Goal: Task Accomplishment & Management: Use online tool/utility

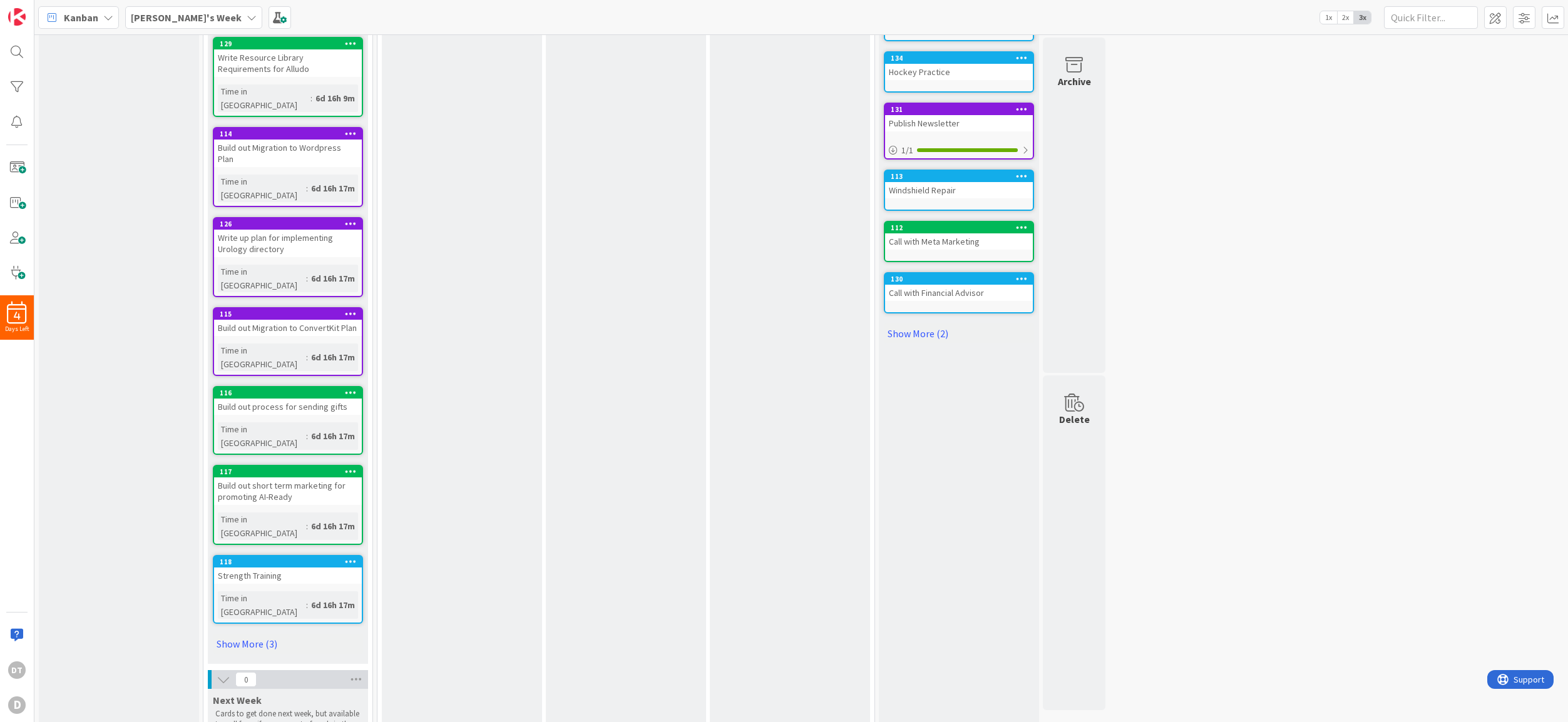
scroll to position [361, 0]
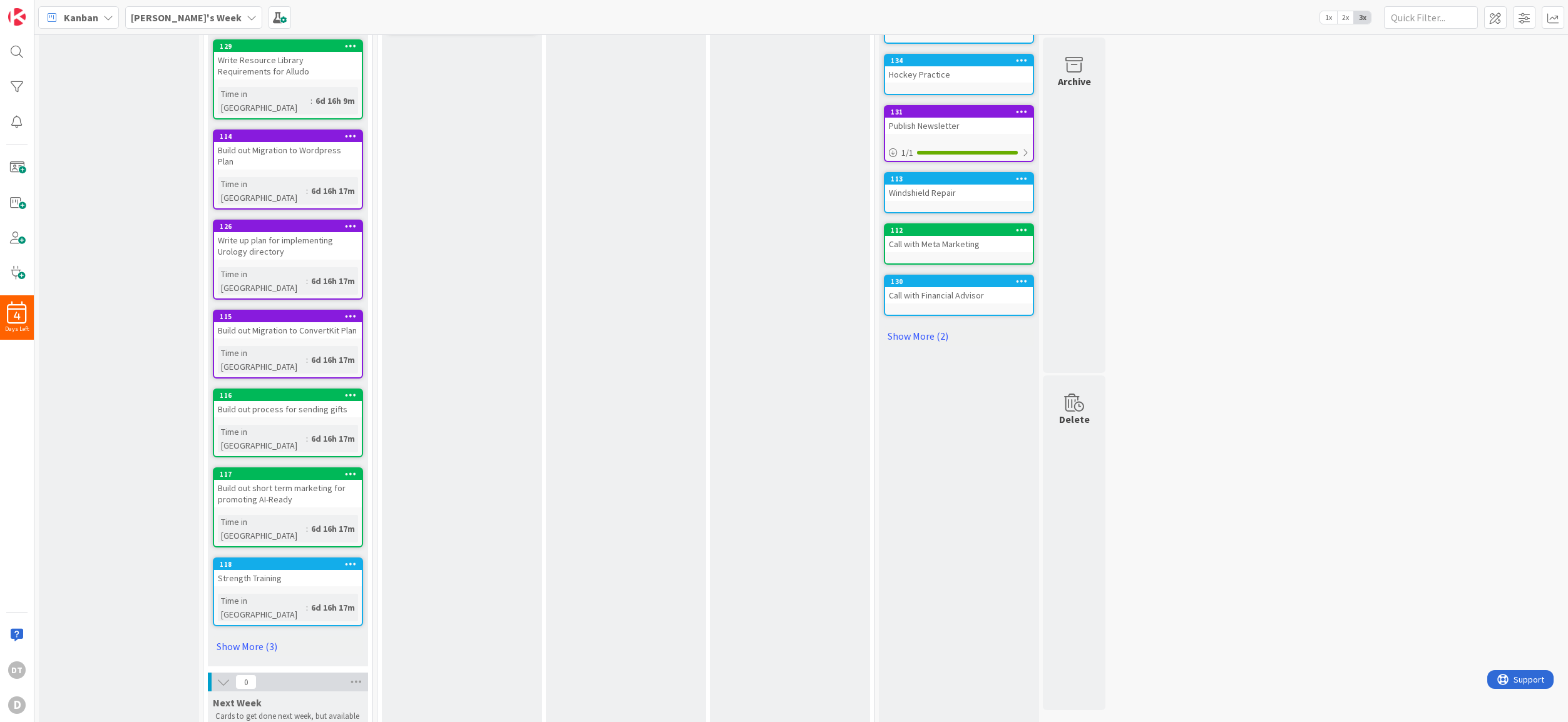
click at [351, 560] on icon at bounding box center [351, 564] width 12 height 9
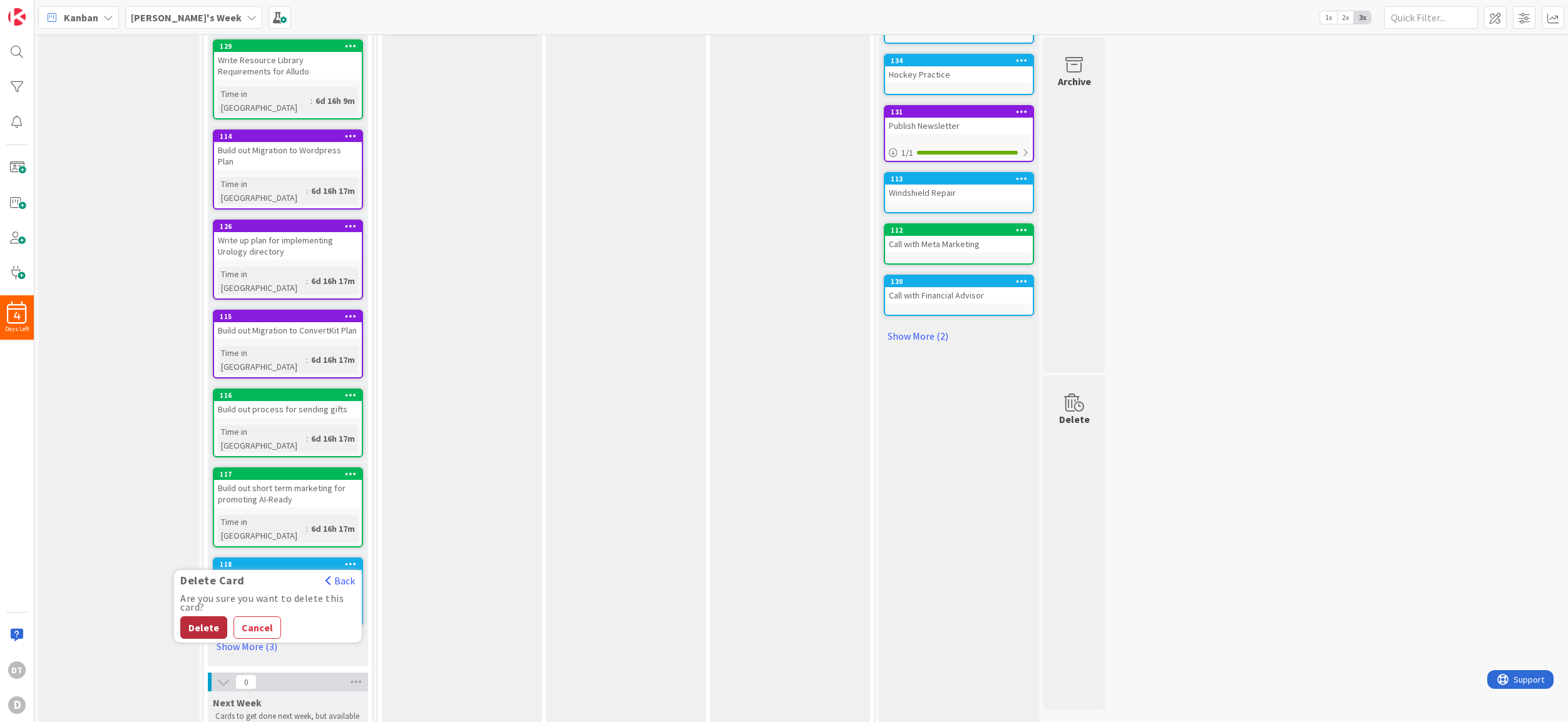
click at [210, 616] on button "Delete" at bounding box center [203, 627] width 47 height 22
click at [352, 560] on icon at bounding box center [351, 564] width 12 height 9
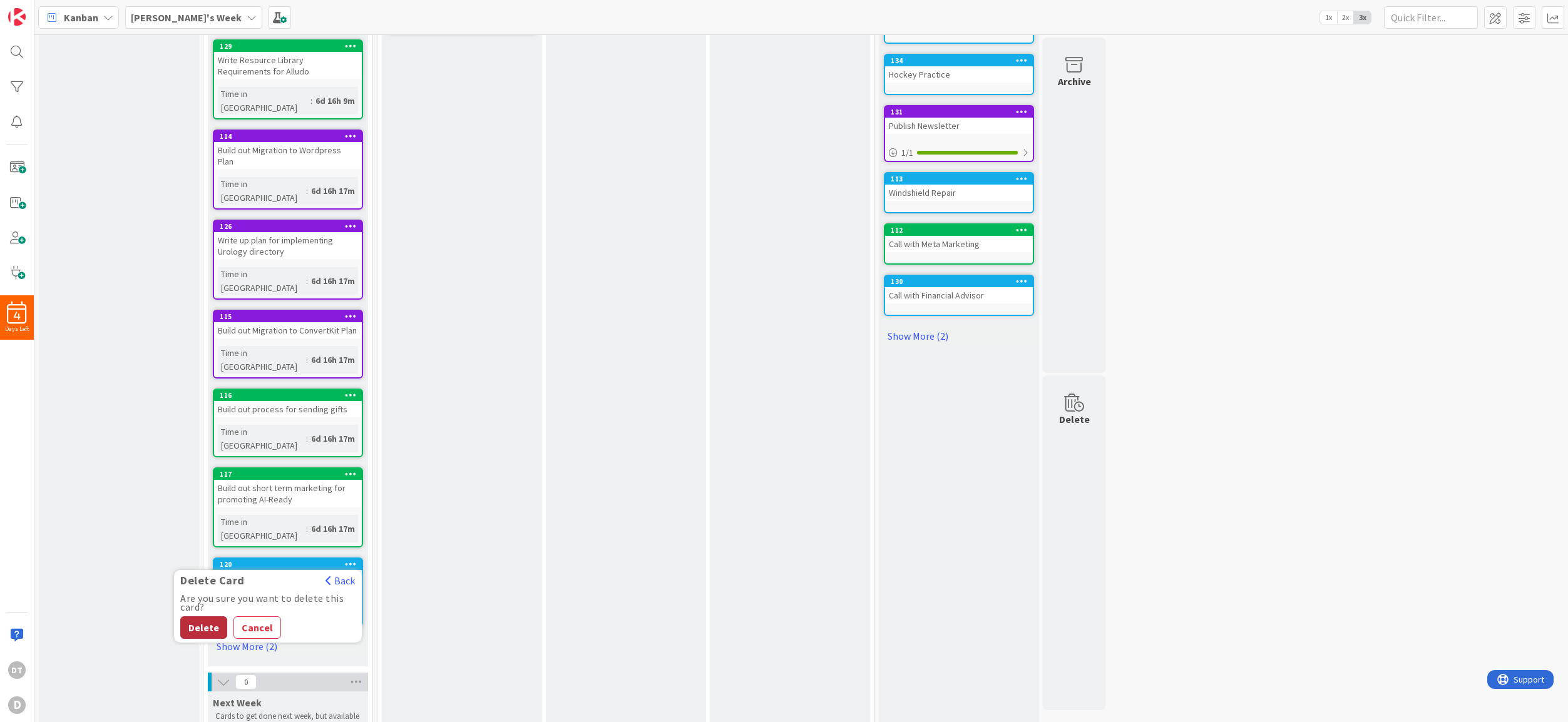
click at [205, 616] on button "Delete" at bounding box center [203, 627] width 47 height 22
click at [348, 560] on icon at bounding box center [351, 564] width 12 height 9
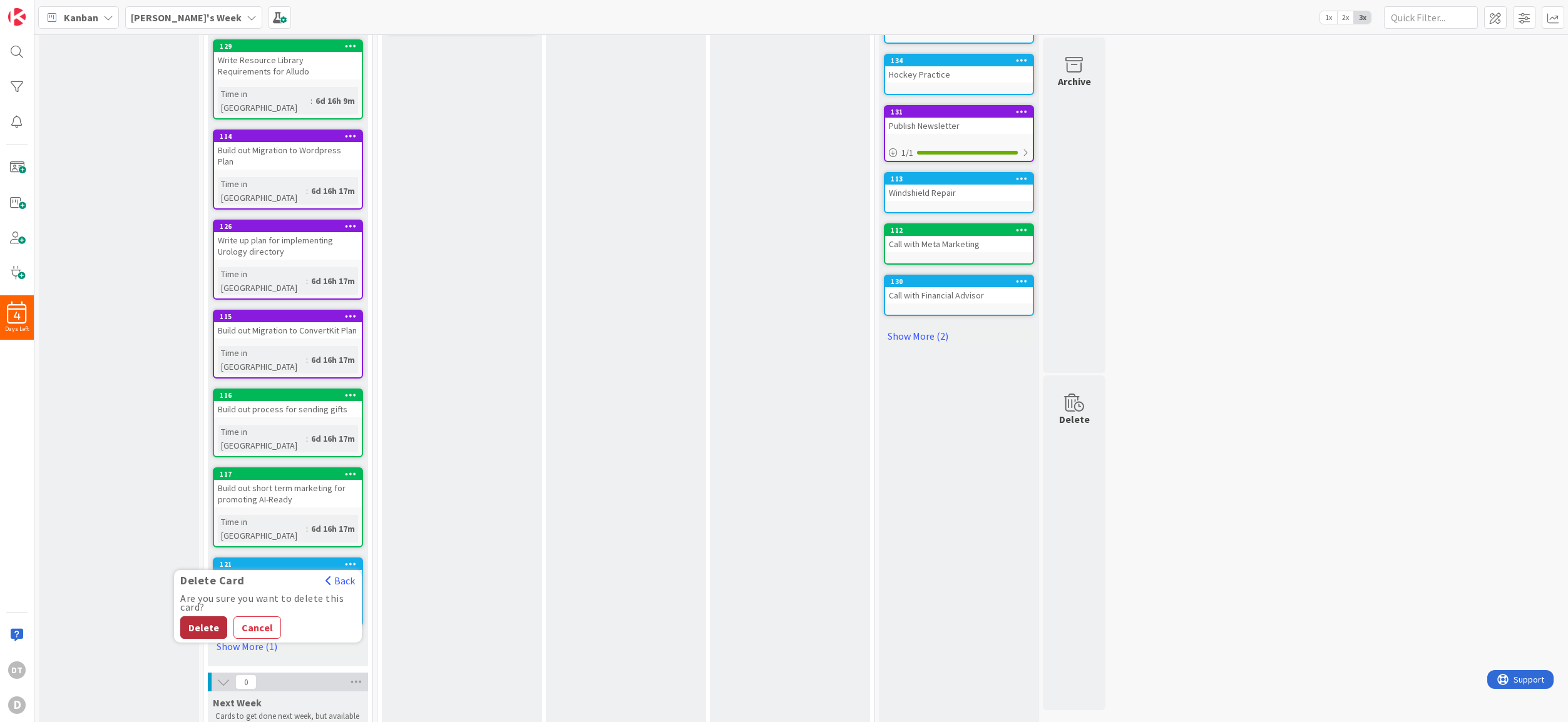
click at [208, 616] on button "Delete" at bounding box center [203, 627] width 47 height 22
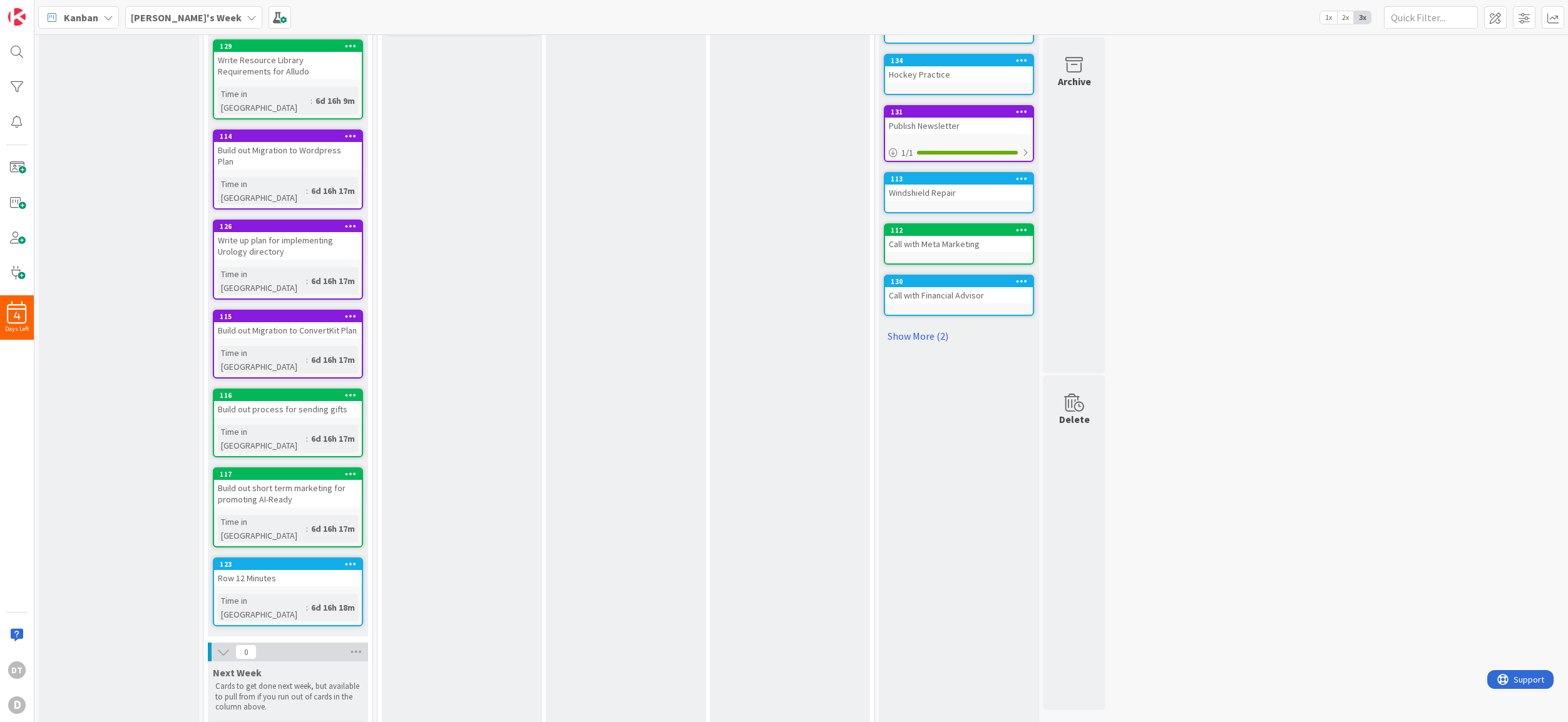
scroll to position [334, 0]
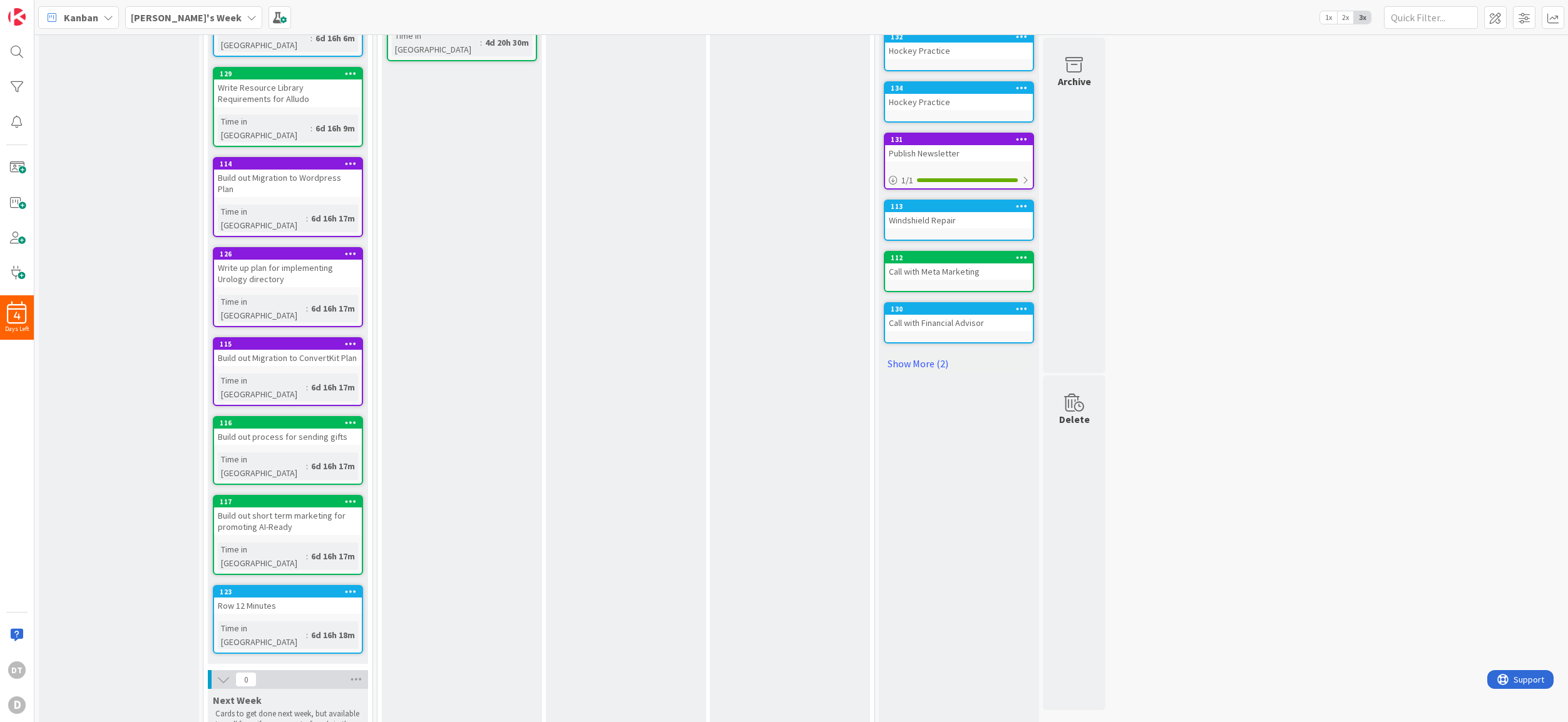
click at [354, 587] on icon at bounding box center [351, 591] width 12 height 9
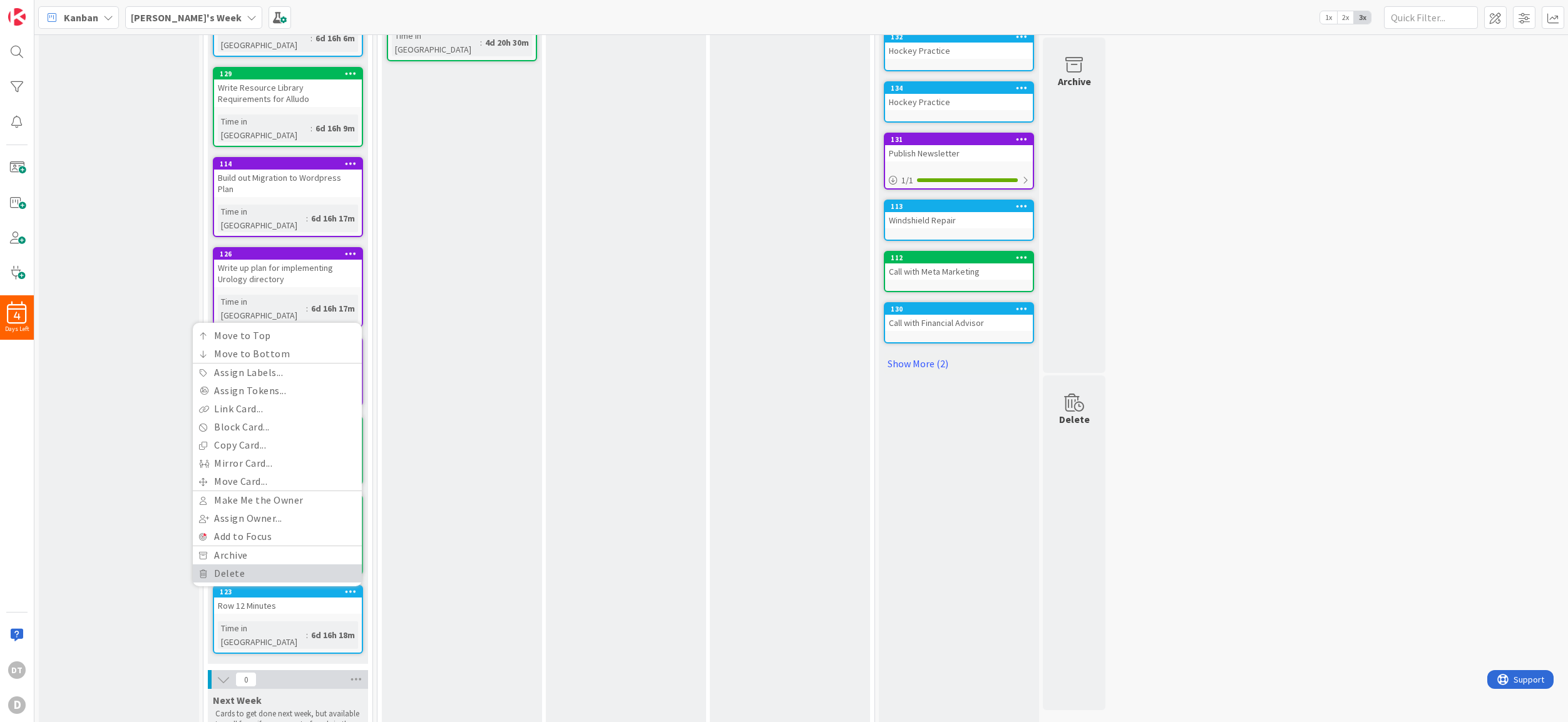
click at [236, 565] on link "Delete" at bounding box center [277, 574] width 169 height 18
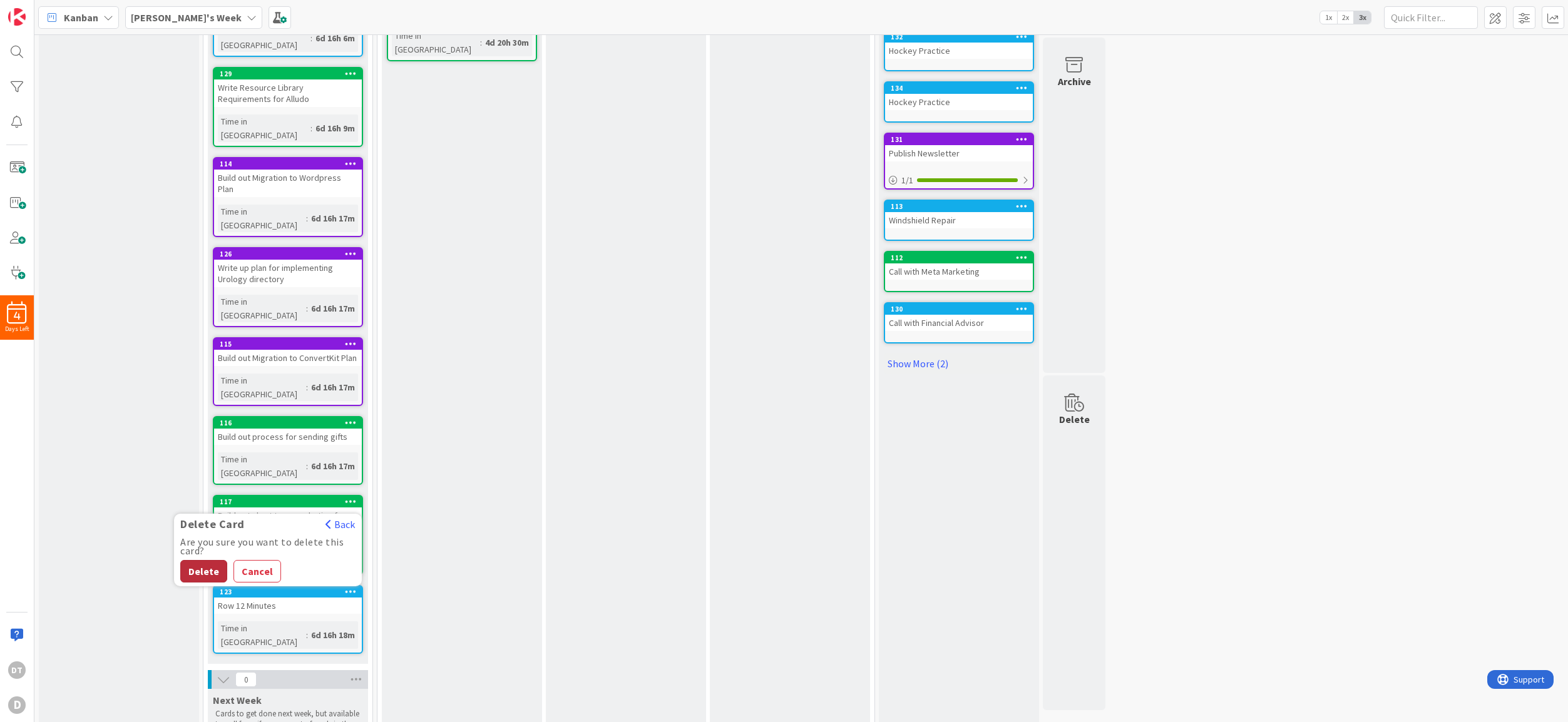
click at [200, 560] on button "Delete" at bounding box center [203, 571] width 47 height 22
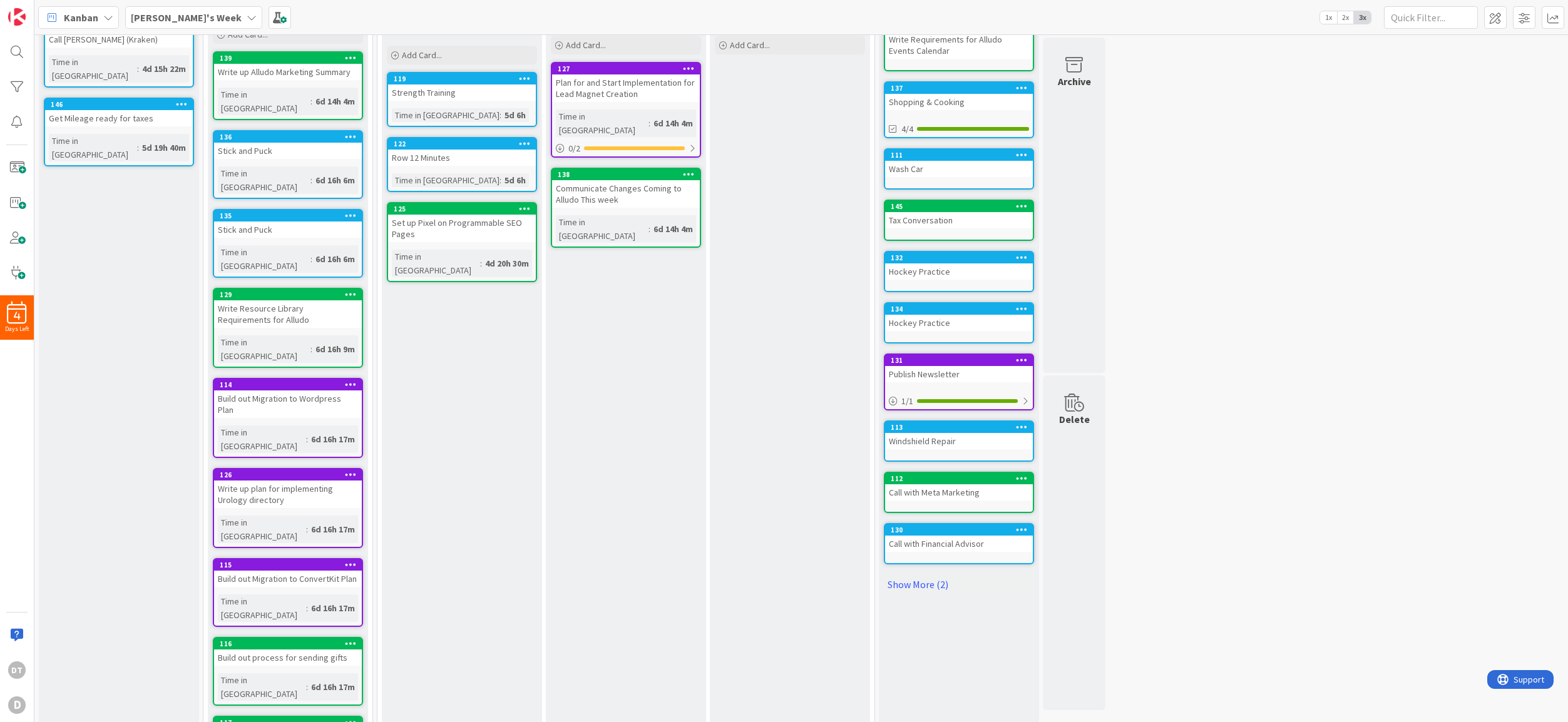
scroll to position [102, 0]
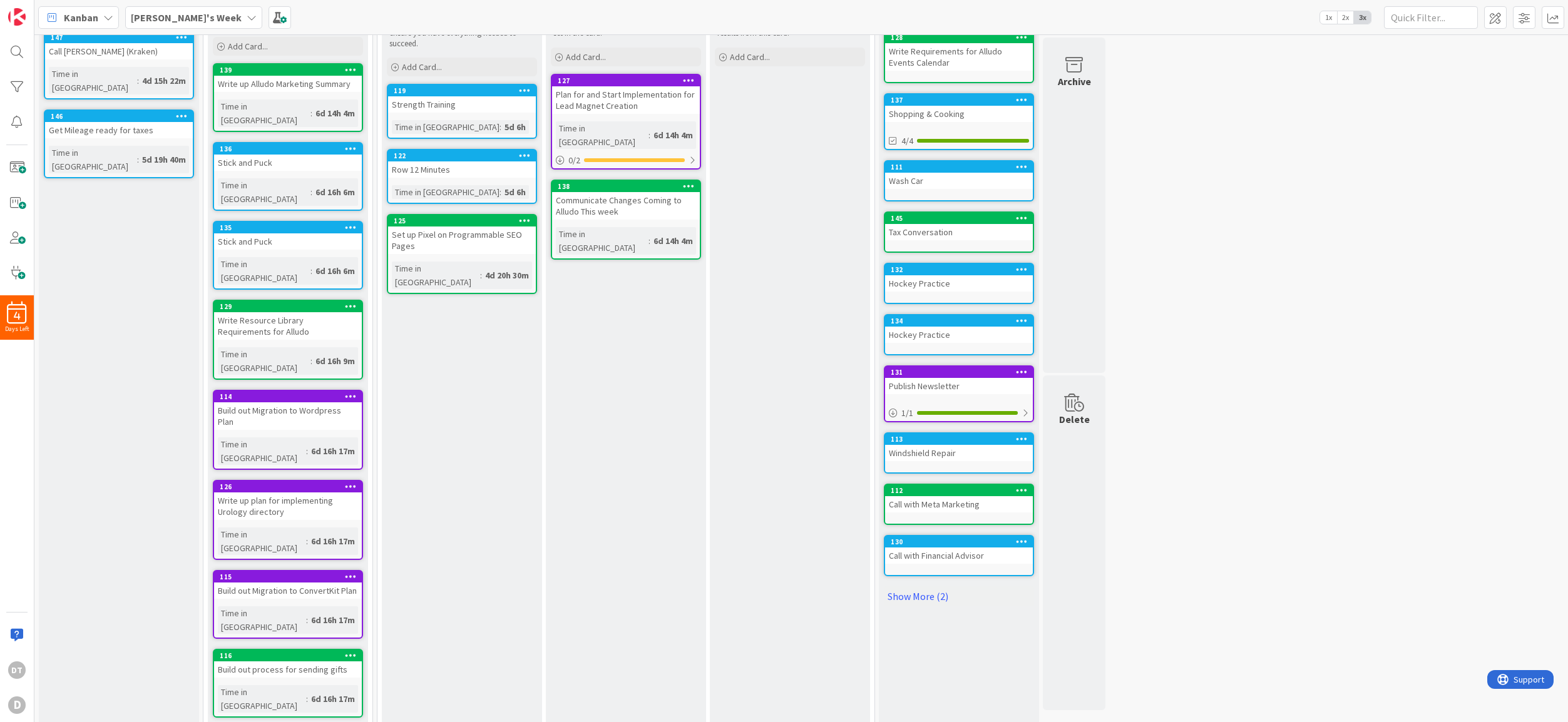
click at [354, 222] on icon at bounding box center [351, 227] width 12 height 9
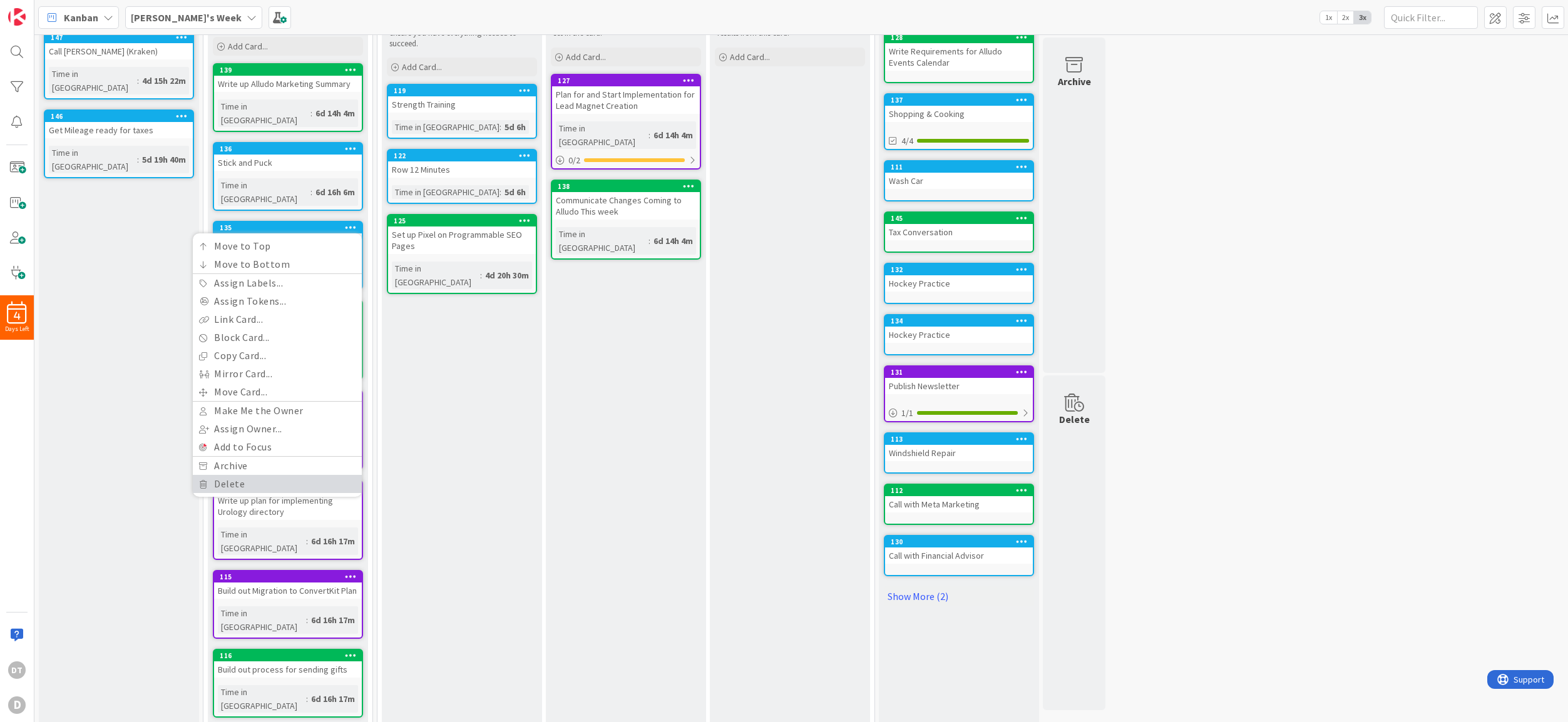
click at [233, 475] on link "Delete" at bounding box center [277, 484] width 169 height 18
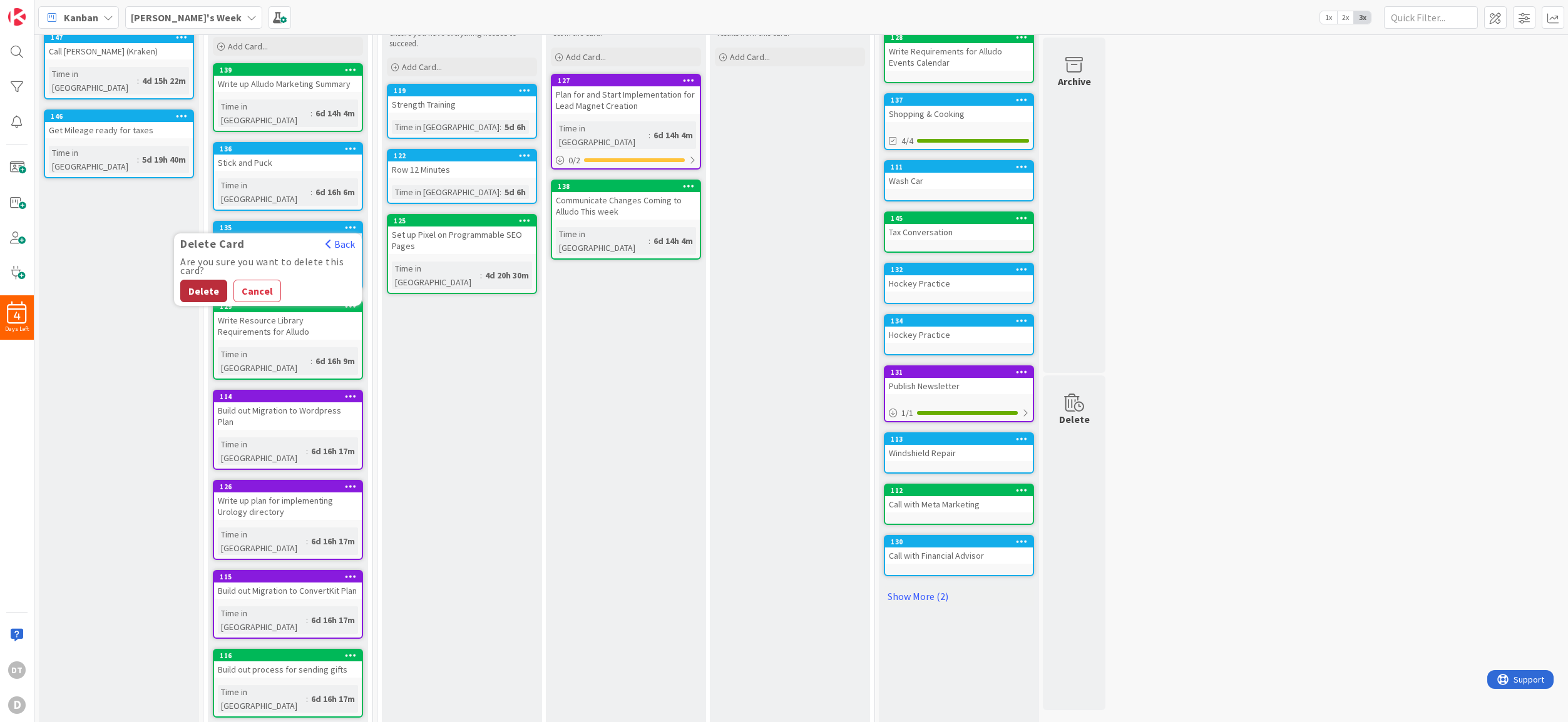
click at [206, 280] on button "Delete" at bounding box center [203, 290] width 47 height 22
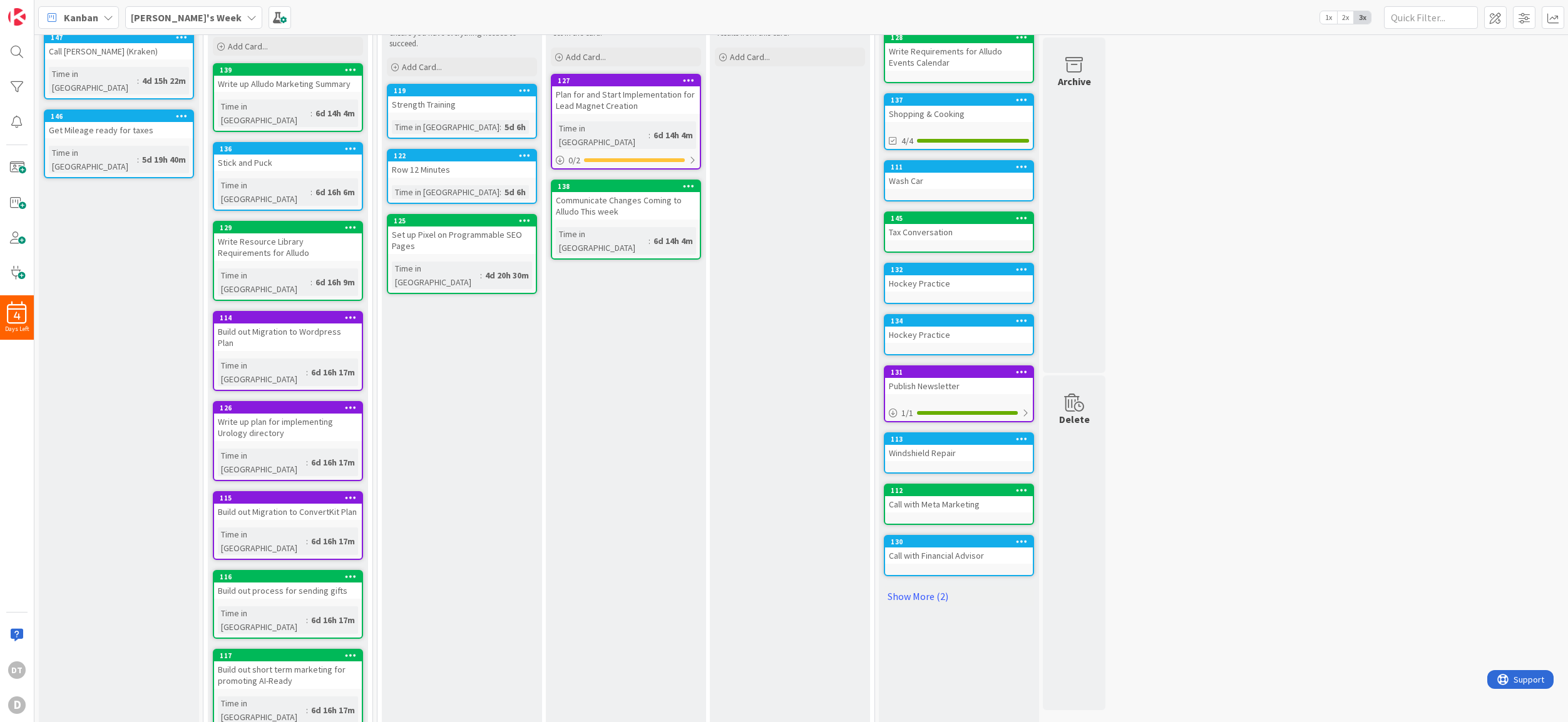
click at [355, 144] on icon at bounding box center [351, 148] width 12 height 9
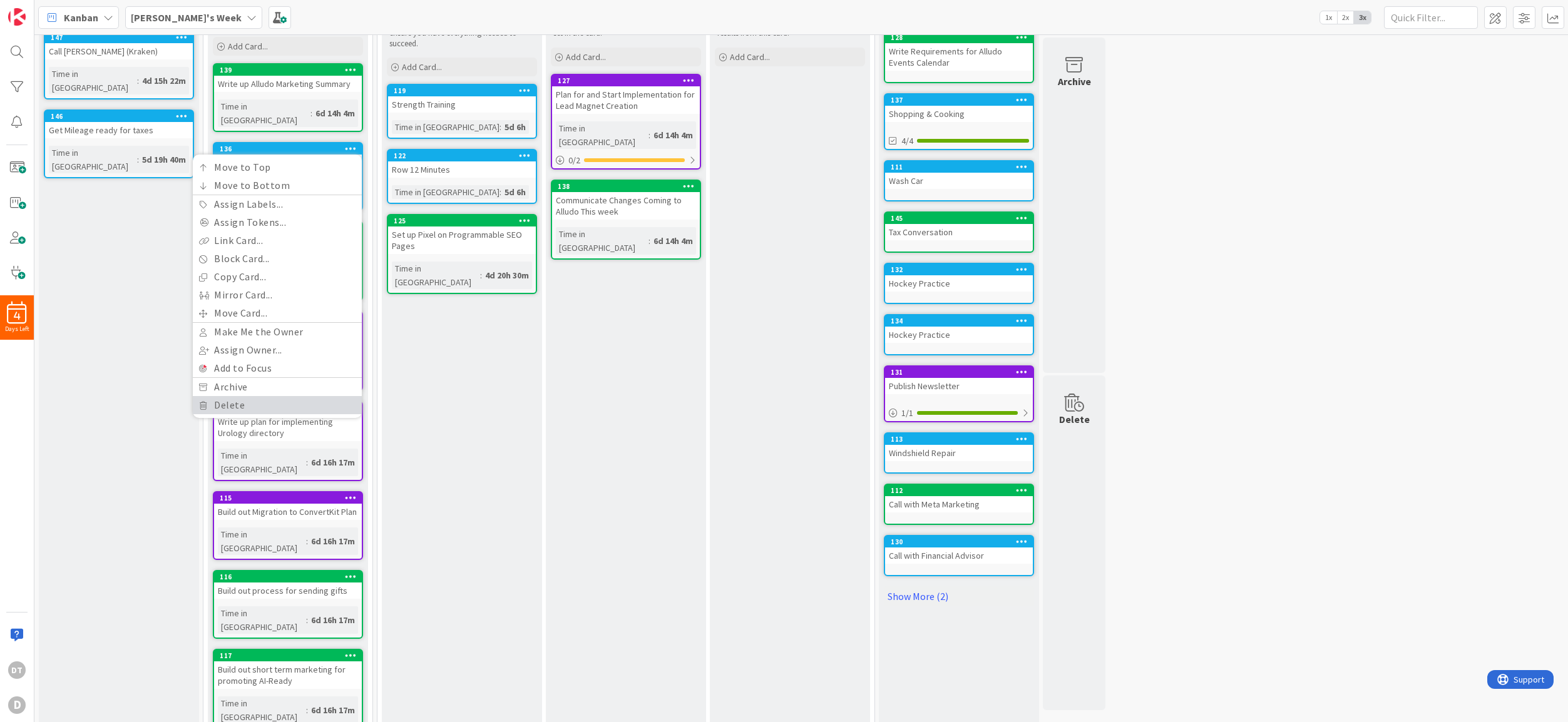
click at [222, 396] on link "Delete" at bounding box center [277, 405] width 169 height 18
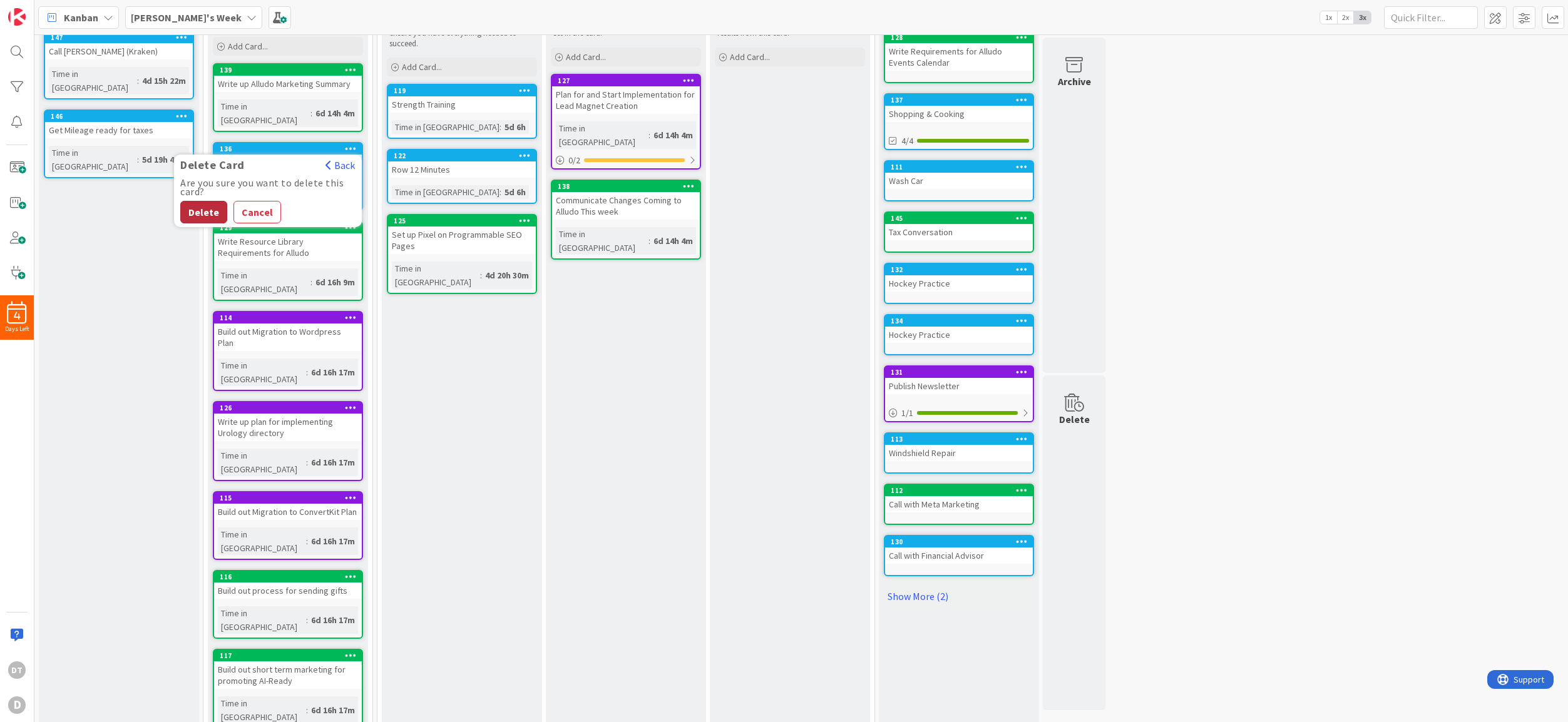
click at [207, 201] on button "Delete" at bounding box center [203, 212] width 47 height 22
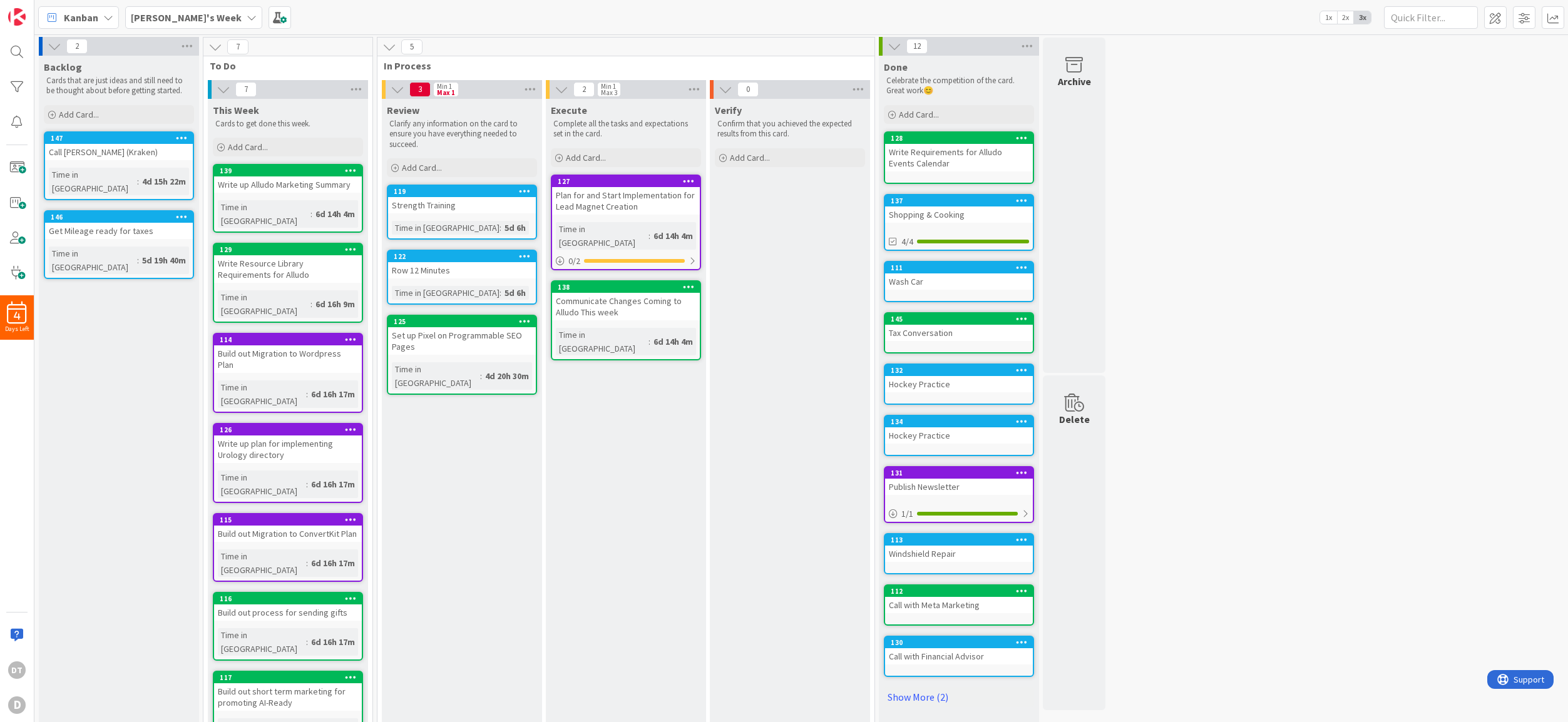
scroll to position [0, 0]
click at [526, 190] on icon at bounding box center [524, 191] width 12 height 9
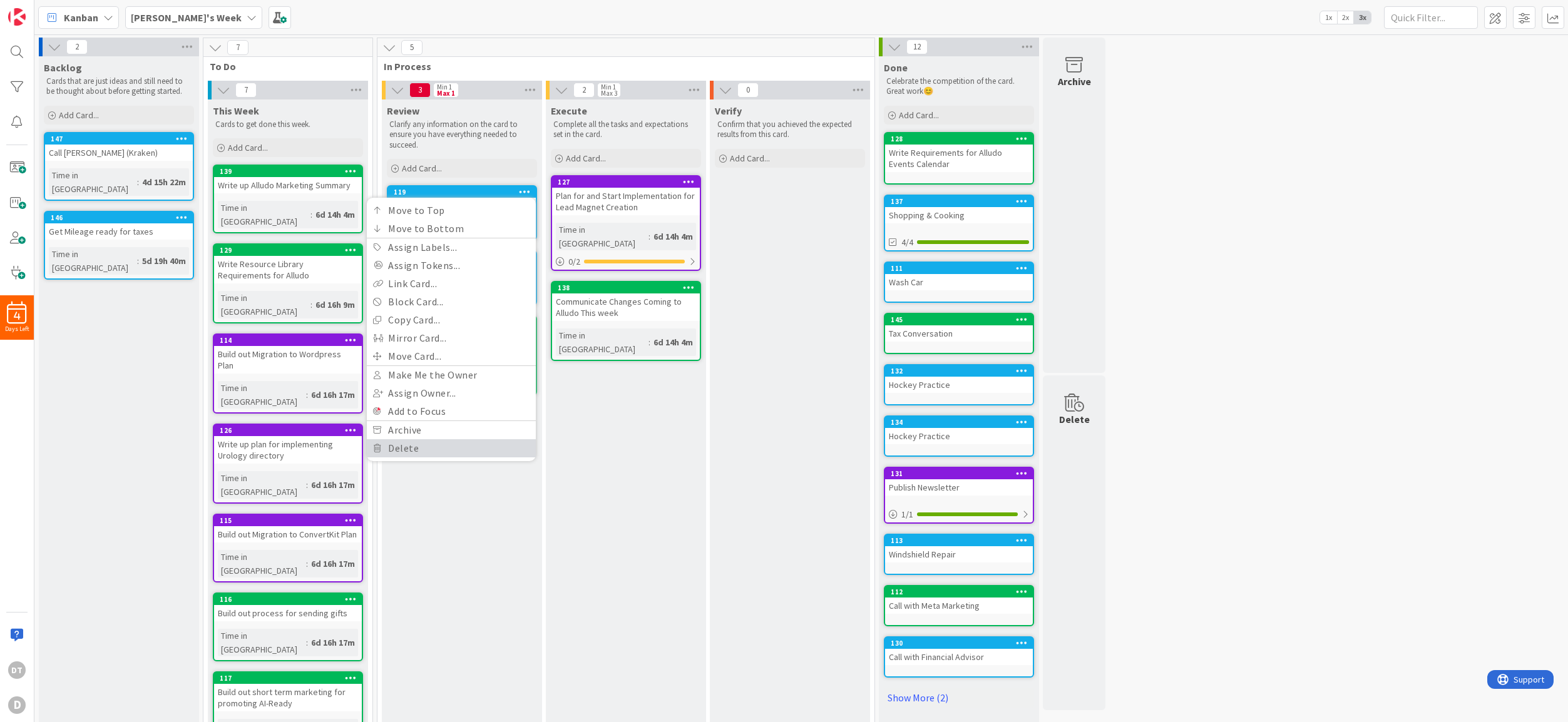
click at [413, 447] on link "Delete" at bounding box center [451, 448] width 169 height 18
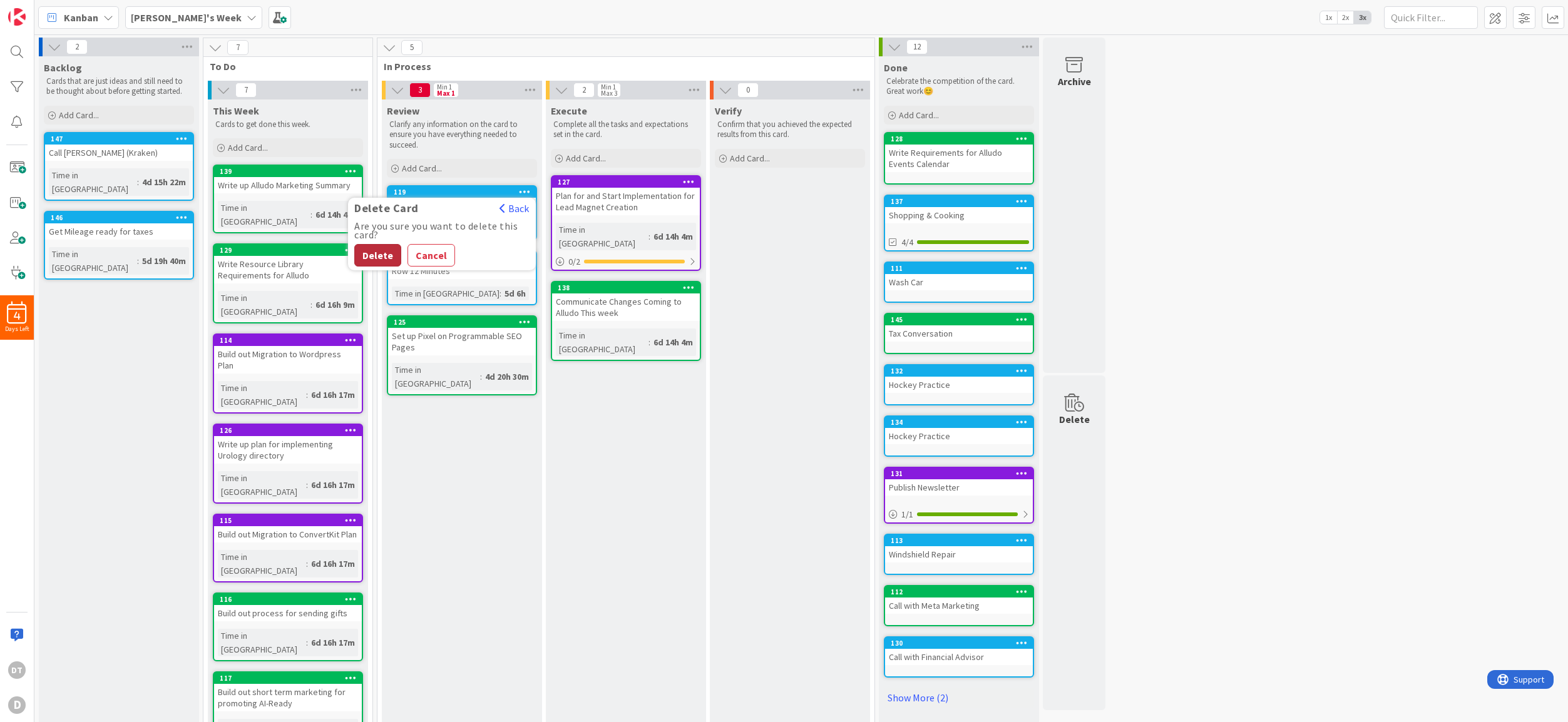
click at [377, 254] on button "Delete" at bounding box center [377, 255] width 47 height 22
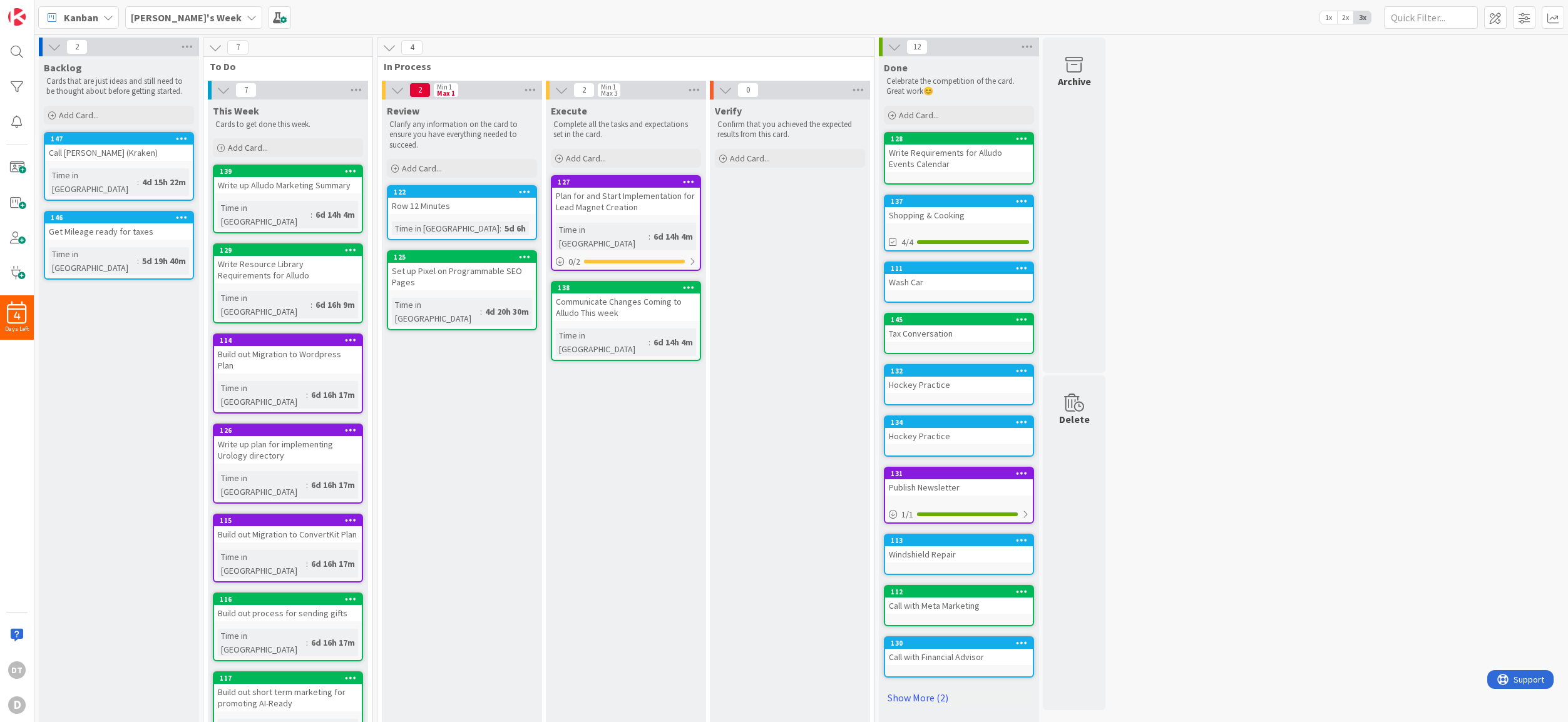
click at [522, 191] on icon at bounding box center [524, 191] width 12 height 9
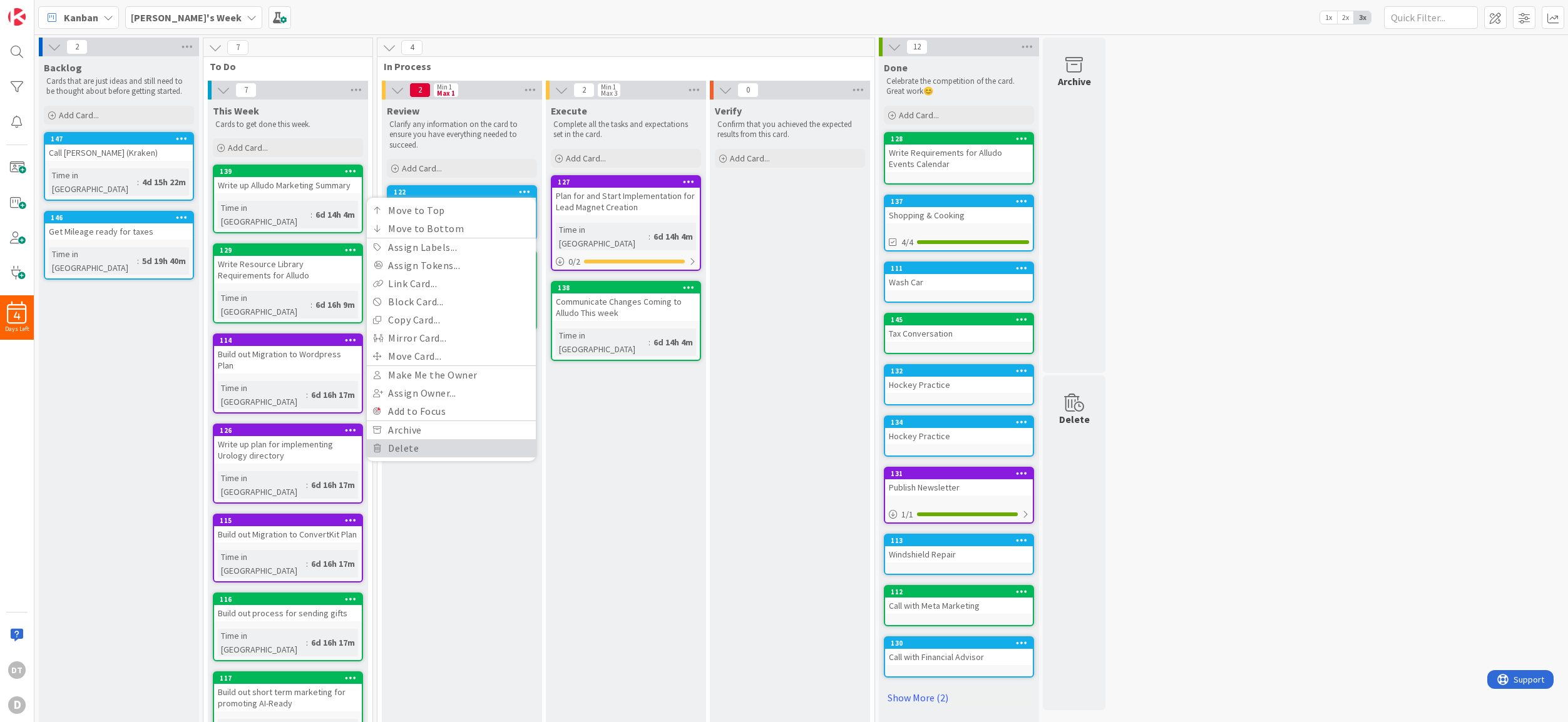
click at [414, 442] on link "Delete" at bounding box center [451, 448] width 169 height 18
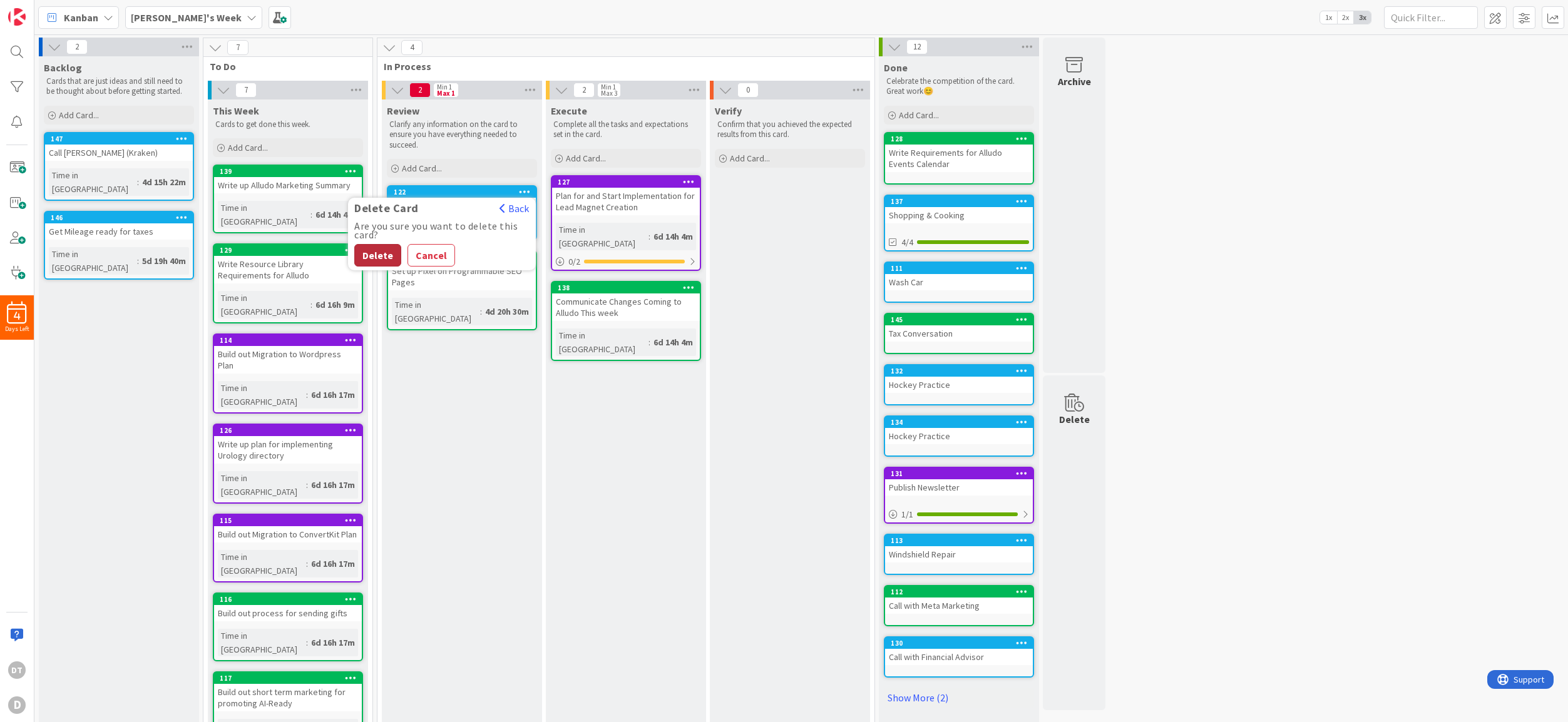
click at [378, 250] on button "Delete" at bounding box center [377, 255] width 47 height 22
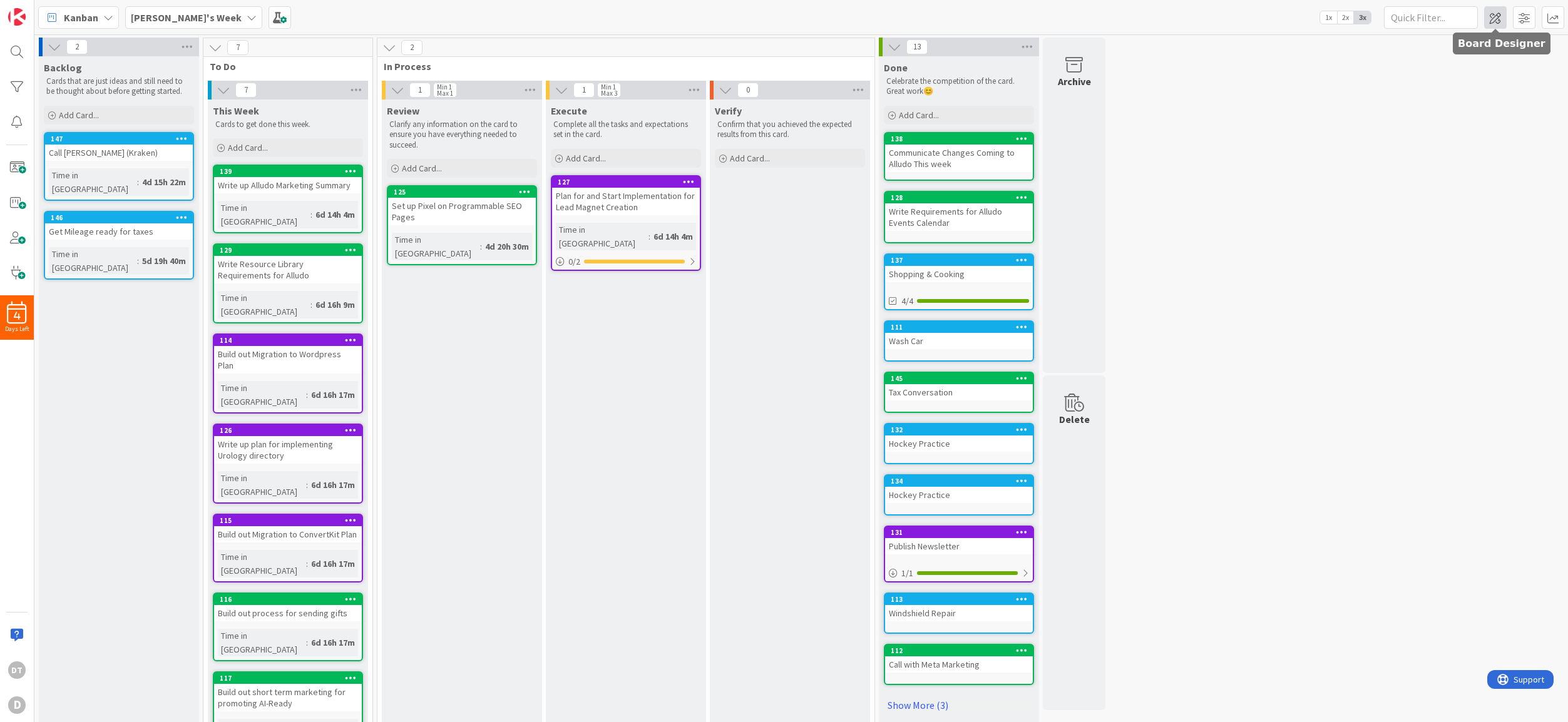
click at [1497, 14] on span at bounding box center [1494, 17] width 22 height 22
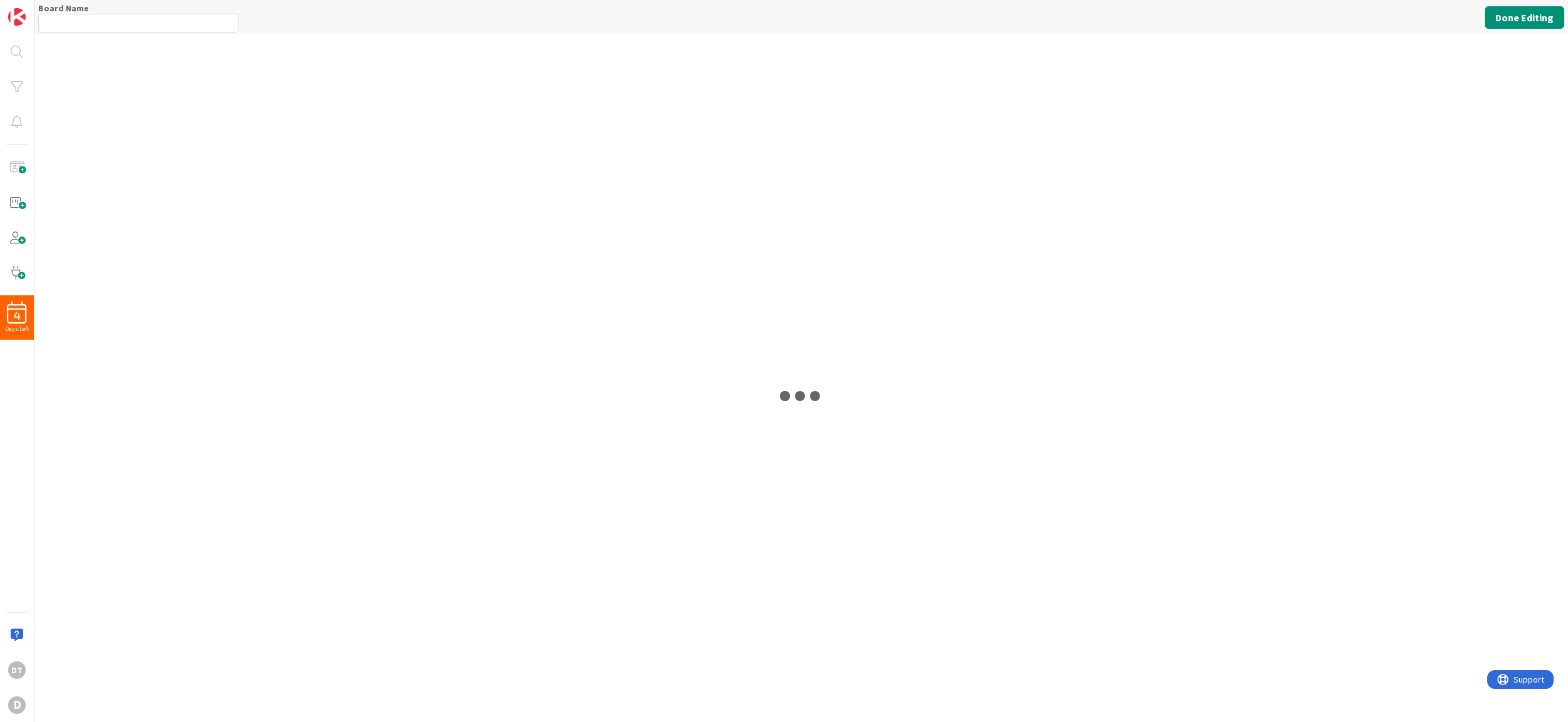
type input "[PERSON_NAME]'s Week"
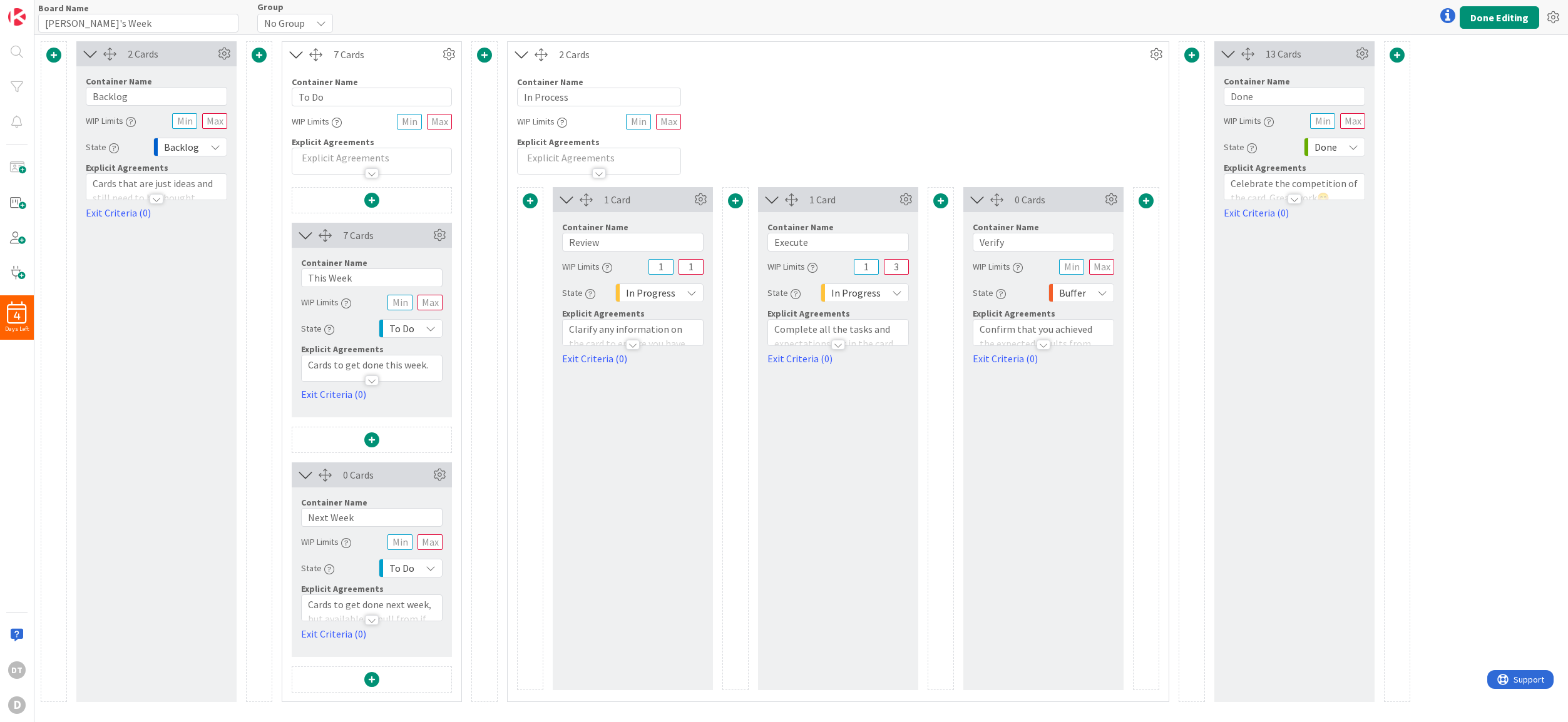
click at [259, 55] on span at bounding box center [259, 55] width 15 height 15
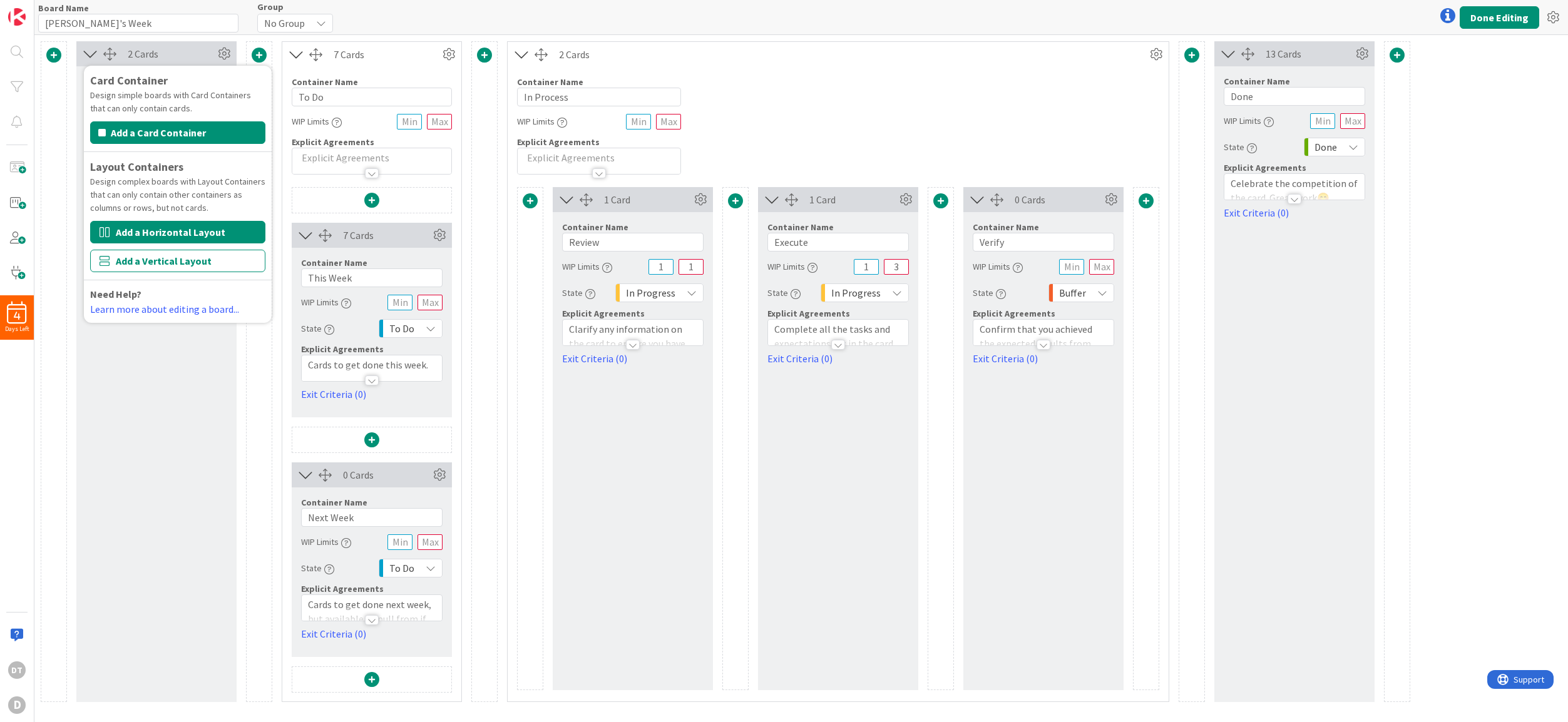
click at [170, 233] on button "Add a Horizontal Layout" at bounding box center [178, 232] width 175 height 22
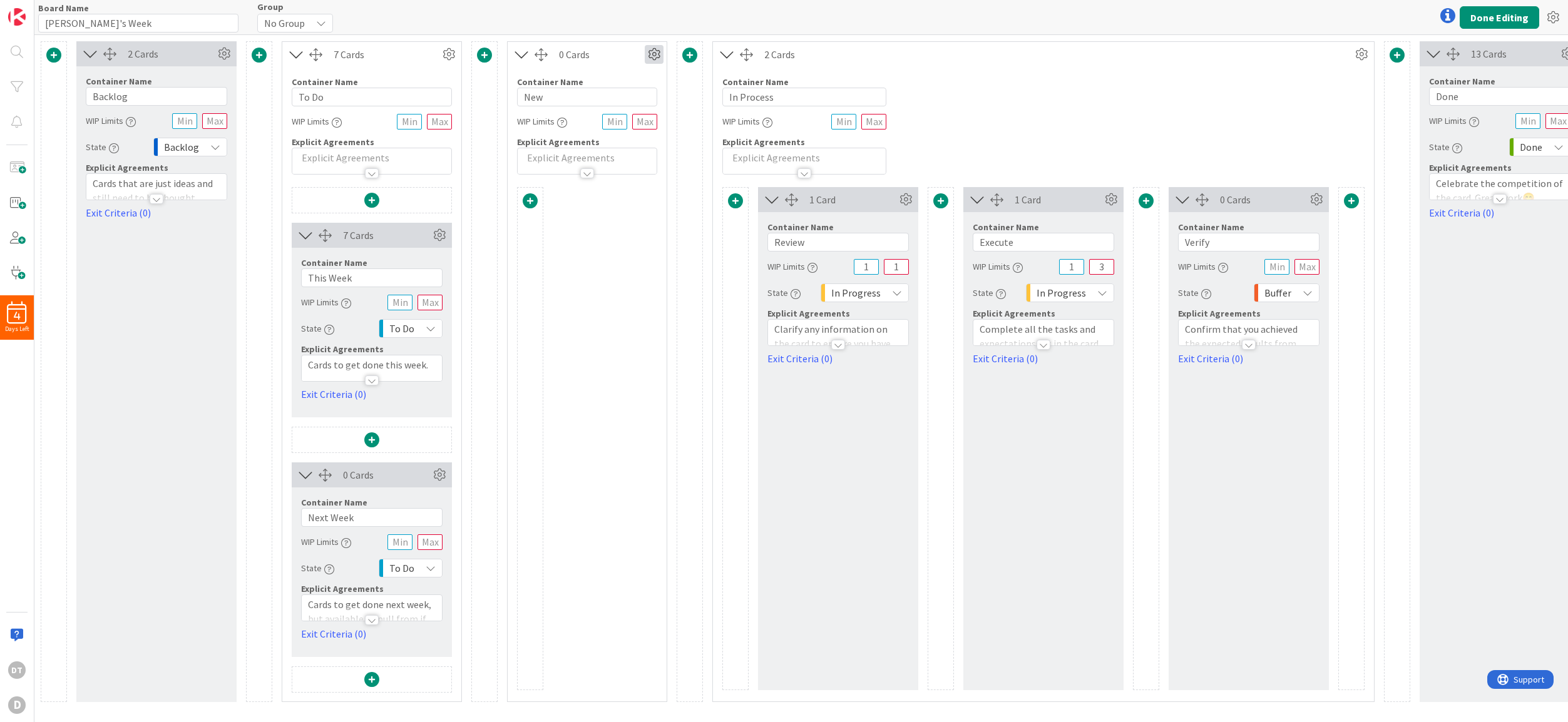
click at [652, 55] on icon at bounding box center [653, 54] width 19 height 19
click at [552, 160] on span "Delete this Container" at bounding box center [562, 161] width 93 height 18
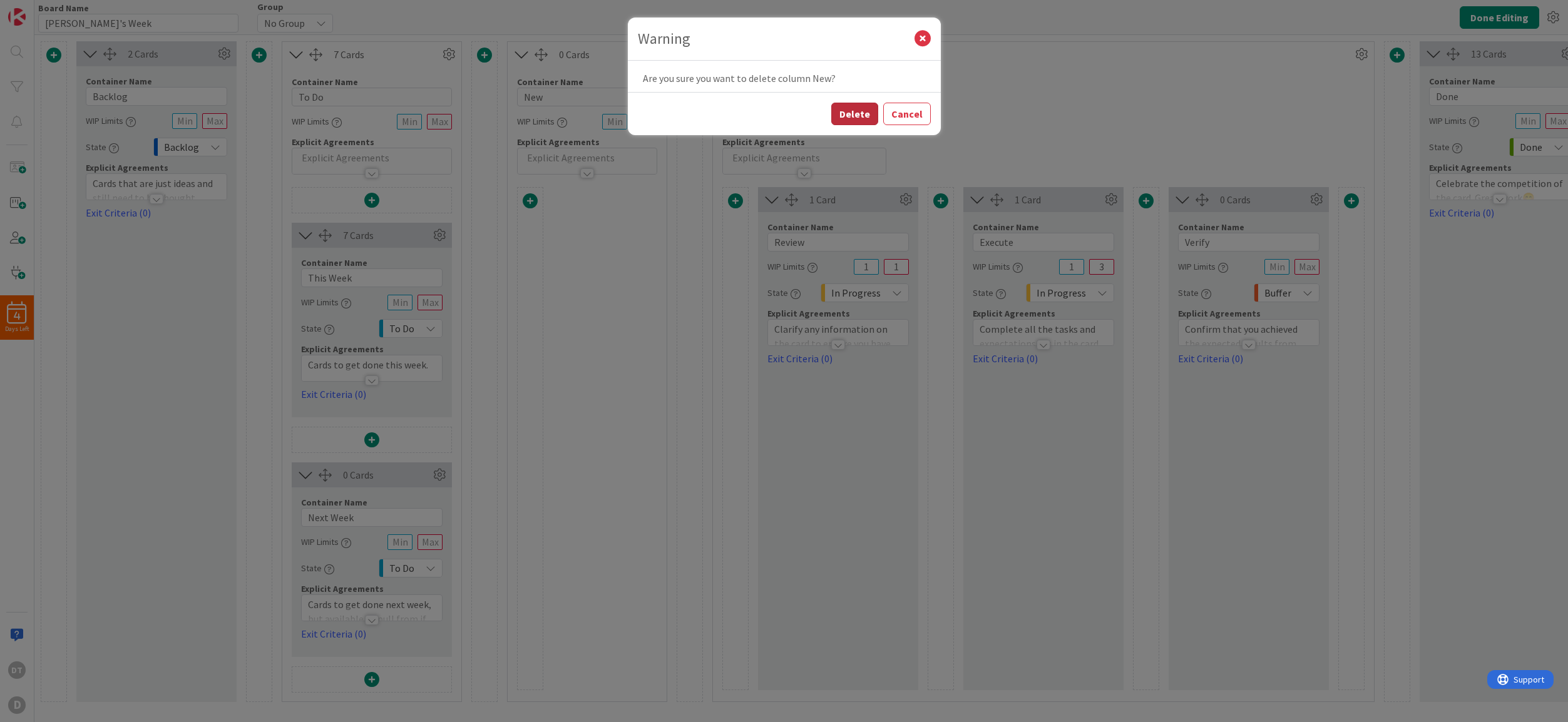
click at [855, 108] on button "Delete" at bounding box center [854, 113] width 47 height 22
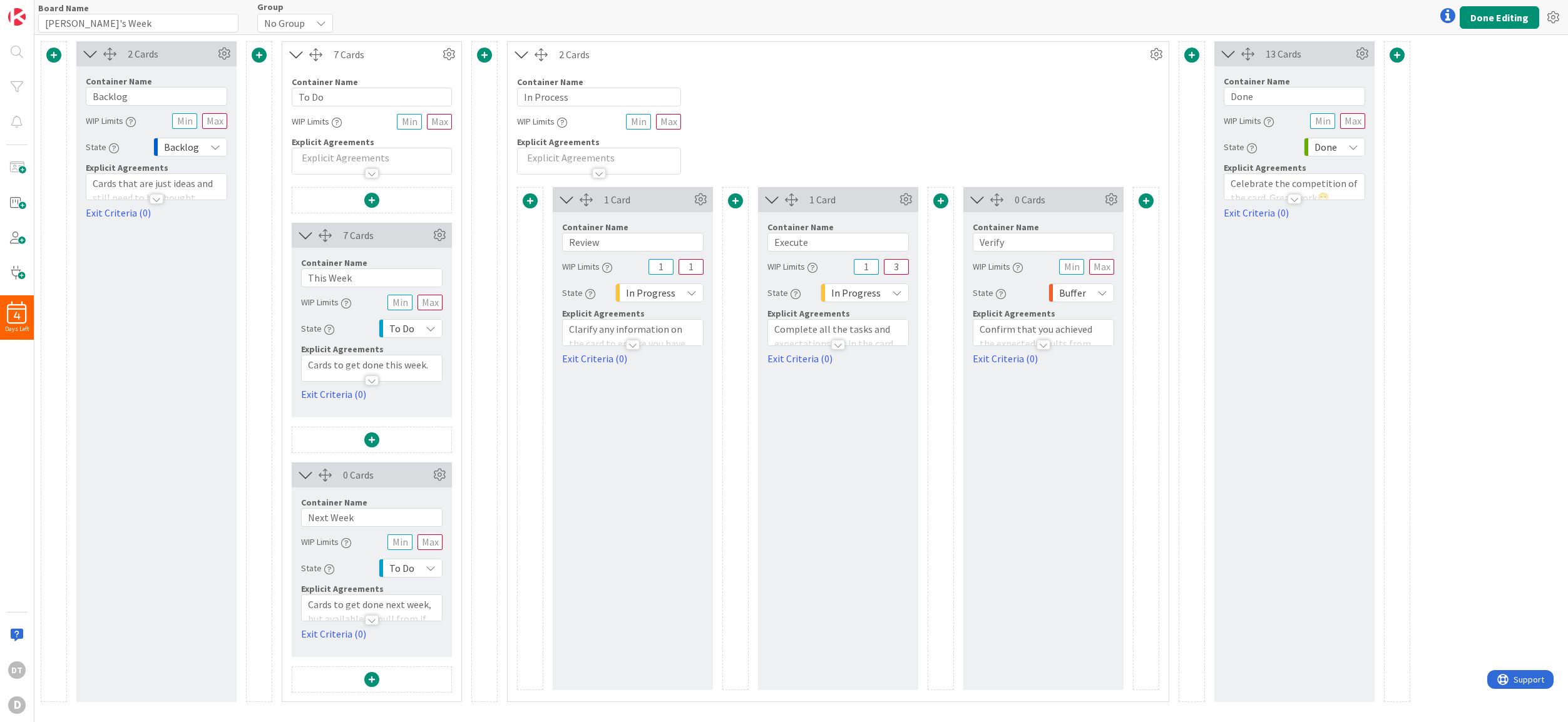
click at [369, 678] on span at bounding box center [371, 680] width 15 height 15
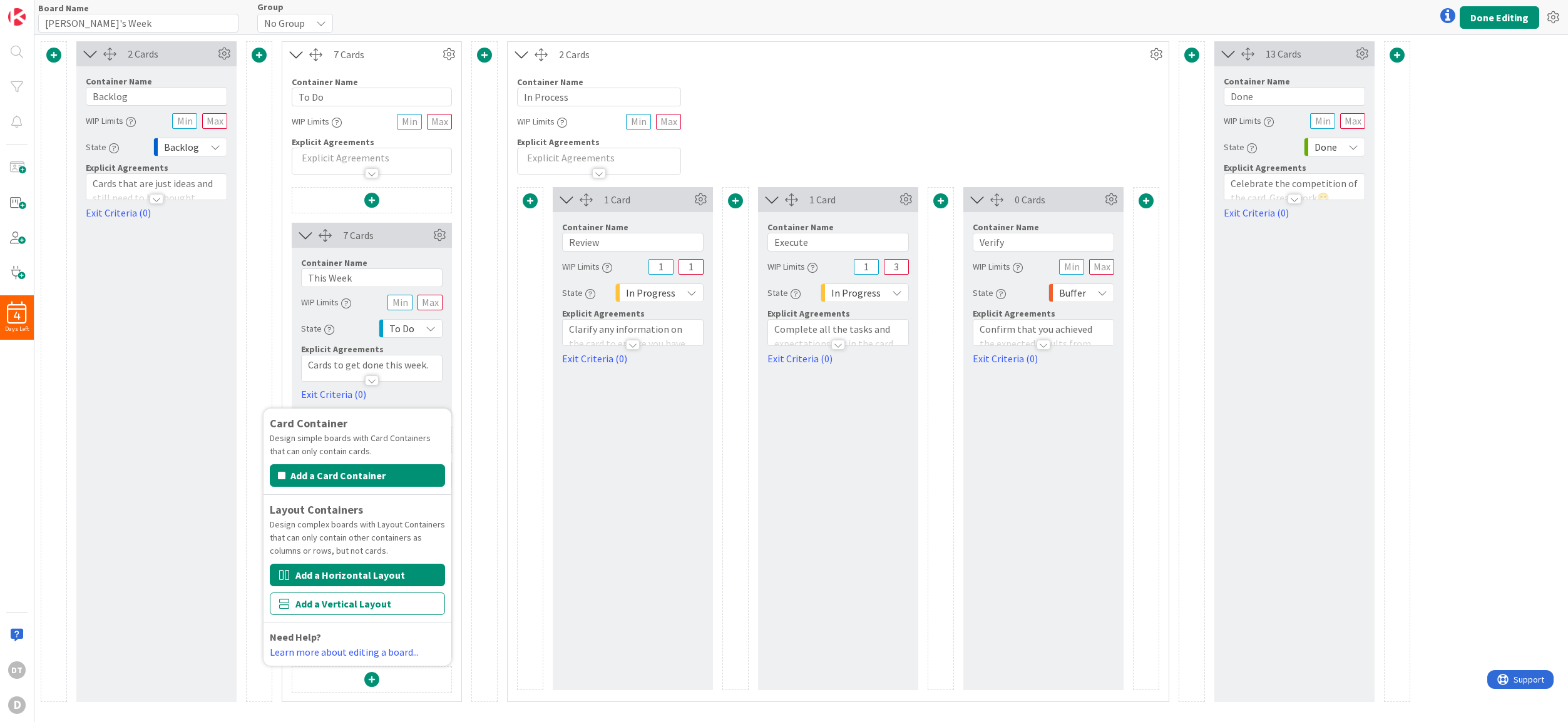
click at [326, 575] on button "Add a Horizontal Layout" at bounding box center [357, 575] width 175 height 22
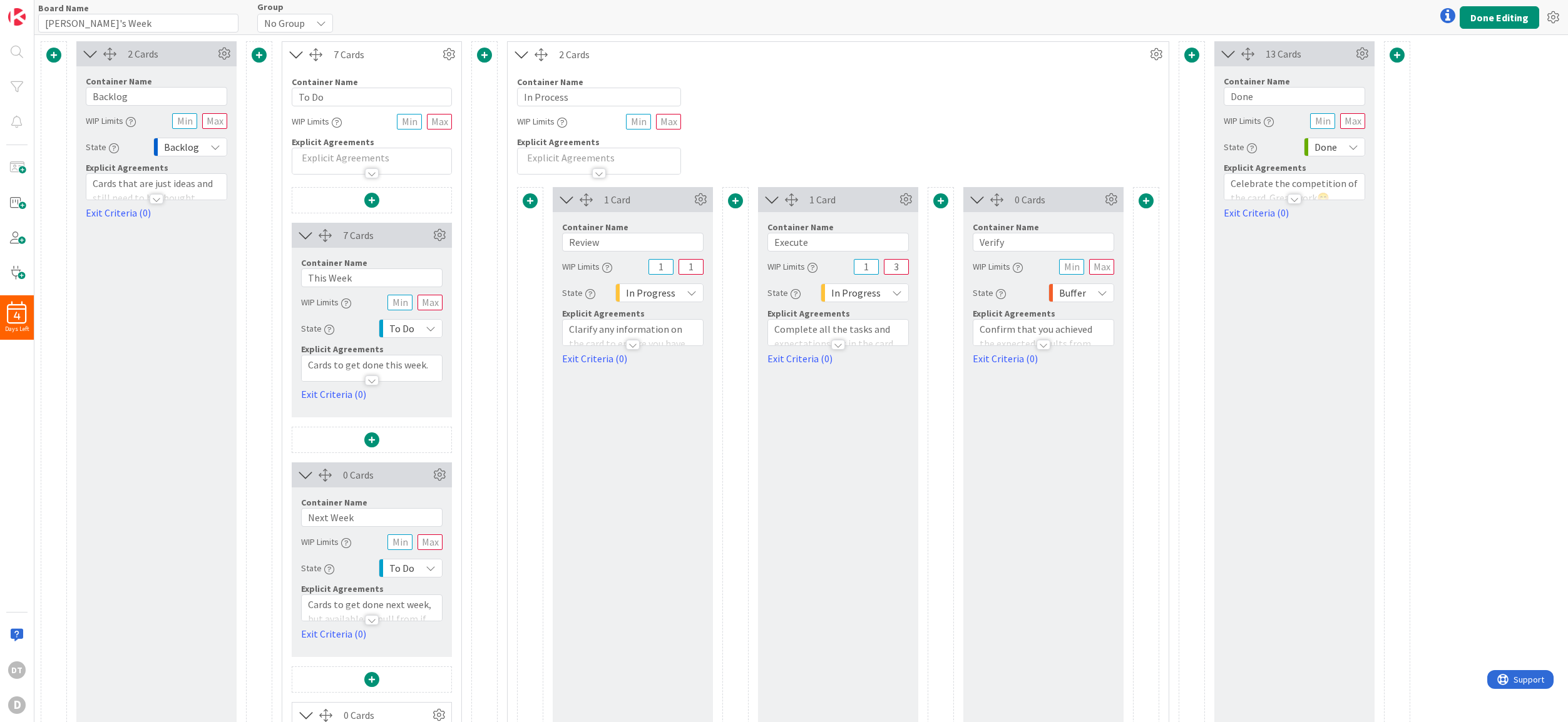
scroll to position [210, 0]
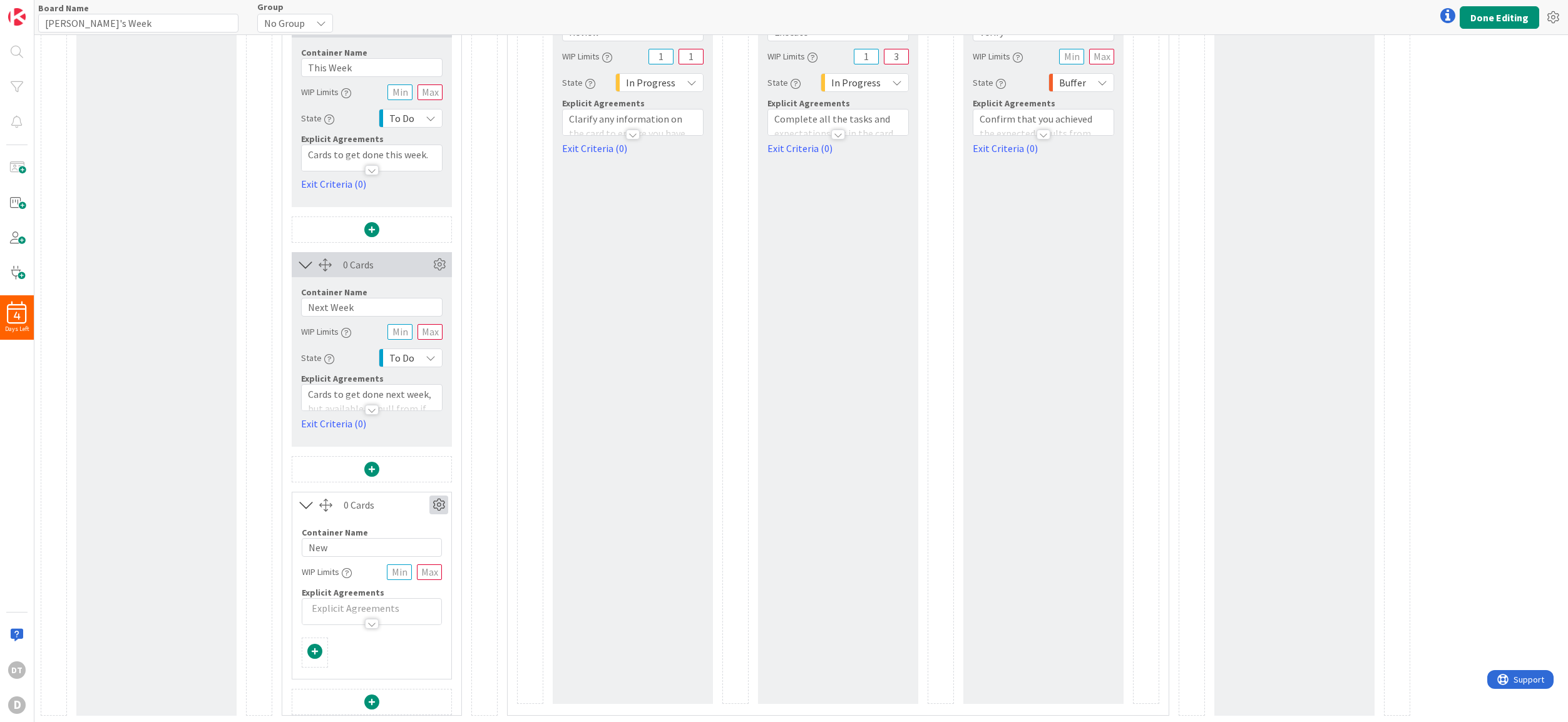
click at [436, 500] on icon at bounding box center [438, 504] width 19 height 19
click at [331, 608] on span "Delete this Container" at bounding box center [347, 612] width 93 height 18
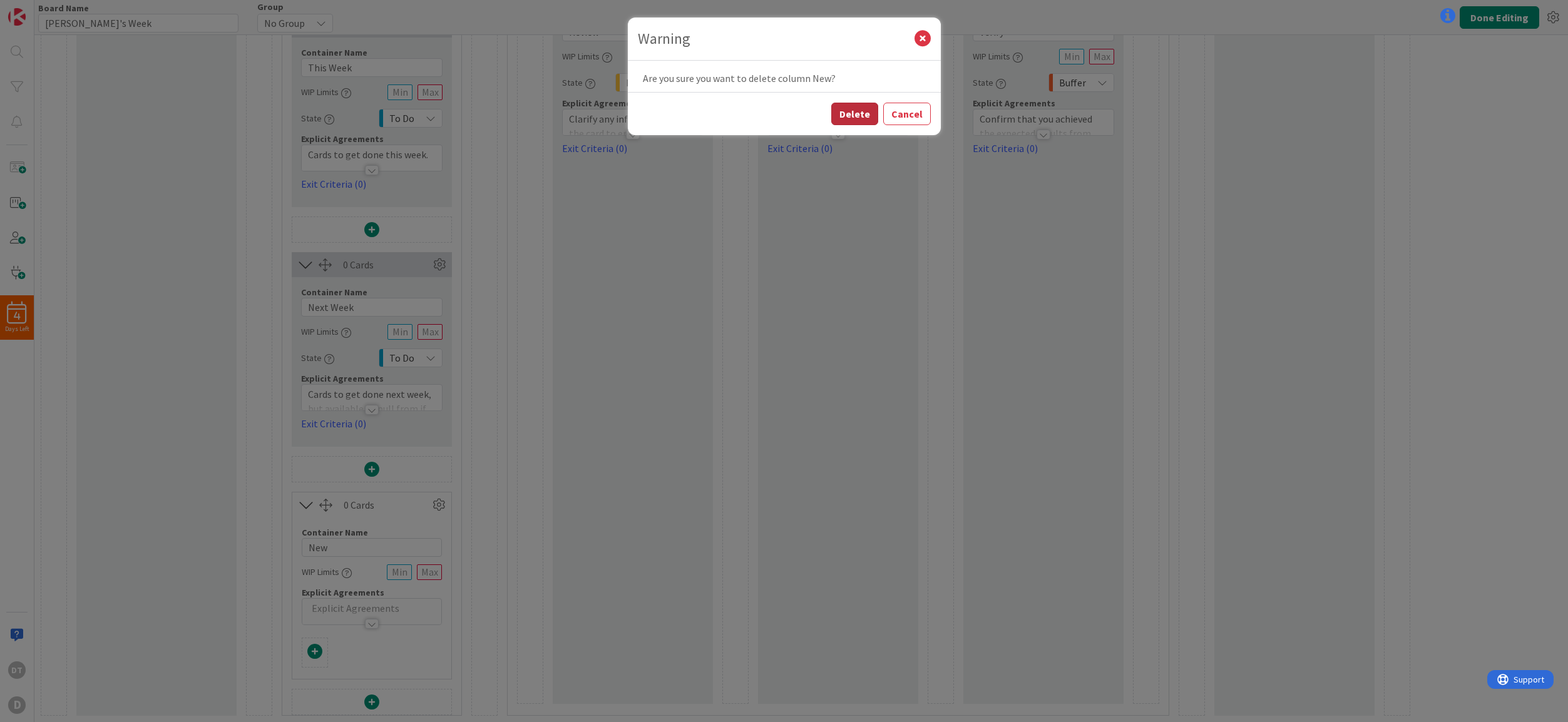
click at [862, 114] on button "Delete" at bounding box center [854, 113] width 47 height 22
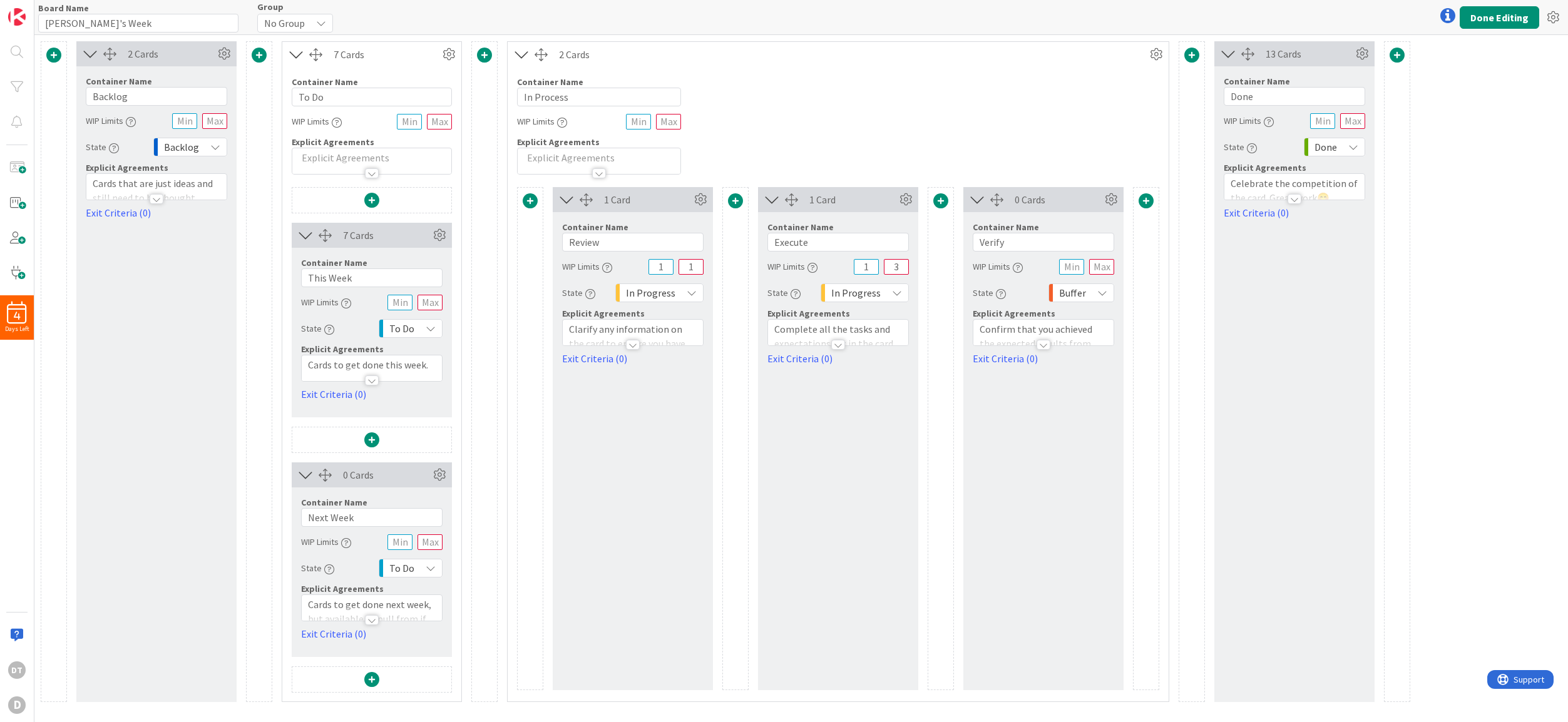
scroll to position [0, 0]
click at [1397, 56] on span at bounding box center [1397, 55] width 15 height 15
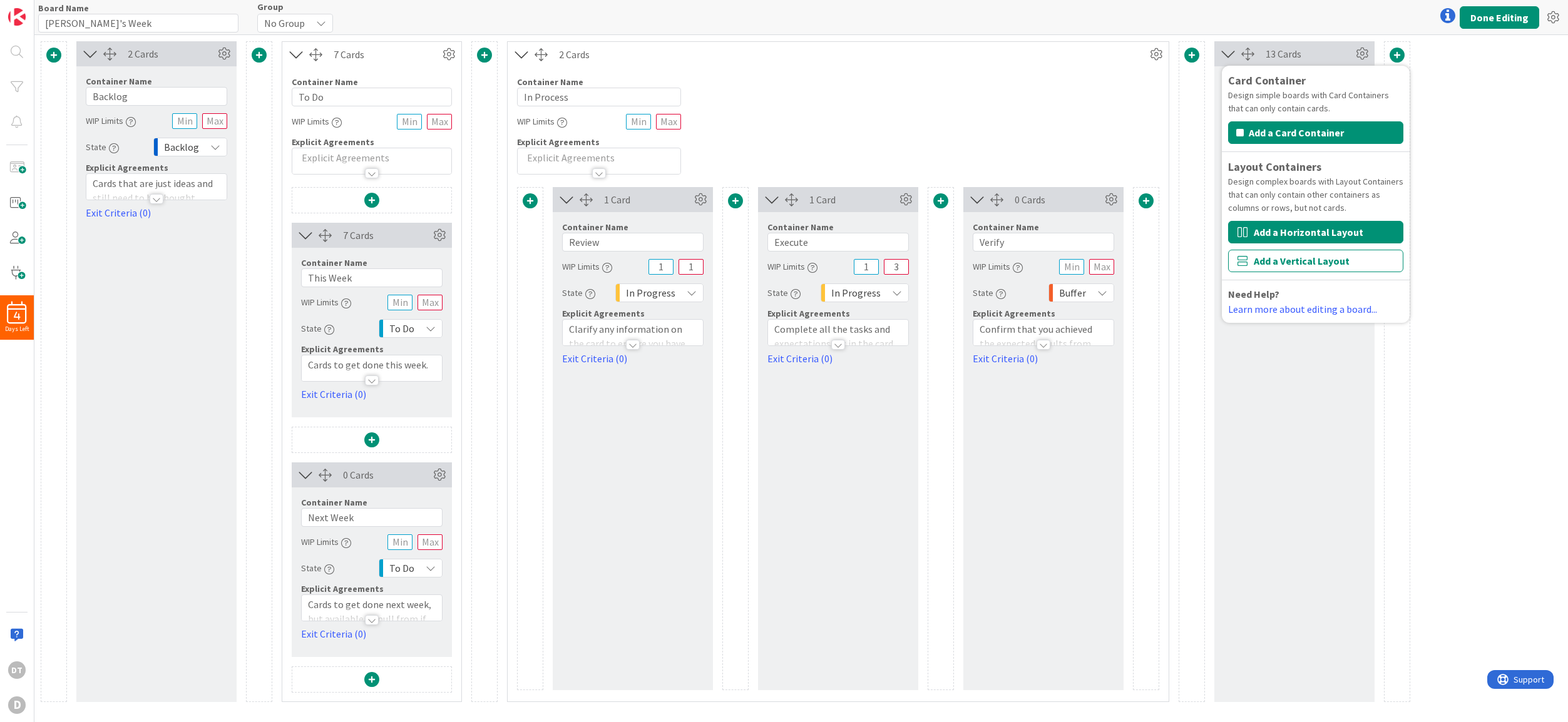
click at [1288, 233] on button "Add a Horizontal Layout" at bounding box center [1316, 232] width 175 height 22
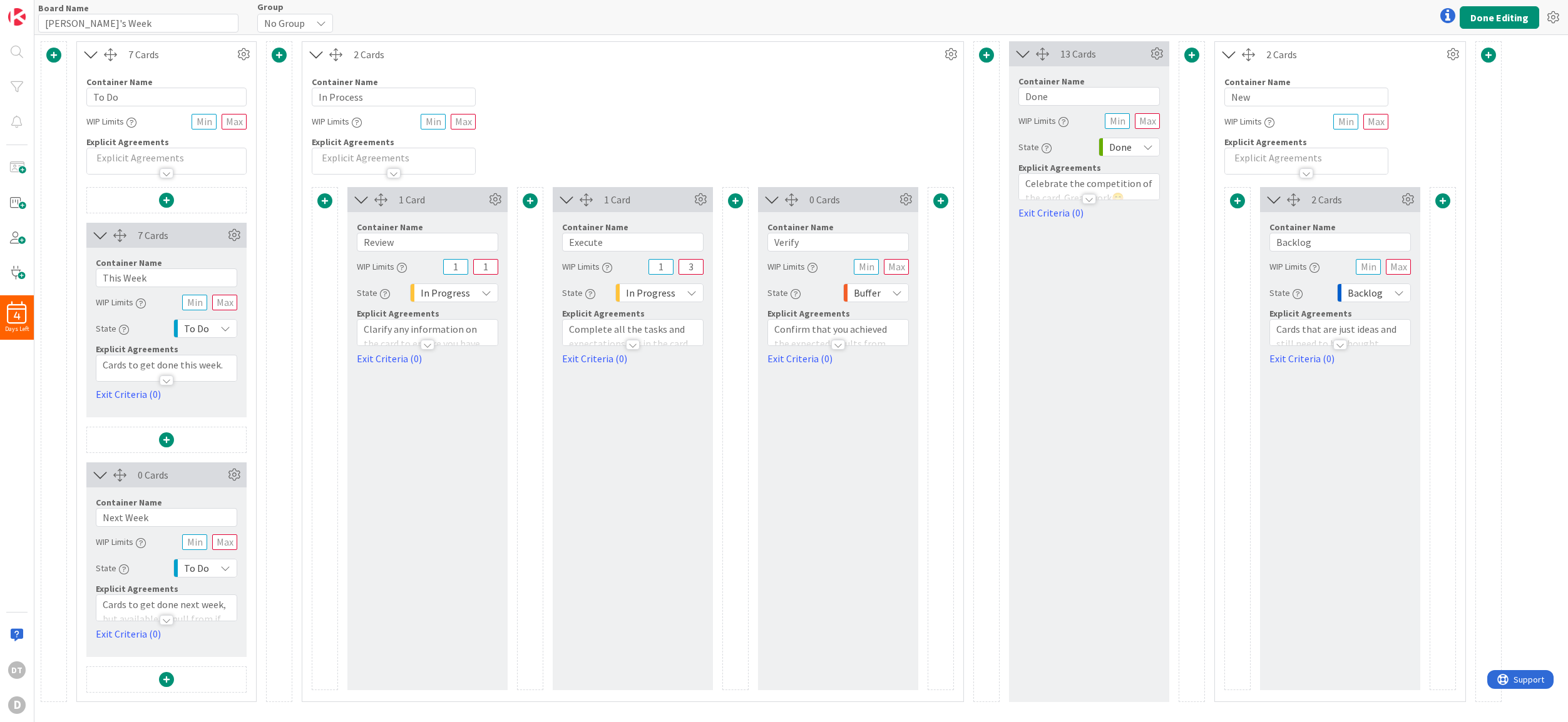
drag, startPoint x: 86, startPoint y: 49, endPoint x: 194, endPoint y: 112, distance: 125.0
click at [292, 137] on div "7 Cards Container Name 5 / 64 To Do WIP Limits Explicit Agreements 7 Cards Cont…" at bounding box center [771, 371] width 1460 height 661
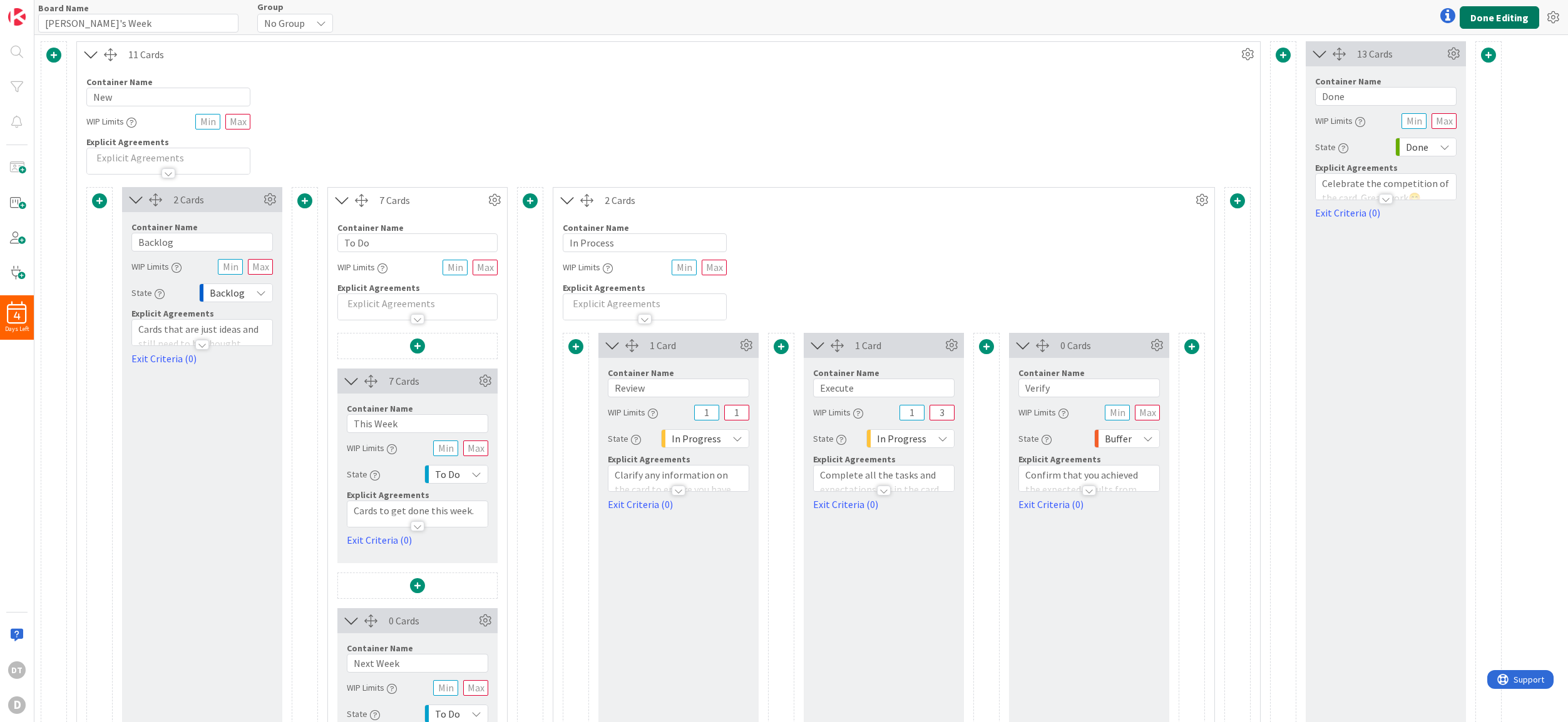
click at [1509, 9] on button "Done Editing" at bounding box center [1499, 17] width 79 height 22
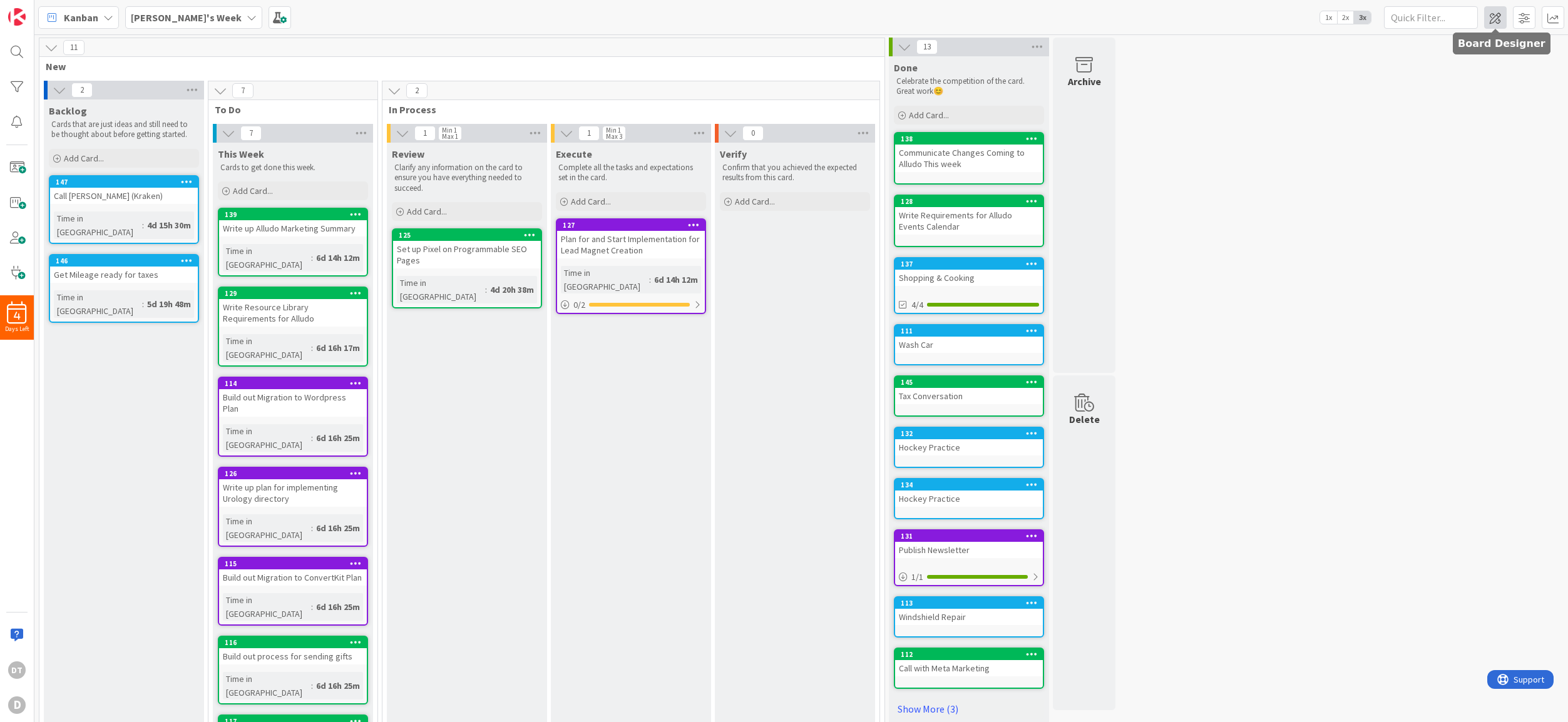
click at [1499, 12] on span at bounding box center [1494, 17] width 22 height 22
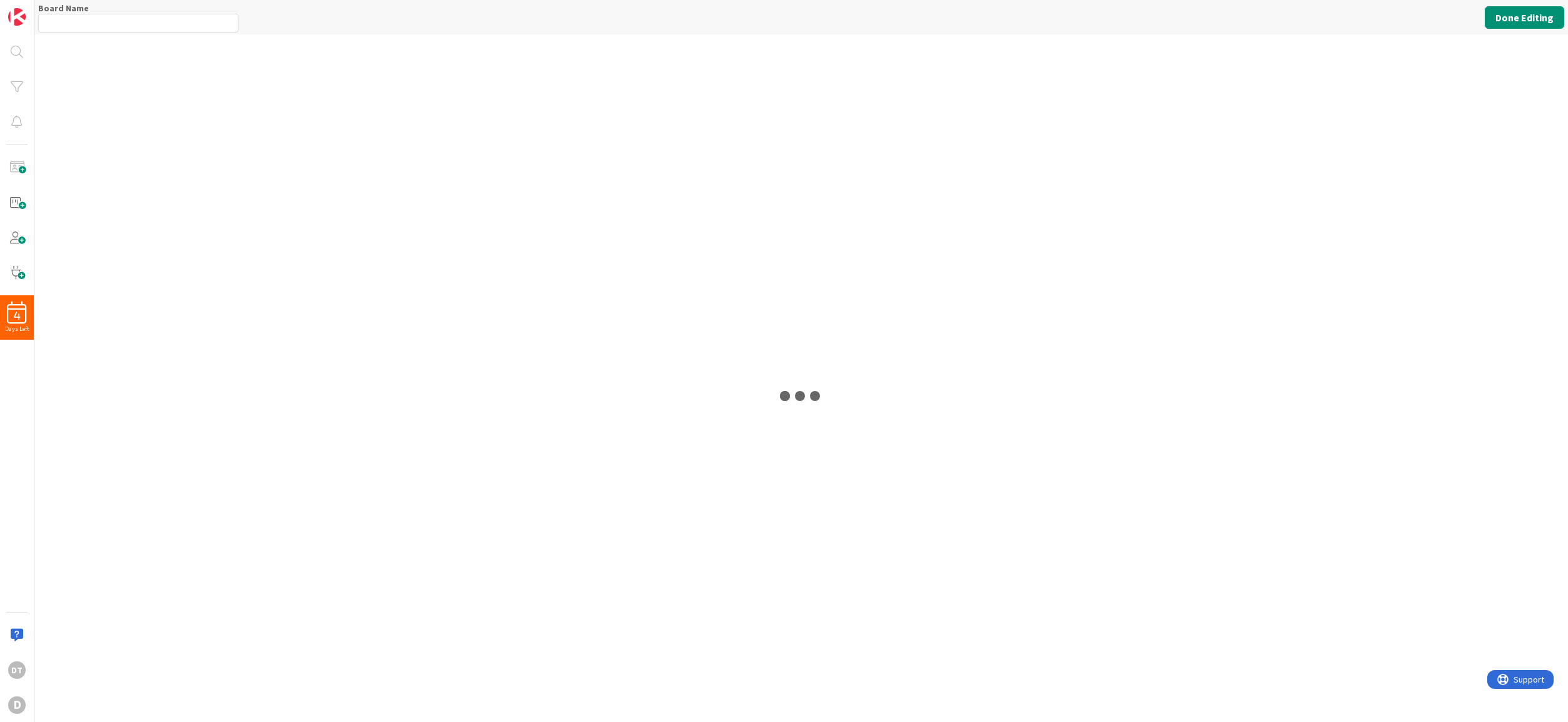
type input "[PERSON_NAME]'s Week"
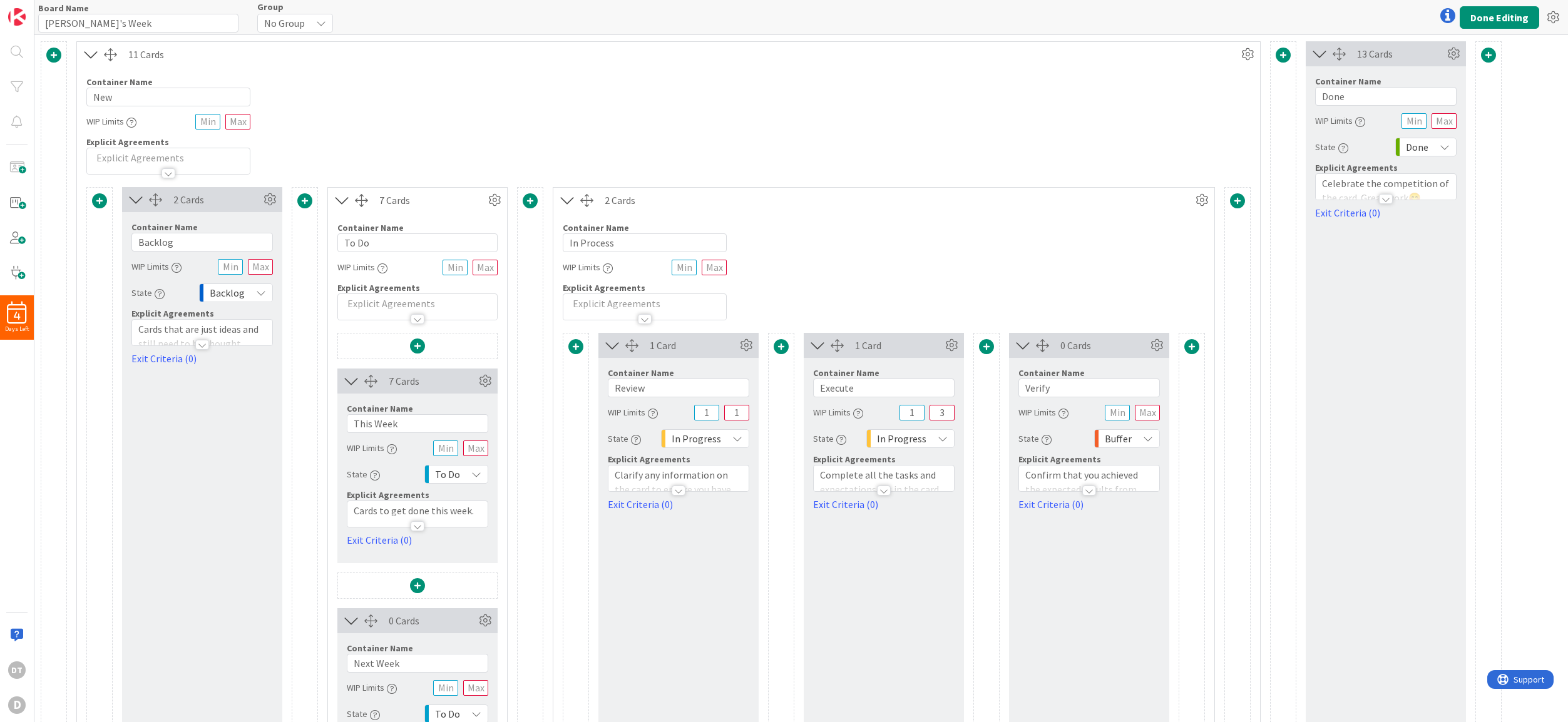
click at [98, 200] on span at bounding box center [99, 201] width 15 height 15
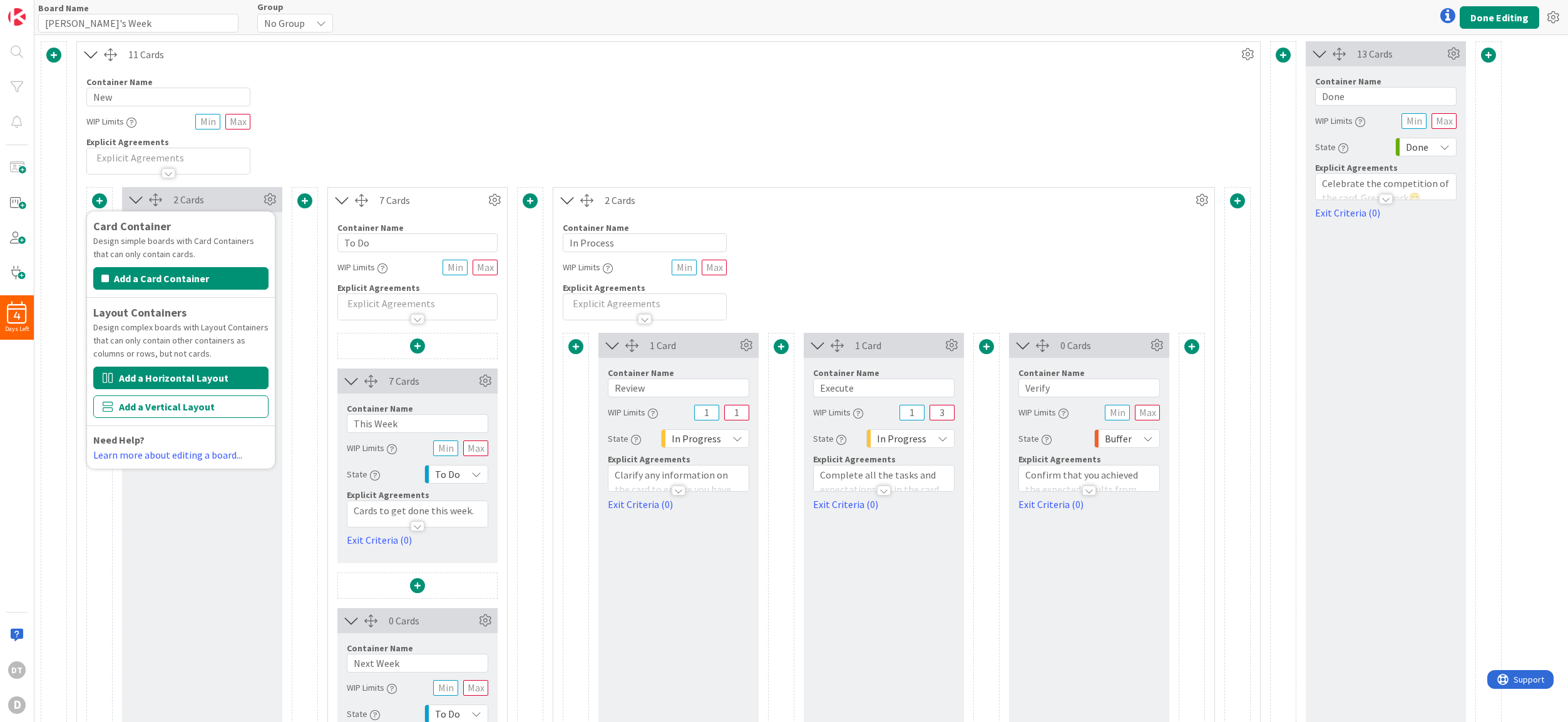
click at [158, 377] on button "Add a Horizontal Layout" at bounding box center [181, 377] width 175 height 22
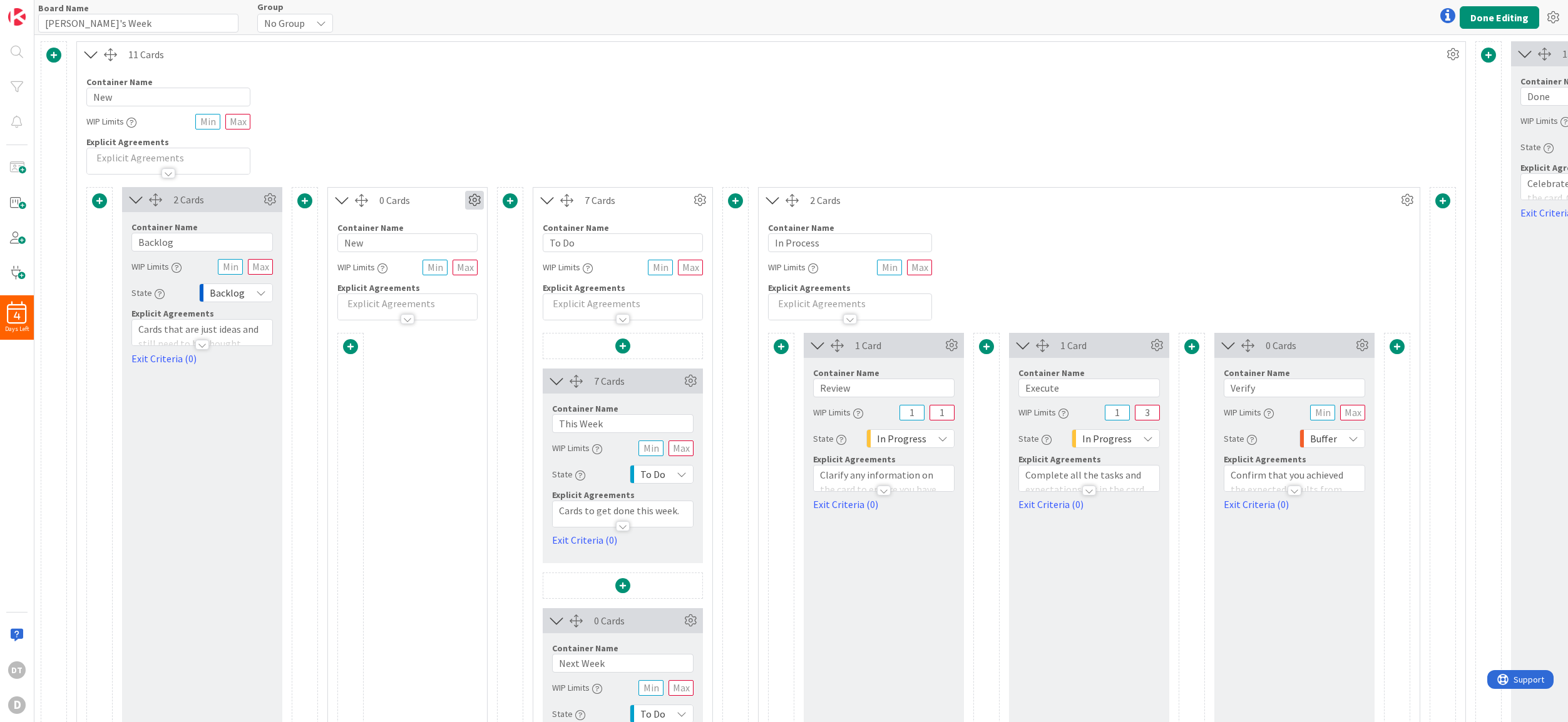
click at [476, 199] on icon at bounding box center [474, 200] width 19 height 19
click at [359, 304] on span "Delete this Container" at bounding box center [382, 307] width 93 height 18
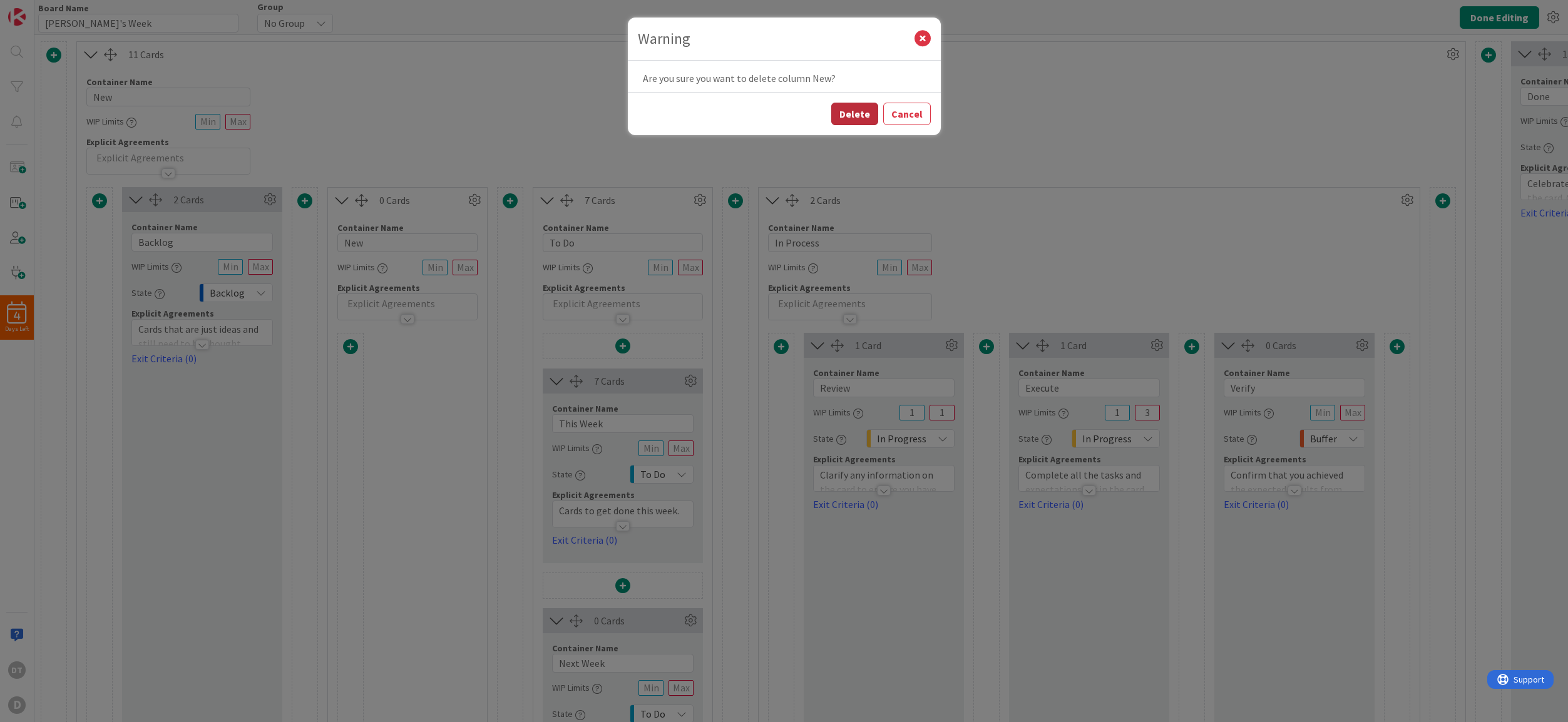
click at [858, 115] on button "Delete" at bounding box center [854, 113] width 47 height 22
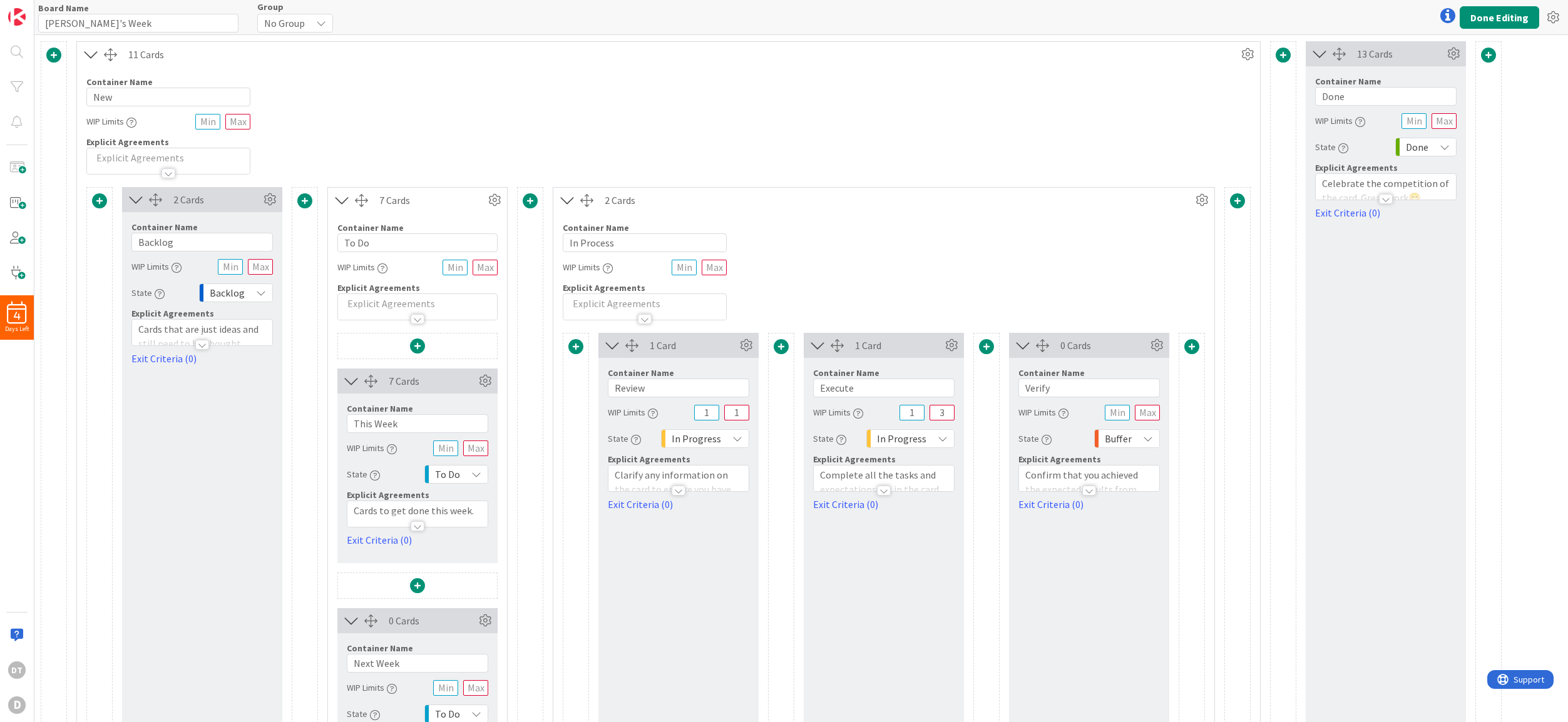
click at [1234, 198] on span at bounding box center [1237, 201] width 15 height 15
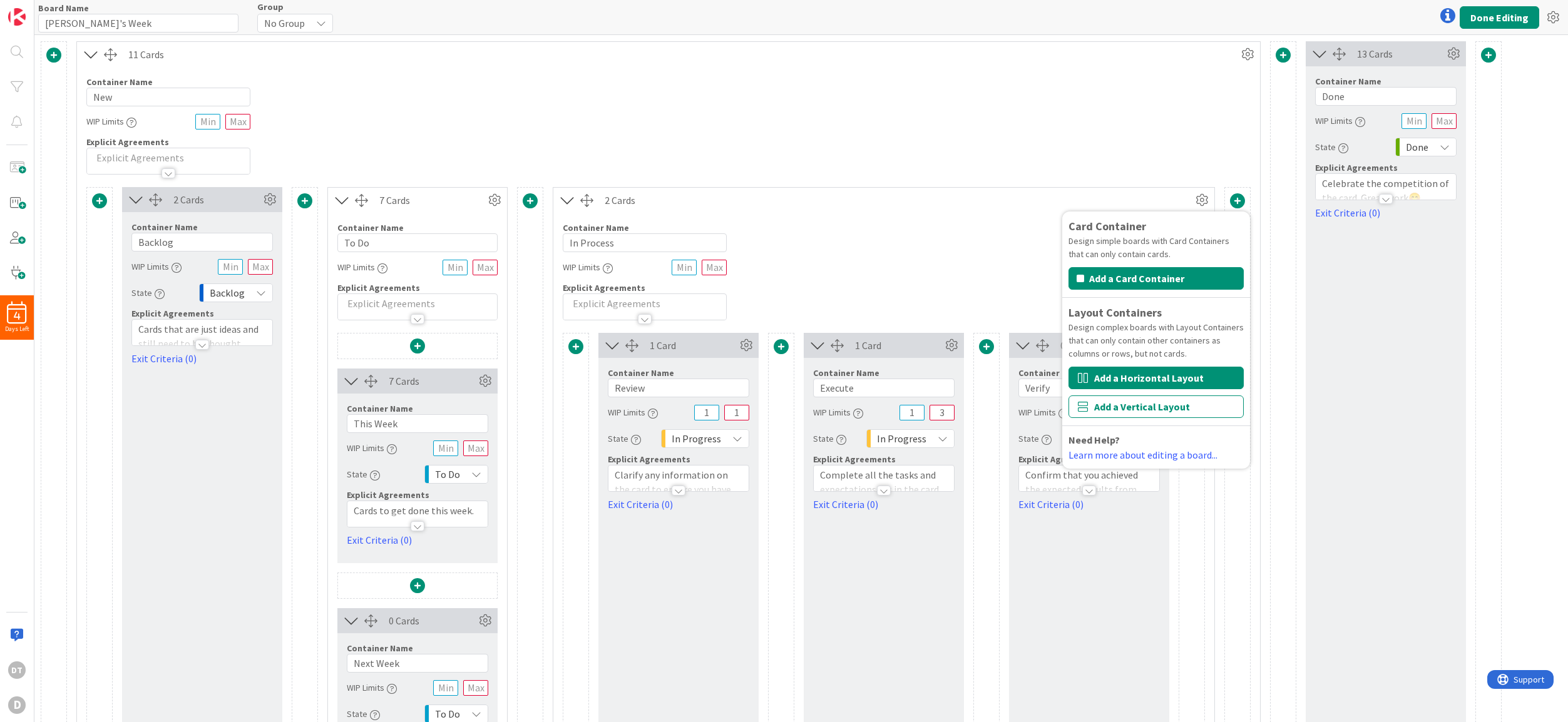
click at [1121, 381] on button "Add a Horizontal Layout" at bounding box center [1156, 377] width 175 height 22
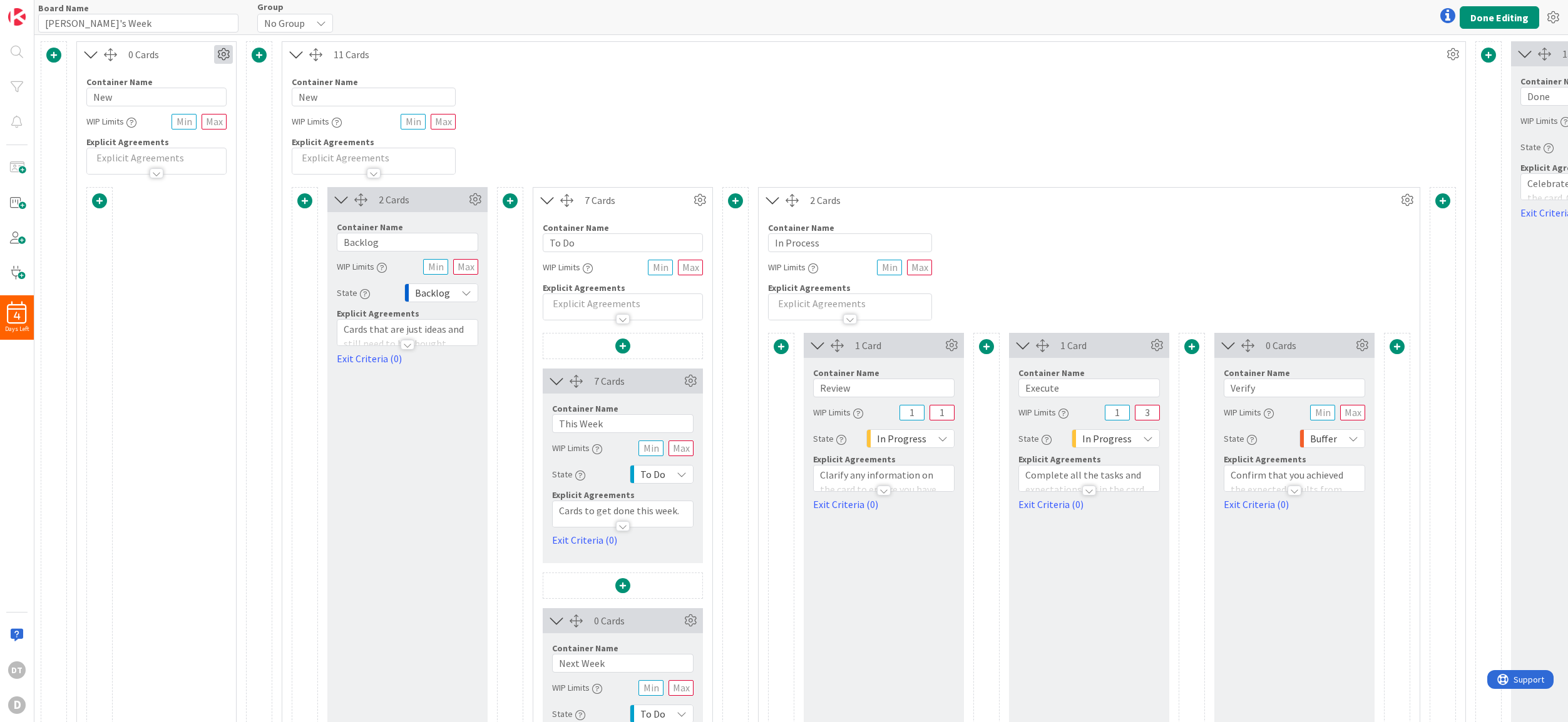
click at [222, 51] on icon at bounding box center [223, 54] width 19 height 19
click at [114, 157] on span "Delete this Container" at bounding box center [131, 161] width 93 height 18
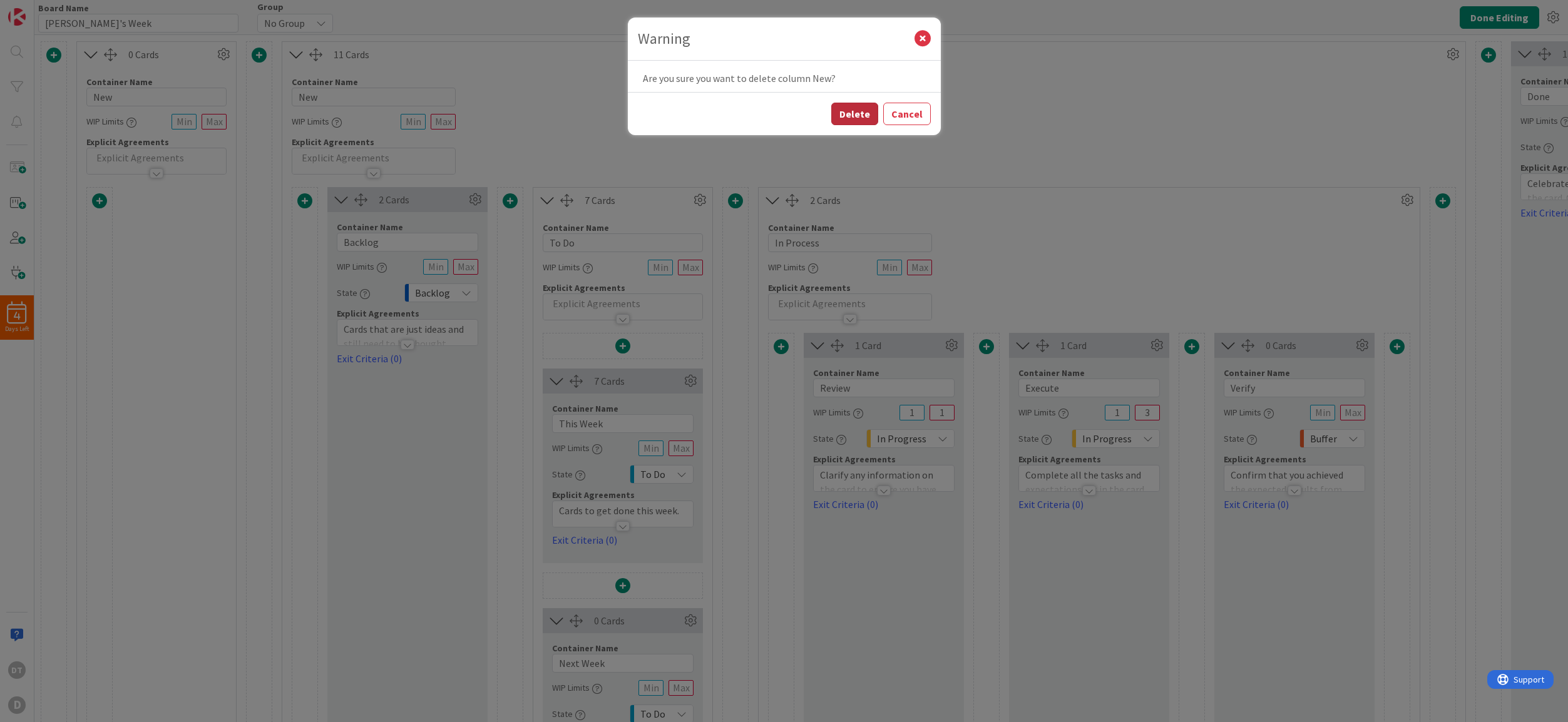
click at [868, 114] on button "Delete" at bounding box center [854, 113] width 47 height 22
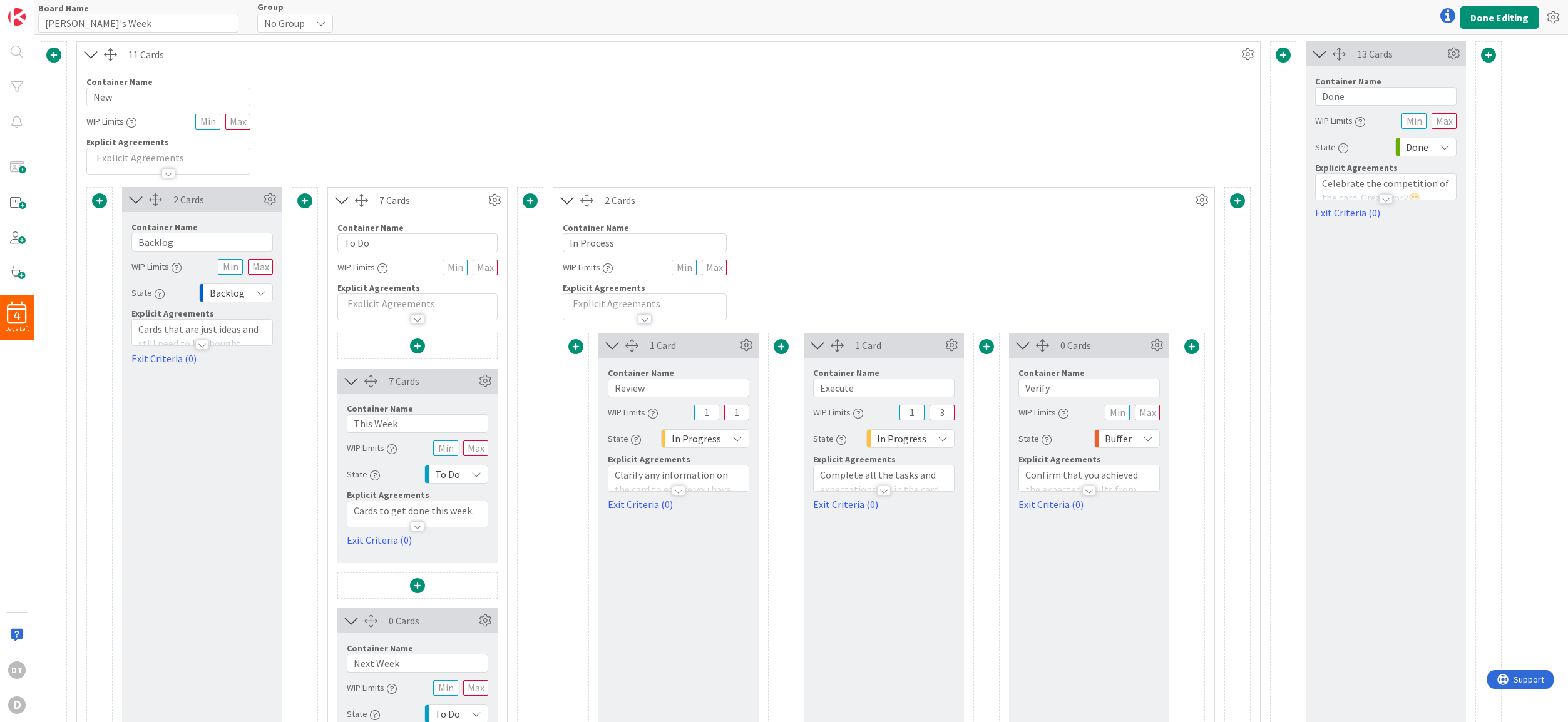
click at [88, 48] on icon at bounding box center [91, 55] width 21 height 17
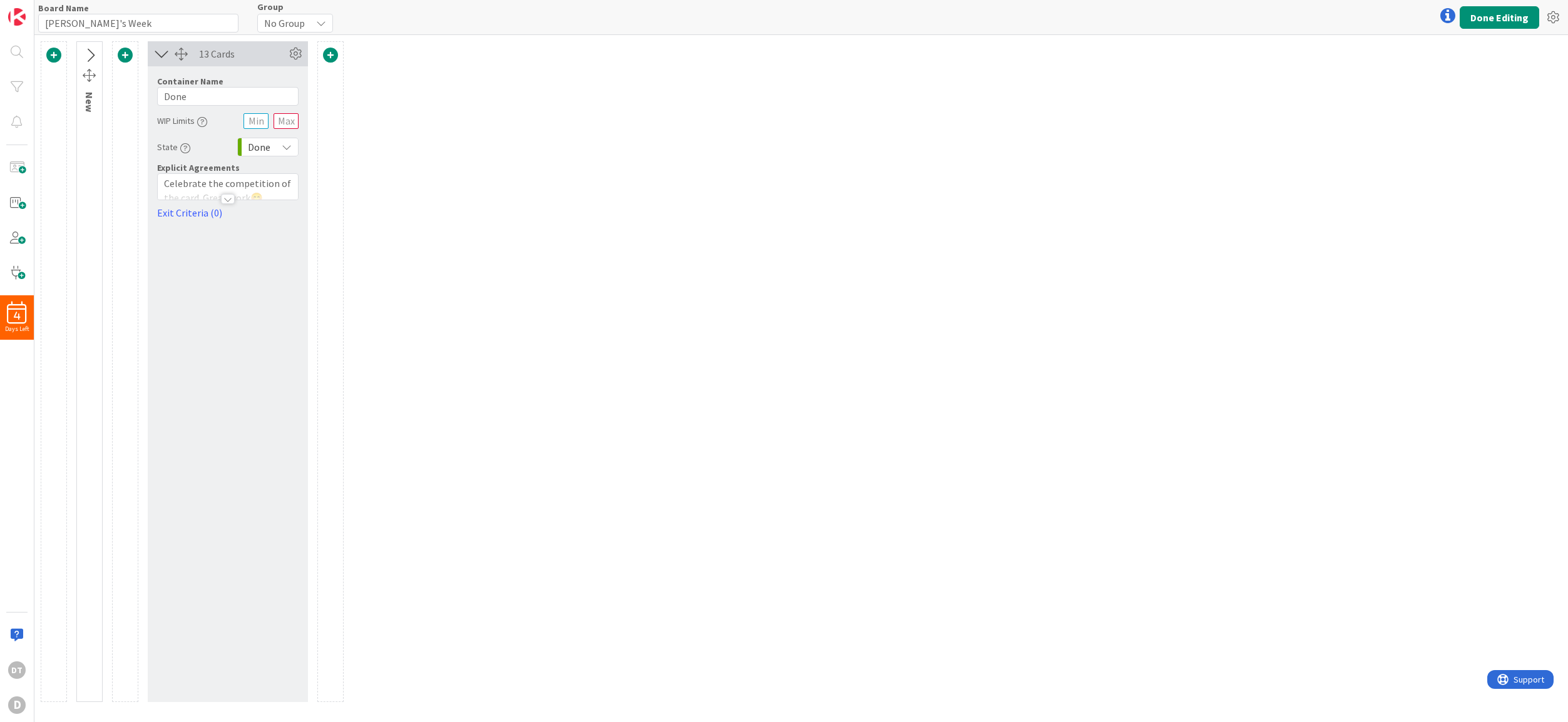
click at [88, 50] on icon at bounding box center [89, 56] width 21 height 17
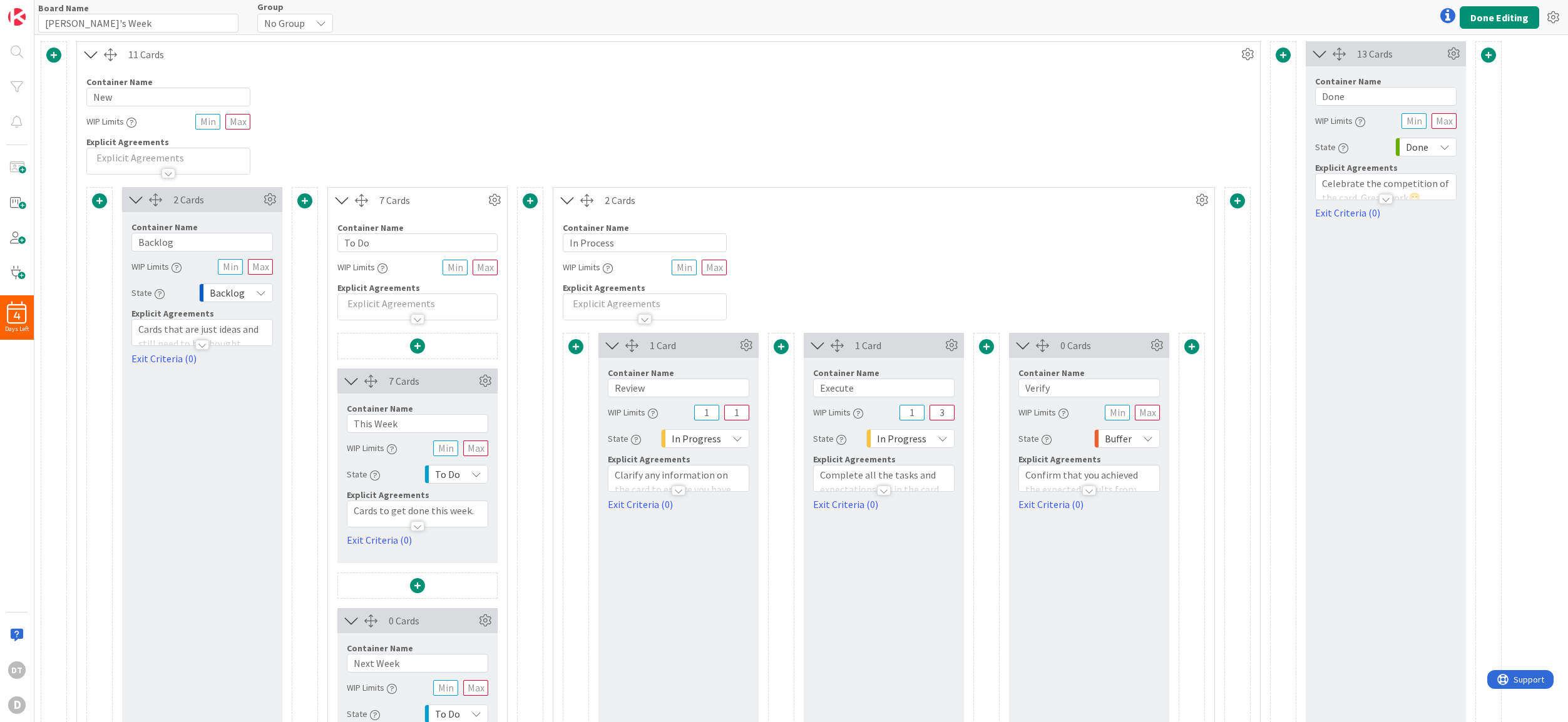
click at [137, 195] on icon at bounding box center [136, 200] width 21 height 17
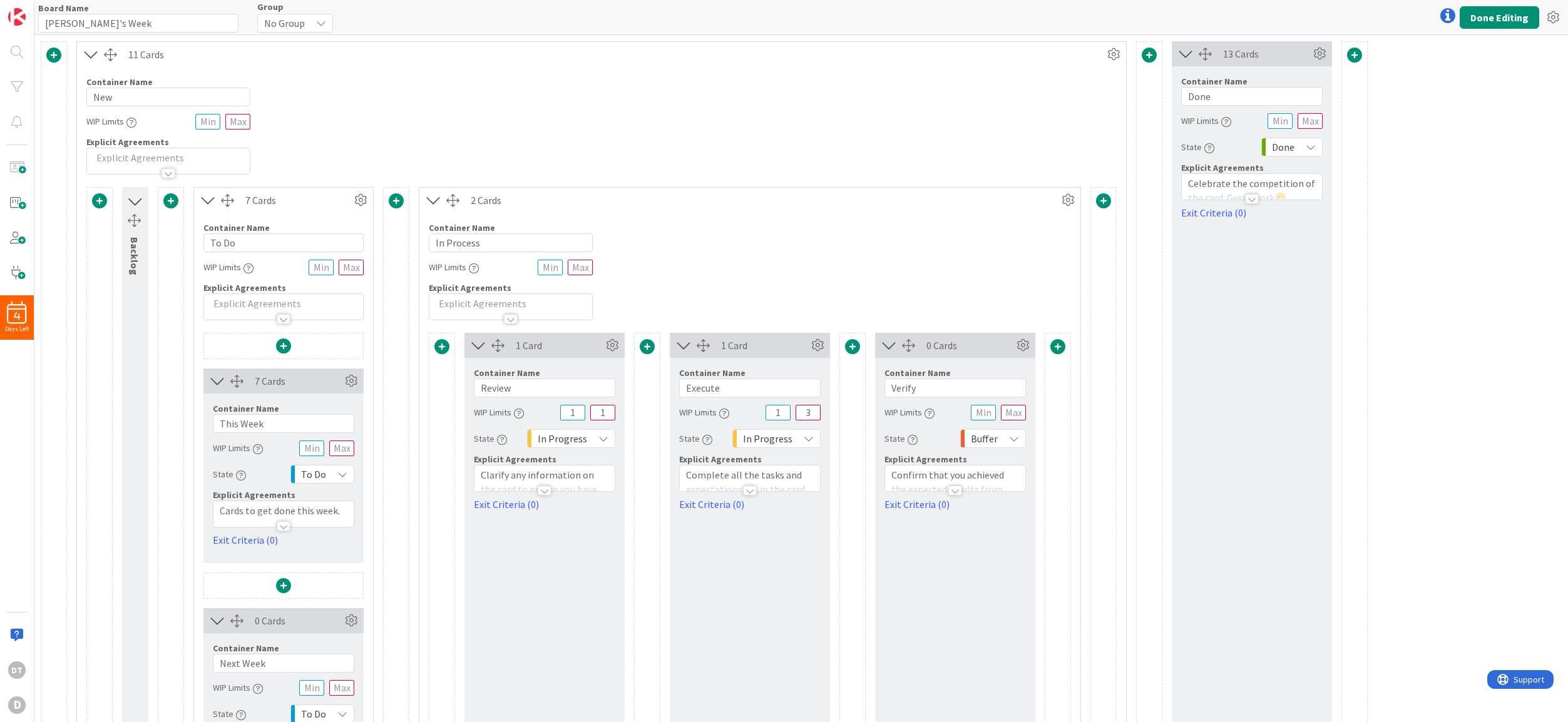
click at [434, 200] on icon at bounding box center [433, 200] width 21 height 17
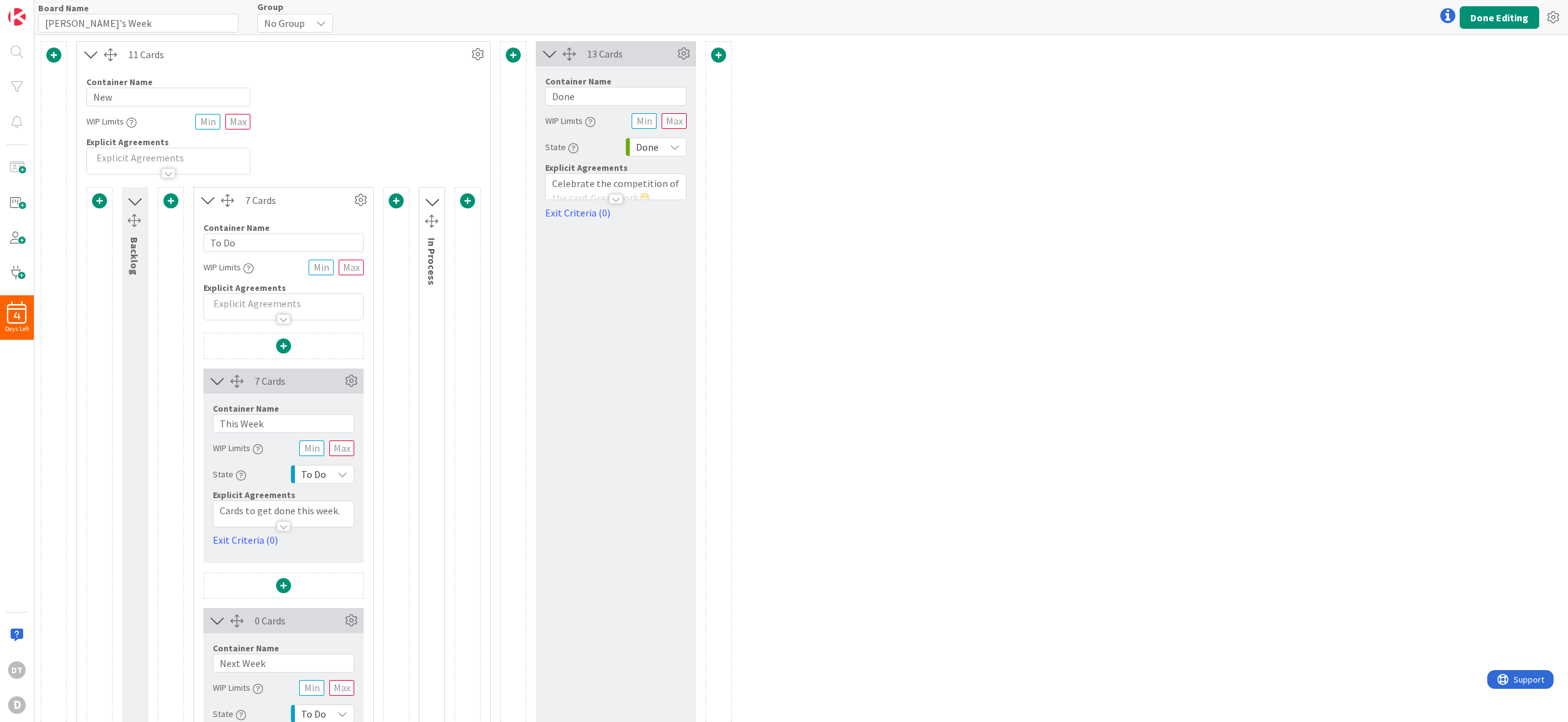
click at [211, 203] on icon at bounding box center [208, 200] width 21 height 17
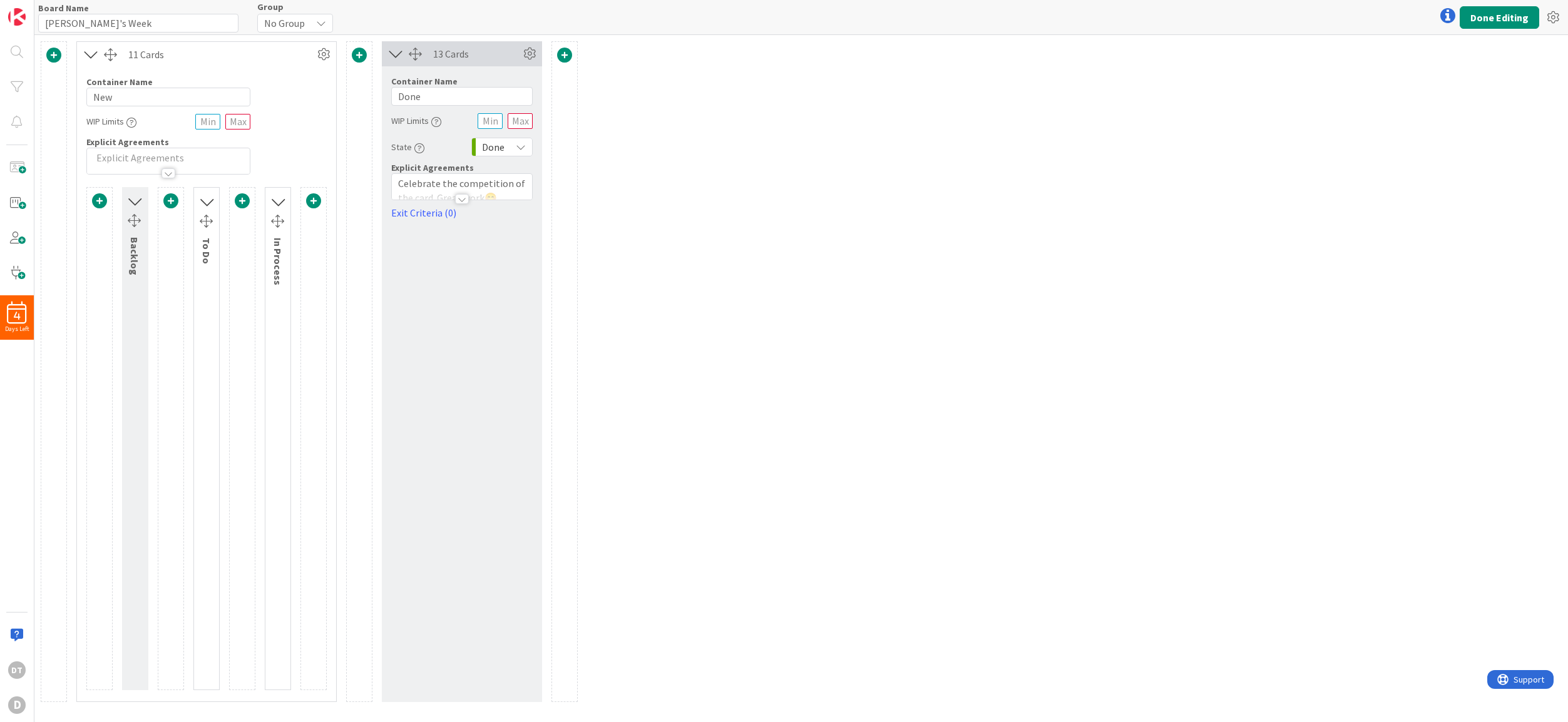
click at [313, 203] on span at bounding box center [313, 201] width 15 height 15
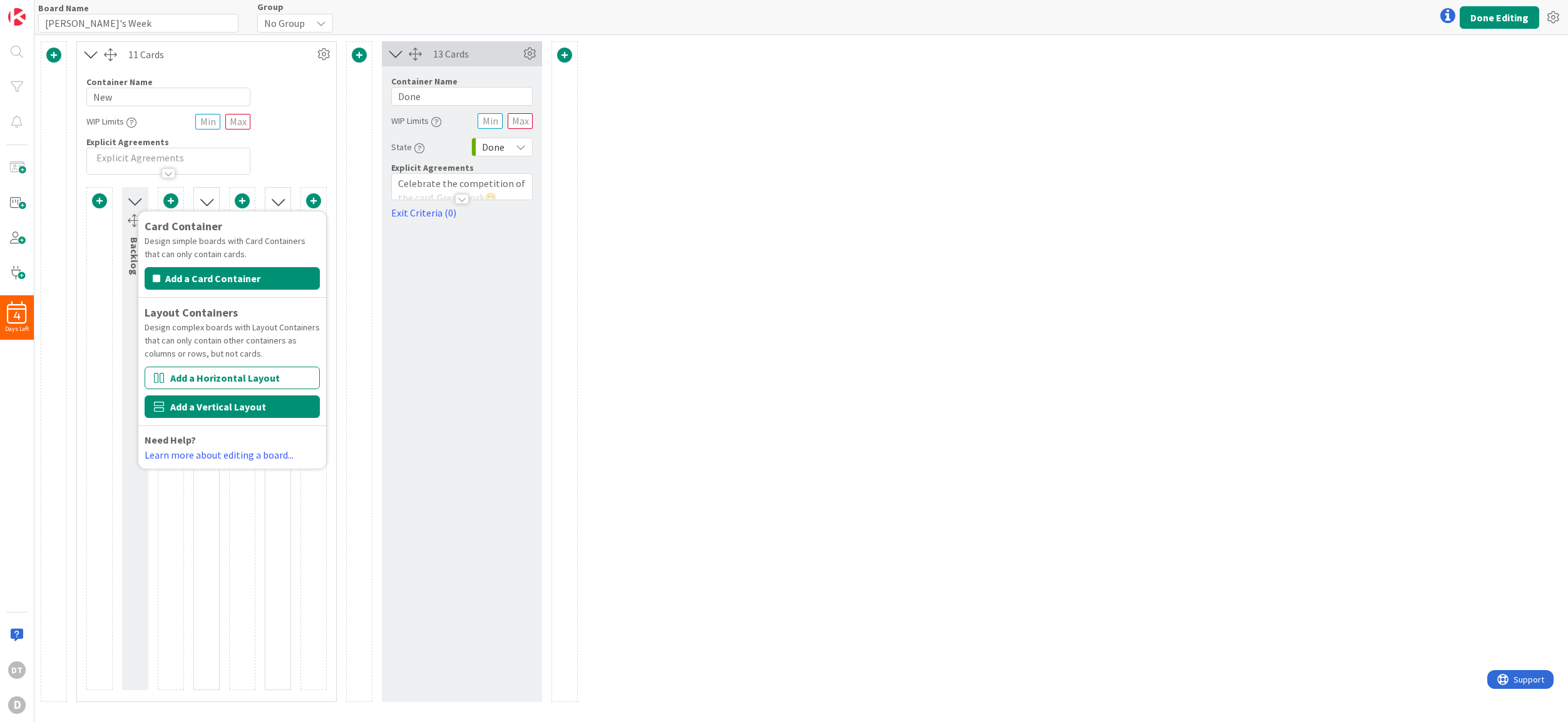
click at [222, 404] on button "Add a Vertical Layout" at bounding box center [232, 406] width 175 height 22
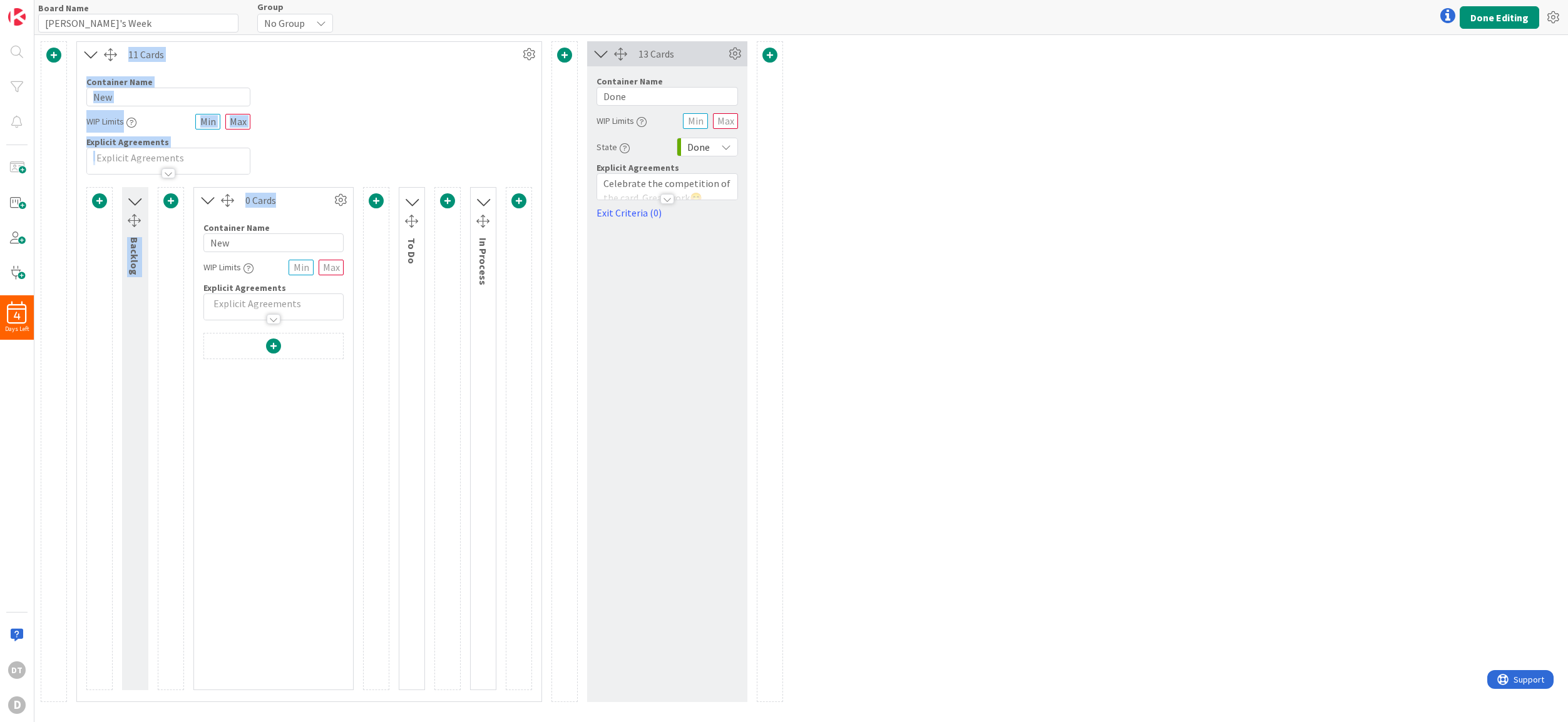
drag, startPoint x: 338, startPoint y: 198, endPoint x: 328, endPoint y: 39, distance: 159.3
click at [328, 39] on div "11 Cards Container Name 3 / 64 New WIP Limits Explicit Agreements Backlog 0 Car…" at bounding box center [412, 371] width 755 height 673
click at [89, 55] on icon at bounding box center [91, 55] width 21 height 17
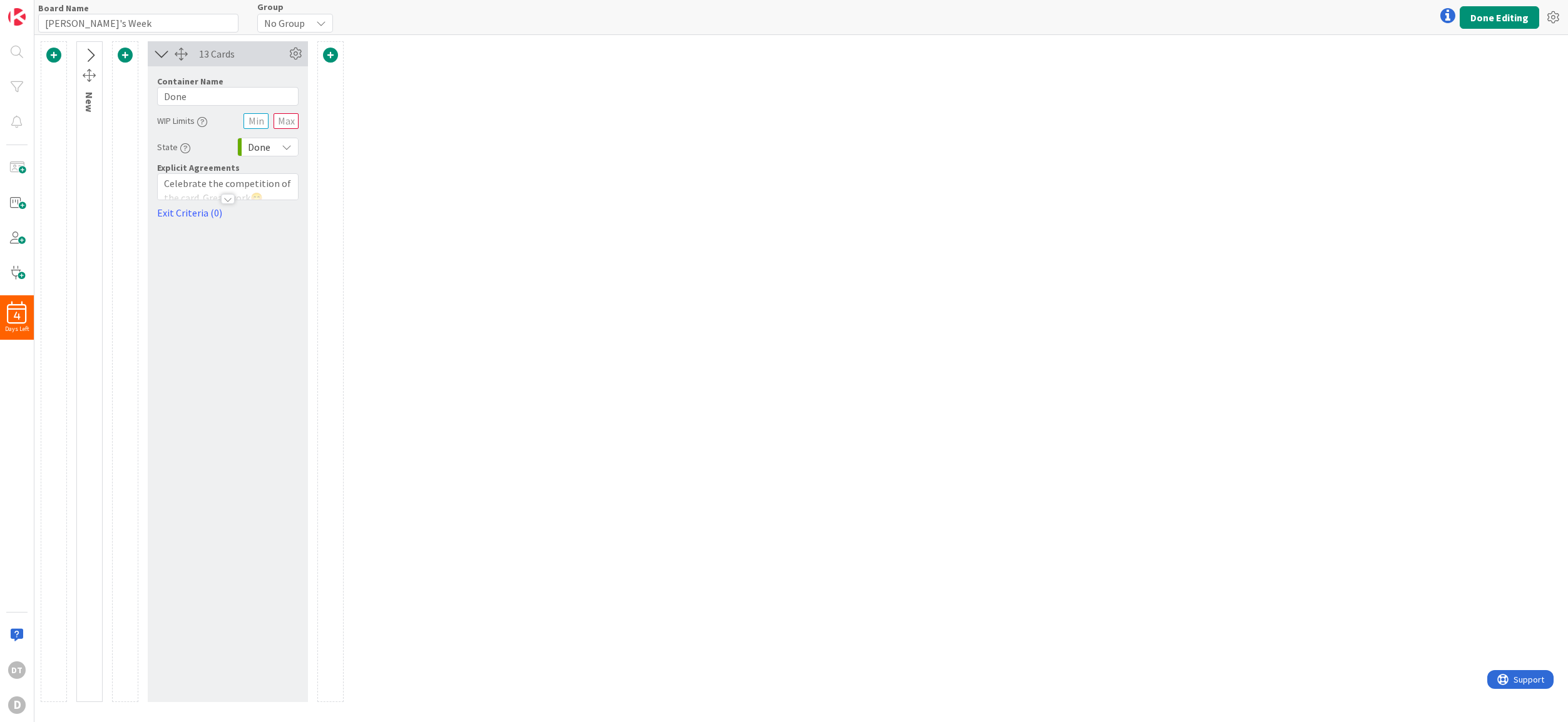
click at [89, 55] on icon at bounding box center [89, 56] width 21 height 17
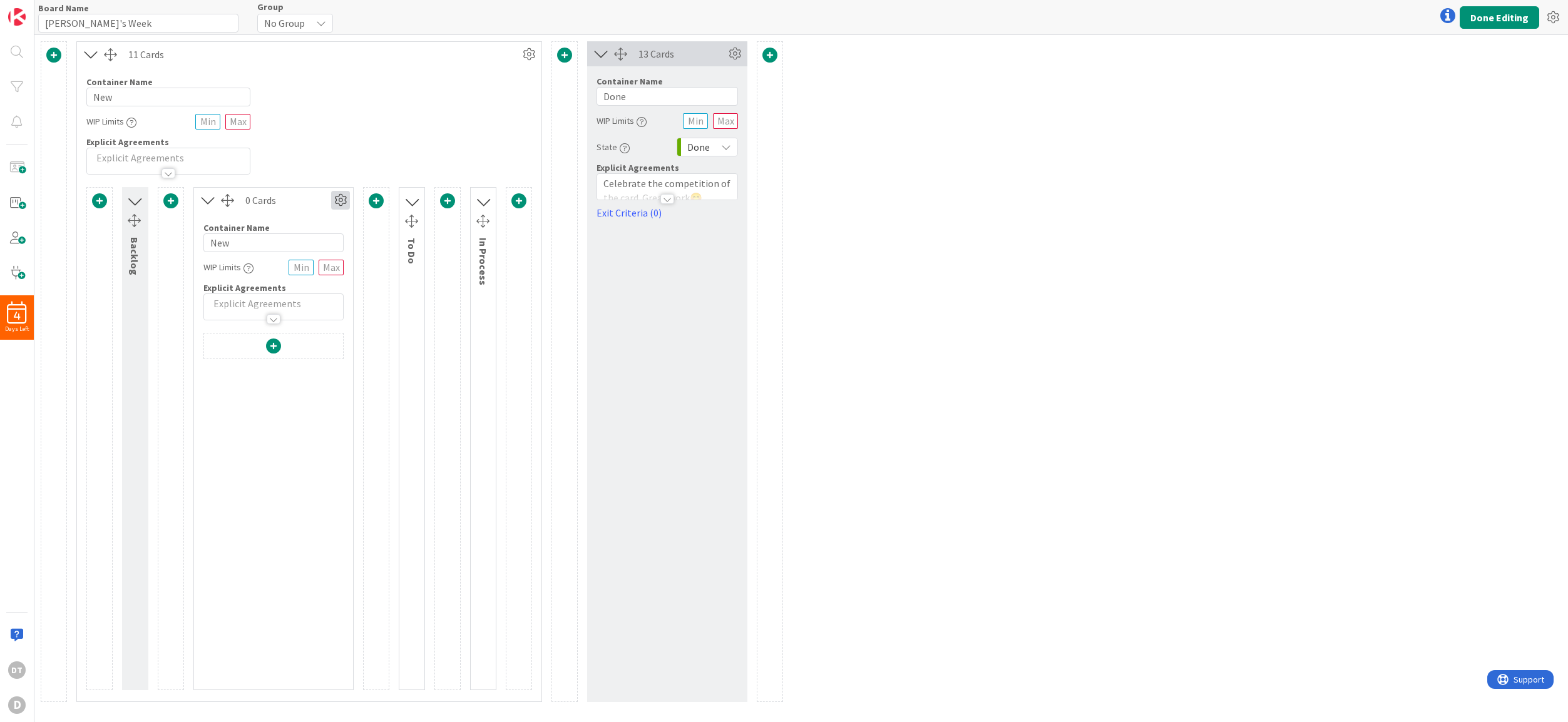
click at [342, 199] on icon at bounding box center [340, 200] width 19 height 19
click at [243, 303] on span "Delete this Container" at bounding box center [248, 307] width 93 height 18
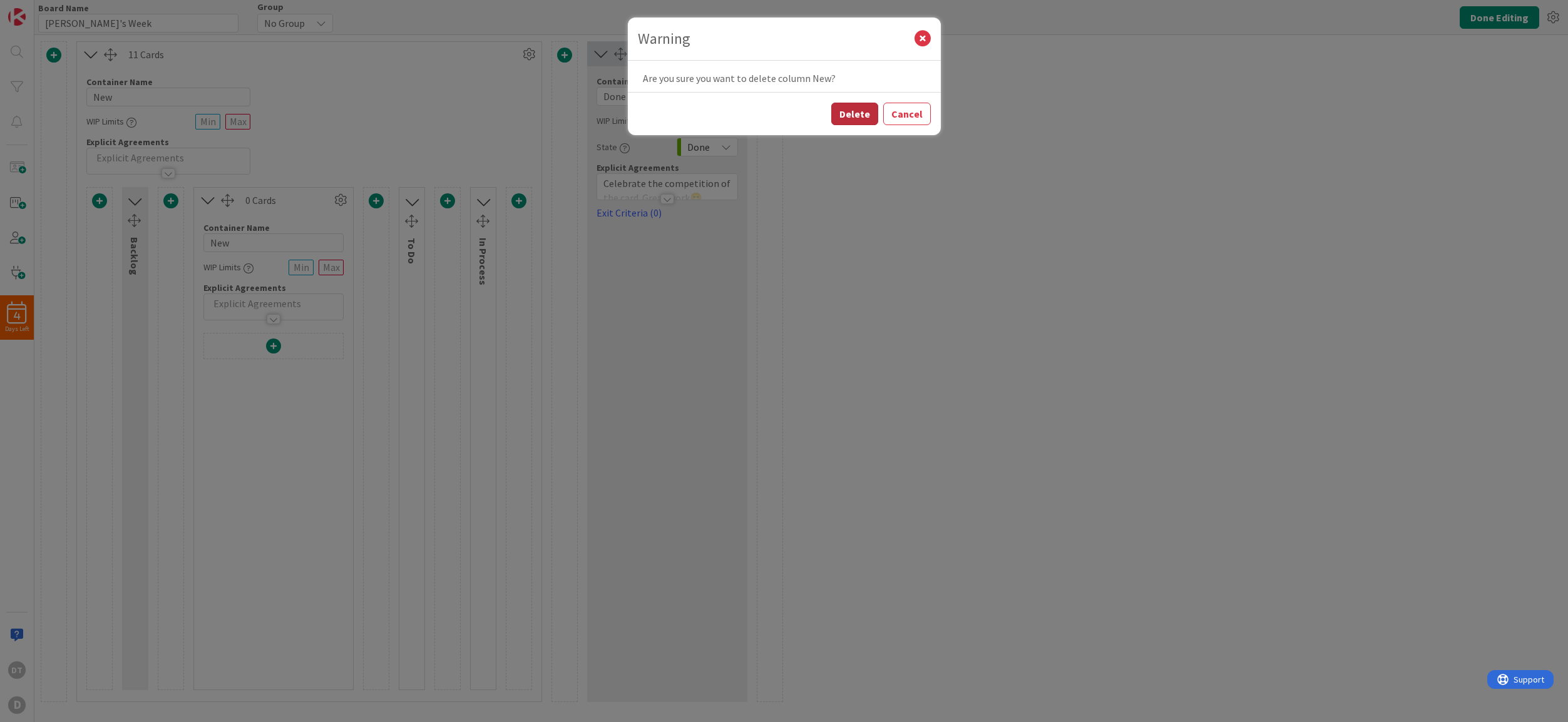
click at [848, 113] on button "Delete" at bounding box center [854, 113] width 47 height 22
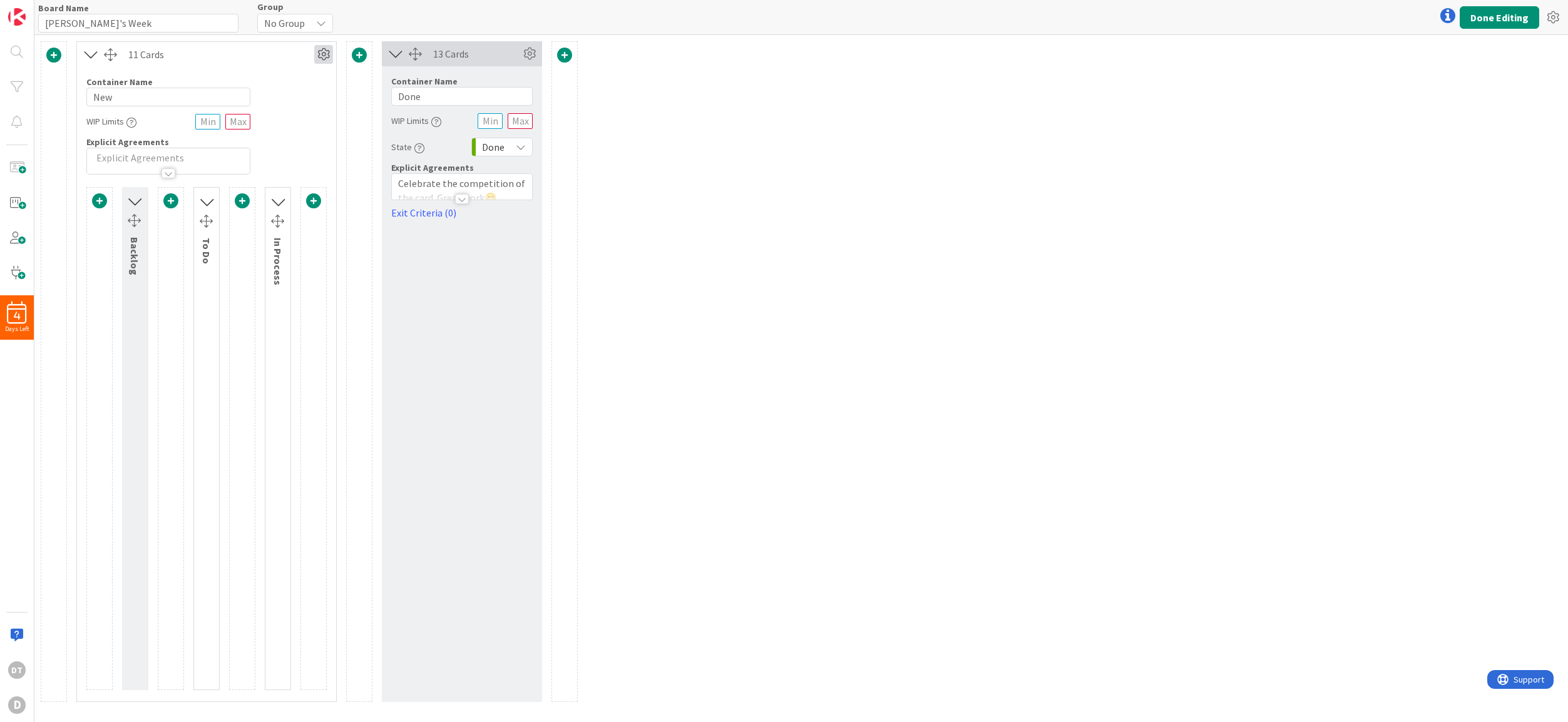
click at [322, 55] on icon at bounding box center [323, 54] width 19 height 19
click at [359, 53] on span at bounding box center [359, 55] width 15 height 15
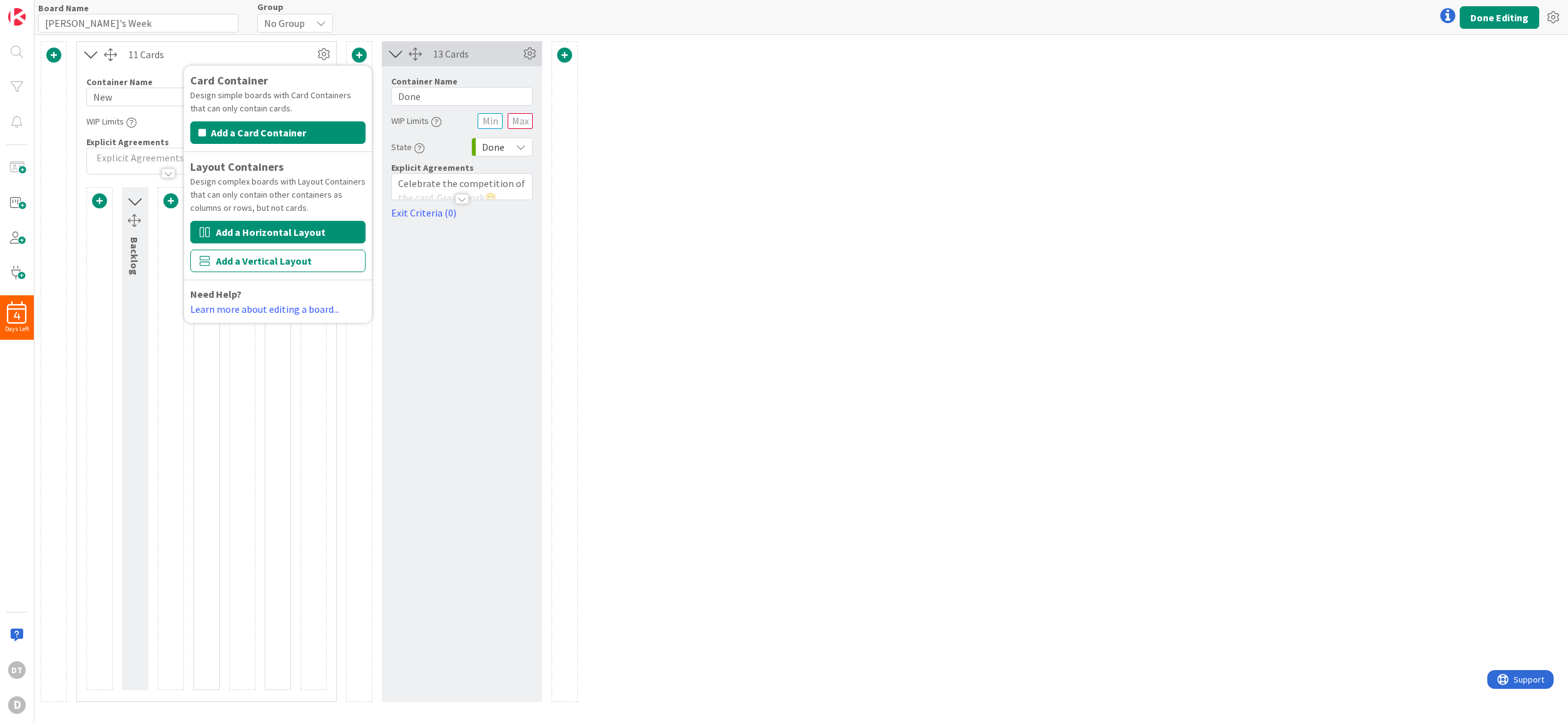
click at [275, 235] on button "Add a Horizontal Layout" at bounding box center [278, 232] width 175 height 22
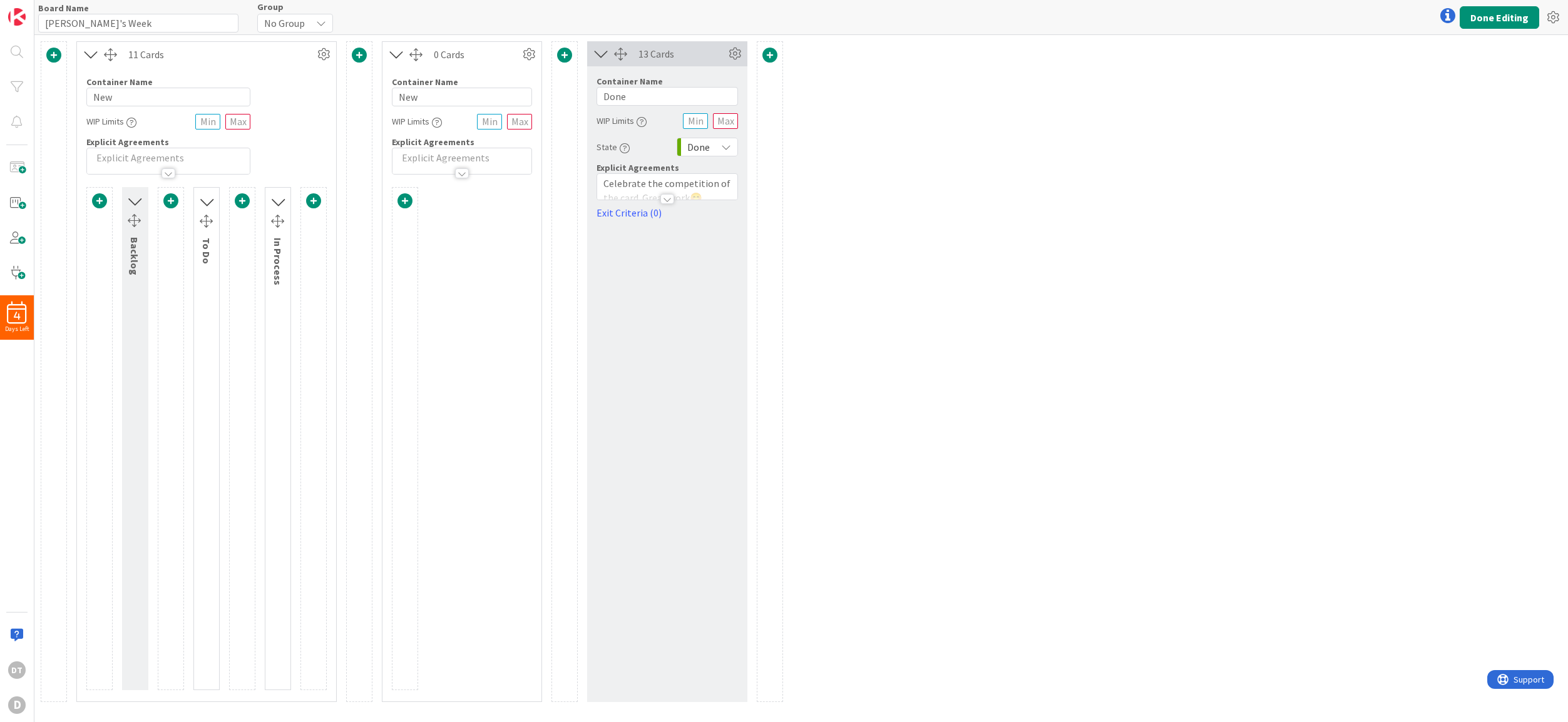
click at [405, 197] on span at bounding box center [405, 201] width 15 height 15
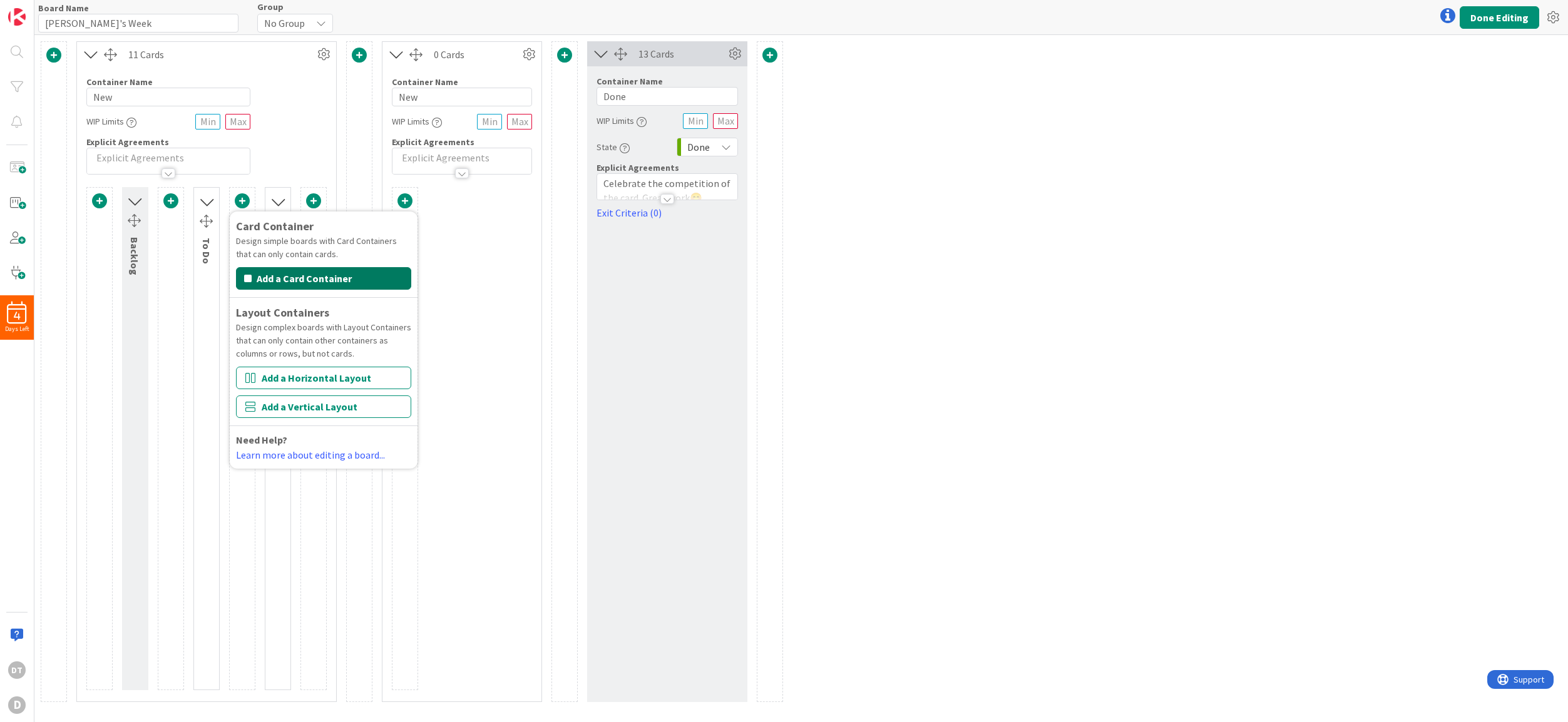
click at [328, 279] on button "Add a Card Container" at bounding box center [323, 278] width 175 height 22
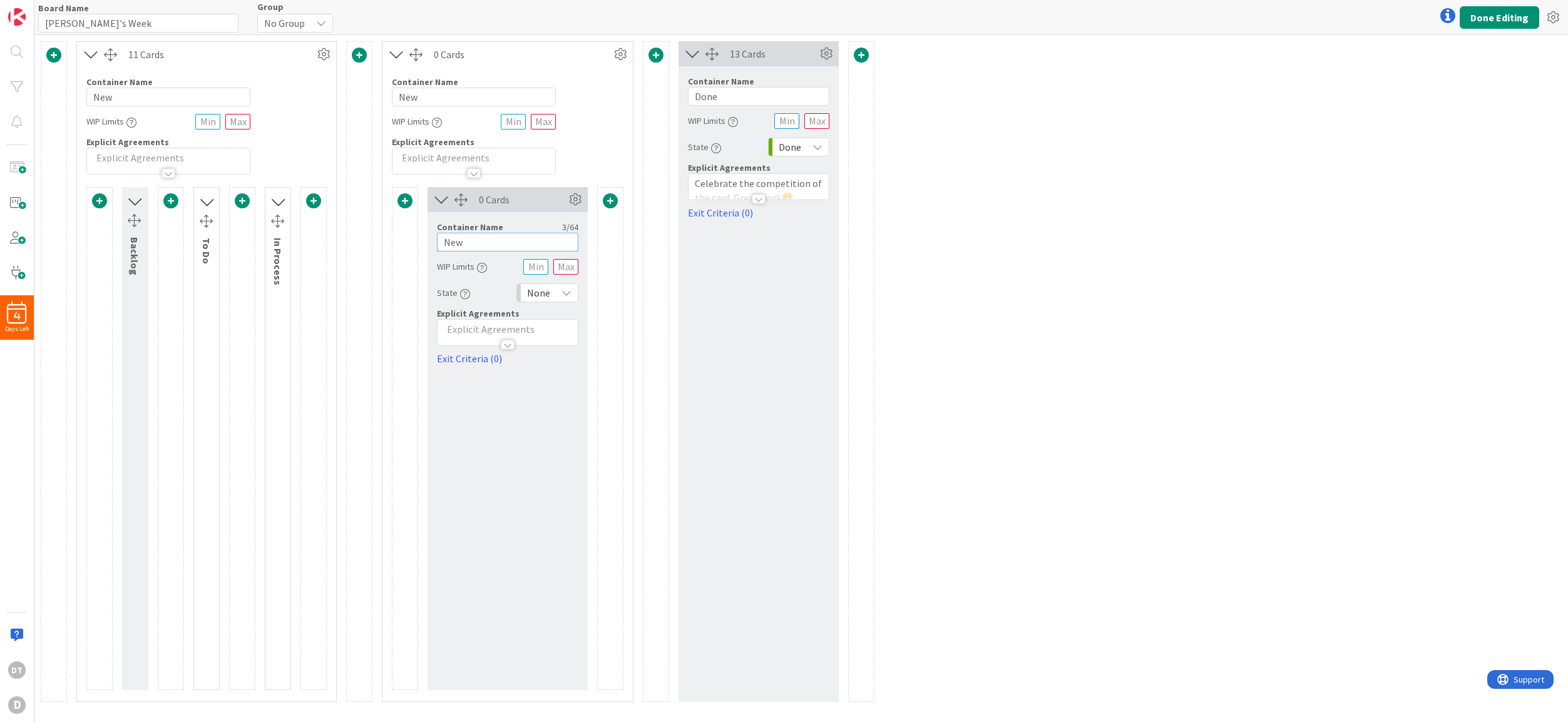
drag, startPoint x: 470, startPoint y: 243, endPoint x: 436, endPoint y: 241, distance: 34.1
click at [436, 241] on div "Container Name 3 / 64 New WIP Limits State None Explicit Agreements Exit Criter…" at bounding box center [508, 289] width 160 height 154
drag, startPoint x: 428, startPoint y: 96, endPoint x: 384, endPoint y: 98, distance: 44.0
click at [384, 98] on div "Container Name 3 / 64 New WIP Limits Explicit Agreements" at bounding box center [507, 121] width 251 height 108
type input "Fitness"
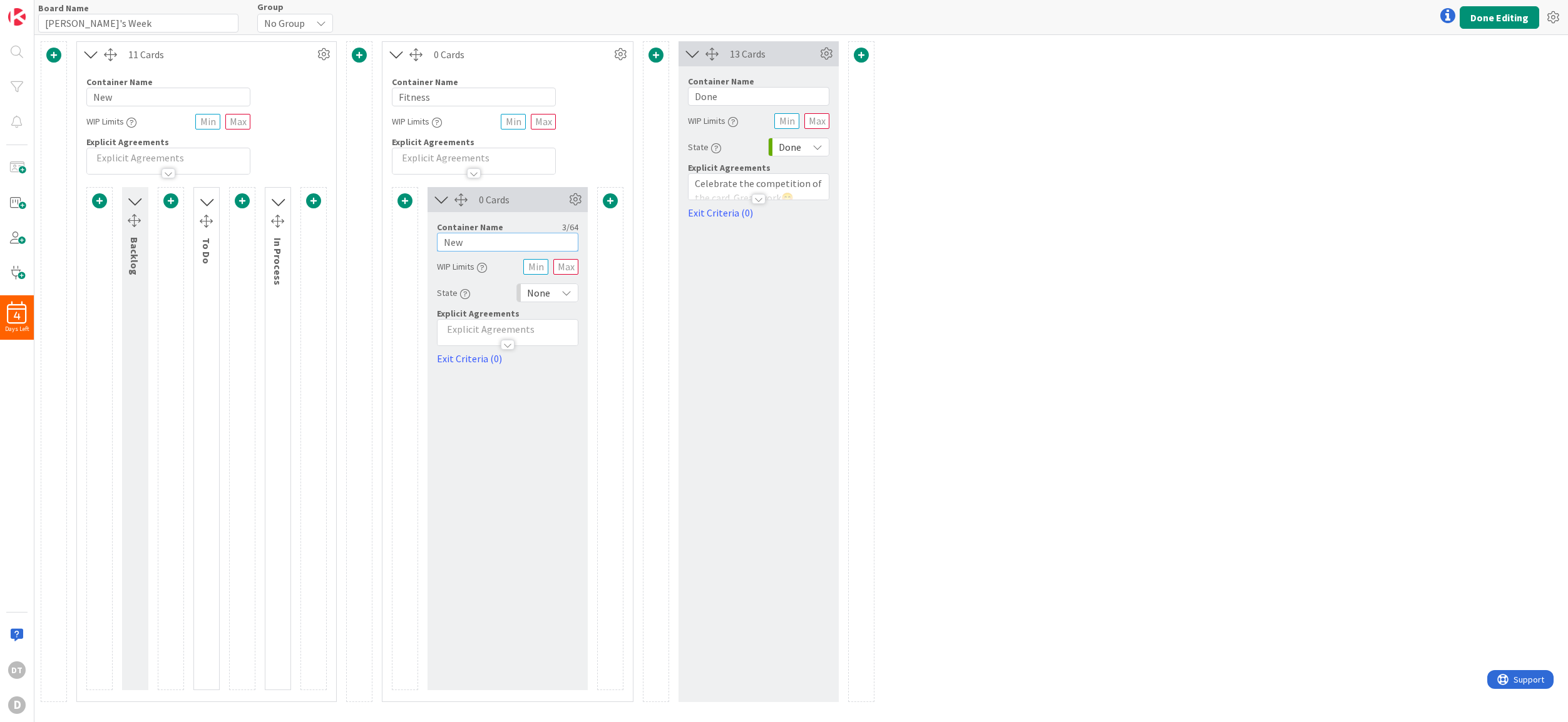
drag, startPoint x: 476, startPoint y: 240, endPoint x: 433, endPoint y: 239, distance: 43.0
click at [433, 239] on div "Container Name 3 / 64 New WIP Limits State None Explicit Agreements Exit Criter…" at bounding box center [508, 289] width 160 height 154
drag, startPoint x: 482, startPoint y: 239, endPoint x: 432, endPoint y: 238, distance: 50.0
click at [432, 238] on div "Container Name 5 / 64 To Do WIP Limits State None Explicit Agreements Exit Crit…" at bounding box center [508, 289] width 160 height 154
type input "T"
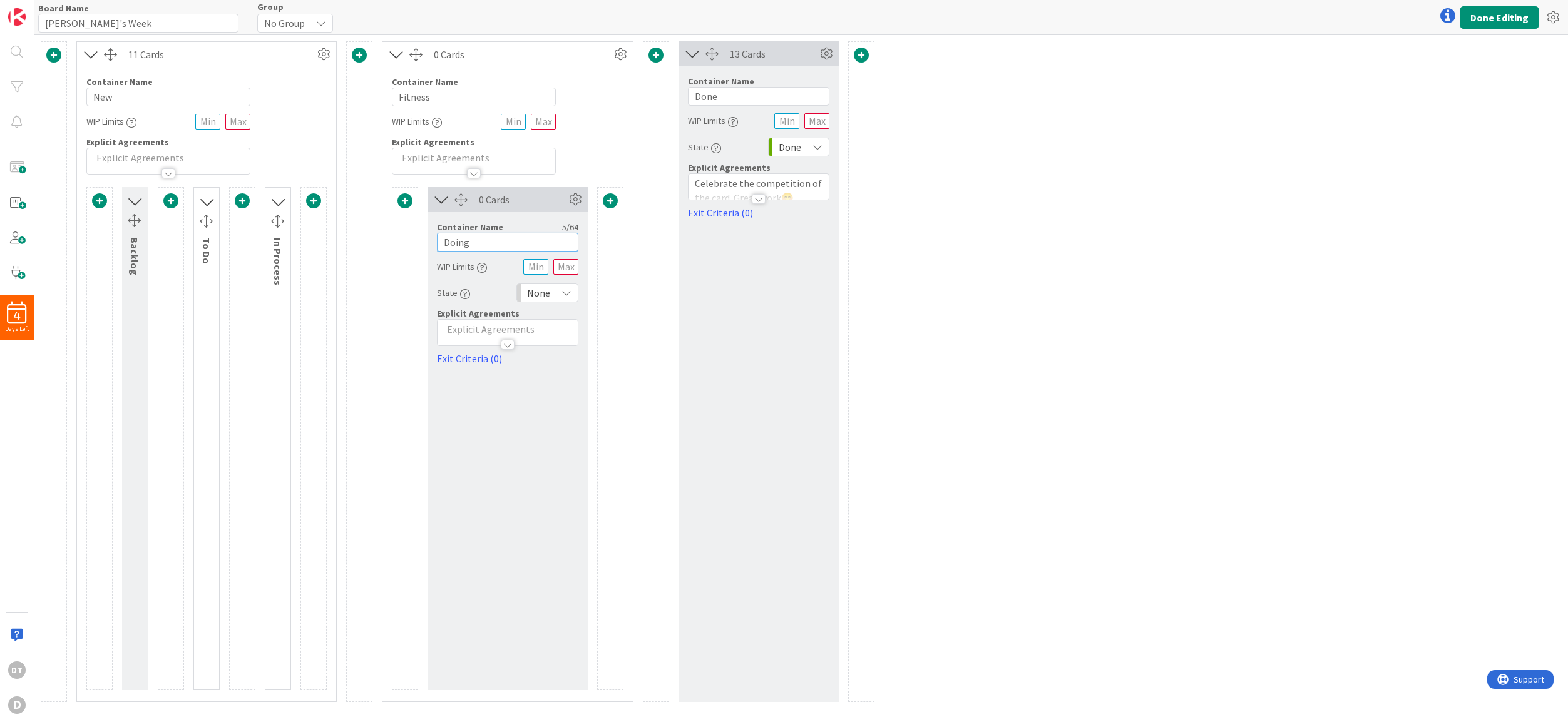
type input "Doing"
click at [610, 202] on span at bounding box center [610, 201] width 15 height 15
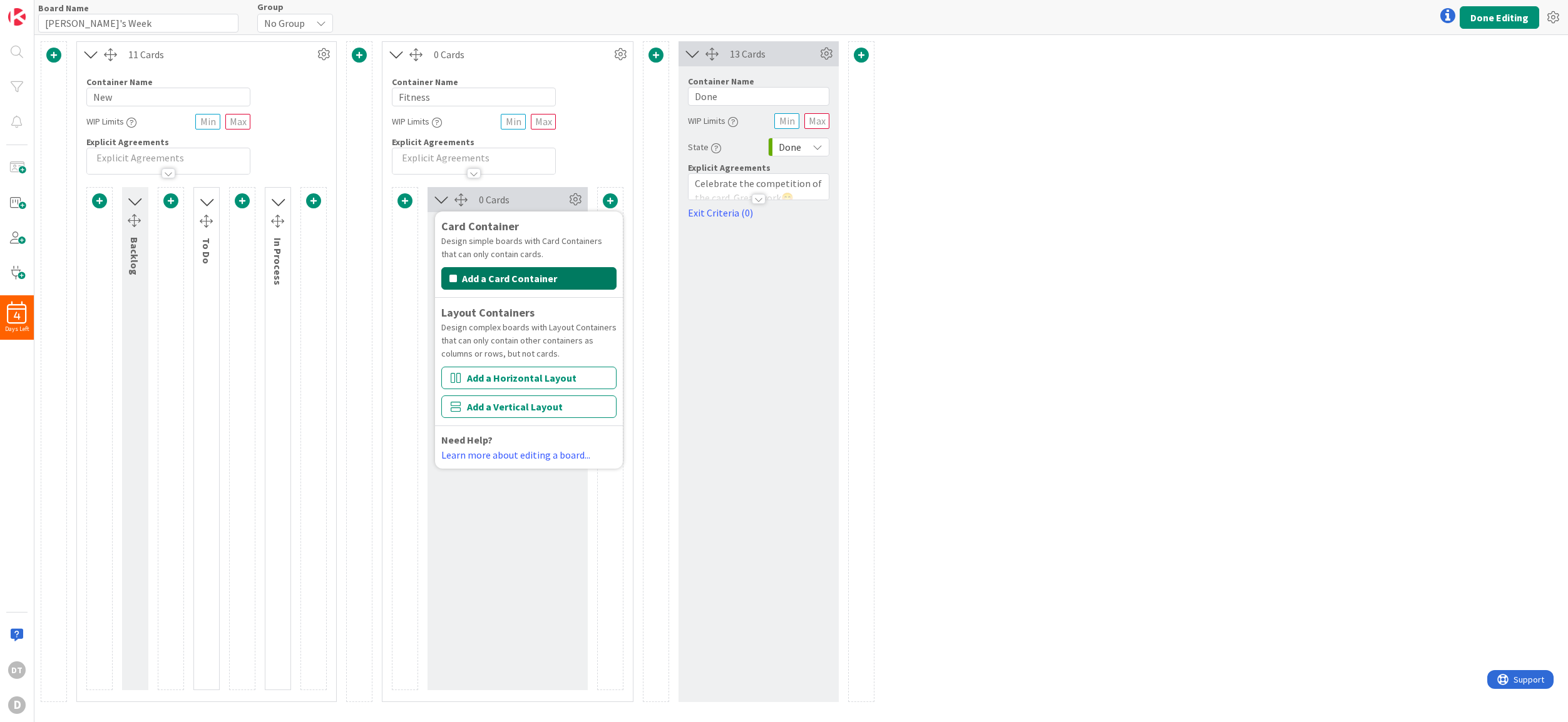
click at [503, 276] on button "Add a Card Container" at bounding box center [529, 278] width 175 height 22
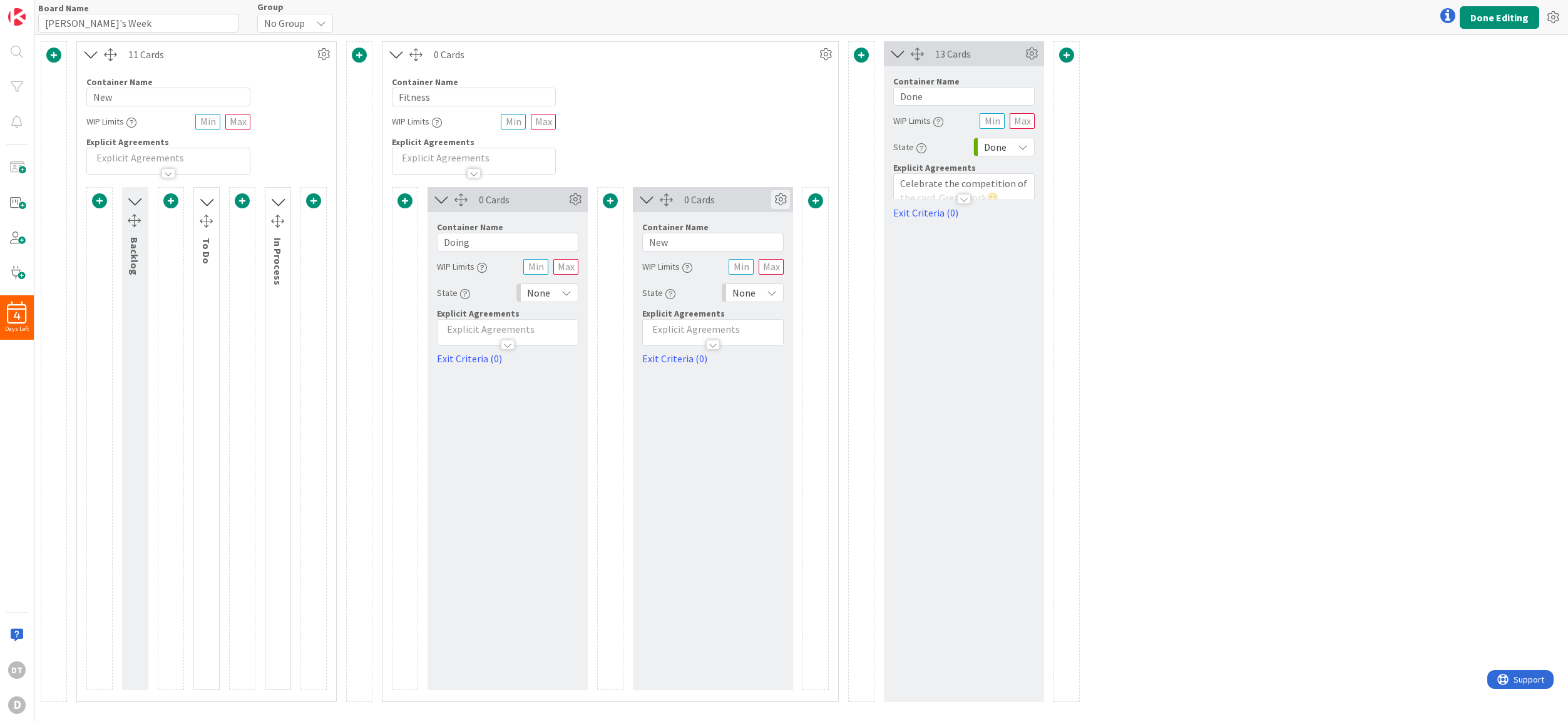
click at [776, 198] on icon at bounding box center [780, 199] width 19 height 19
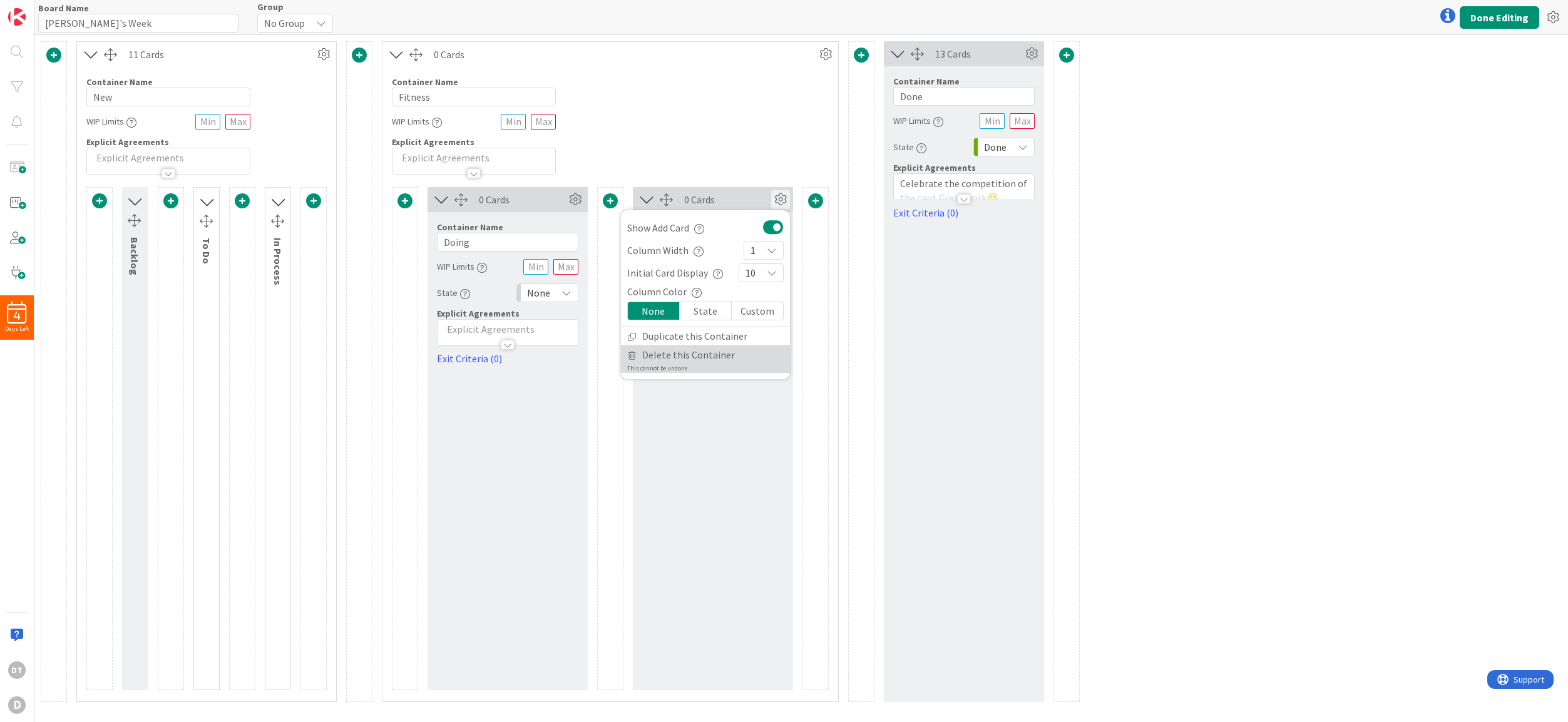
click at [665, 354] on span "Delete this Container" at bounding box center [688, 355] width 93 height 18
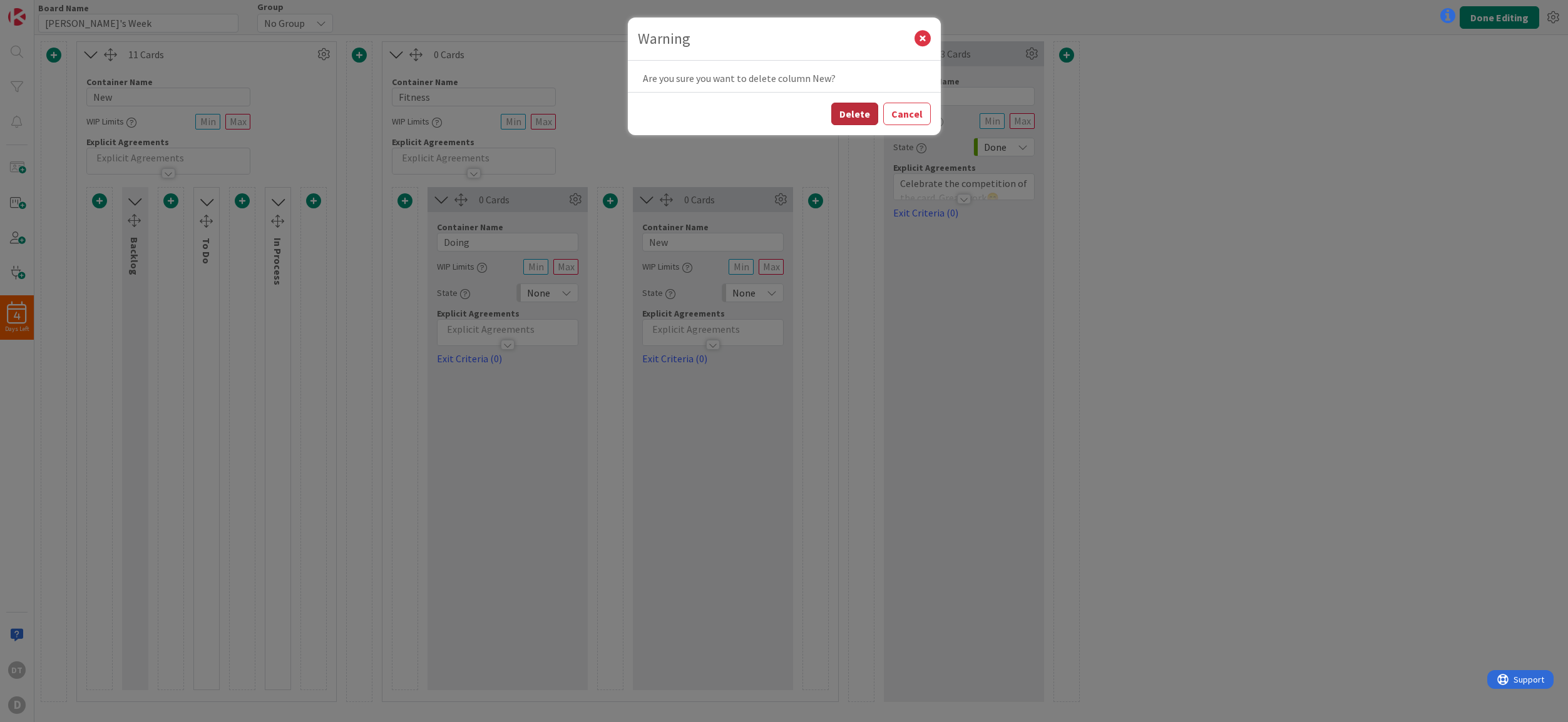
click at [860, 109] on button "Delete" at bounding box center [854, 113] width 47 height 22
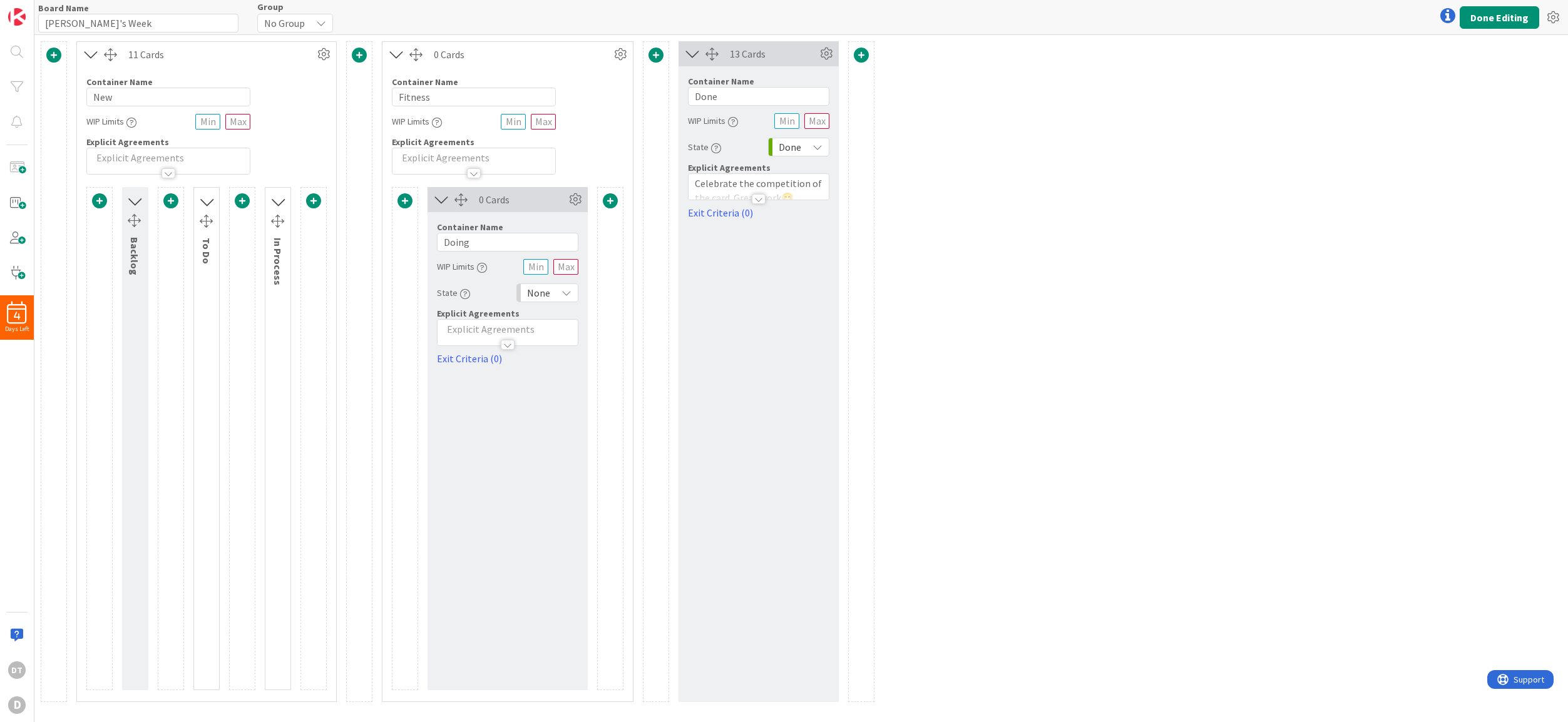
click at [313, 198] on span at bounding box center [313, 201] width 15 height 15
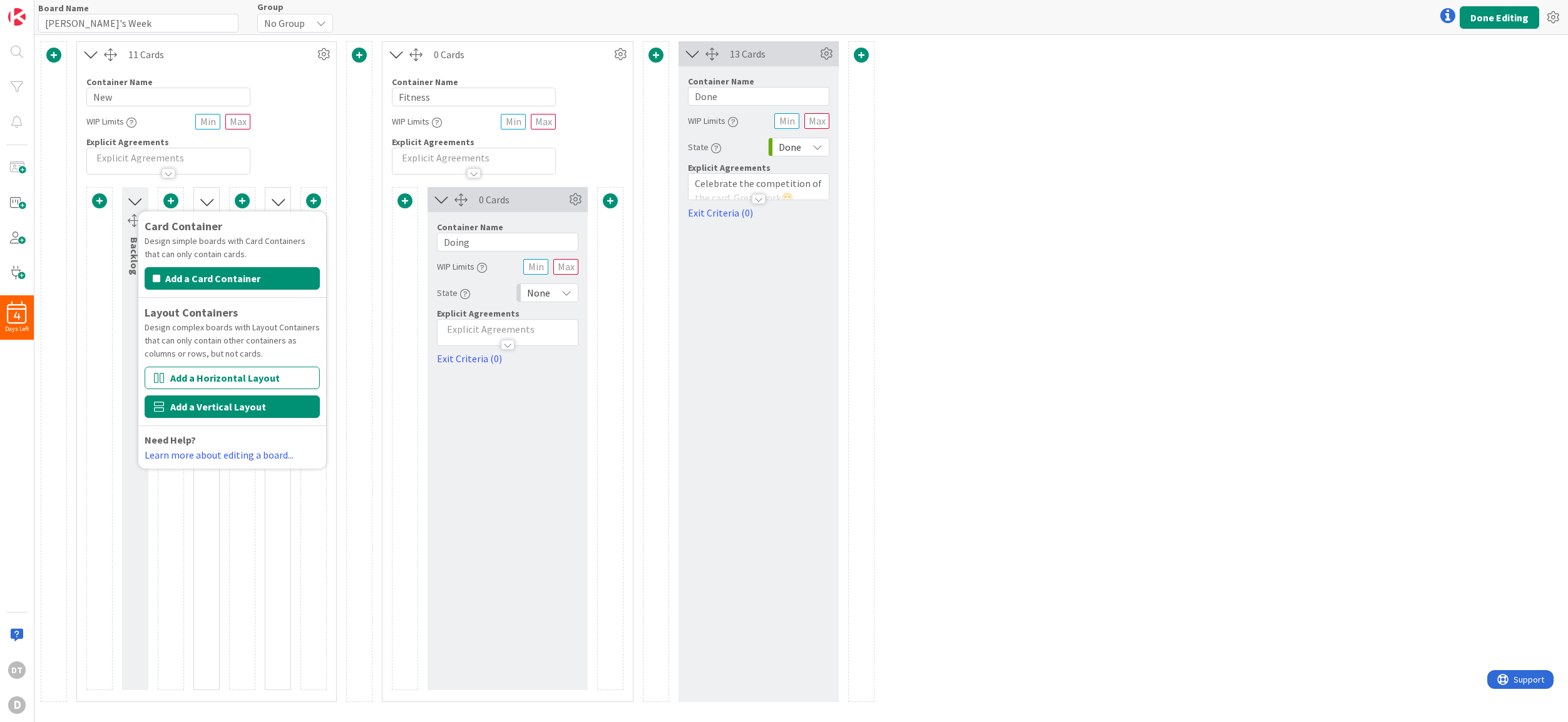
click at [236, 408] on button "Add a Vertical Layout" at bounding box center [232, 406] width 175 height 22
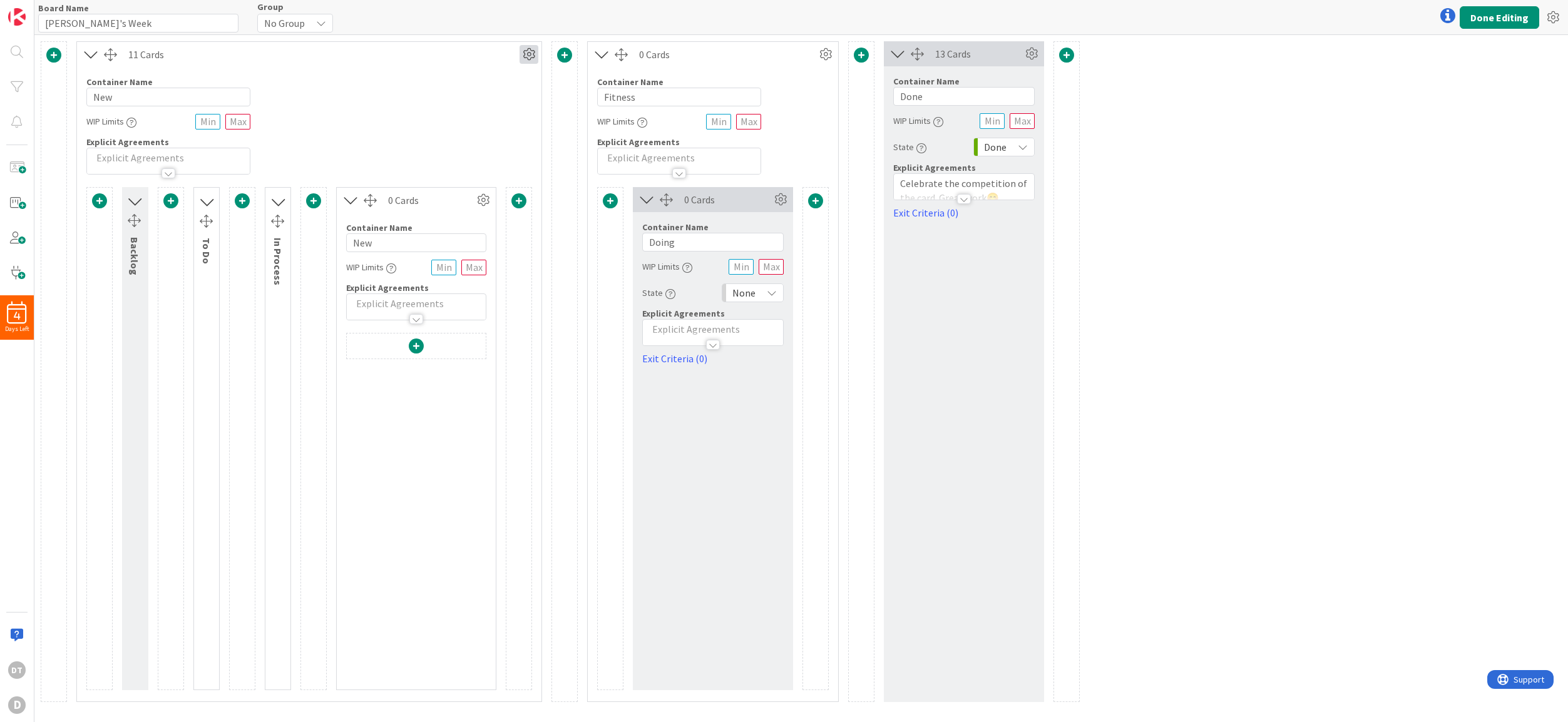
click at [532, 50] on icon at bounding box center [528, 54] width 19 height 19
click at [481, 194] on icon at bounding box center [483, 200] width 19 height 19
click at [380, 306] on span "Delete this Container" at bounding box center [391, 307] width 93 height 18
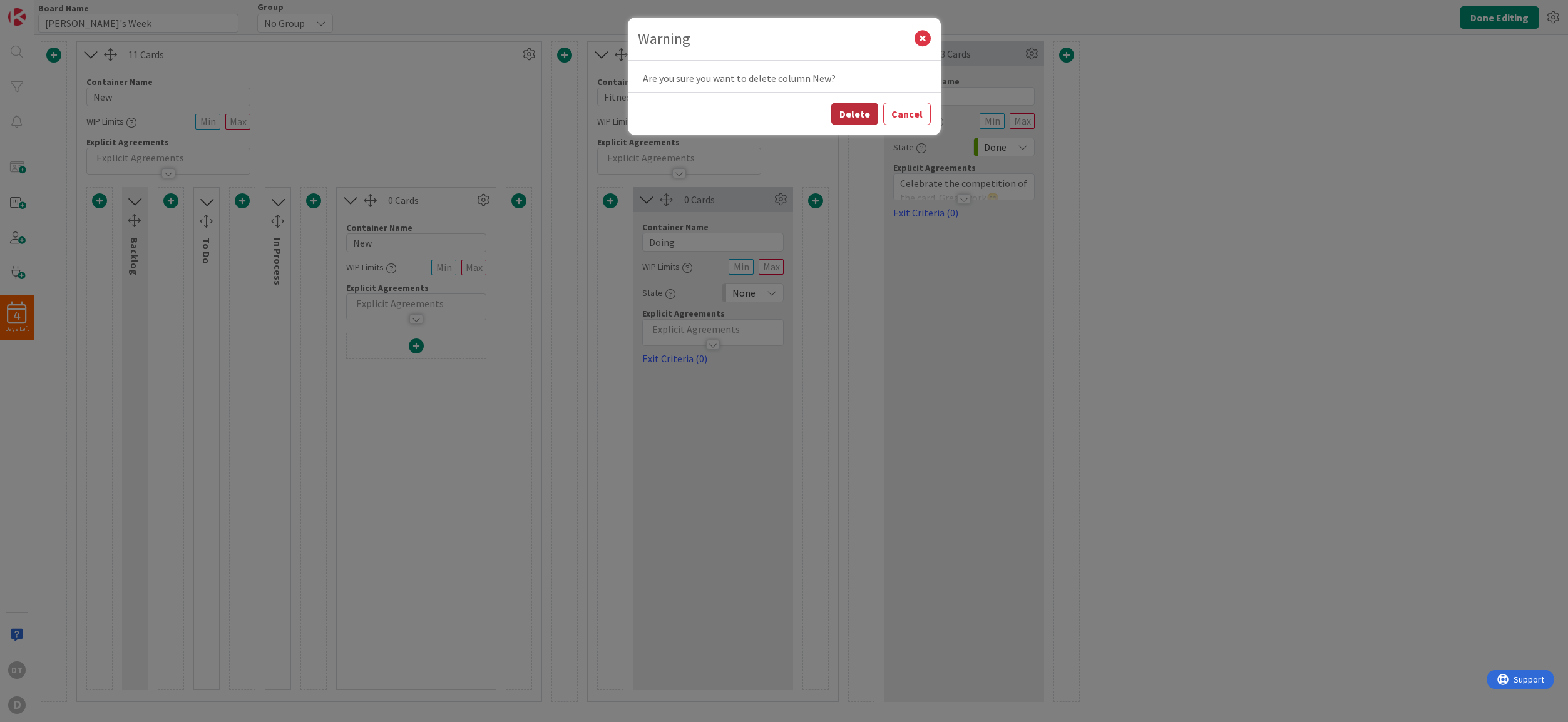
click at [861, 122] on button "Delete" at bounding box center [854, 113] width 47 height 22
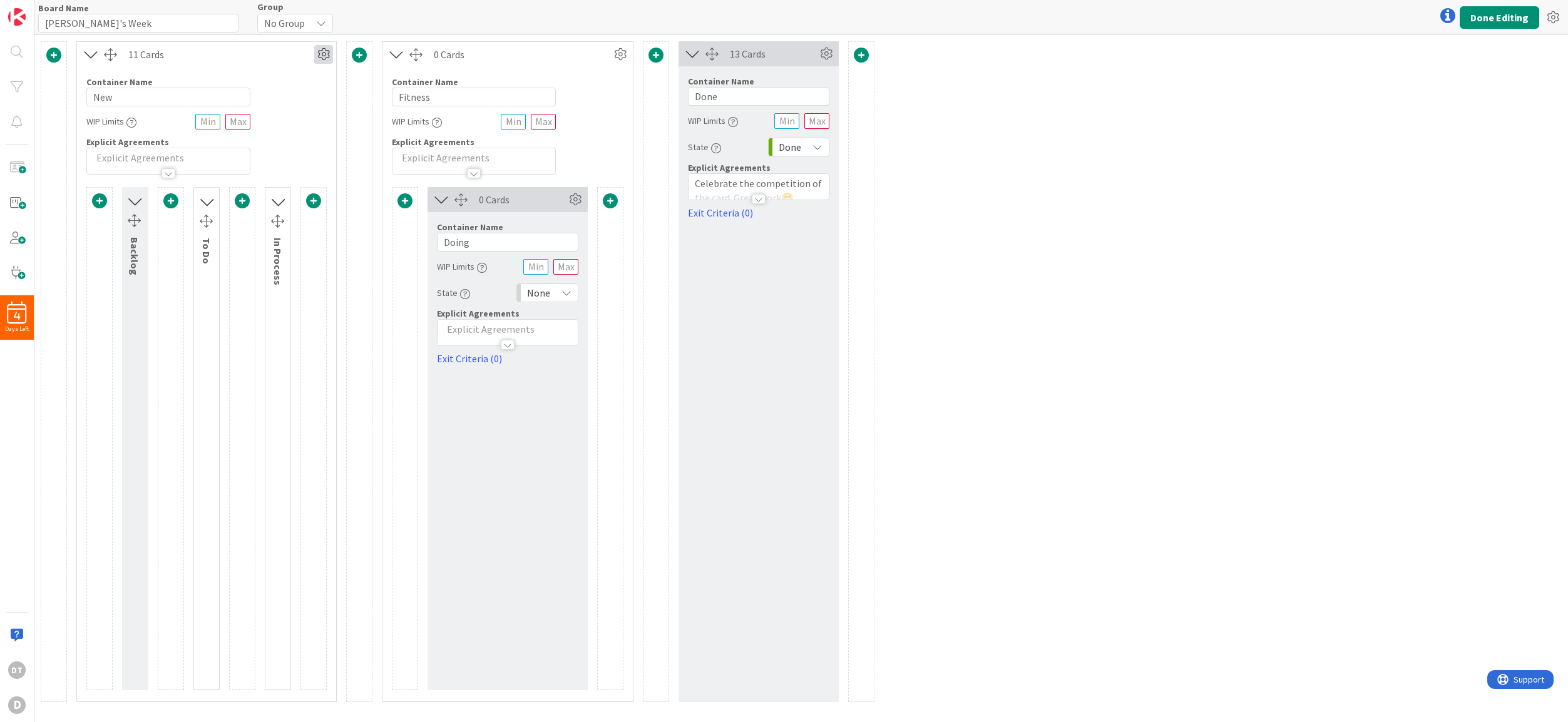
click at [324, 50] on icon at bounding box center [323, 54] width 19 height 19
click at [261, 123] on link "Switch to a Vertical Layout" at bounding box center [248, 123] width 169 height 18
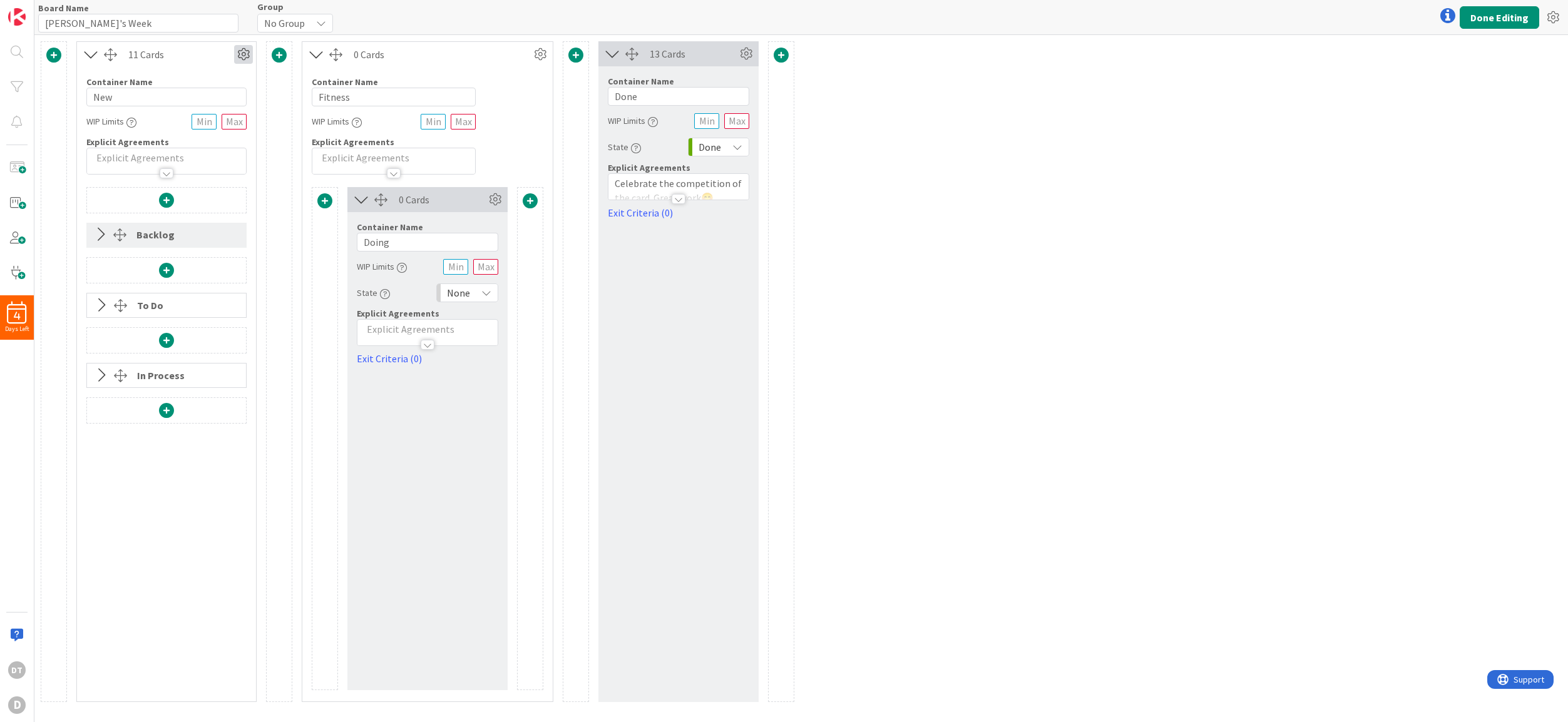
click at [241, 53] on icon at bounding box center [243, 54] width 19 height 19
click at [165, 197] on span at bounding box center [166, 200] width 15 height 15
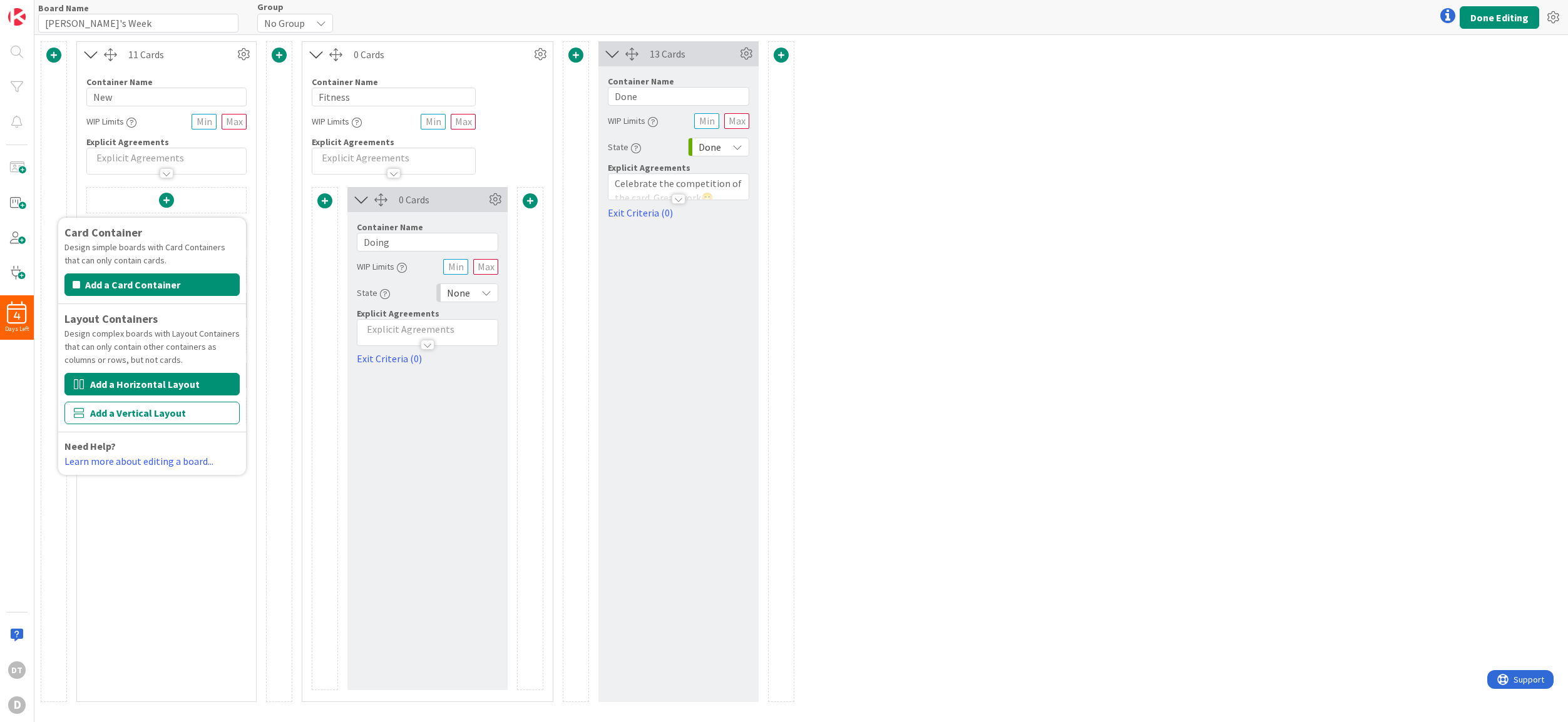
click at [151, 382] on button "Add a Horizontal Layout" at bounding box center [152, 384] width 175 height 22
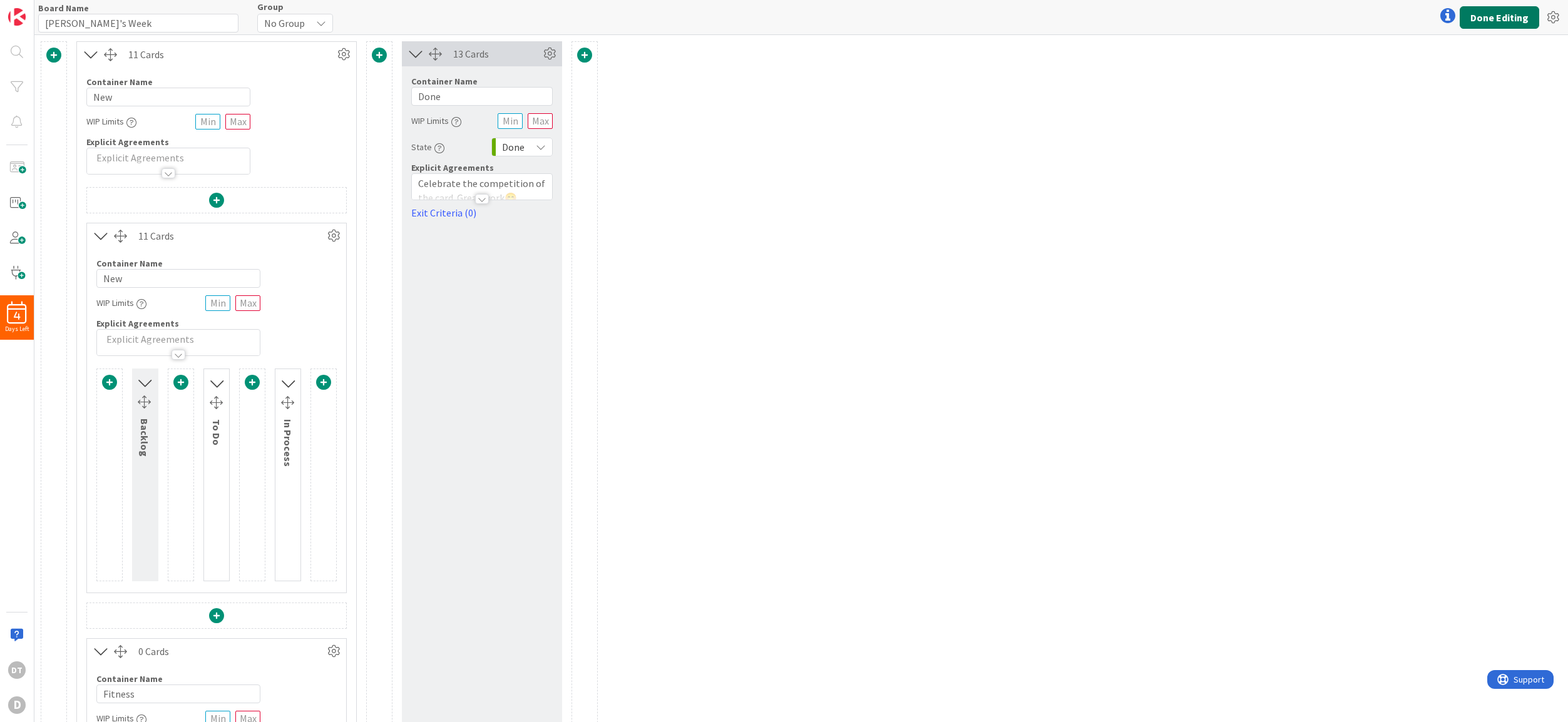
click at [1491, 15] on button "Done Editing" at bounding box center [1499, 17] width 79 height 22
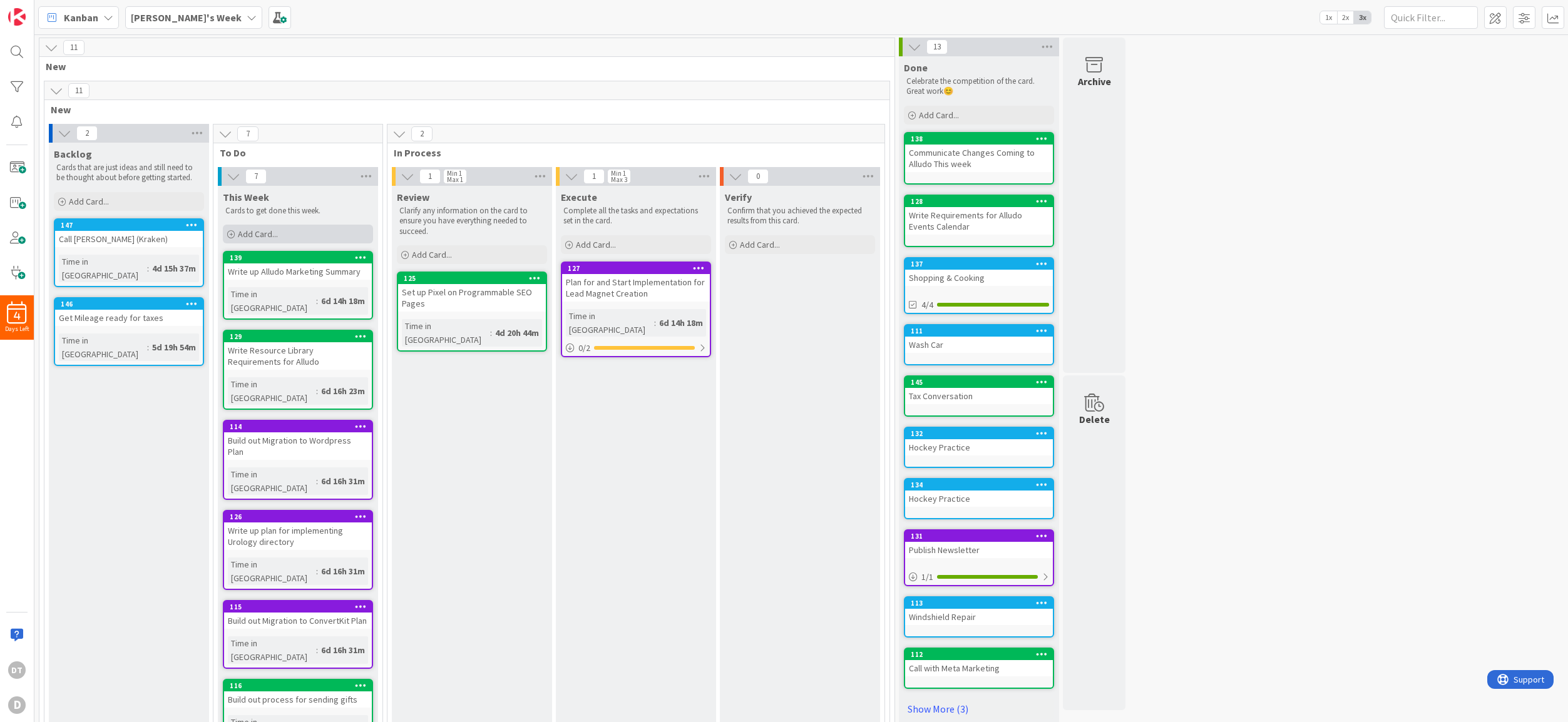
click at [266, 231] on span "Add Card..." at bounding box center [258, 234] width 40 height 12
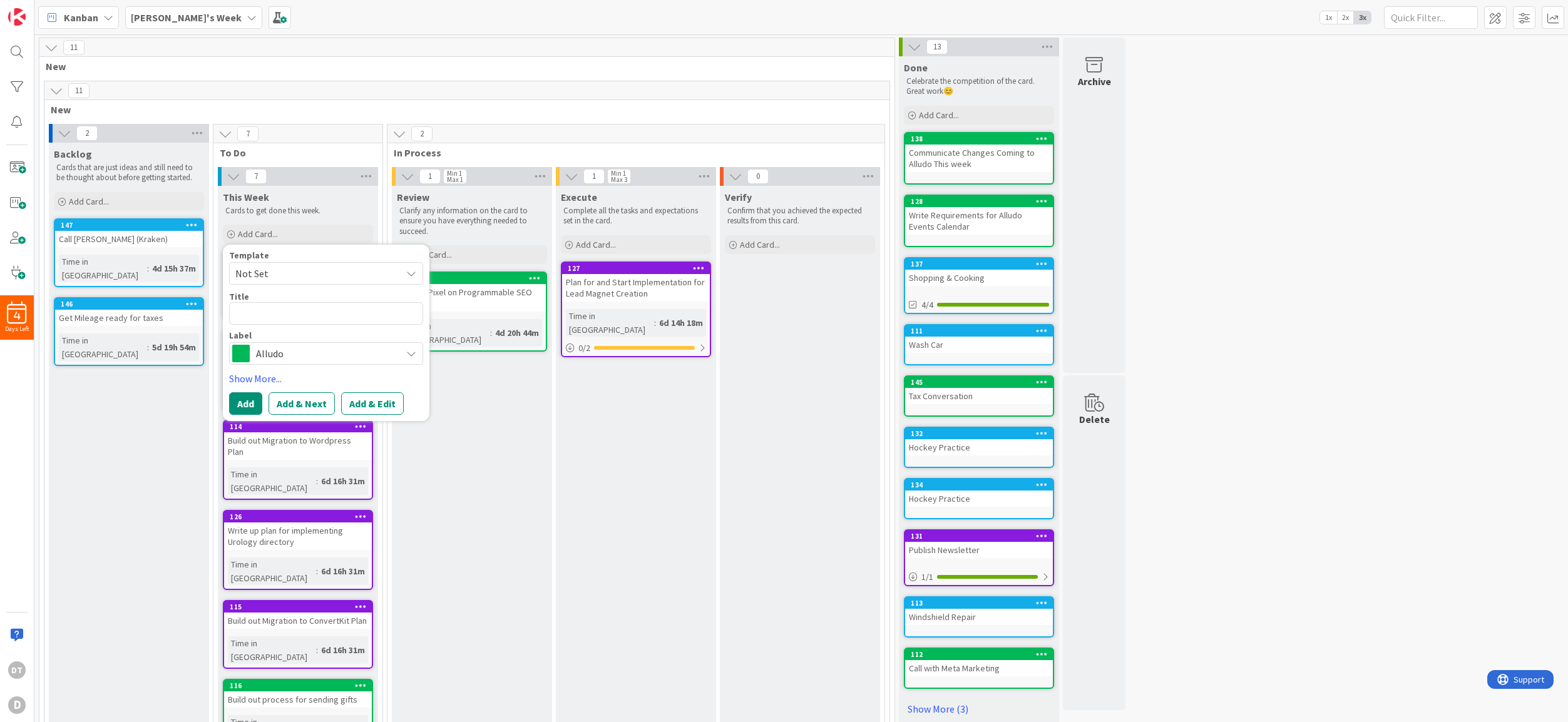
click at [307, 352] on span "Alludo" at bounding box center [326, 353] width 139 height 17
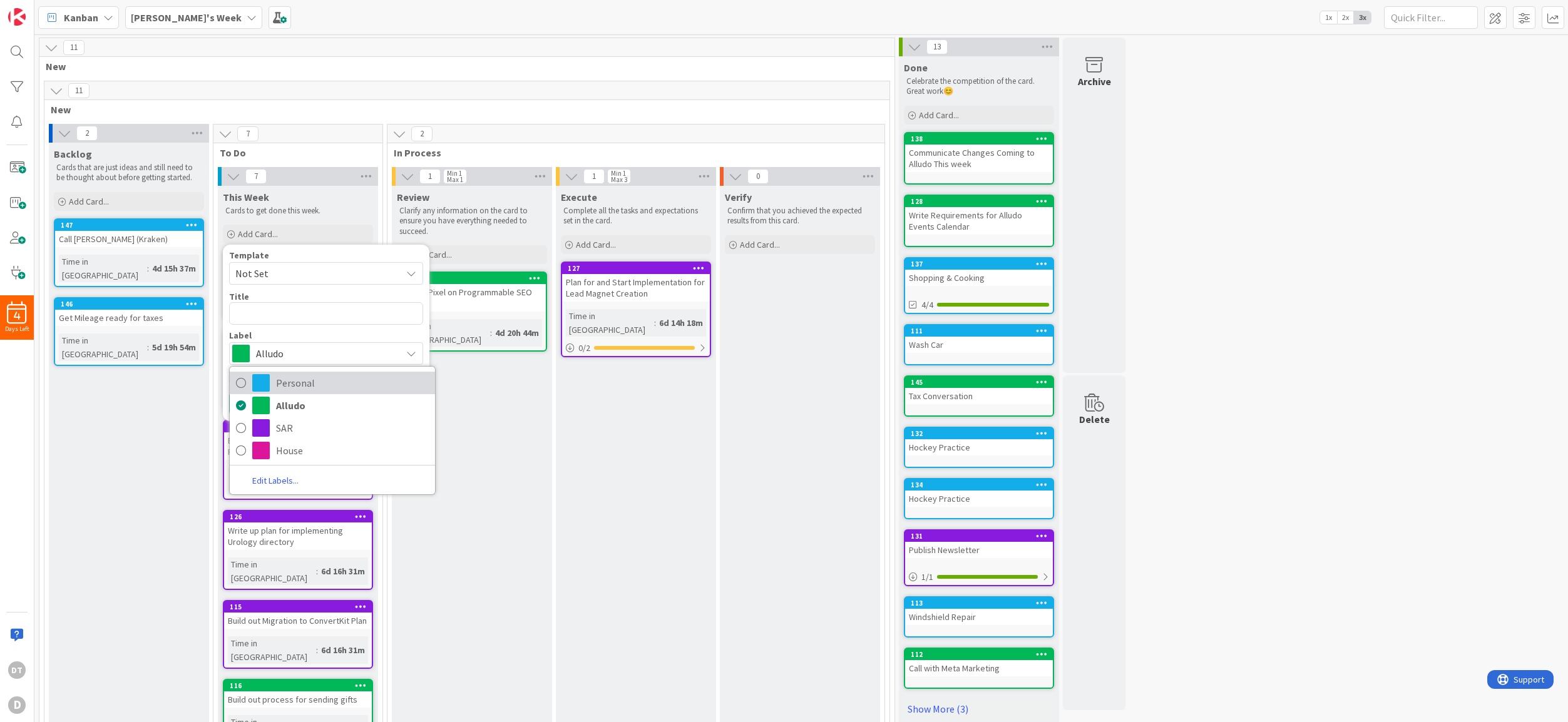
click at [306, 378] on span "Personal" at bounding box center [352, 383] width 153 height 19
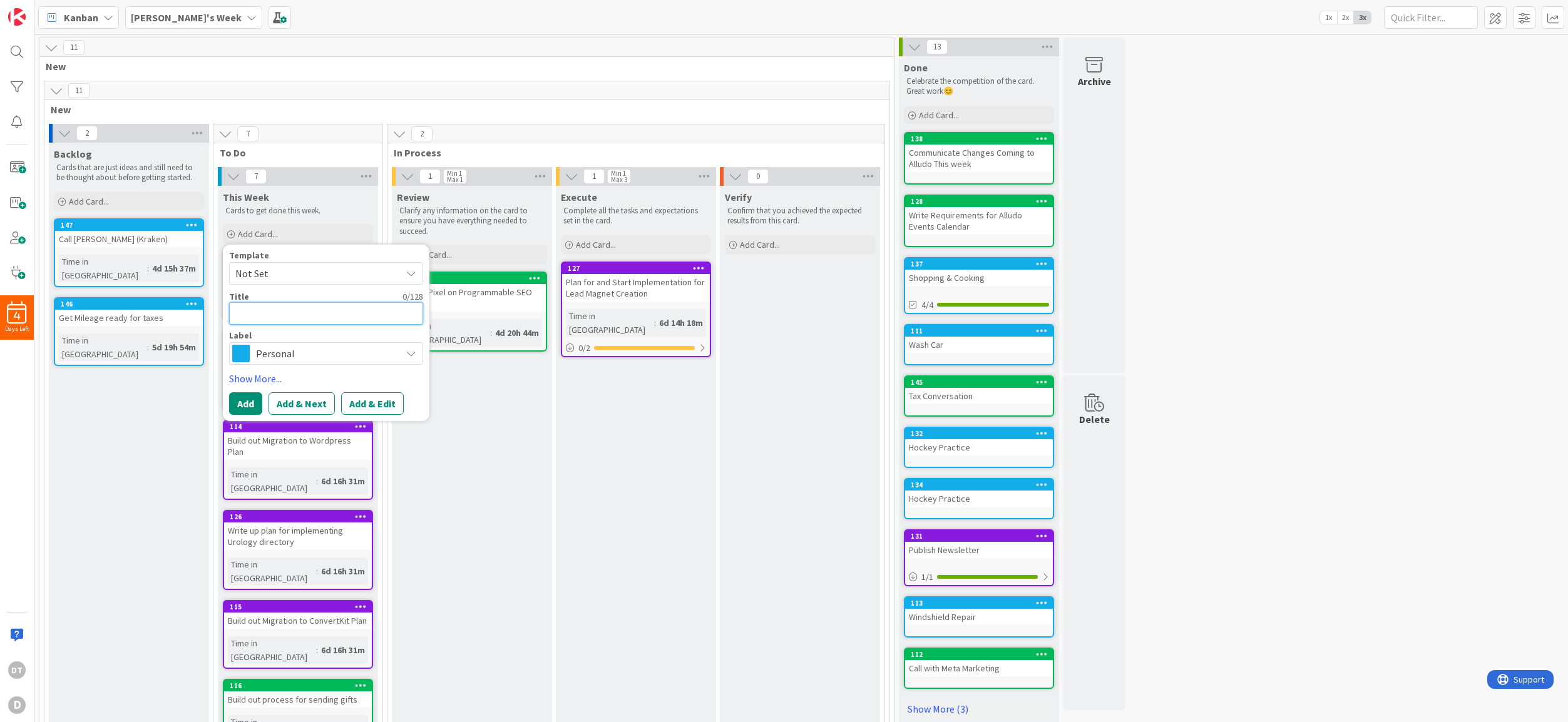
click at [283, 315] on textarea at bounding box center [326, 313] width 194 height 22
type textarea "x"
type textarea "H"
type textarea "x"
type textarea "Ho"
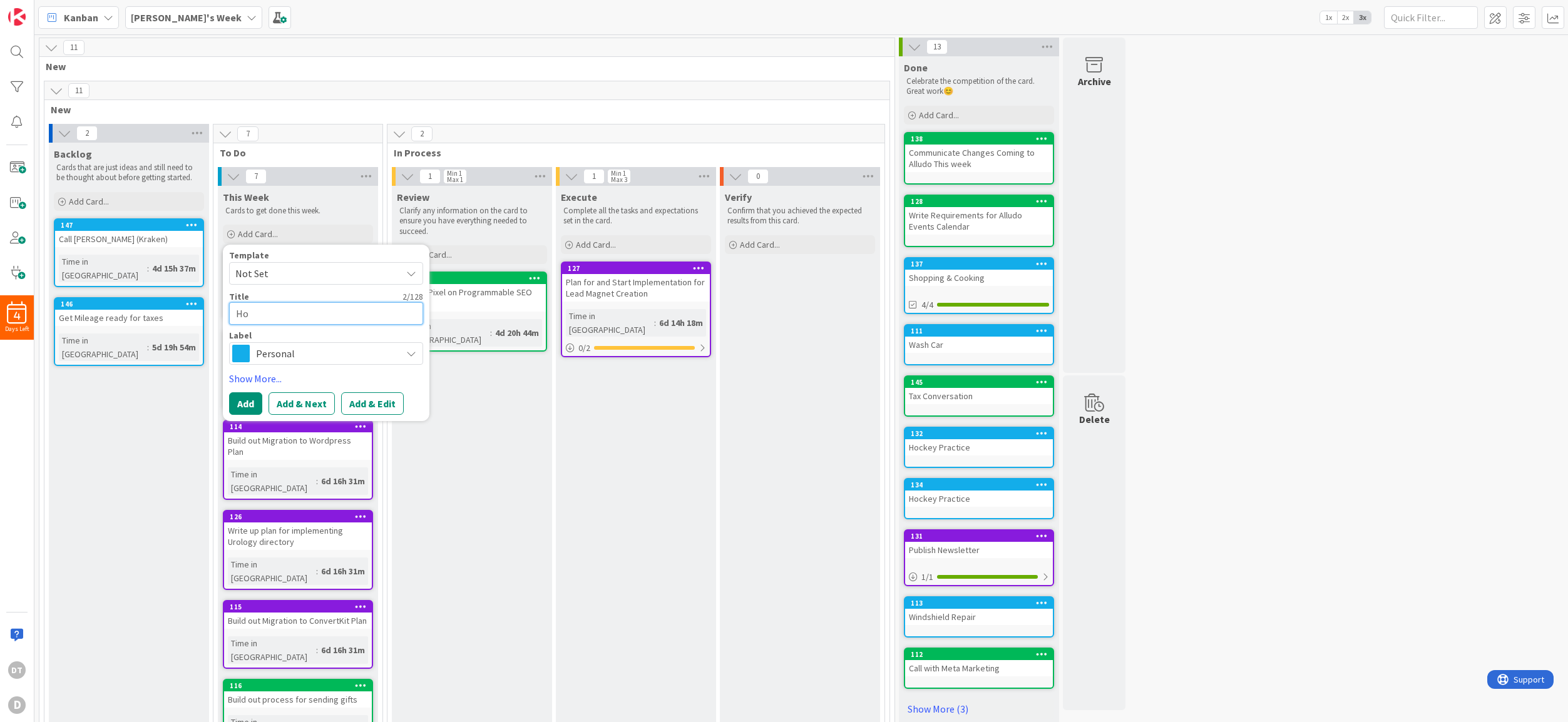
type textarea "x"
type textarea "[PERSON_NAME]"
type textarea "x"
type textarea "Hocke"
type textarea "x"
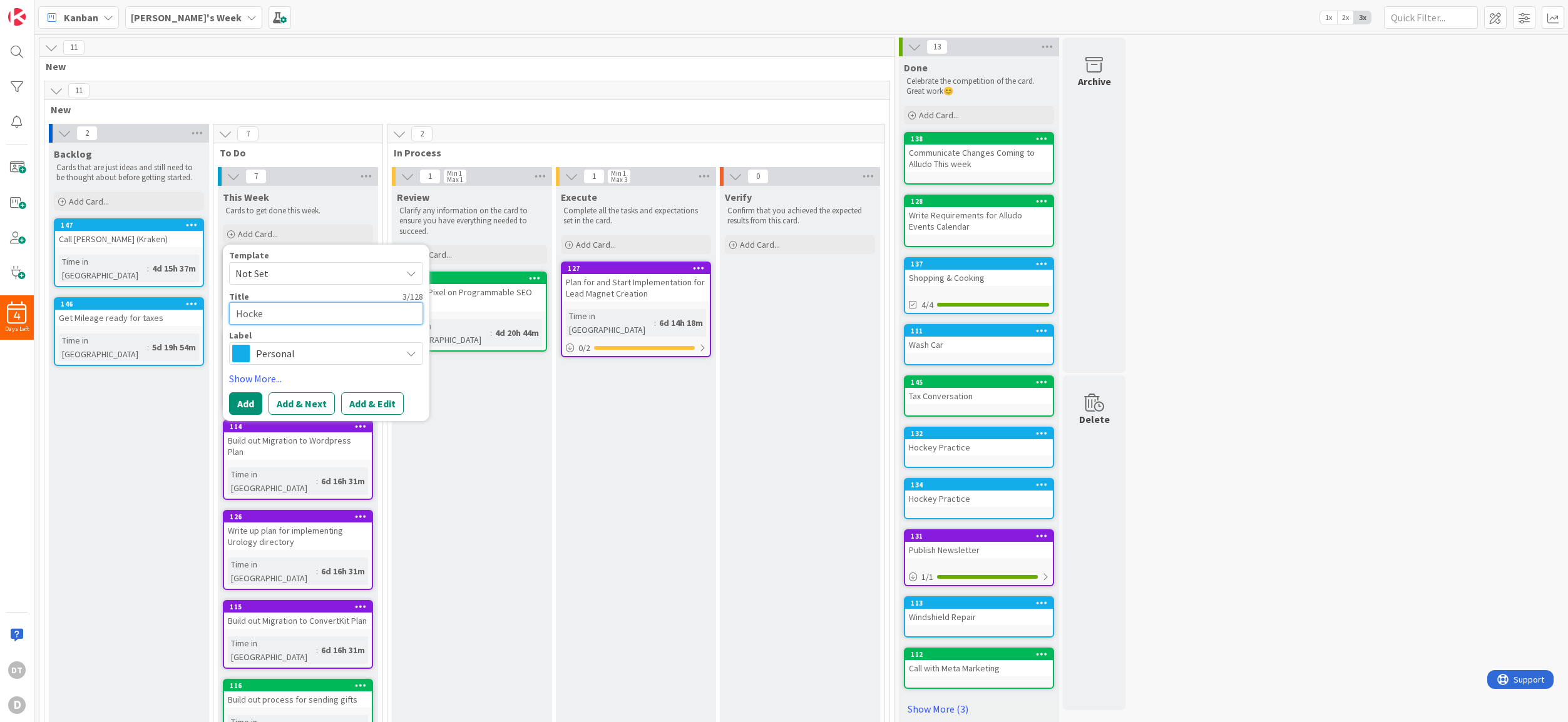
type textarea "Hockey"
type textarea "x"
type textarea "Hockey"
type textarea "x"
type textarea "Hockey Pr"
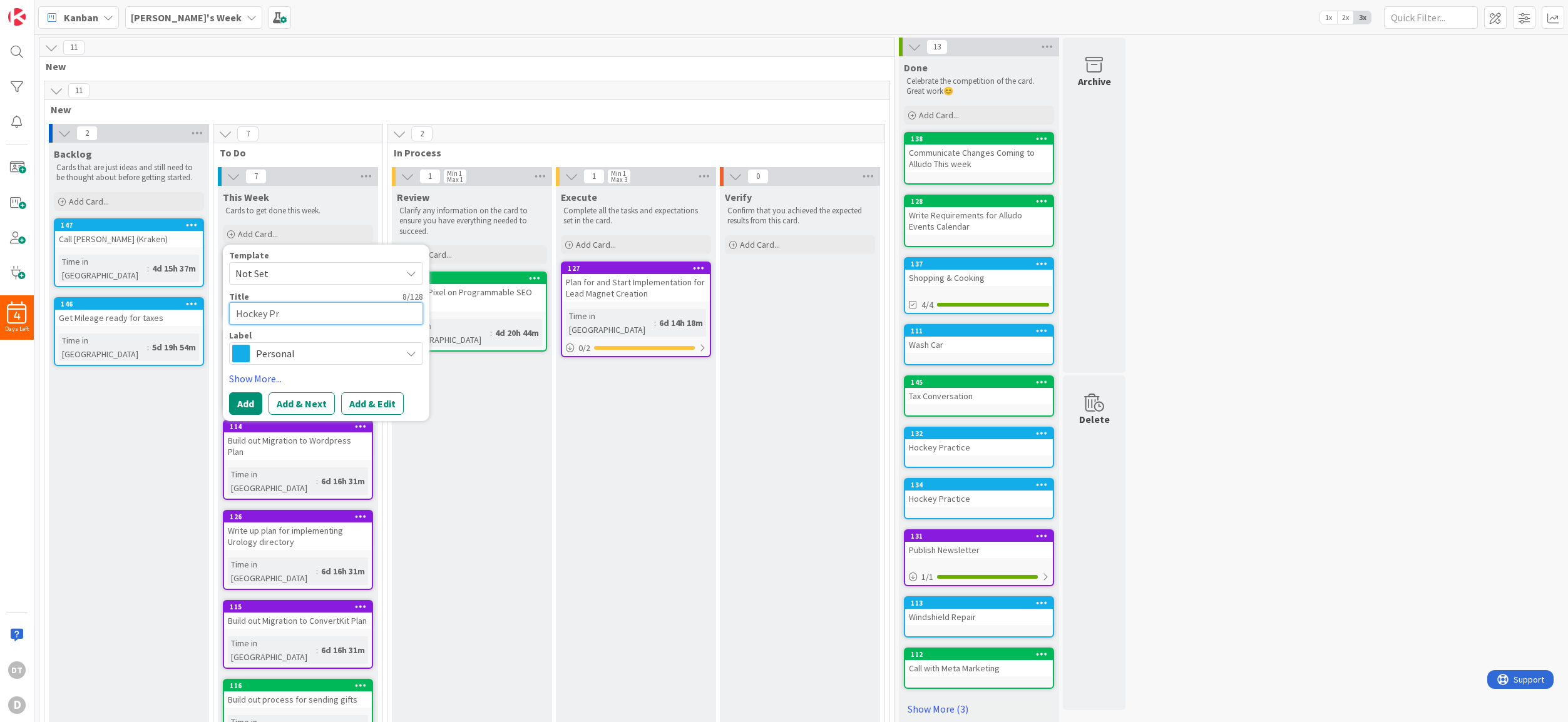
type textarea "x"
type textarea "Hockey Pra"
type textarea "x"
type textarea "Hockey Pract"
type textarea "x"
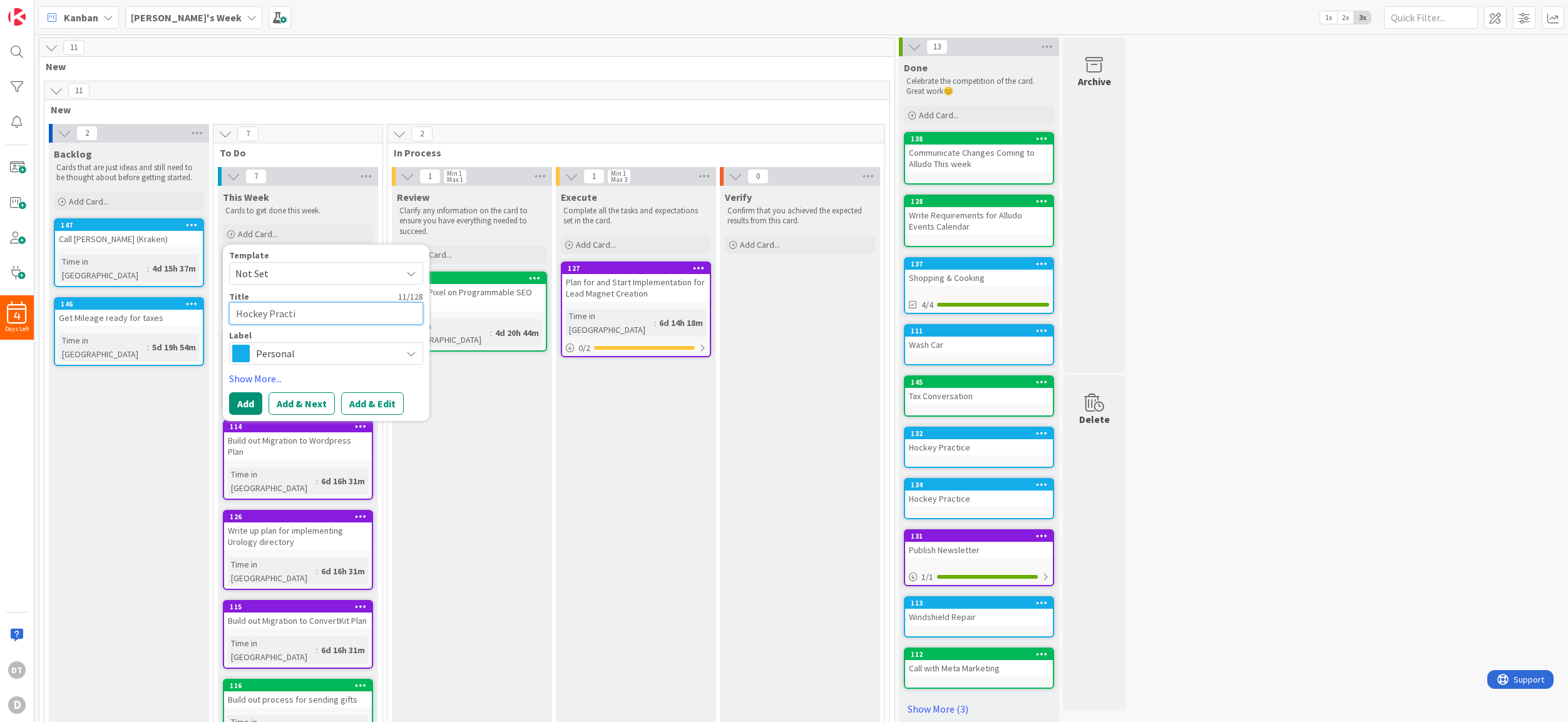
type textarea "Hockey Practic"
type textarea "x"
type textarea "Hockey Practice"
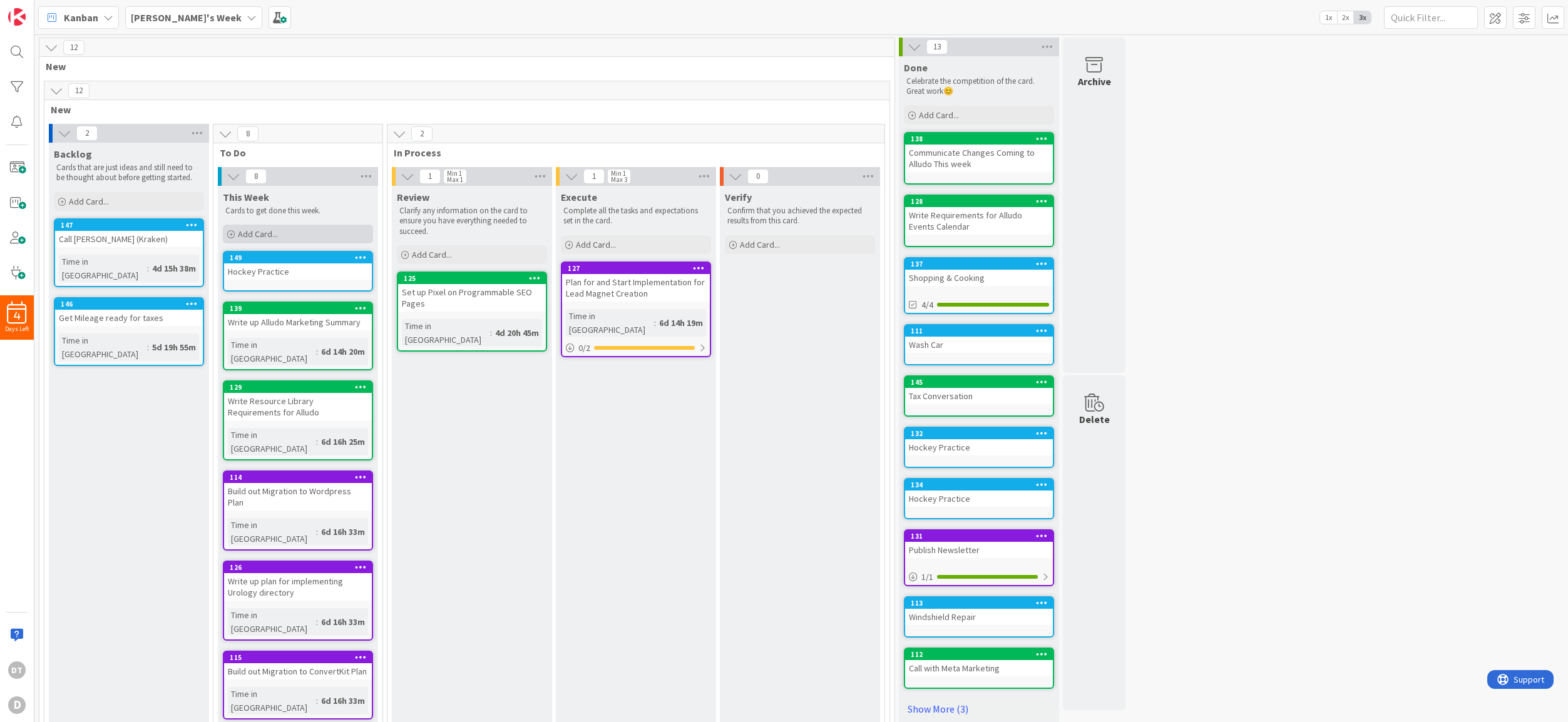
click at [274, 228] on span "Add Card..." at bounding box center [258, 234] width 40 height 12
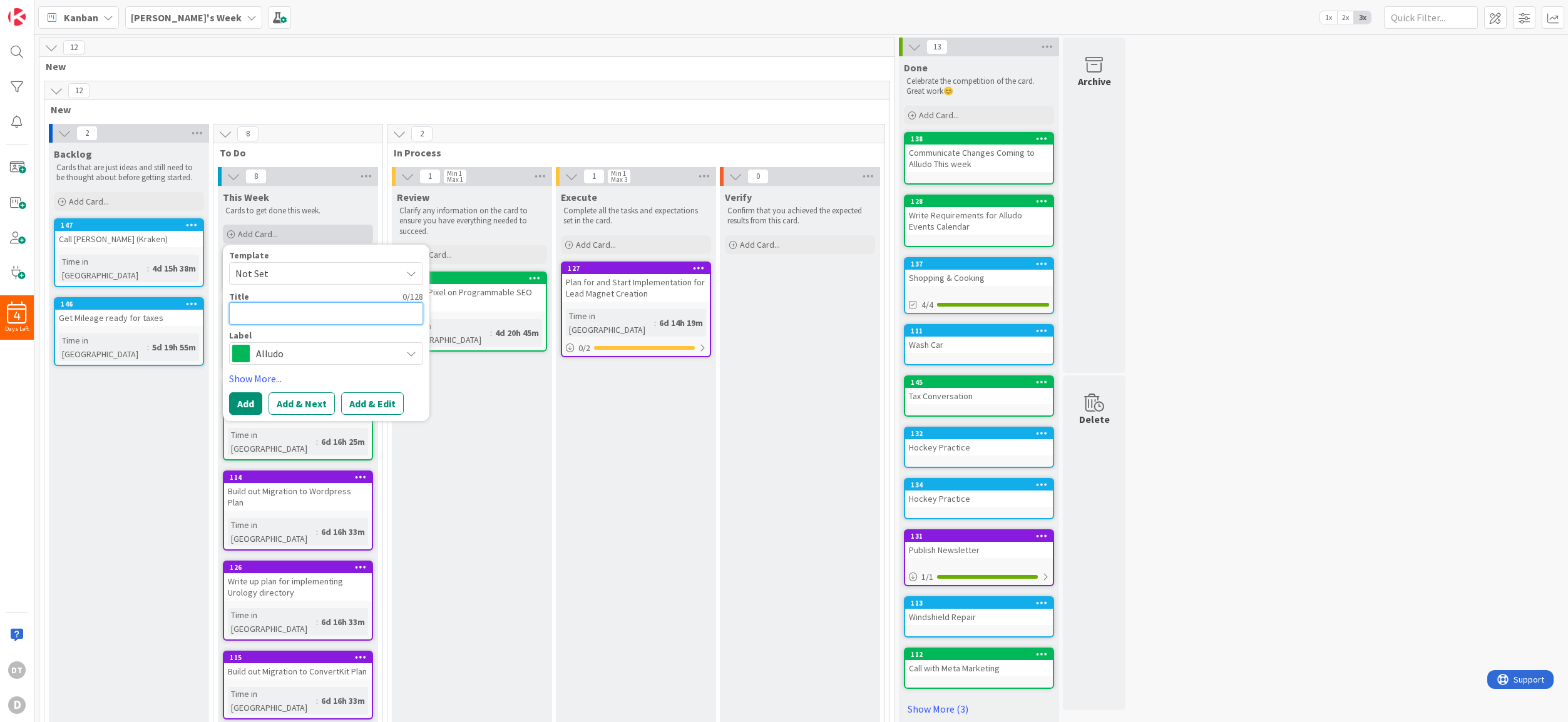
type textarea "x"
type textarea "Hoc"
type textarea "x"
type textarea "Hockey"
type textarea "x"
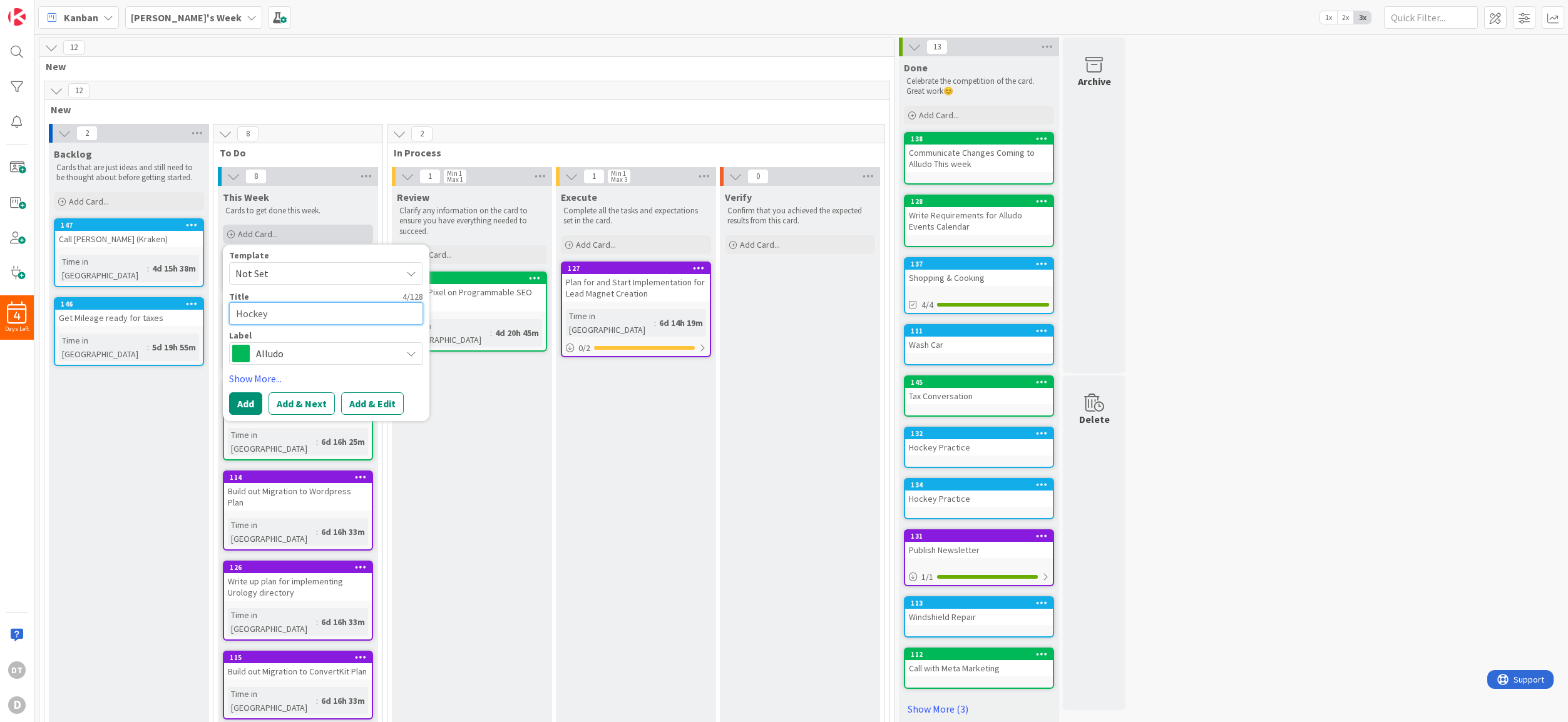
type textarea "Hockey"
type textarea "x"
type textarea "Hockey Pr"
type textarea "x"
type textarea "Hockey Pra"
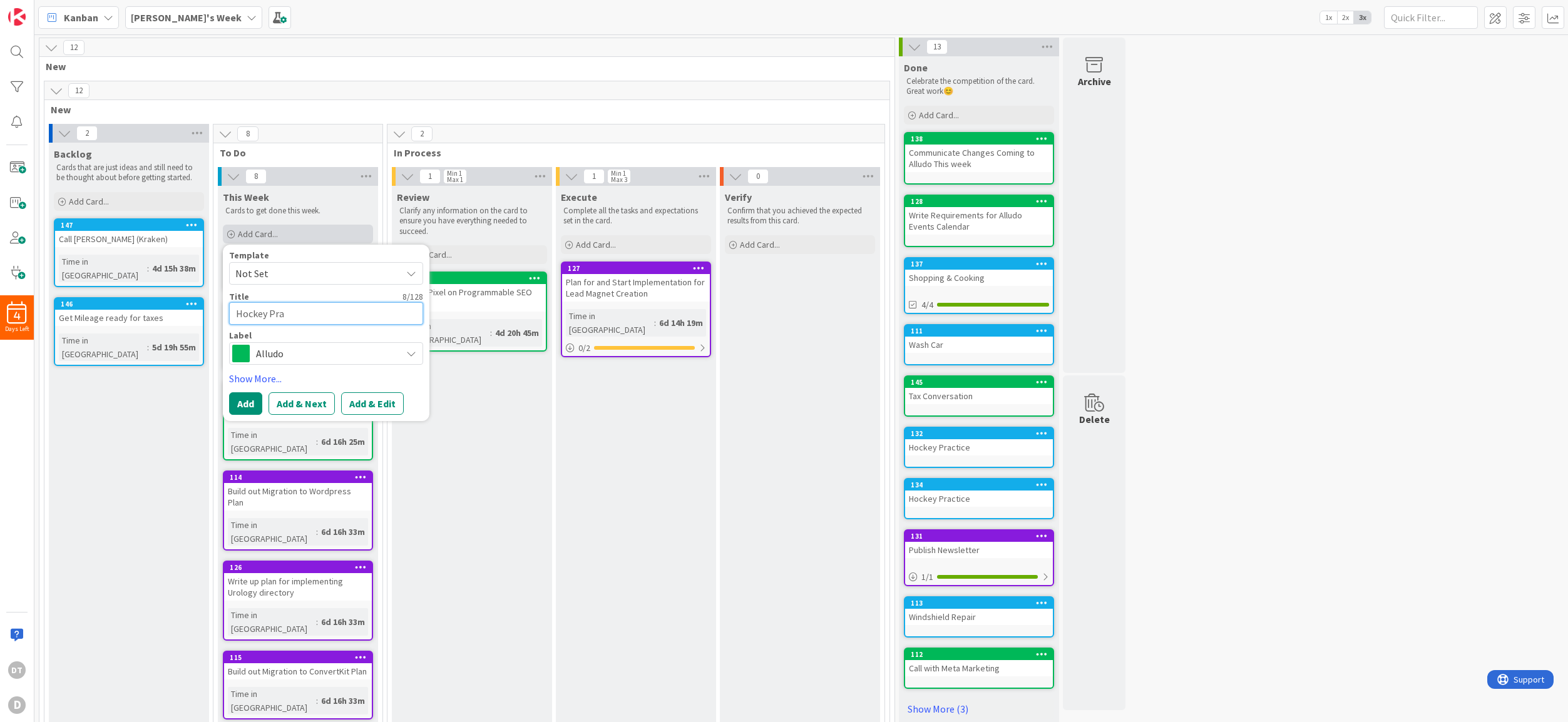
type textarea "x"
type textarea "Hockey Prac"
type textarea "x"
type textarea "Hockey Pract"
type textarea "x"
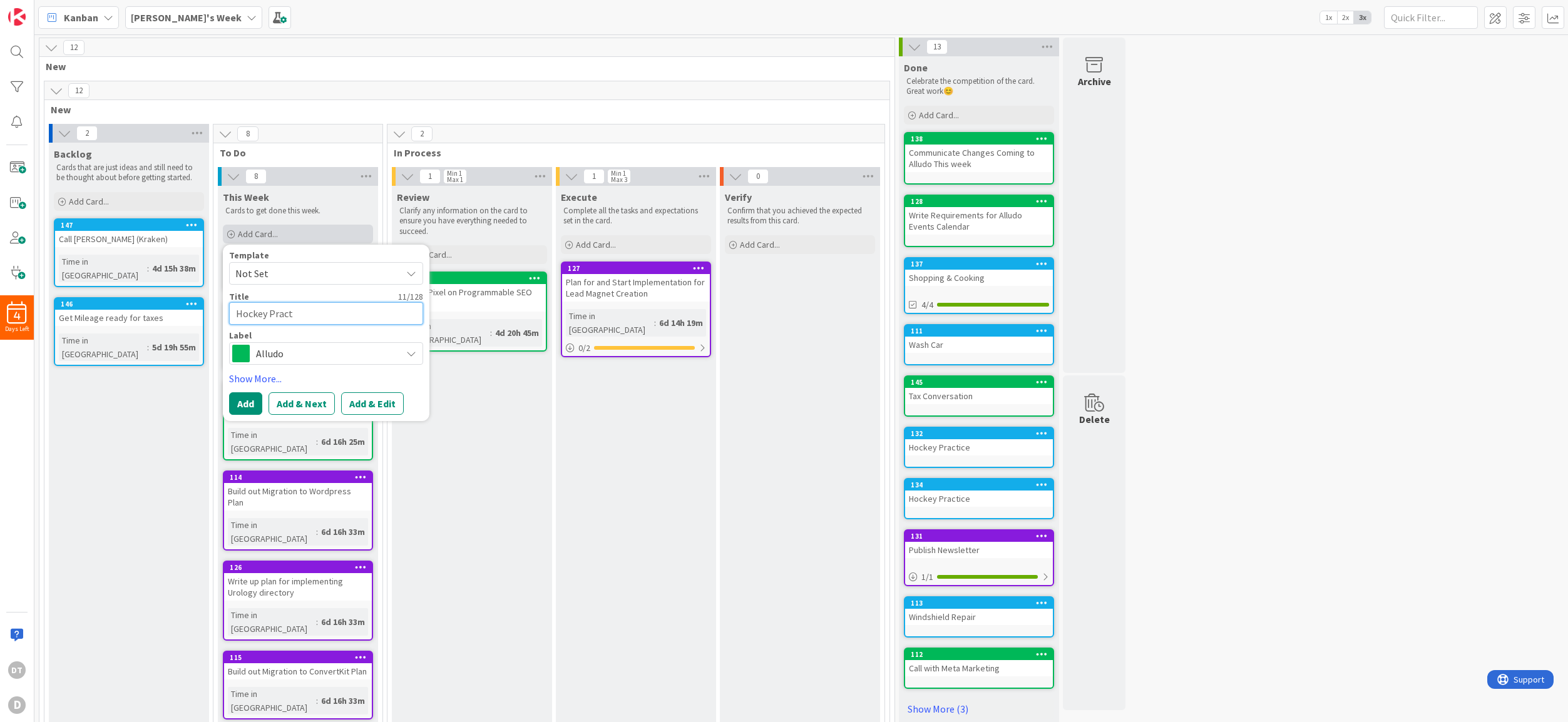
type textarea "Hockey Practi"
type textarea "x"
type textarea "Hockey Practic"
type textarea "x"
type textarea "Hockey Practice"
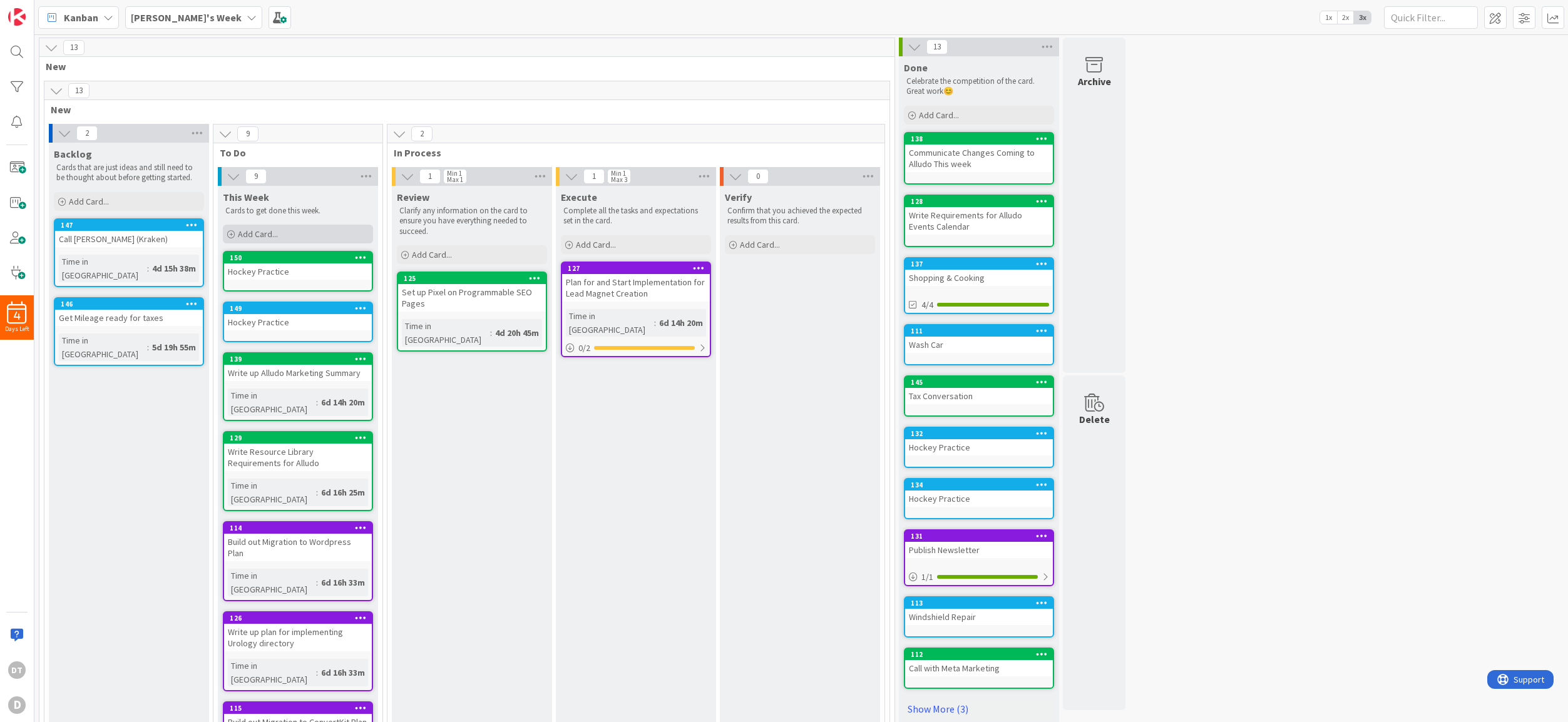
click at [286, 233] on div "Add Card..." at bounding box center [298, 234] width 151 height 19
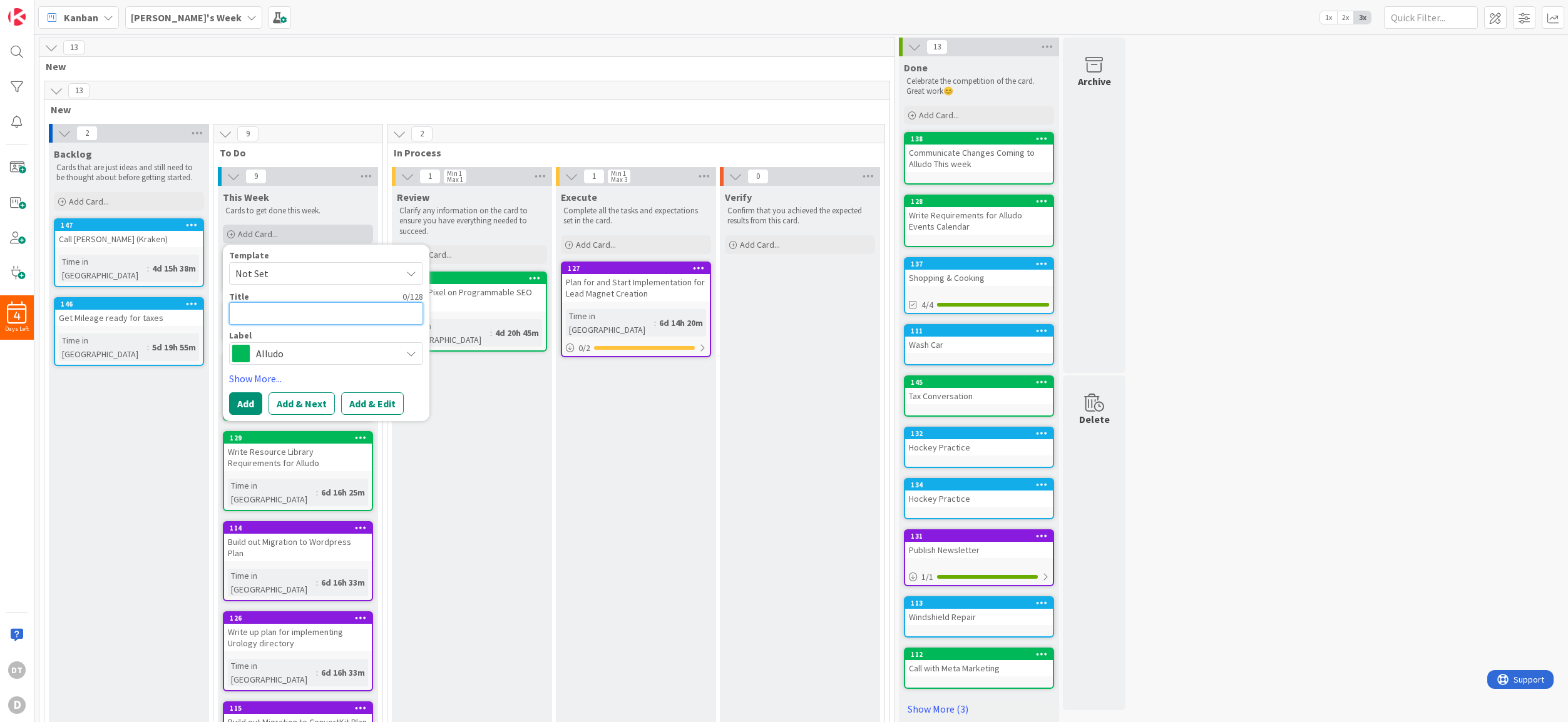
type textarea "x"
type textarea "H"
type textarea "x"
type textarea "Hoc"
type textarea "x"
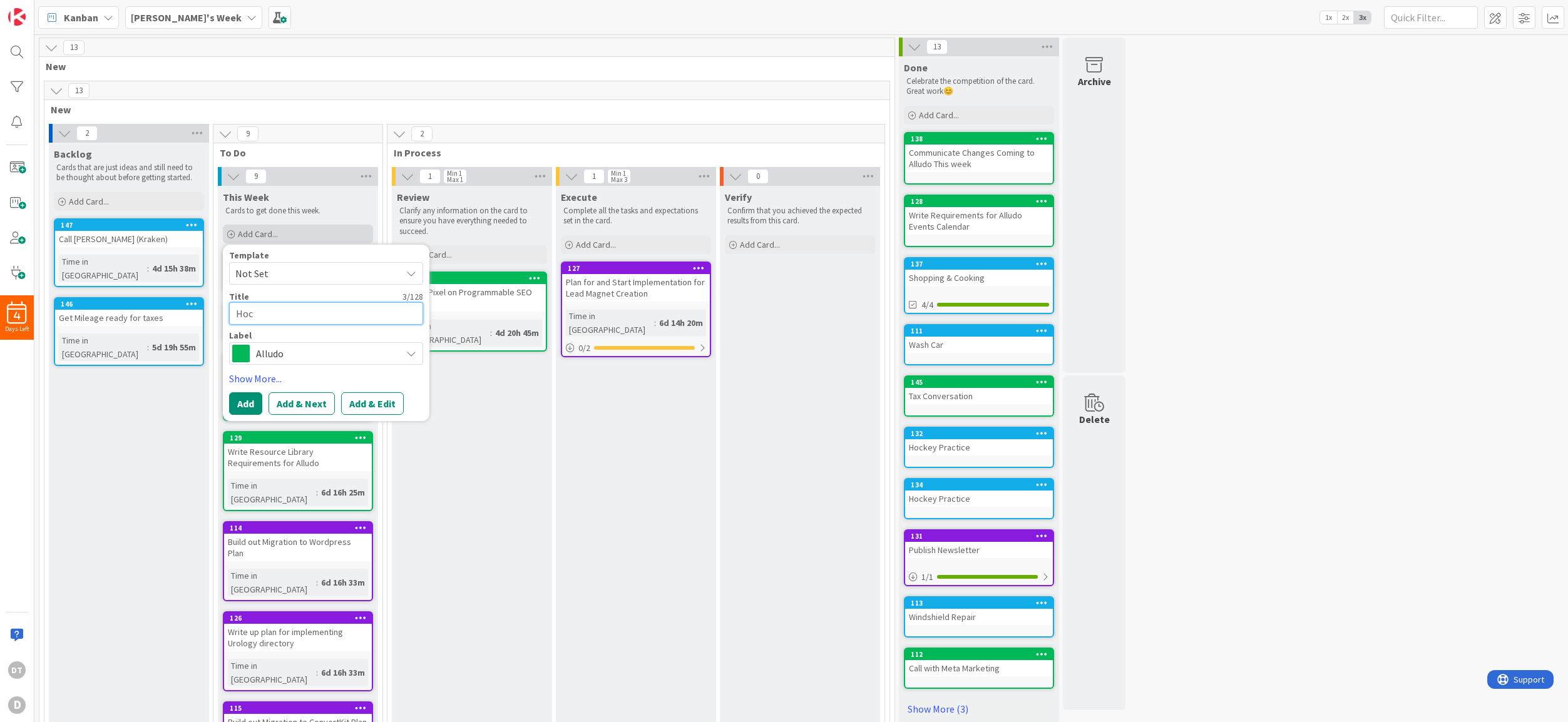
type textarea "[PERSON_NAME]"
type textarea "x"
type textarea "Hocke"
type textarea "x"
type textarea "Hockey"
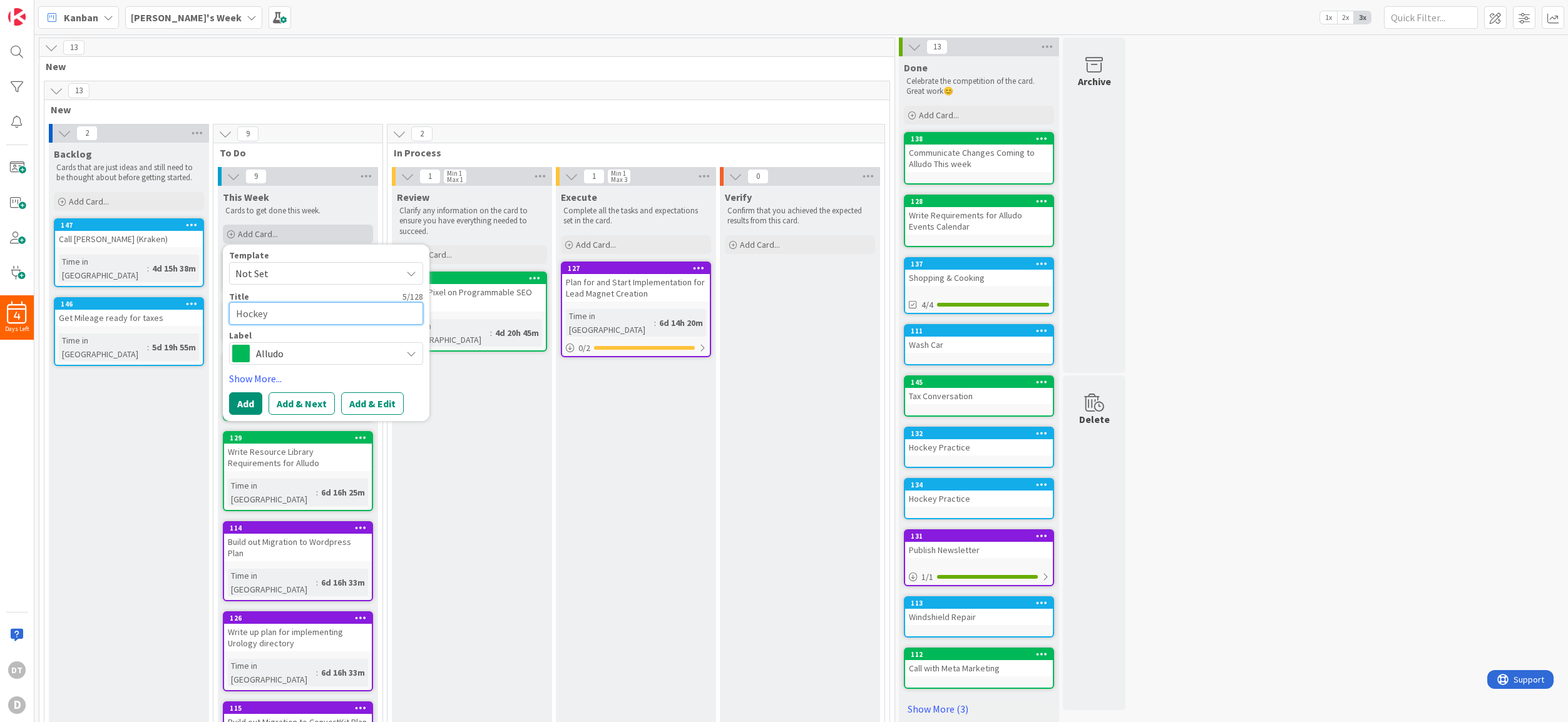
type textarea "x"
type textarea "Hockey"
type textarea "x"
type textarea "Hockey P"
type textarea "x"
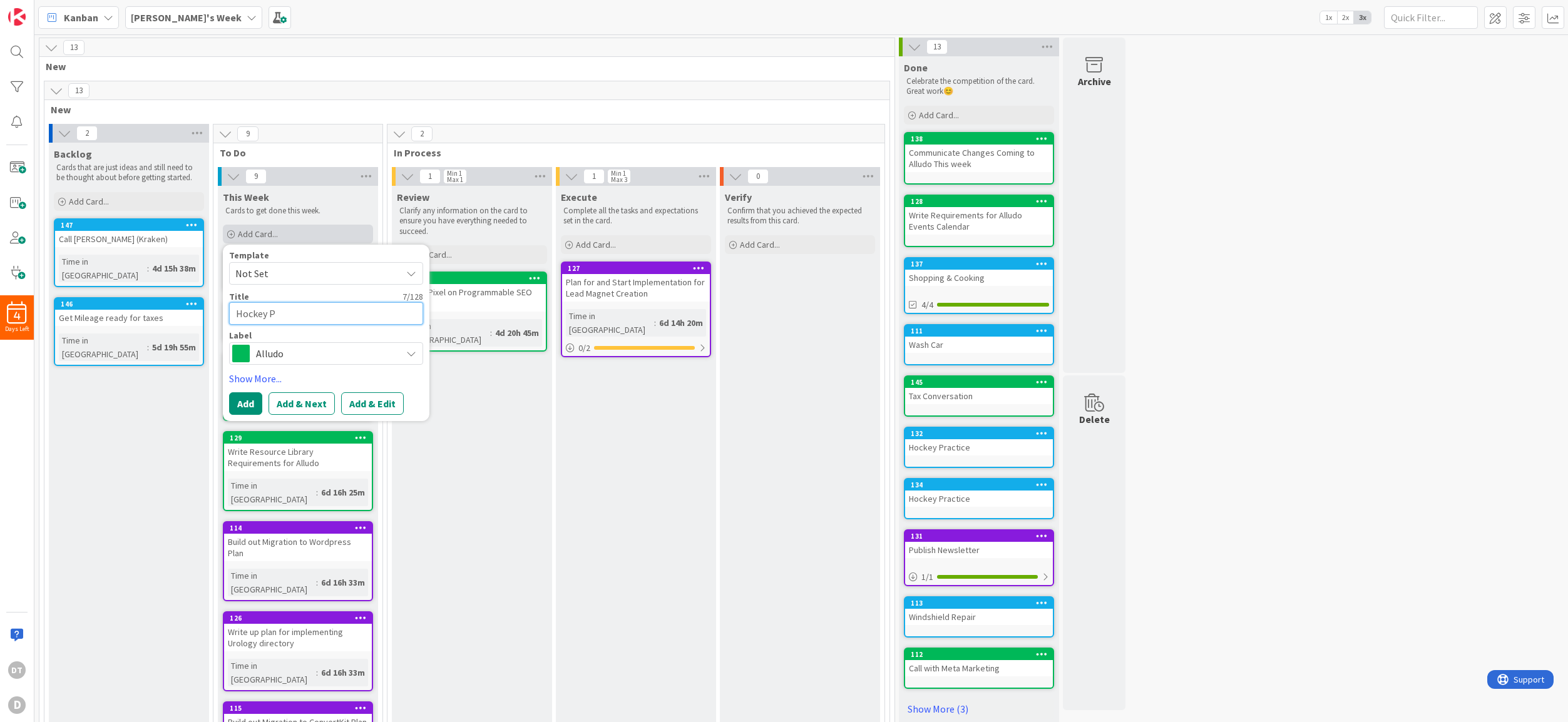
type textarea "Hockey Pr"
type textarea "x"
type textarea "Hockey Prc"
type textarea "x"
type textarea "Hockey Prct"
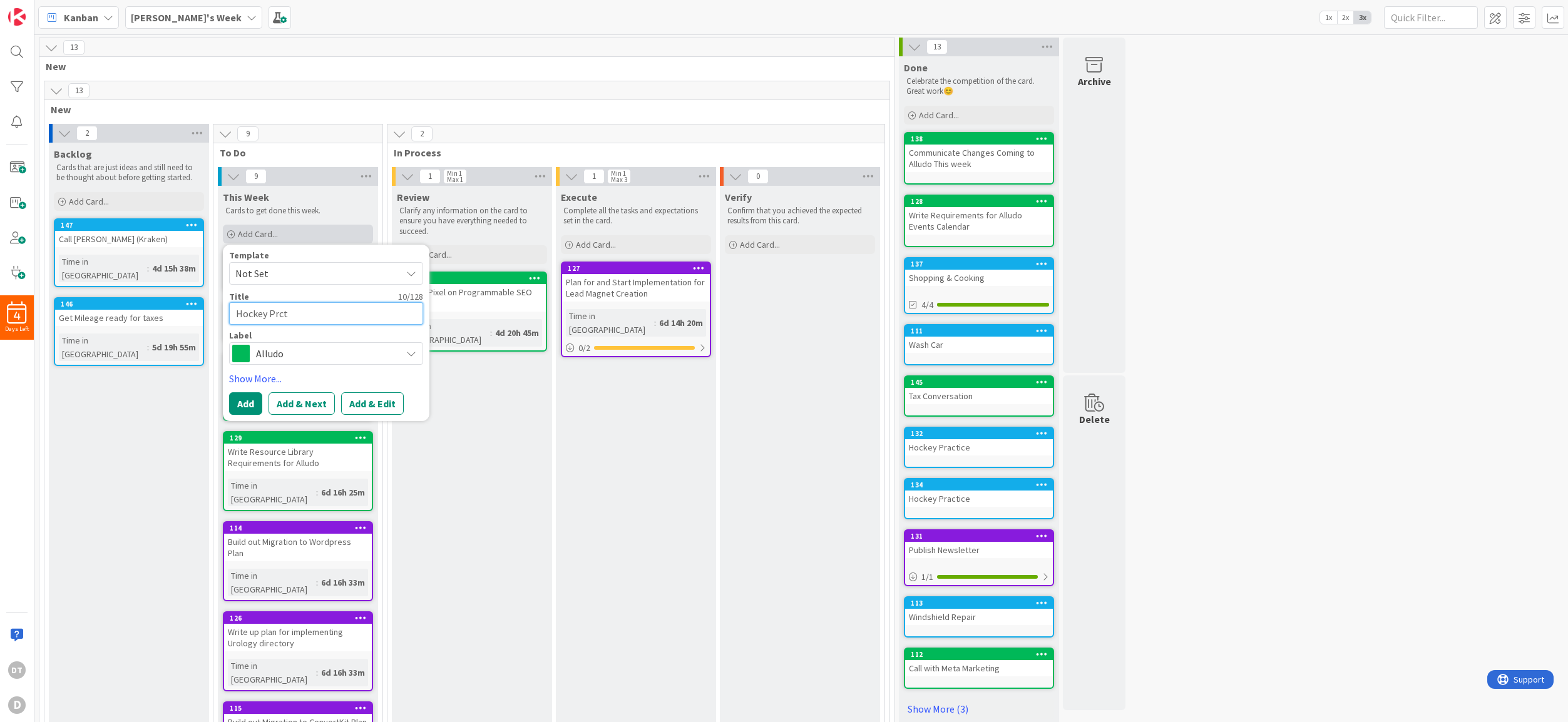
type textarea "x"
type textarea "Hockey Prcti"
type textarea "x"
type textarea "Hockey Prctic"
type textarea "x"
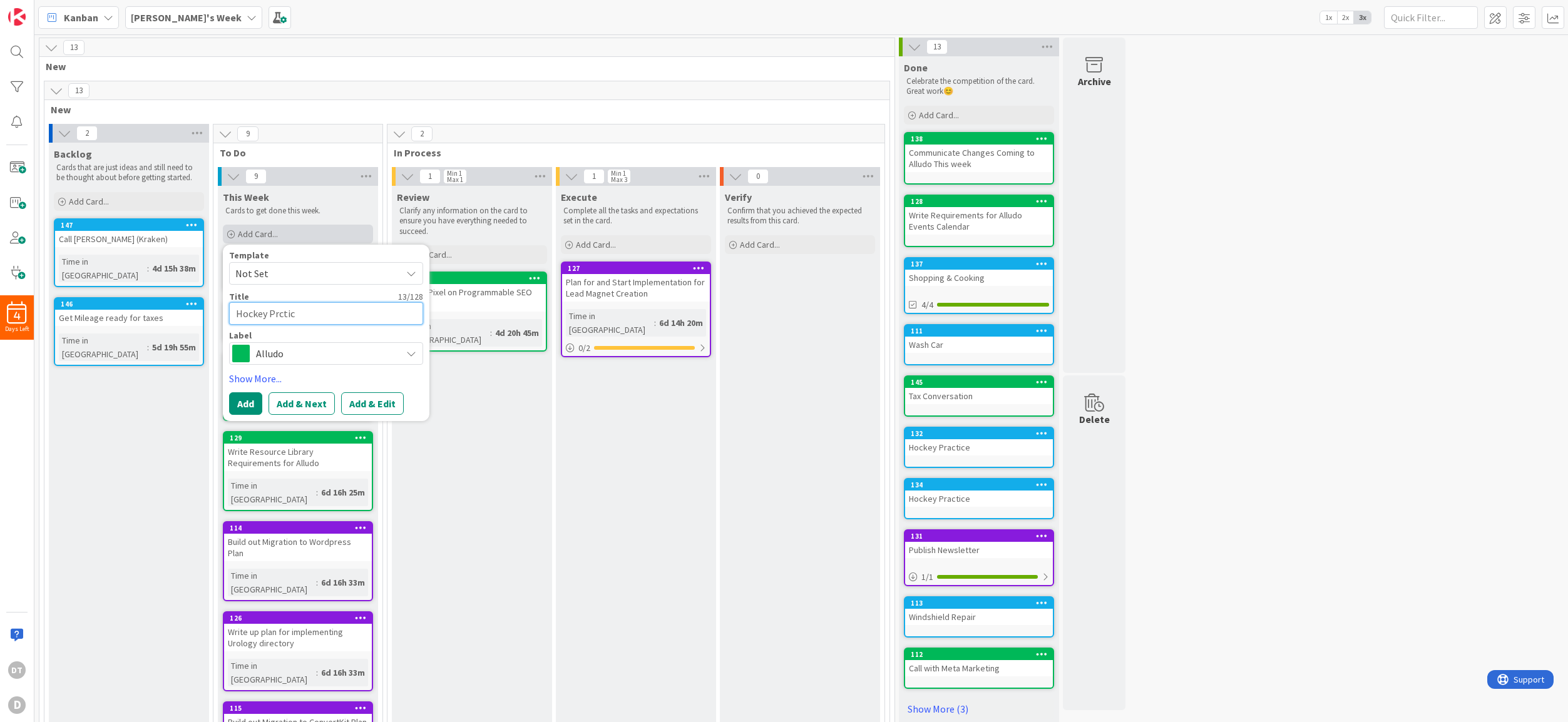
type textarea "Hockey Prcti"
type textarea "x"
type textarea "Hockey Prct"
type textarea "x"
type textarea "Hockey Prc"
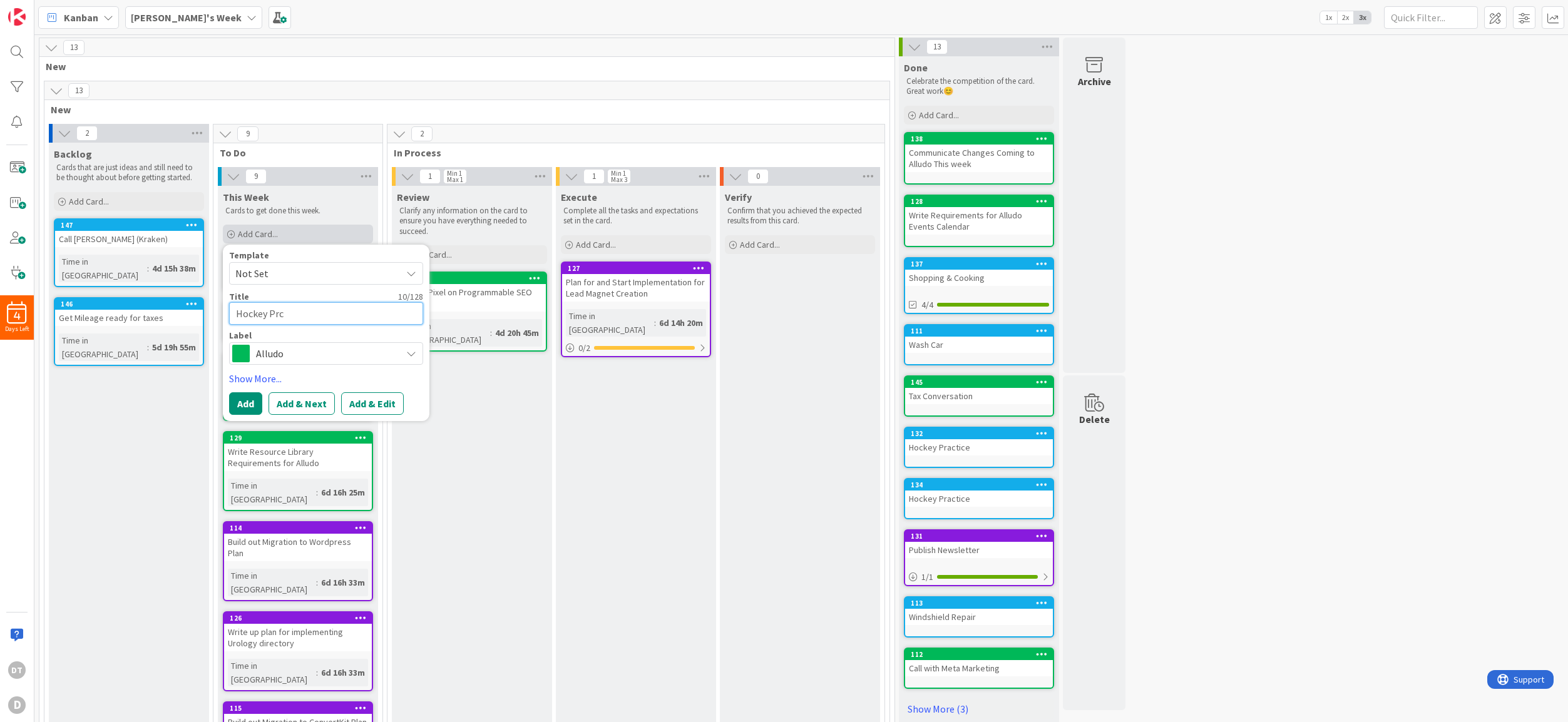
type textarea "x"
type textarea "Hockey Prca"
type textarea "x"
type textarea "Hockey Prcac"
type textarea "x"
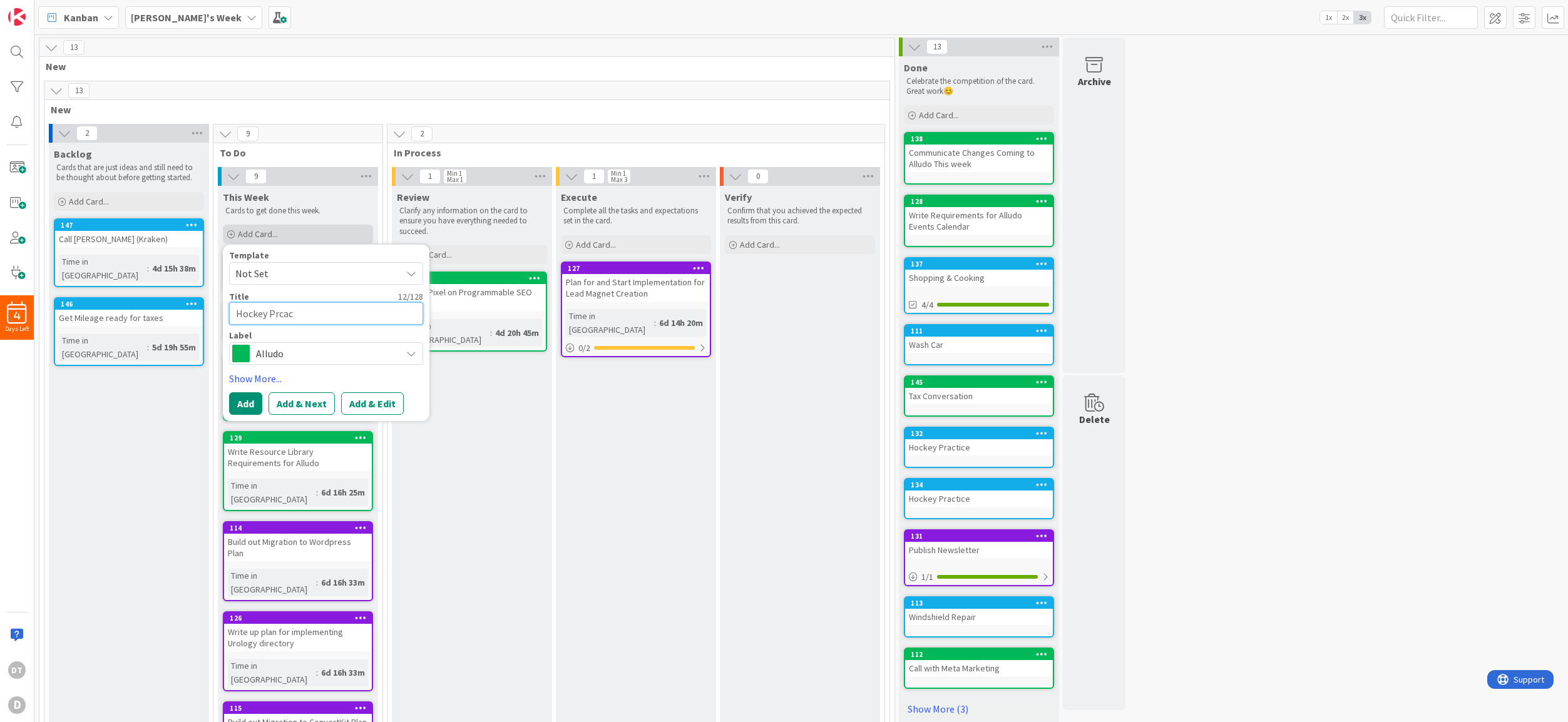
type textarea "Hockey Prca"
type textarea "x"
type textarea "Hockey Prc"
type textarea "x"
type textarea "Hockey Pr"
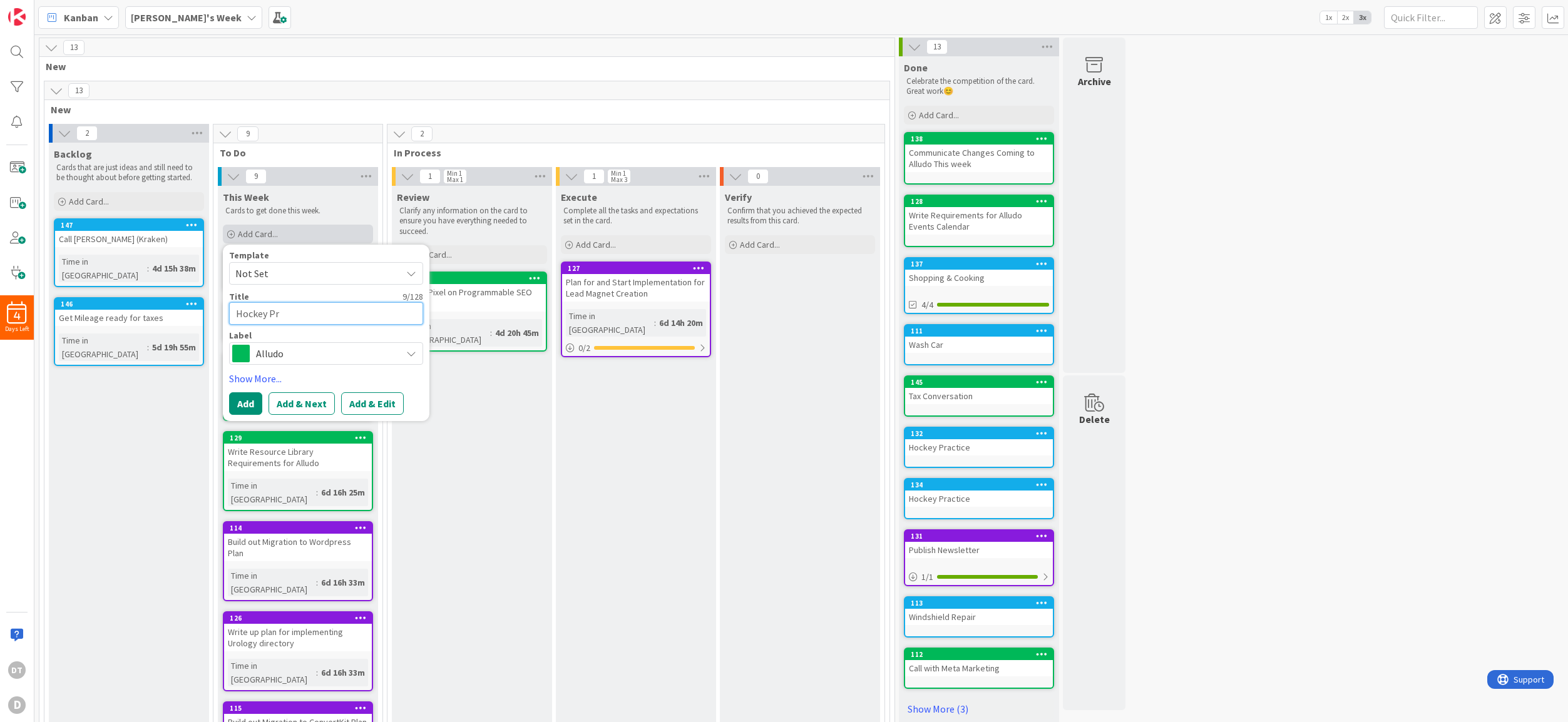
type textarea "x"
type textarea "Hockey Pra"
type textarea "x"
type textarea "Hockey Practi"
type textarea "x"
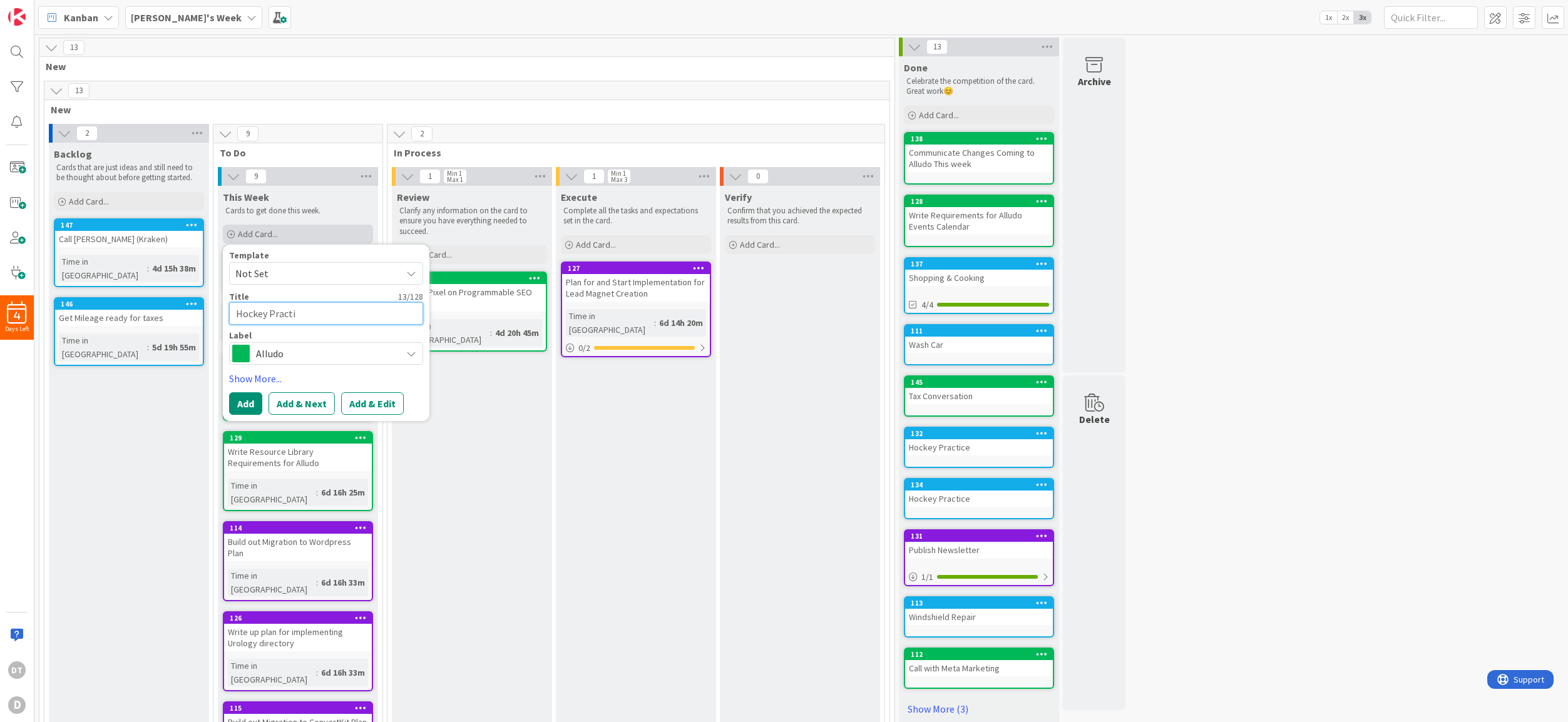
type textarea "Hockey Practie"
type textarea "x"
type textarea "Hockey Practies"
type textarea "x"
type textarea "Hockey Practie"
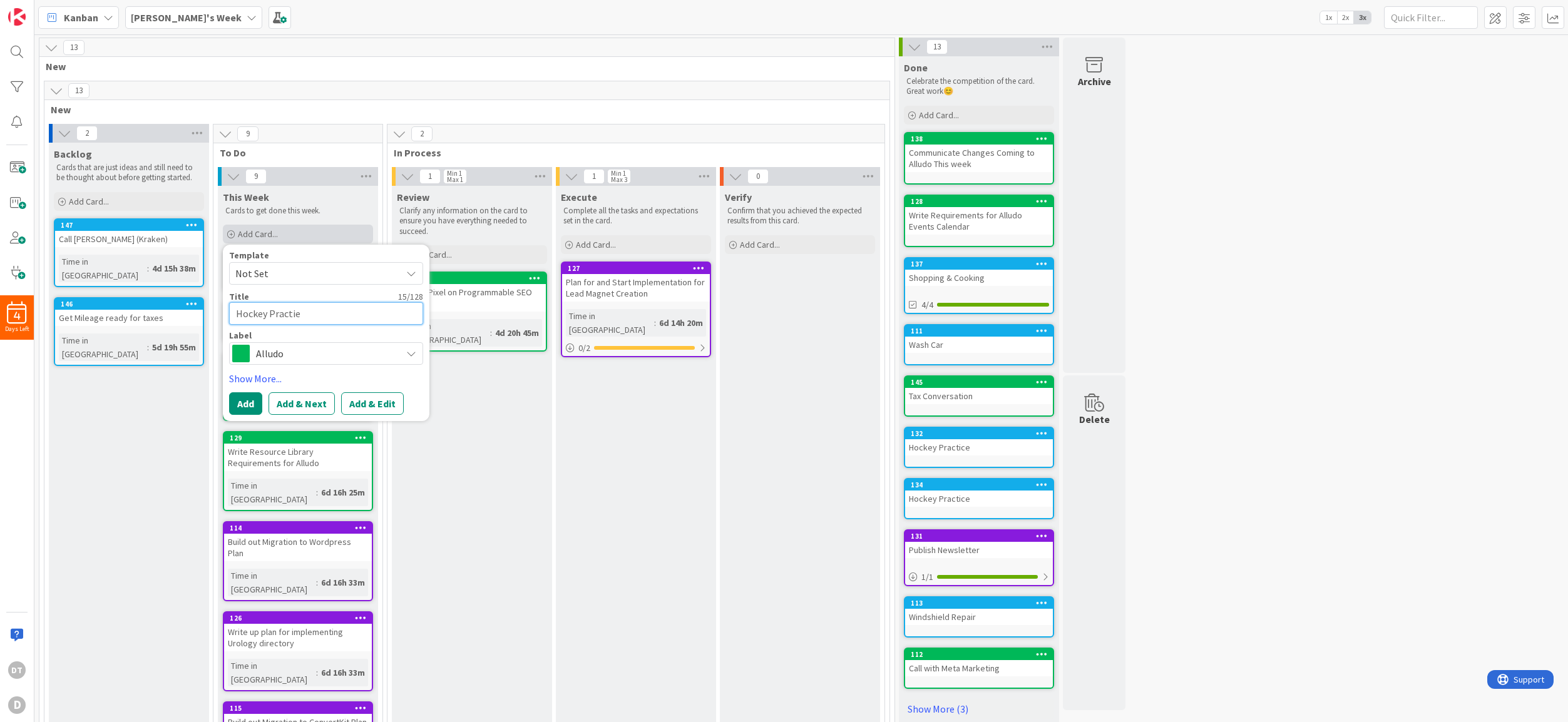
type textarea "x"
type textarea "Hockey Practi"
type textarea "x"
type textarea "Hockey Practic"
type textarea "x"
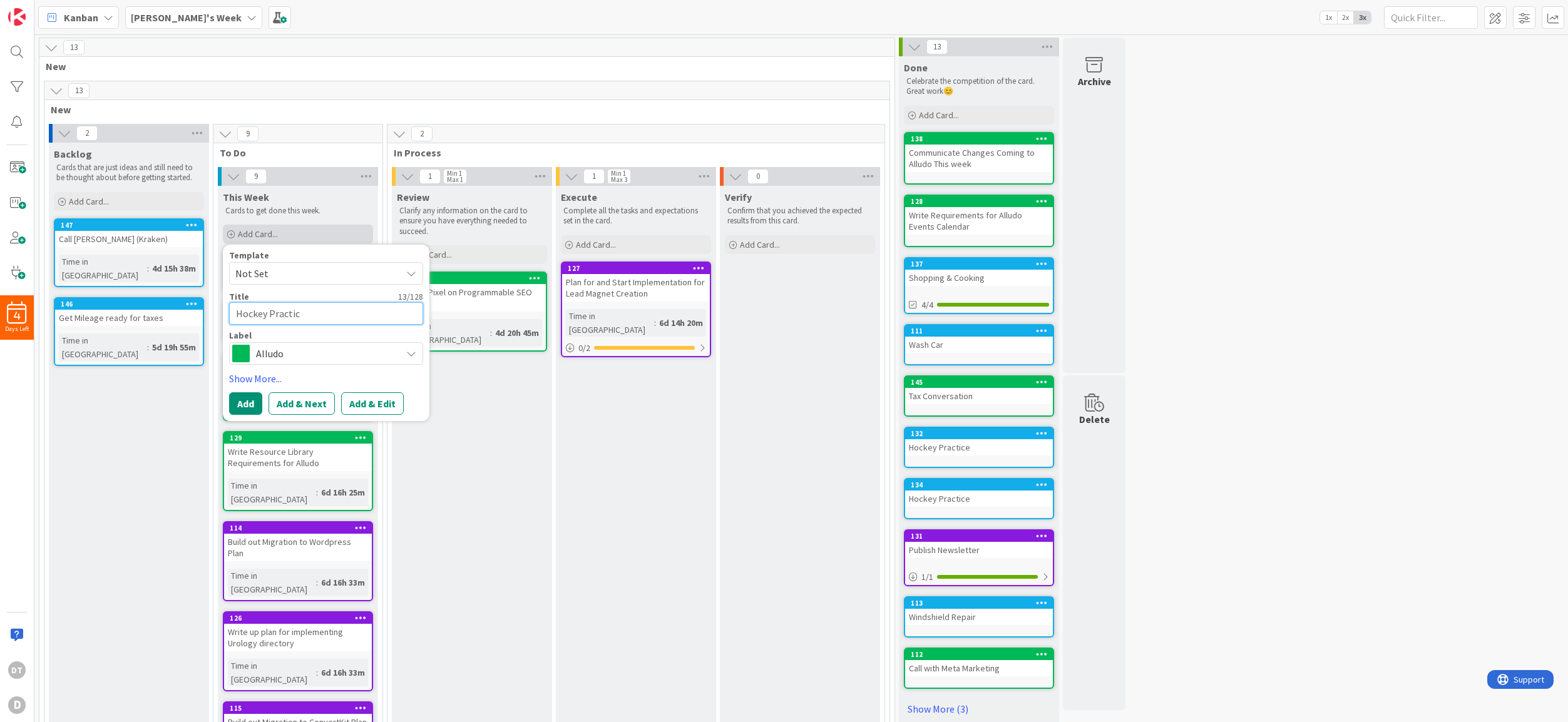
type textarea "Hockey Practice"
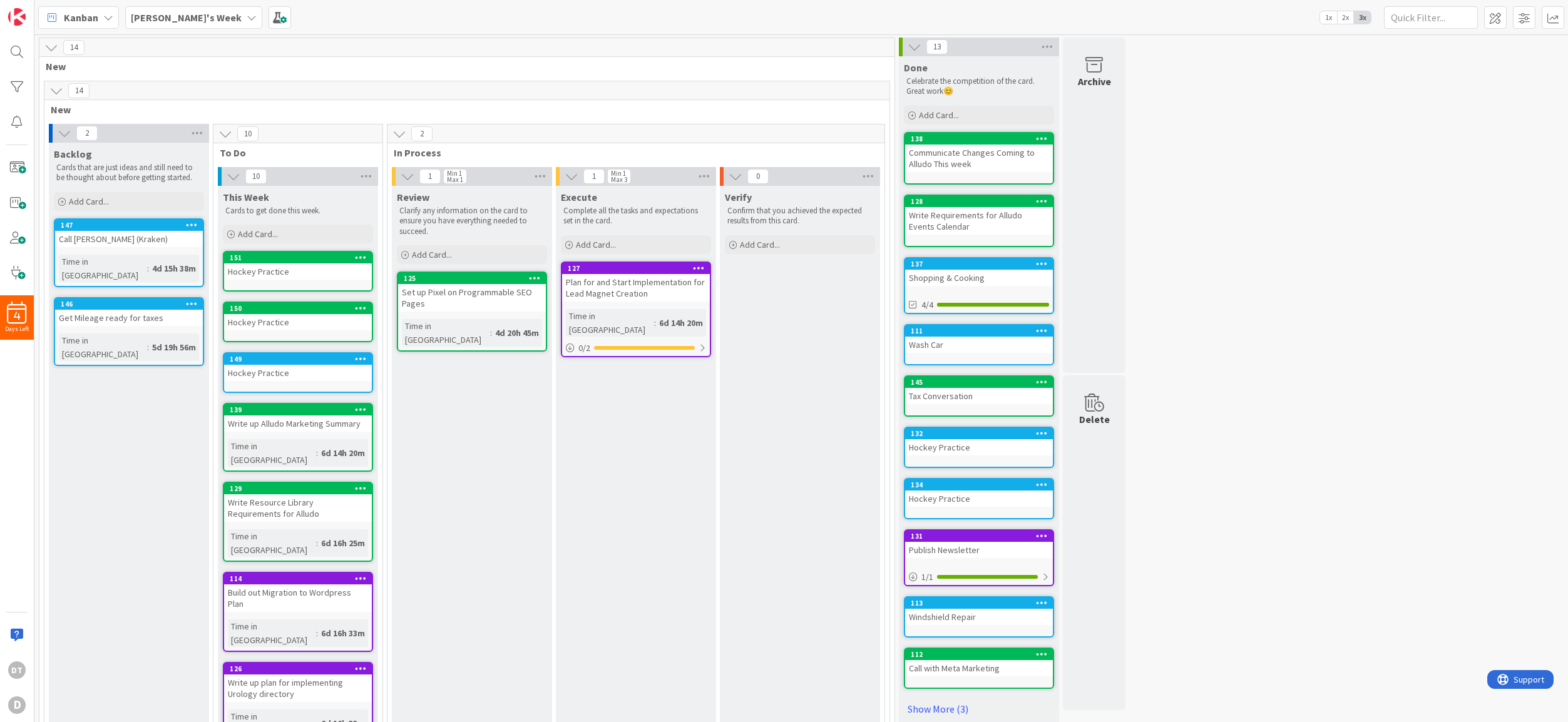
click at [357, 259] on icon at bounding box center [361, 257] width 12 height 9
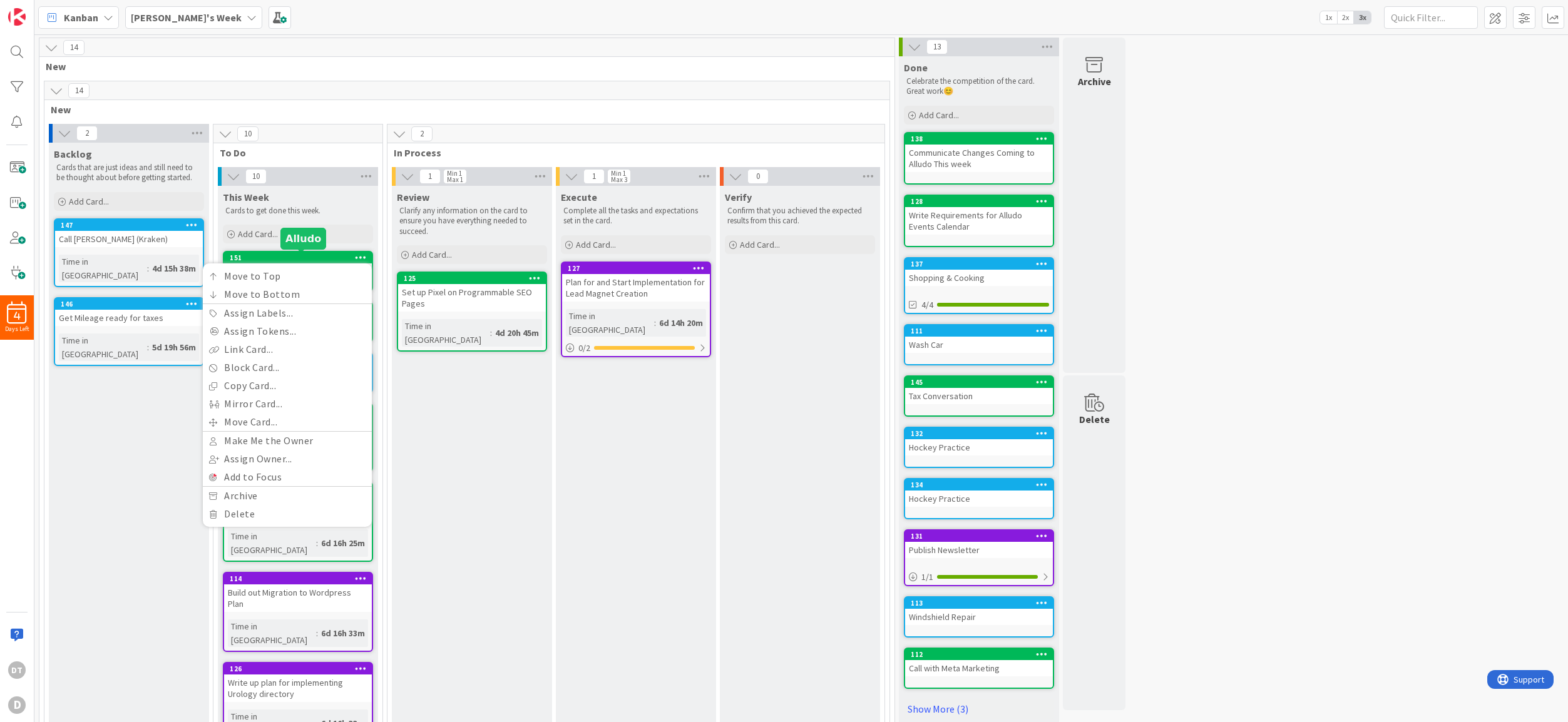
click at [285, 256] on div "151" at bounding box center [301, 257] width 142 height 9
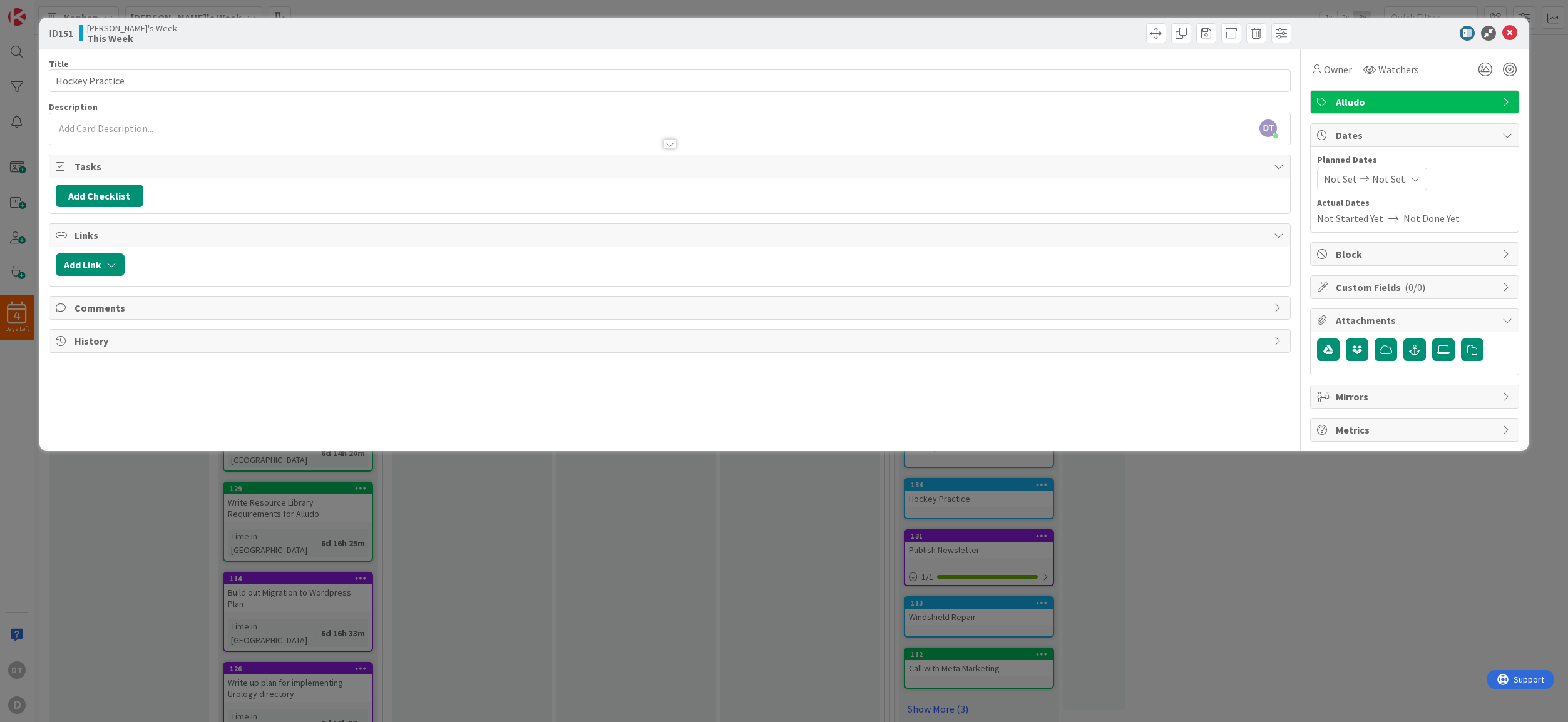
click at [1375, 103] on span "Alludo" at bounding box center [1416, 102] width 160 height 15
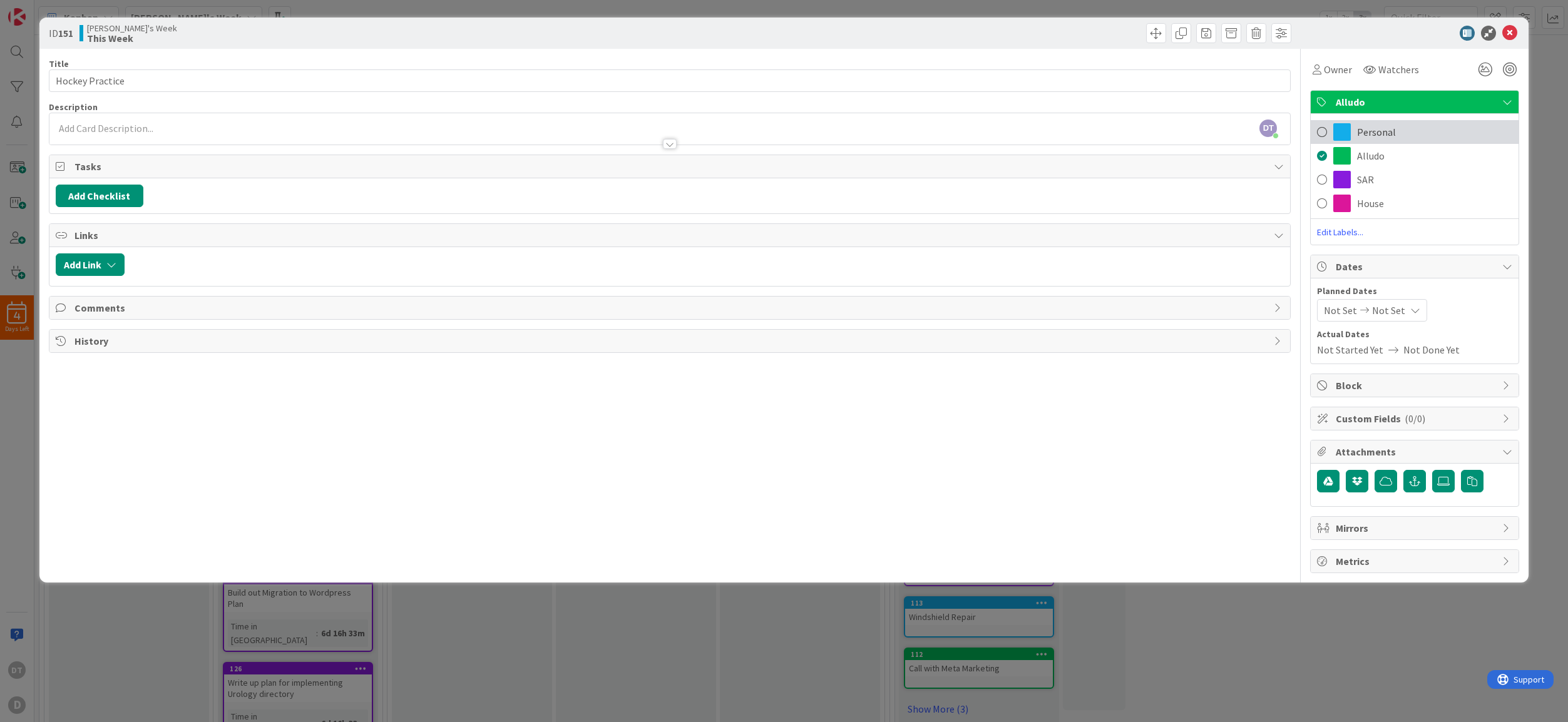
click at [1366, 127] on span "Personal" at bounding box center [1376, 132] width 39 height 15
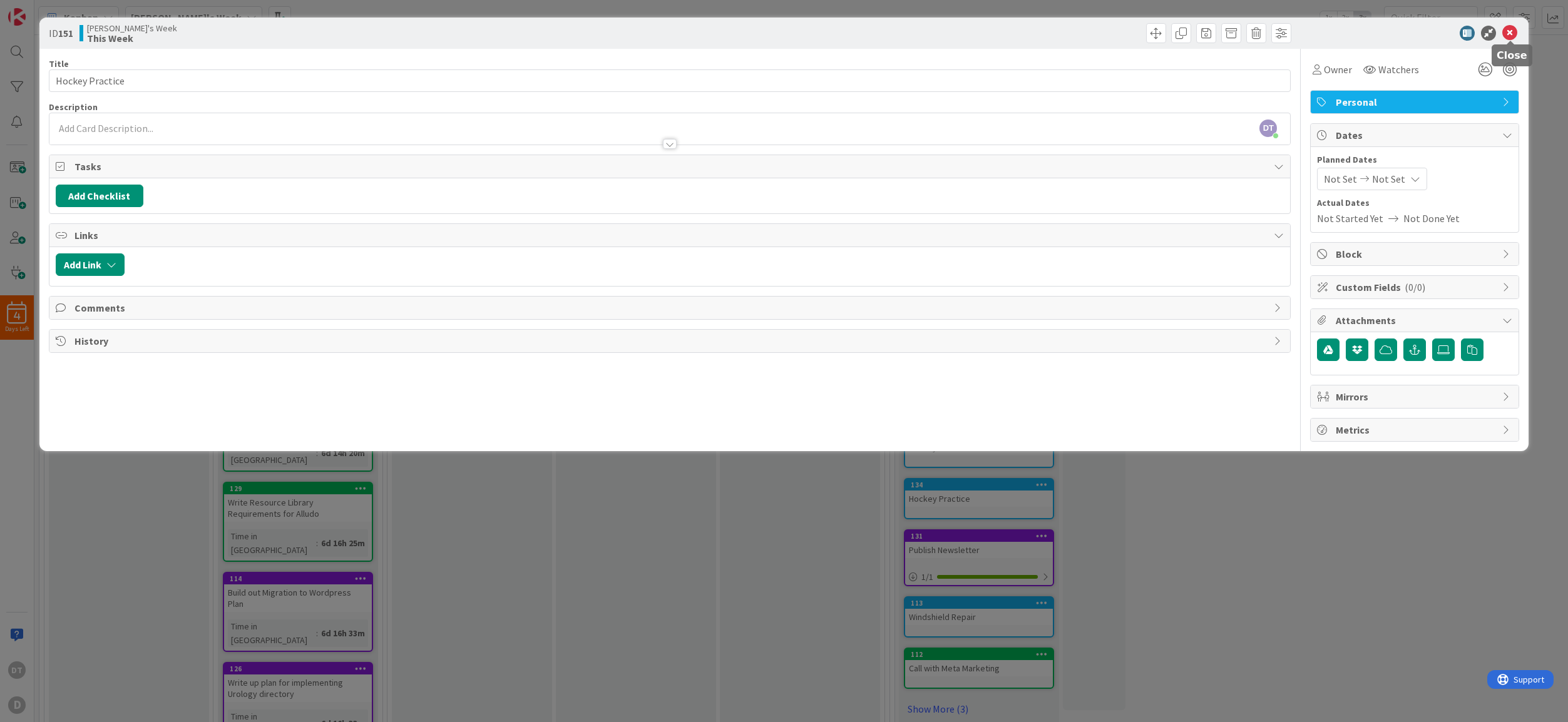
click at [1509, 30] on icon at bounding box center [1509, 33] width 15 height 15
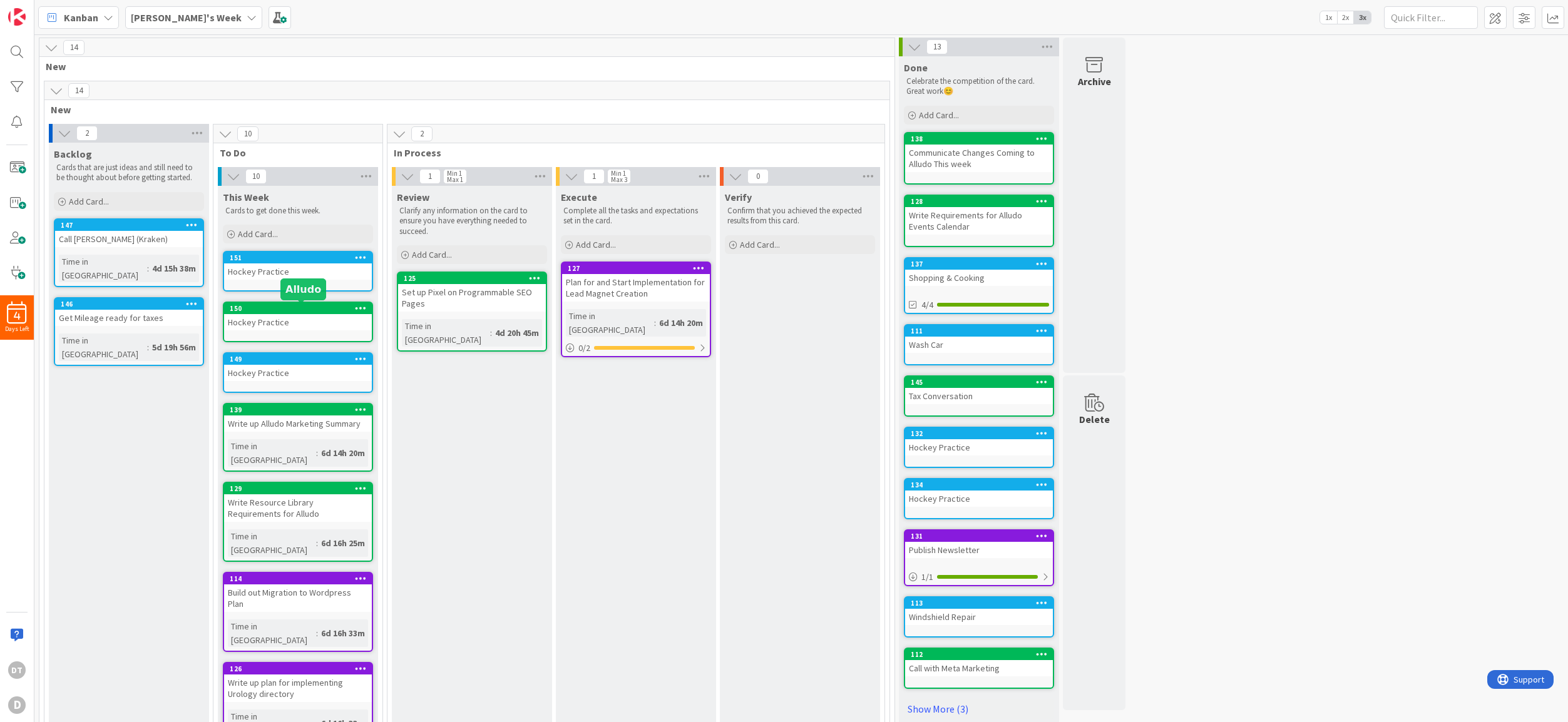
click at [273, 307] on div "150" at bounding box center [301, 308] width 142 height 9
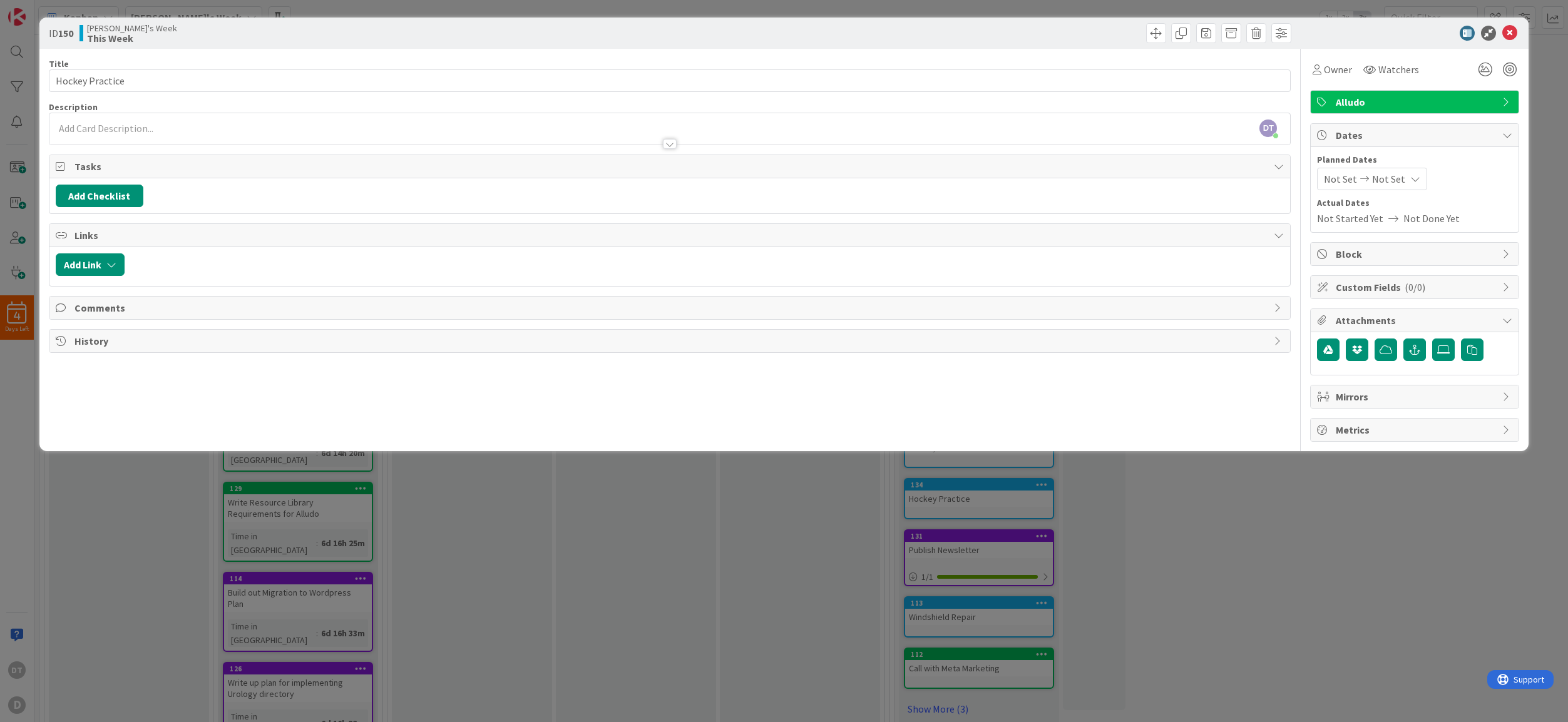
click at [1494, 99] on span "Alludo" at bounding box center [1416, 102] width 160 height 15
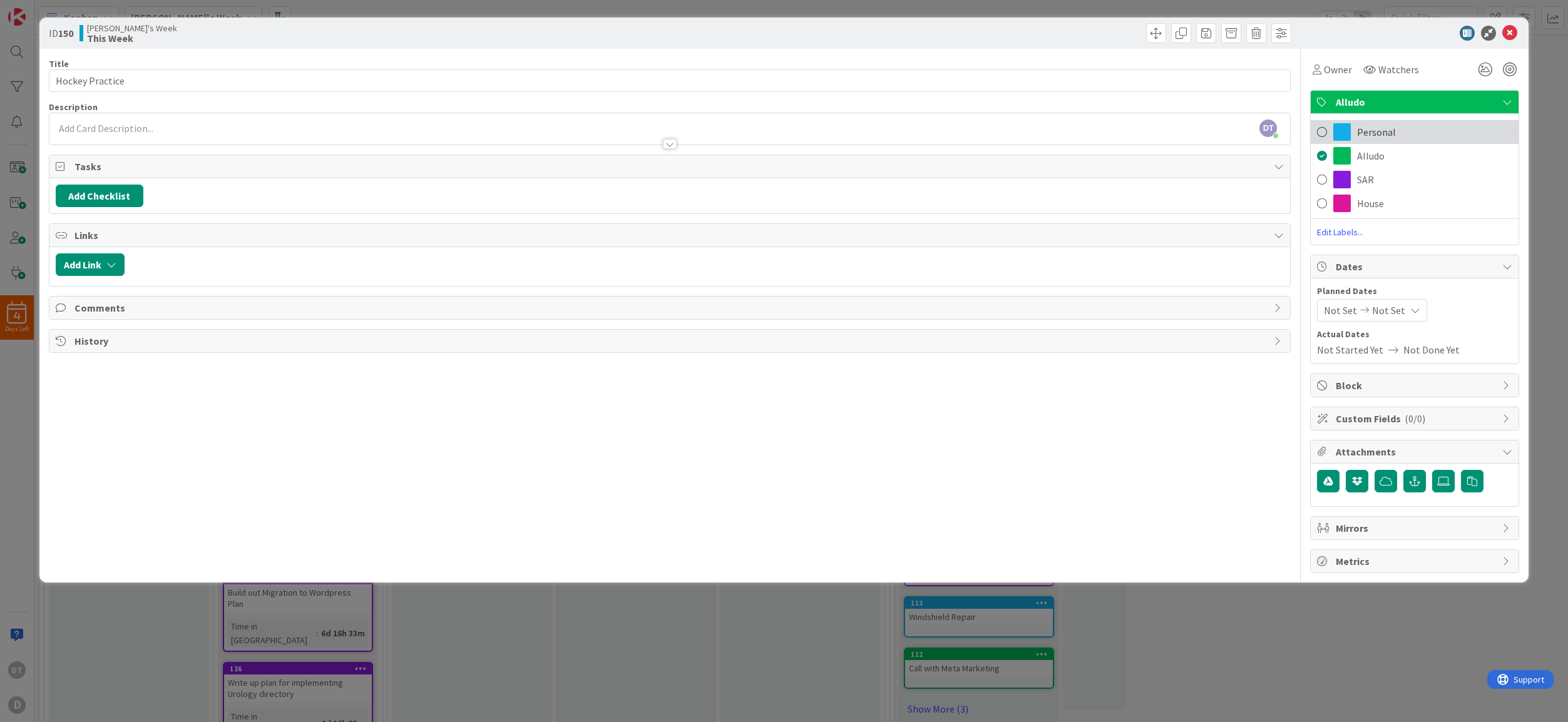
click at [1384, 130] on span "Personal" at bounding box center [1376, 132] width 39 height 15
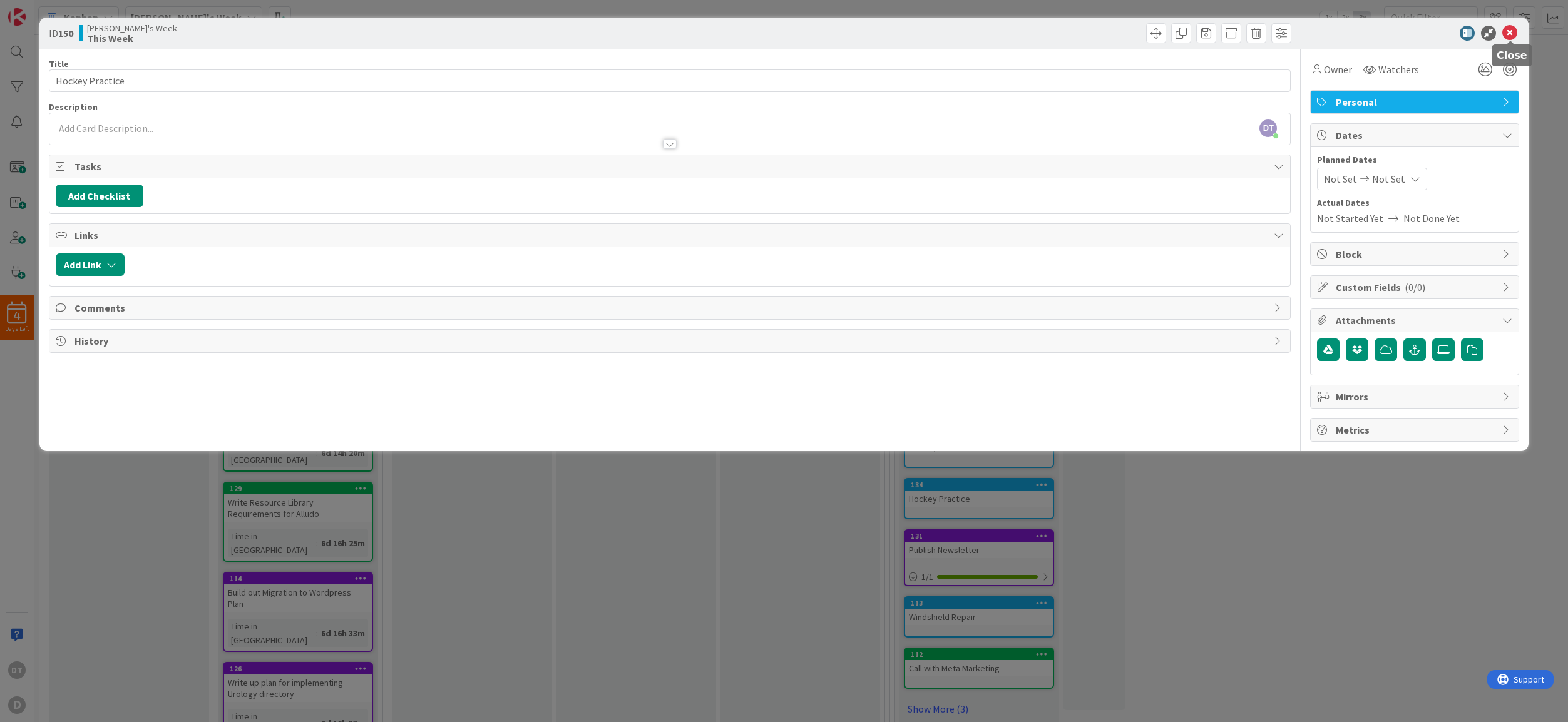
click at [1513, 37] on icon at bounding box center [1509, 33] width 15 height 15
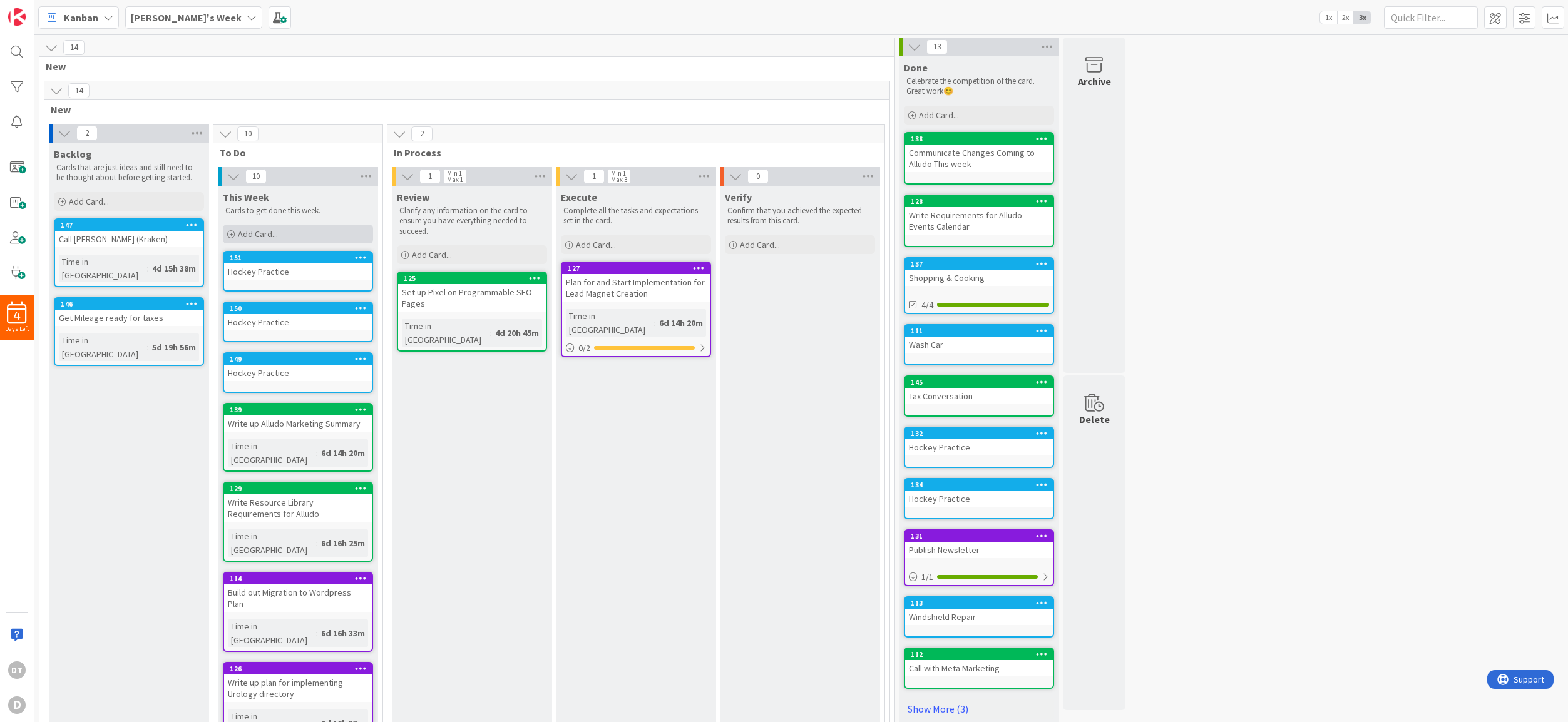
click at [265, 235] on span "Add Card..." at bounding box center [258, 234] width 40 height 12
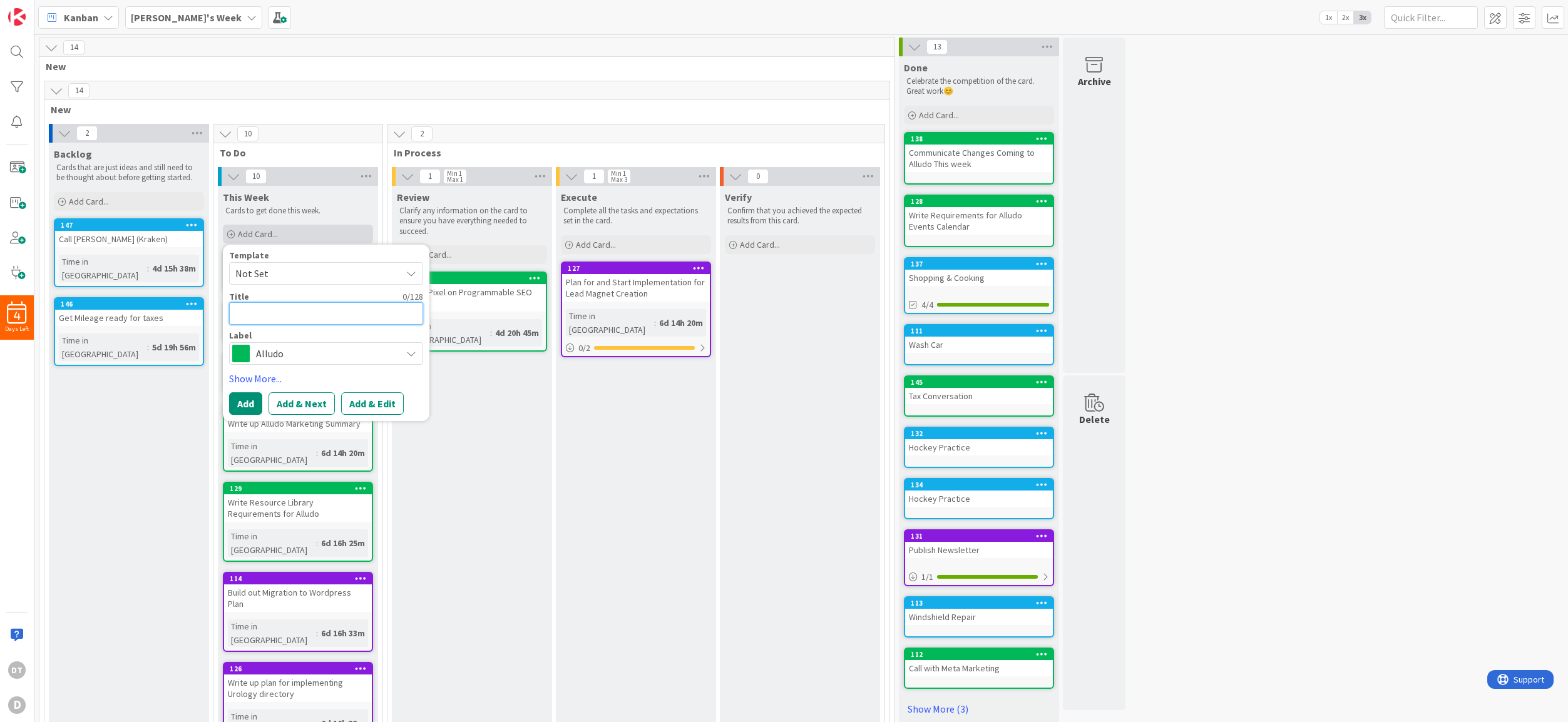
type textarea "x"
type textarea "R"
type textarea "x"
type textarea "RE"
type textarea "x"
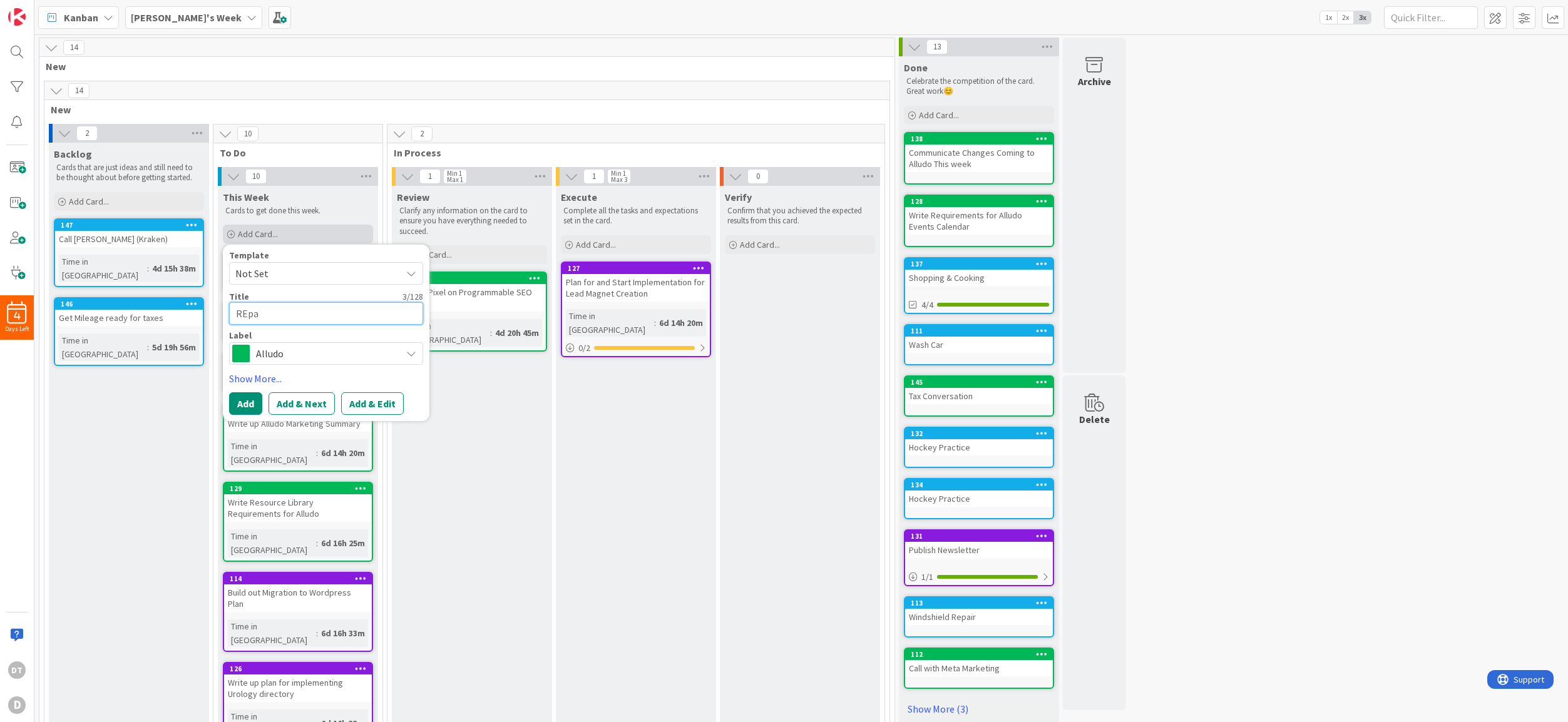
type textarea "REpal"
type textarea "x"
type textarea "REpalo"
type textarea "x"
type textarea "REpal"
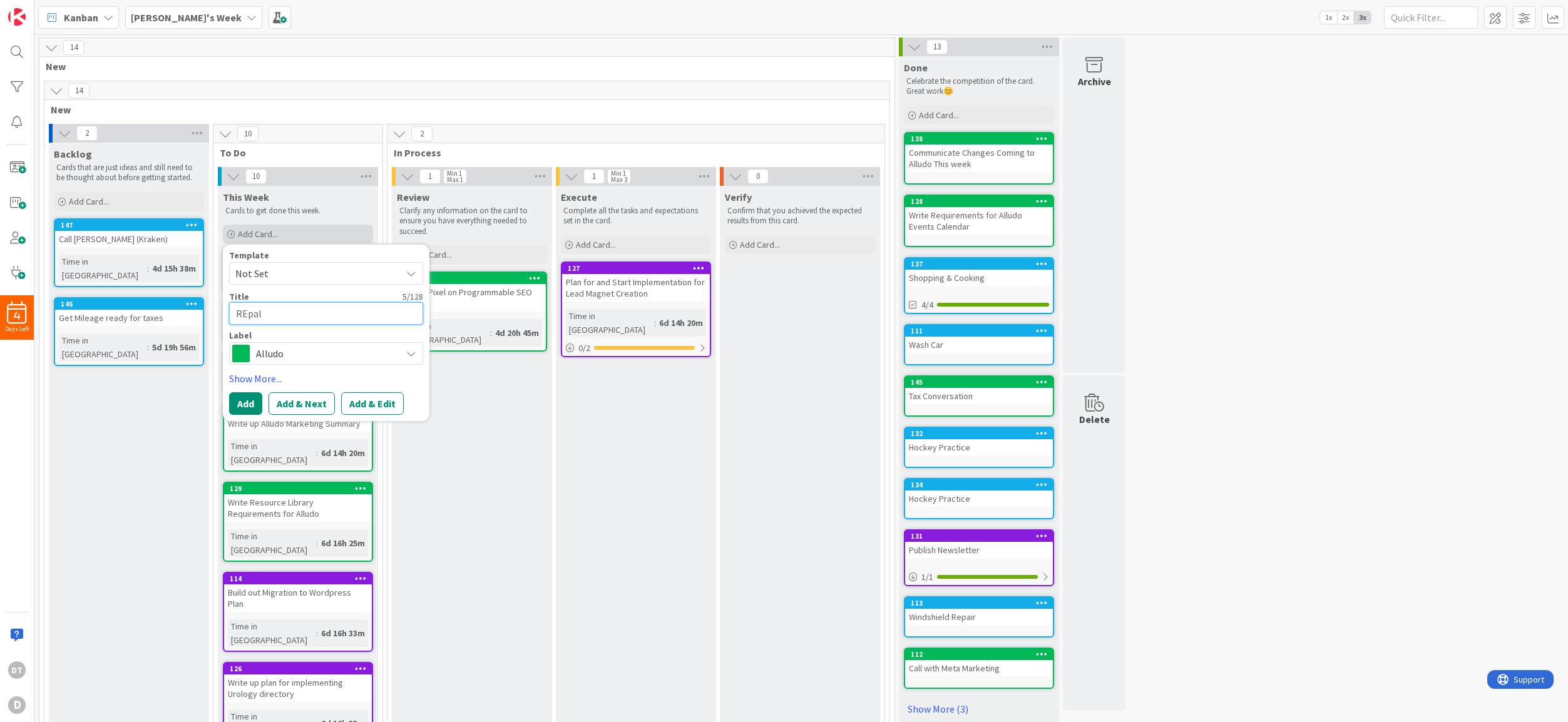
type textarea "x"
type textarea "REpa"
type textarea "x"
type textarea "REp"
type textarea "x"
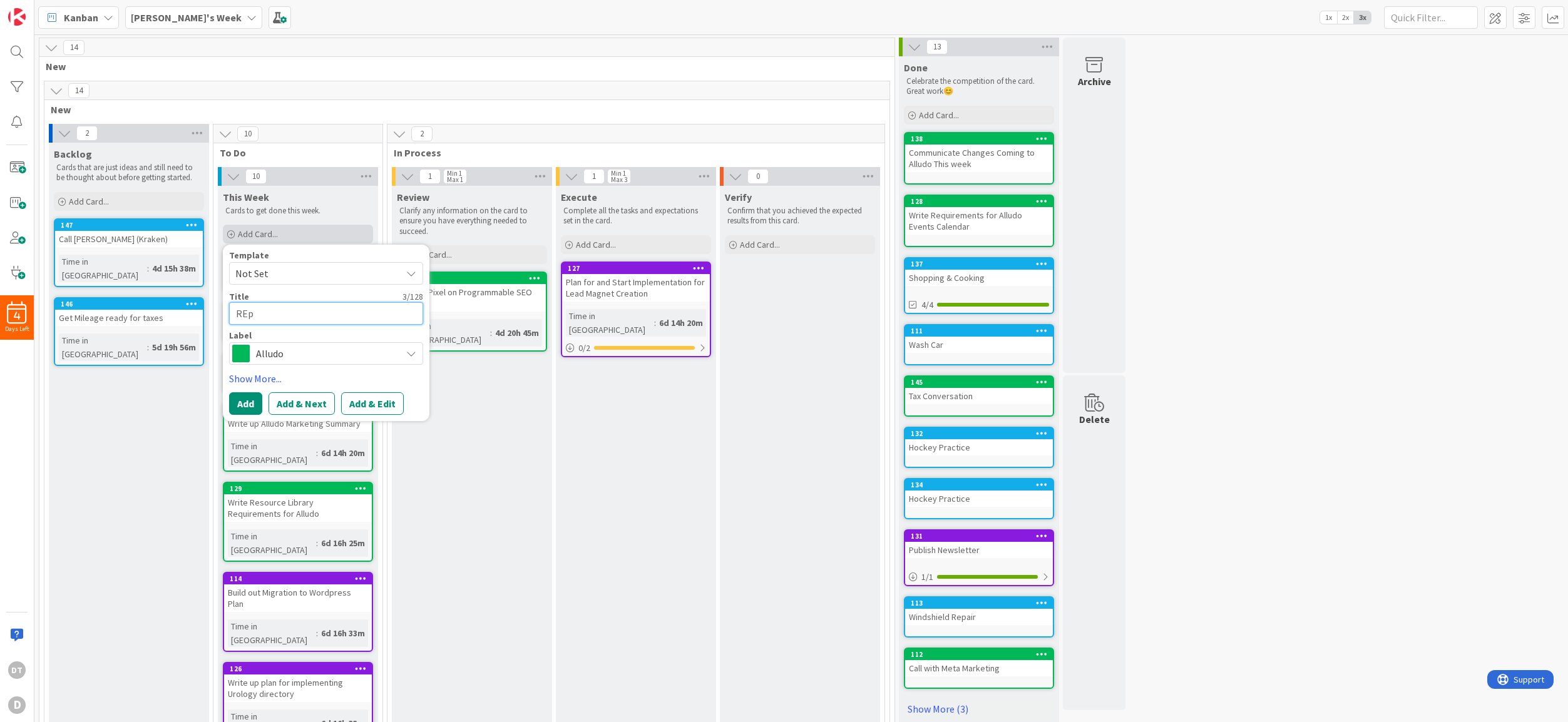
type textarea "RE"
type textarea "x"
type textarea "Re"
type textarea "x"
type textarea "Repa"
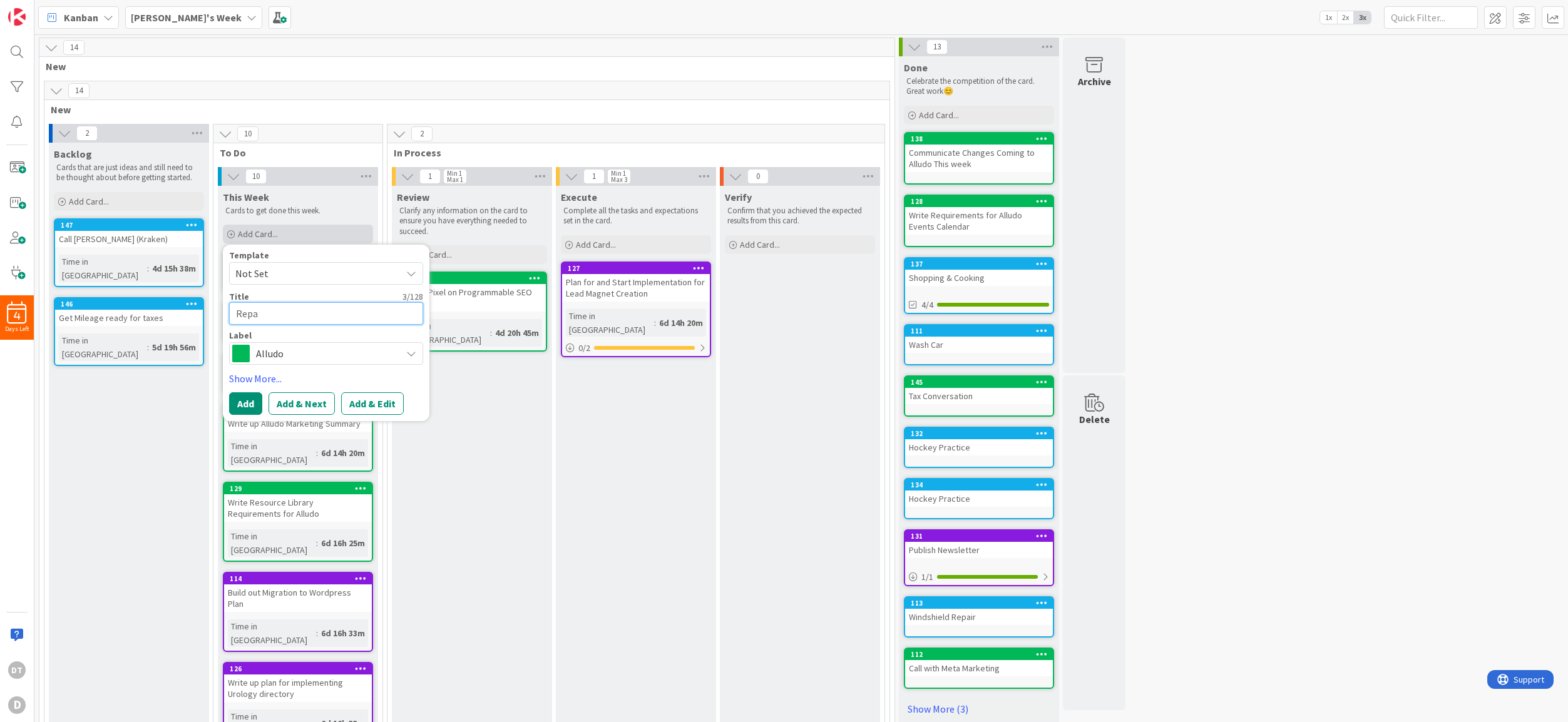
type textarea "x"
type textarea "Repal"
type textarea "x"
type textarea "Repalc"
type textarea "x"
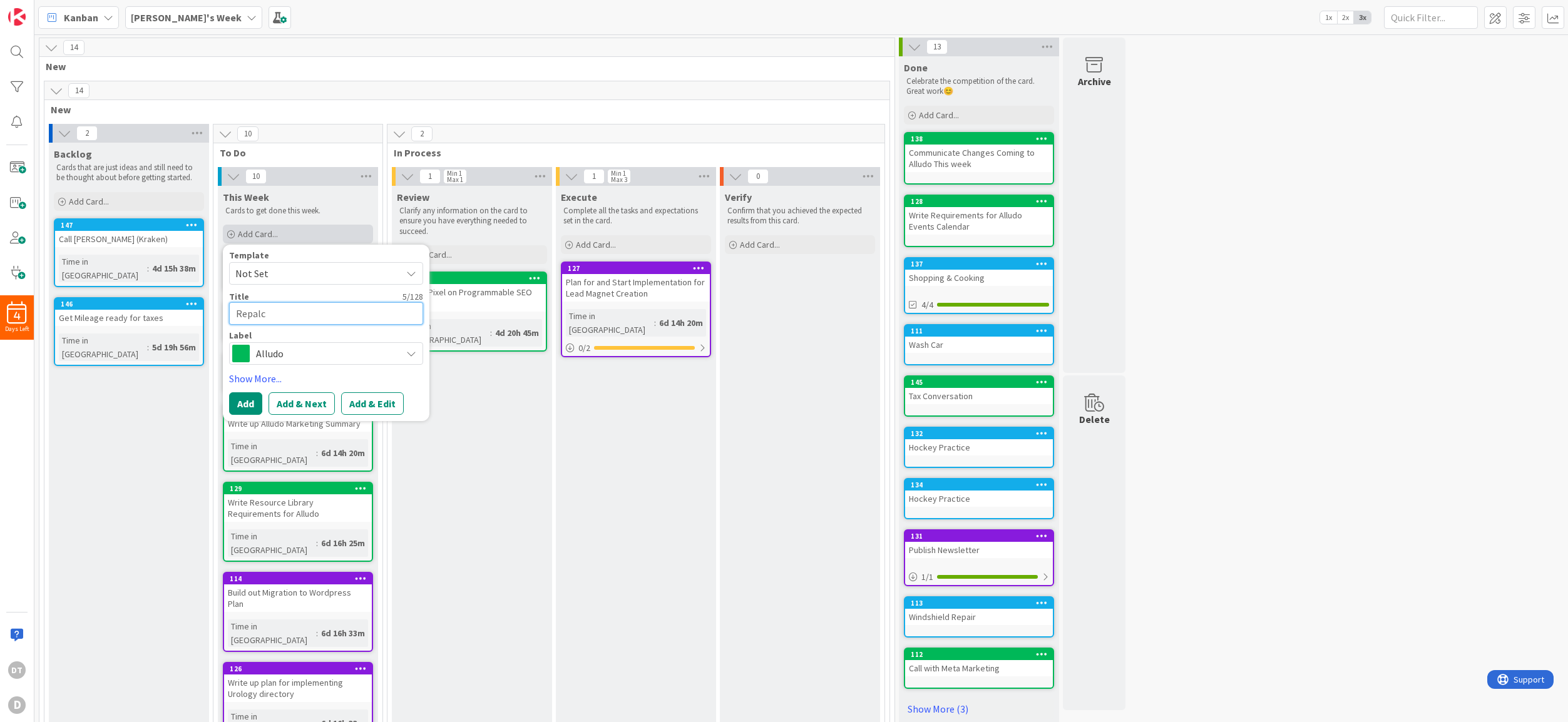
type textarea "Repalce"
type textarea "x"
type textarea "Repalce"
type textarea "x"
type textarea "Repalce"
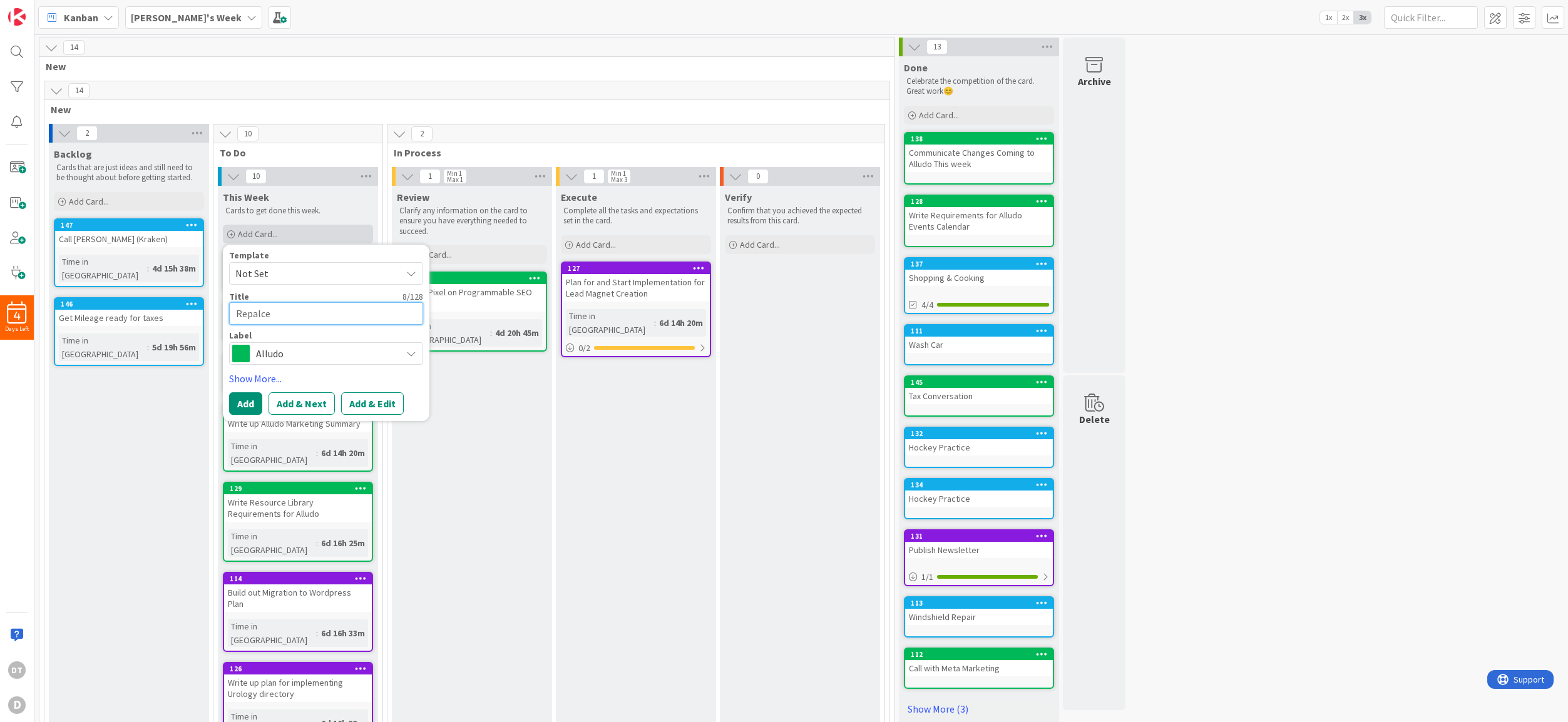
type textarea "x"
type textarea "Repalc"
type textarea "x"
type textarea "Repal"
type textarea "x"
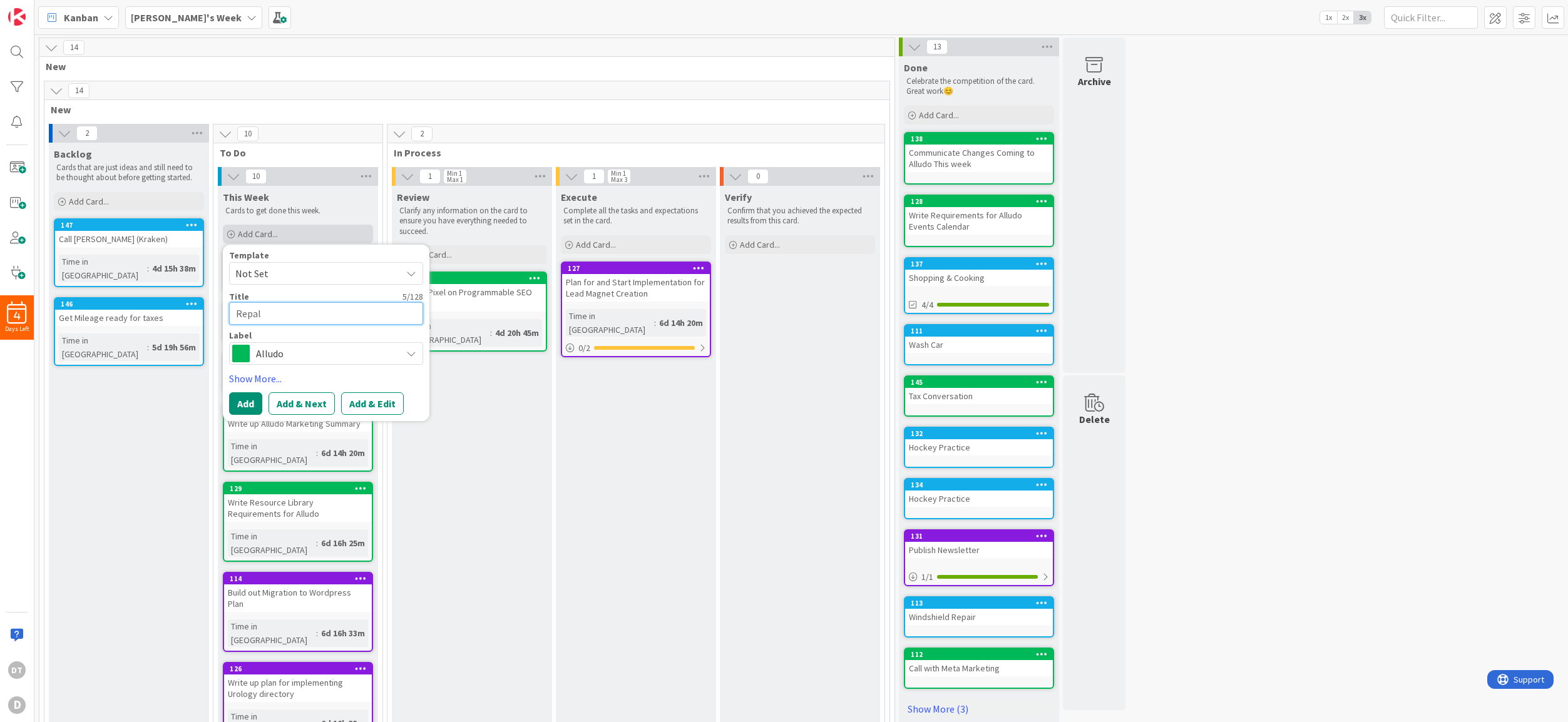
type textarea "Repa"
type textarea "x"
type textarea "Rep"
type textarea "x"
type textarea "Repl"
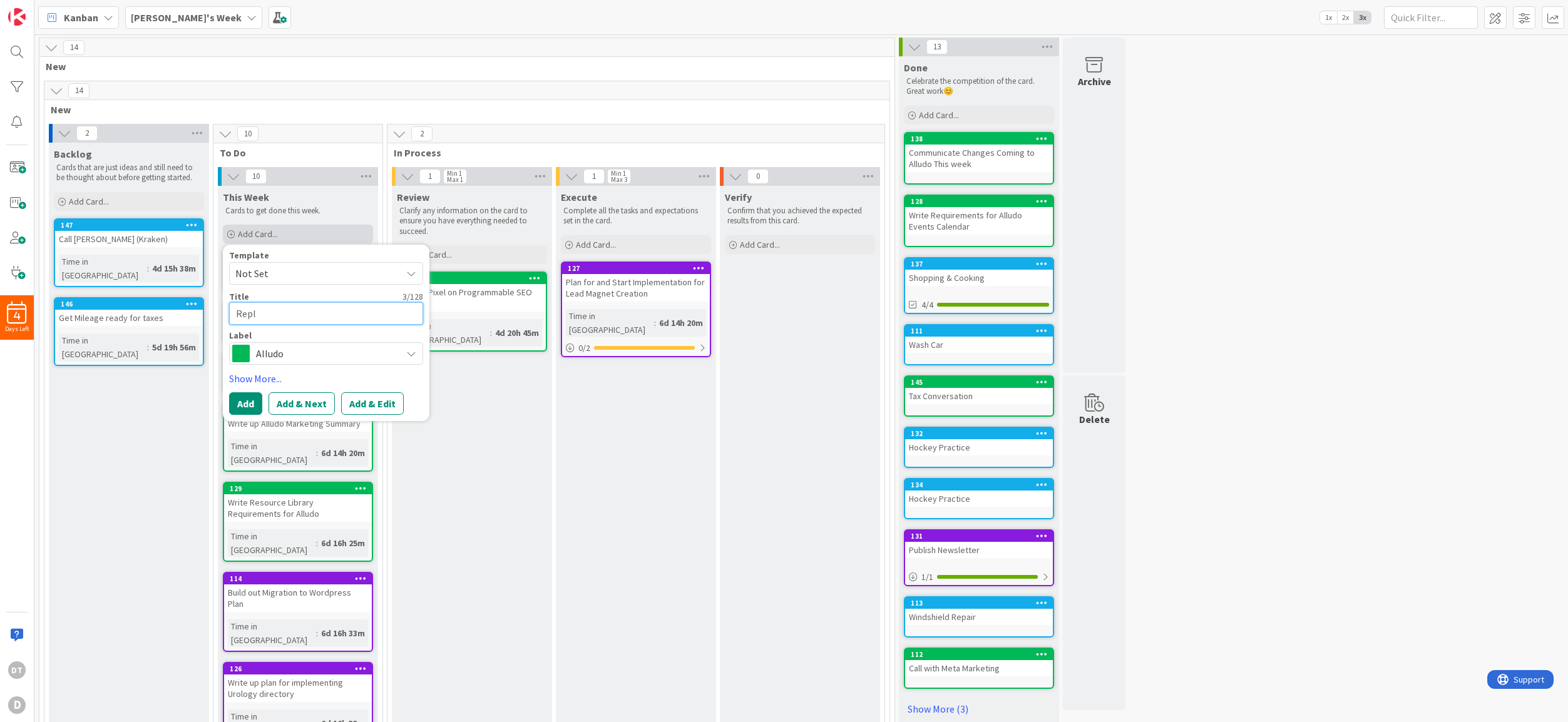
type textarea "x"
type textarea "Repla"
type textarea "x"
type textarea "Replac"
type textarea "x"
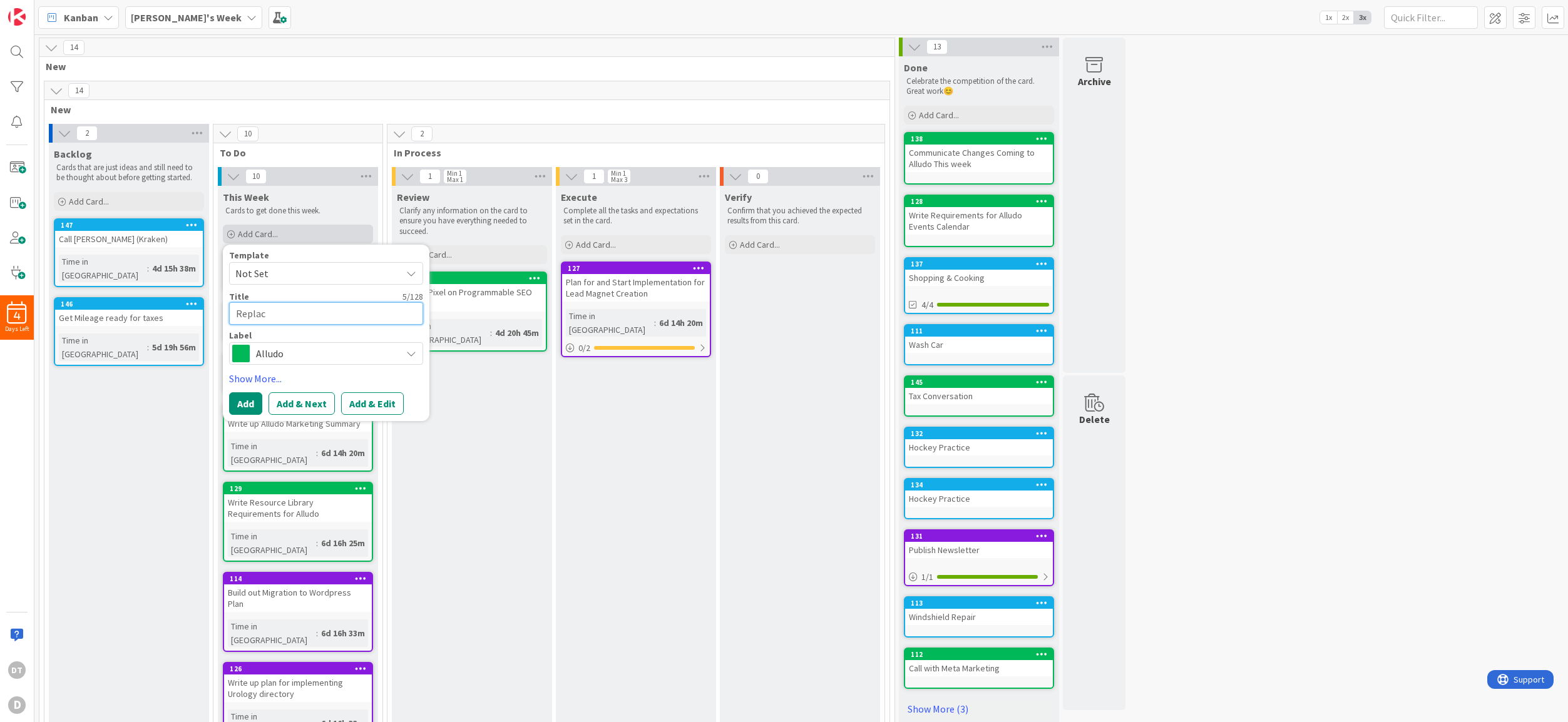
type textarea "Replace"
type textarea "x"
type textarea "Replace R"
type textarea "x"
type textarea "Replace Ru"
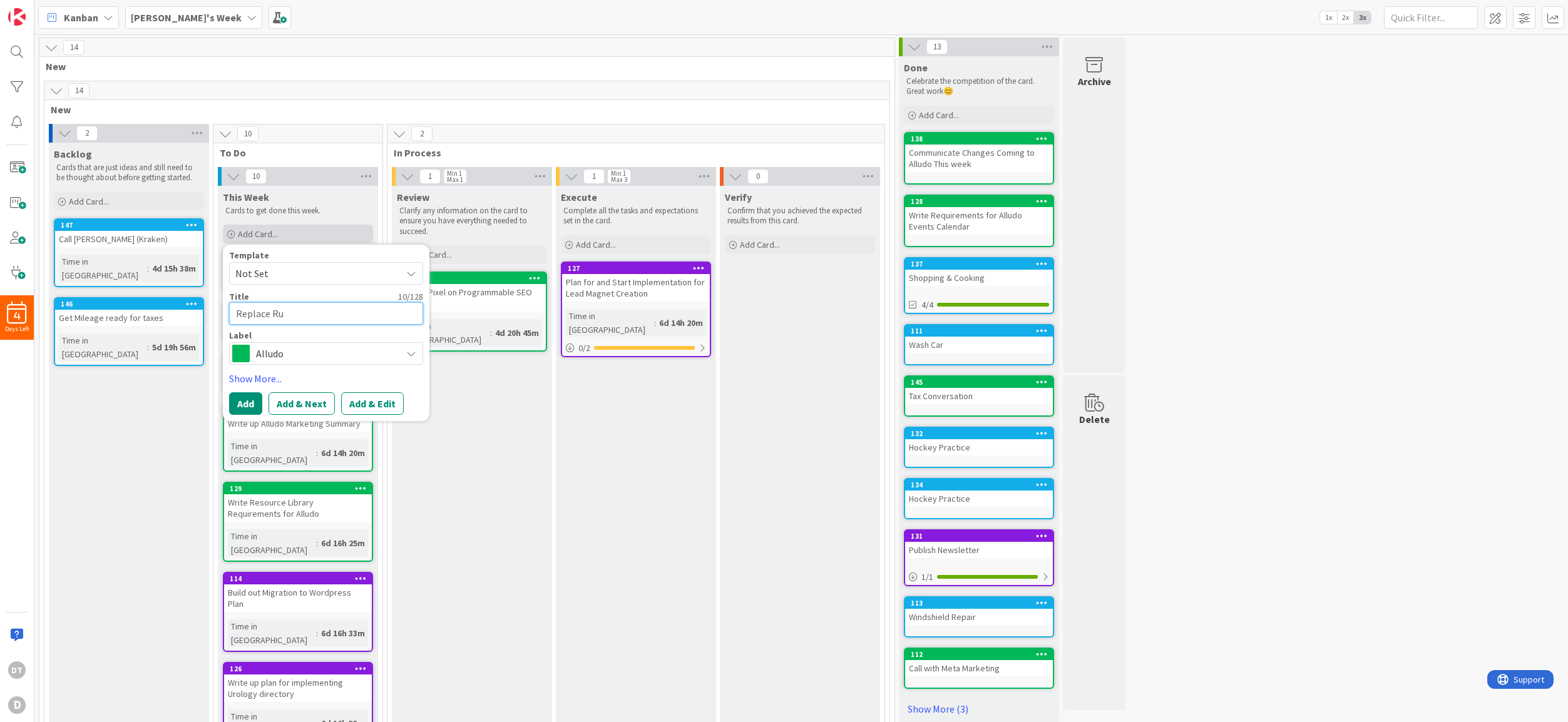
type textarea "x"
type textarea "Replace R"
type textarea "x"
type textarea "Replace"
type textarea "x"
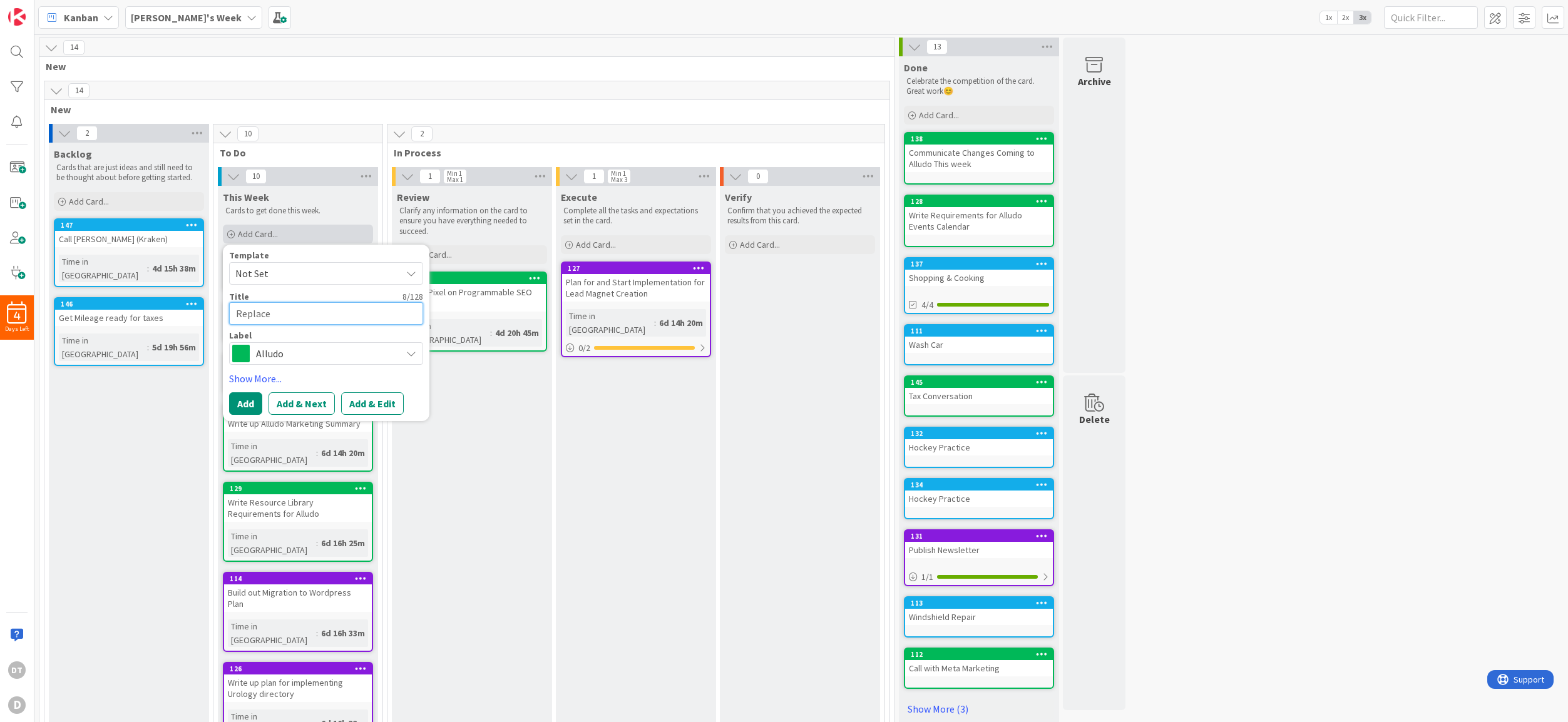
type textarea "Replace F"
type textarea "x"
type textarea "Replace Fur"
type textarea "x"
type textarea "Replace Furn"
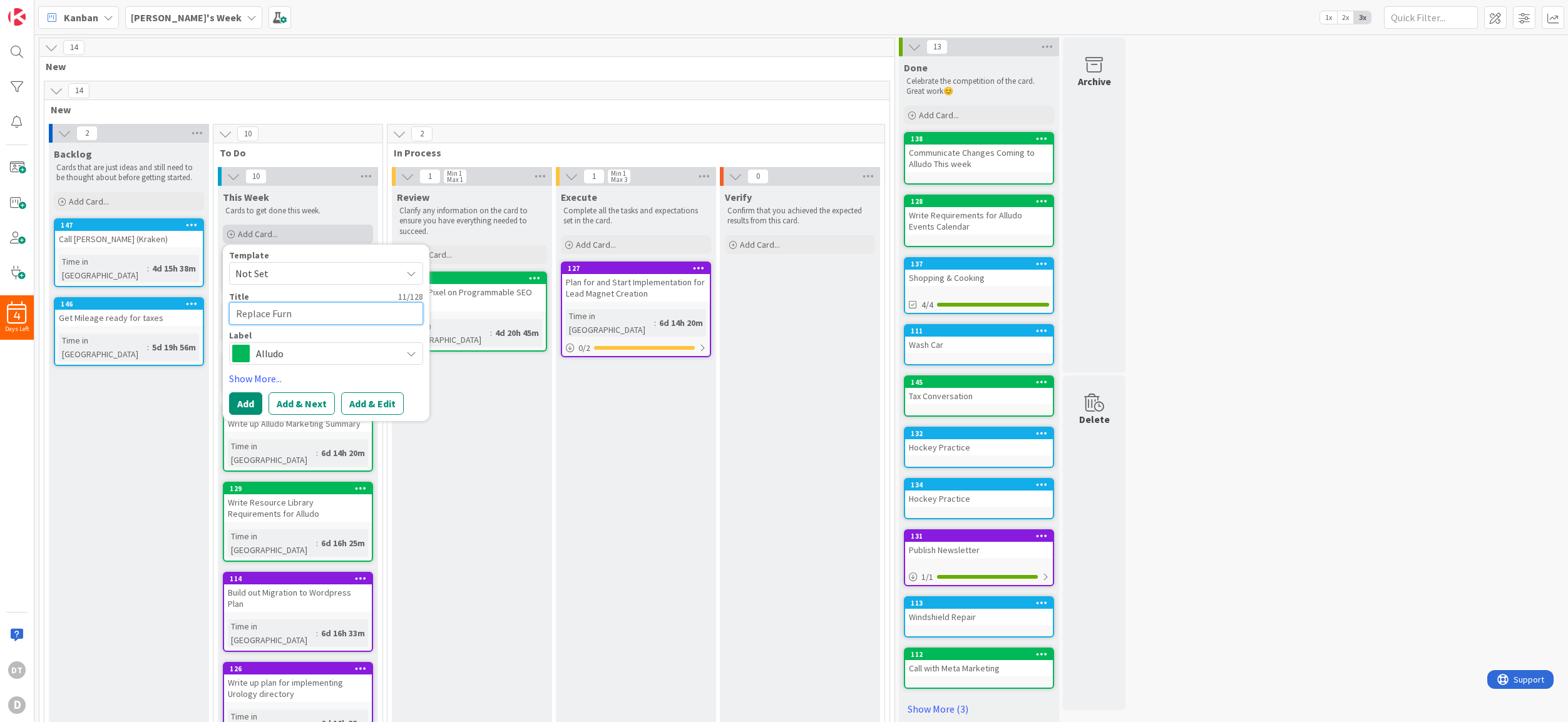
type textarea "x"
type textarea "Replace Furna"
type textarea "x"
type textarea "Replace Furnac"
type textarea "x"
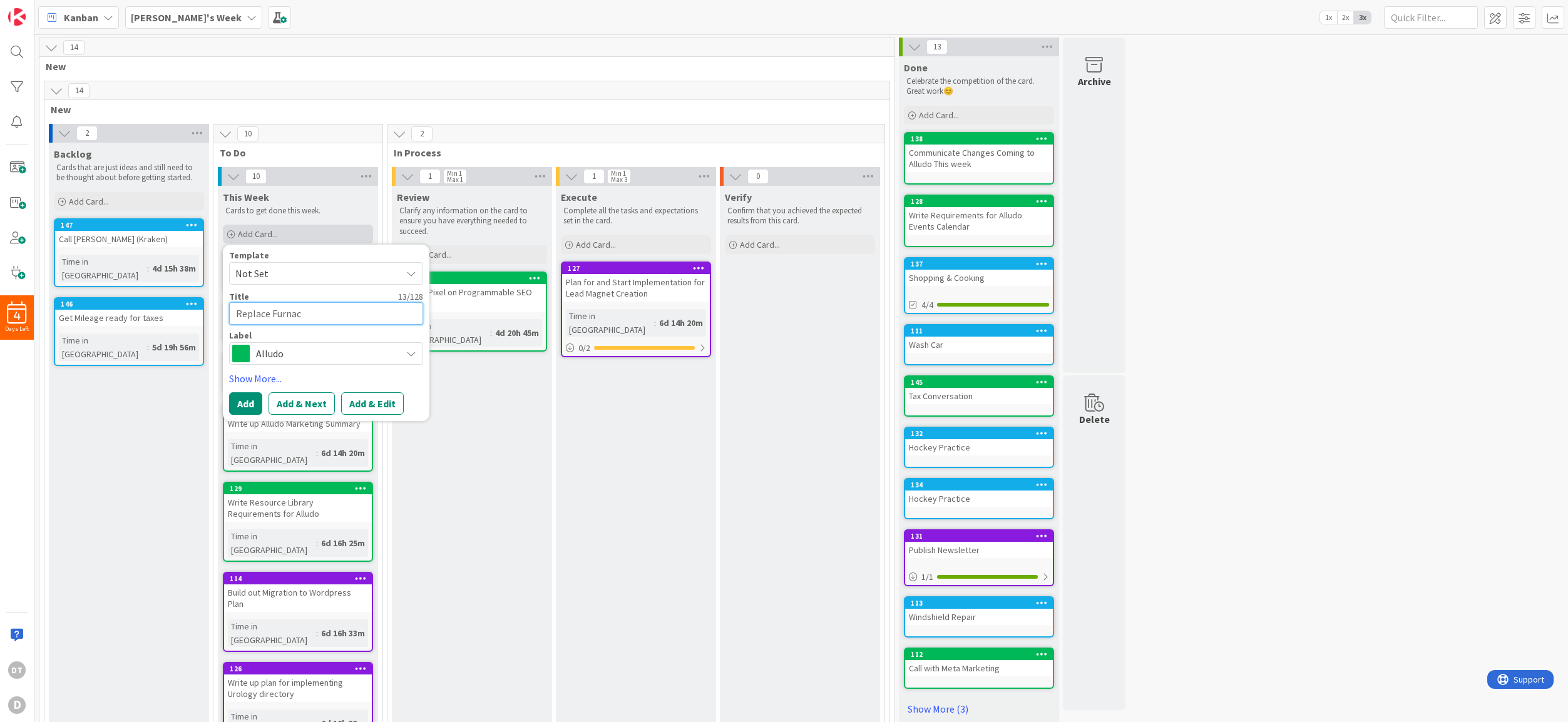
type textarea "Replace Furnace"
type textarea "x"
type textarea "Replace Furnace"
type textarea "x"
type textarea "Replace Furnace Fi"
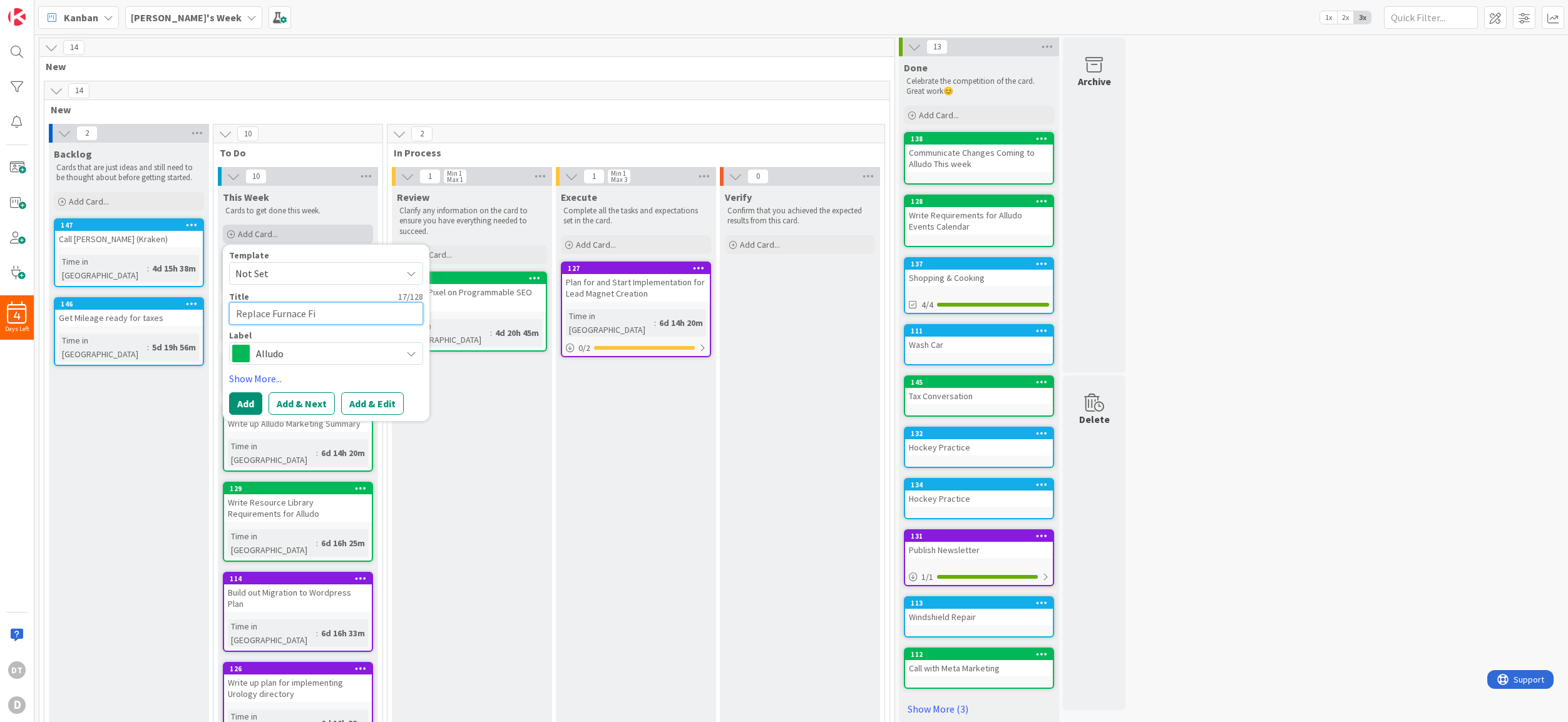
type textarea "x"
type textarea "Replace Furnace Filet"
type textarea "x"
type textarea "Replace Furnace Filete"
type textarea "x"
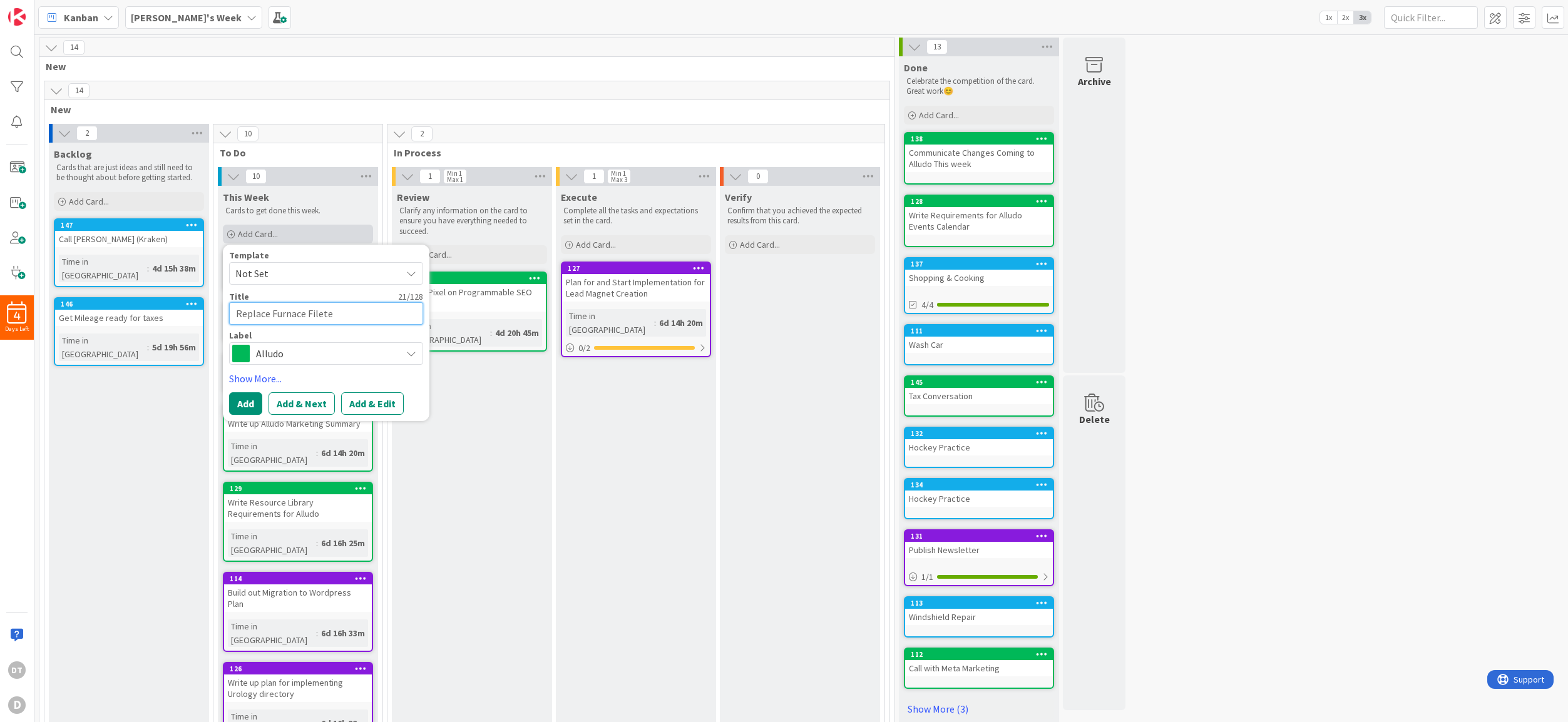
type textarea "Replace Furnace Fileter"
type textarea "x"
type textarea "Replace Furnace Fileter"
type textarea "x"
type textarea "Replace Furnace Fileter i"
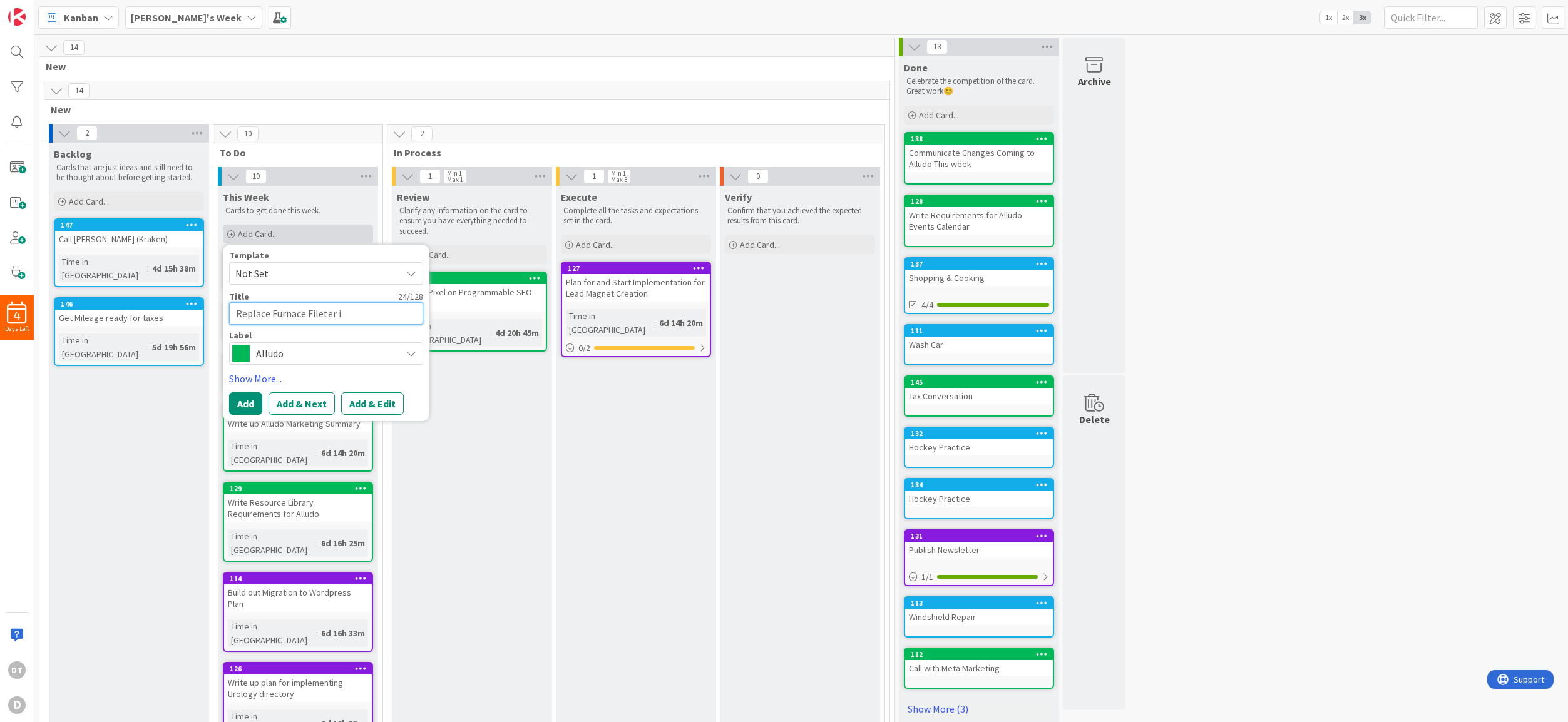
type textarea "x"
type textarea "Replace Furnace Fileter in"
type textarea "x"
type textarea "Replace Furnace Fileter in"
type textarea "x"
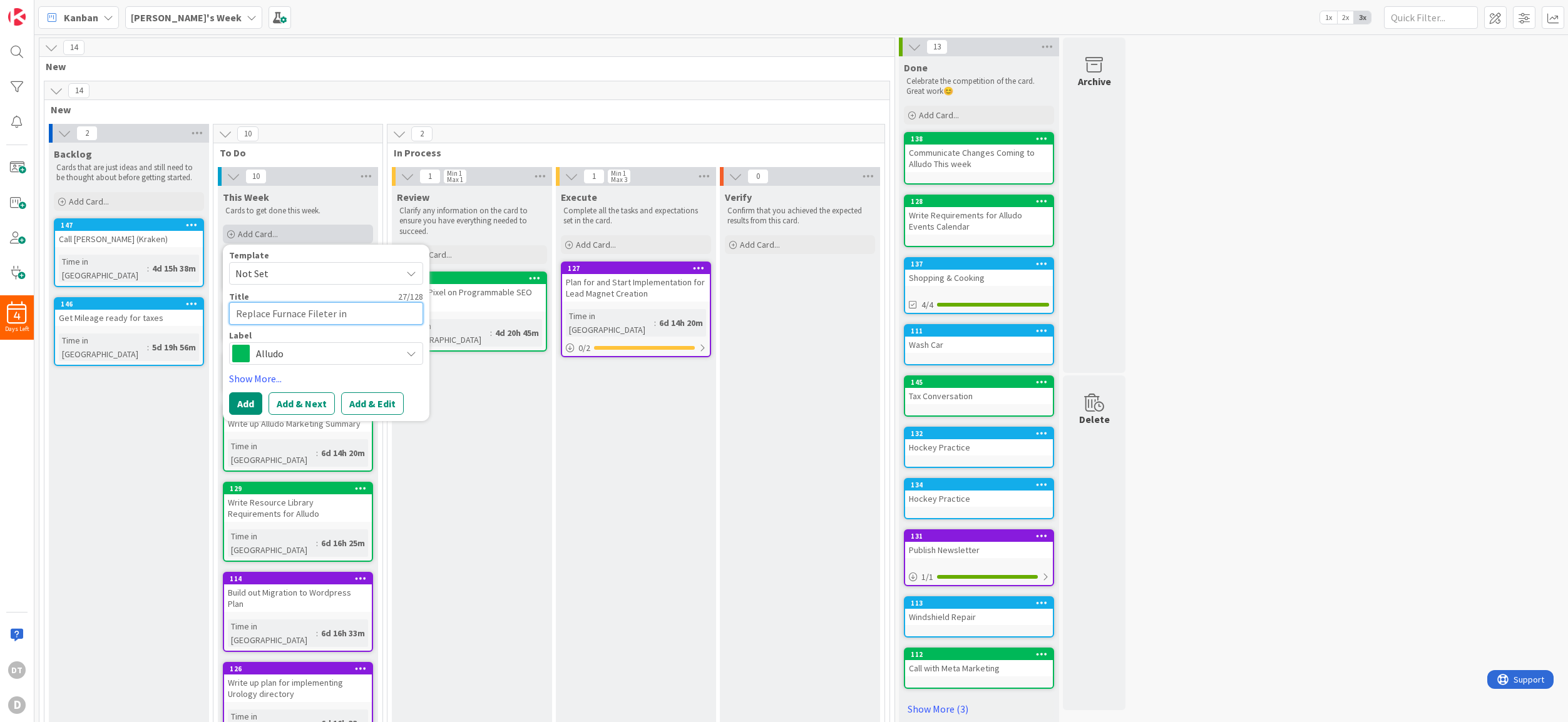
type textarea "Replace Furnace Fileter in"
type textarea "x"
type textarea "Replace Furnace Fileter i"
type textarea "x"
type textarea "Replace Furnace Fileter"
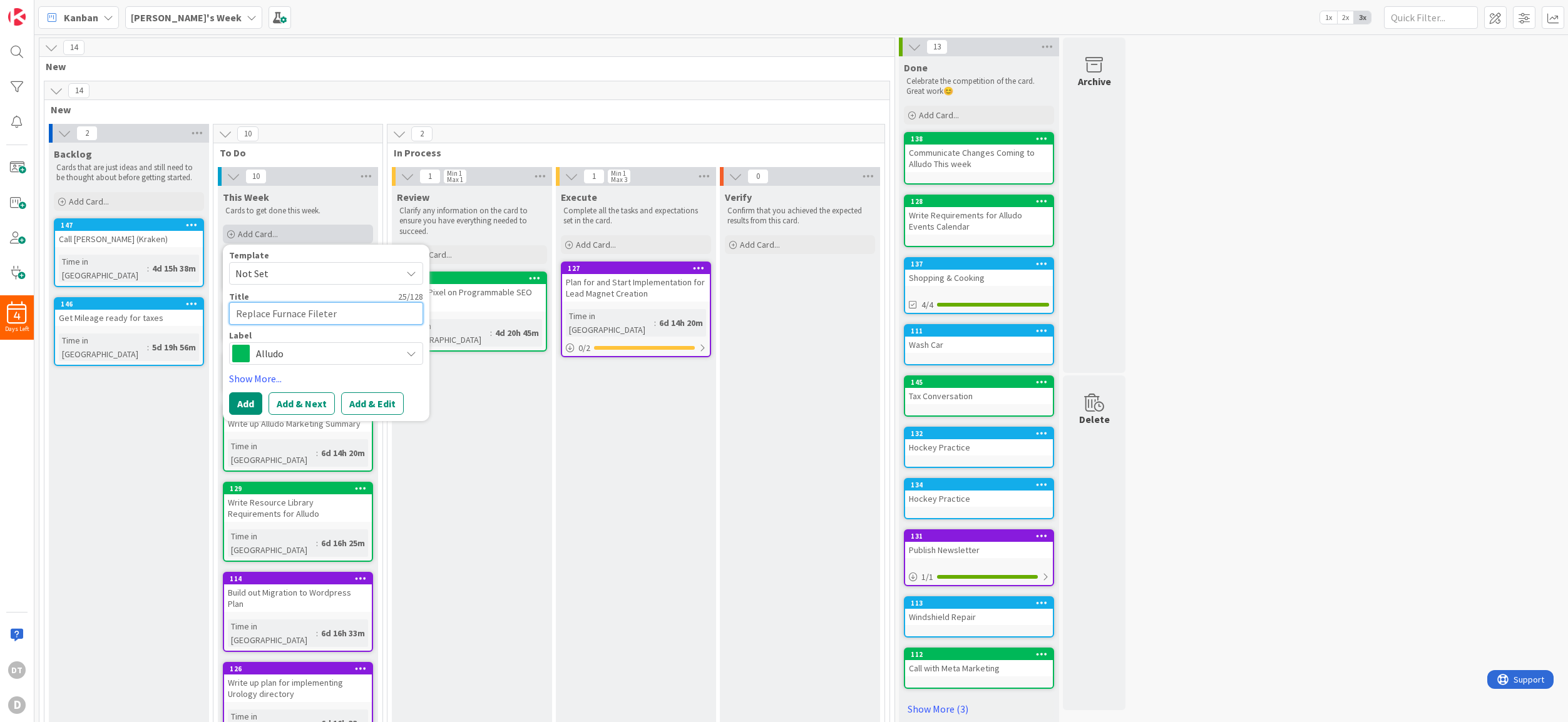
type textarea "x"
type textarea "Replace Furnace Fileter"
type textarea "x"
type textarea "Replace Furnace Filete"
type textarea "x"
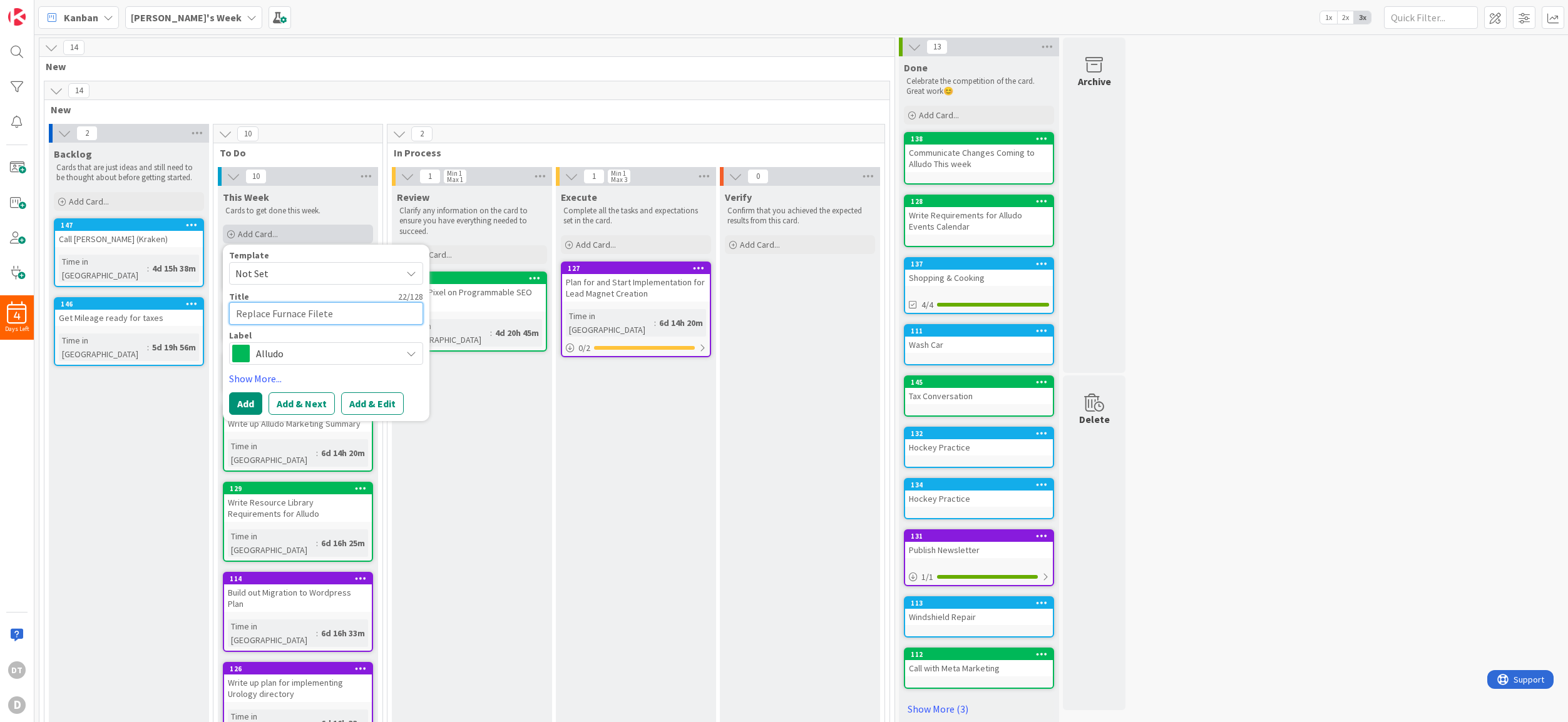
type textarea "Replace Furnace Filet"
click at [359, 355] on span "Alludo" at bounding box center [326, 353] width 139 height 17
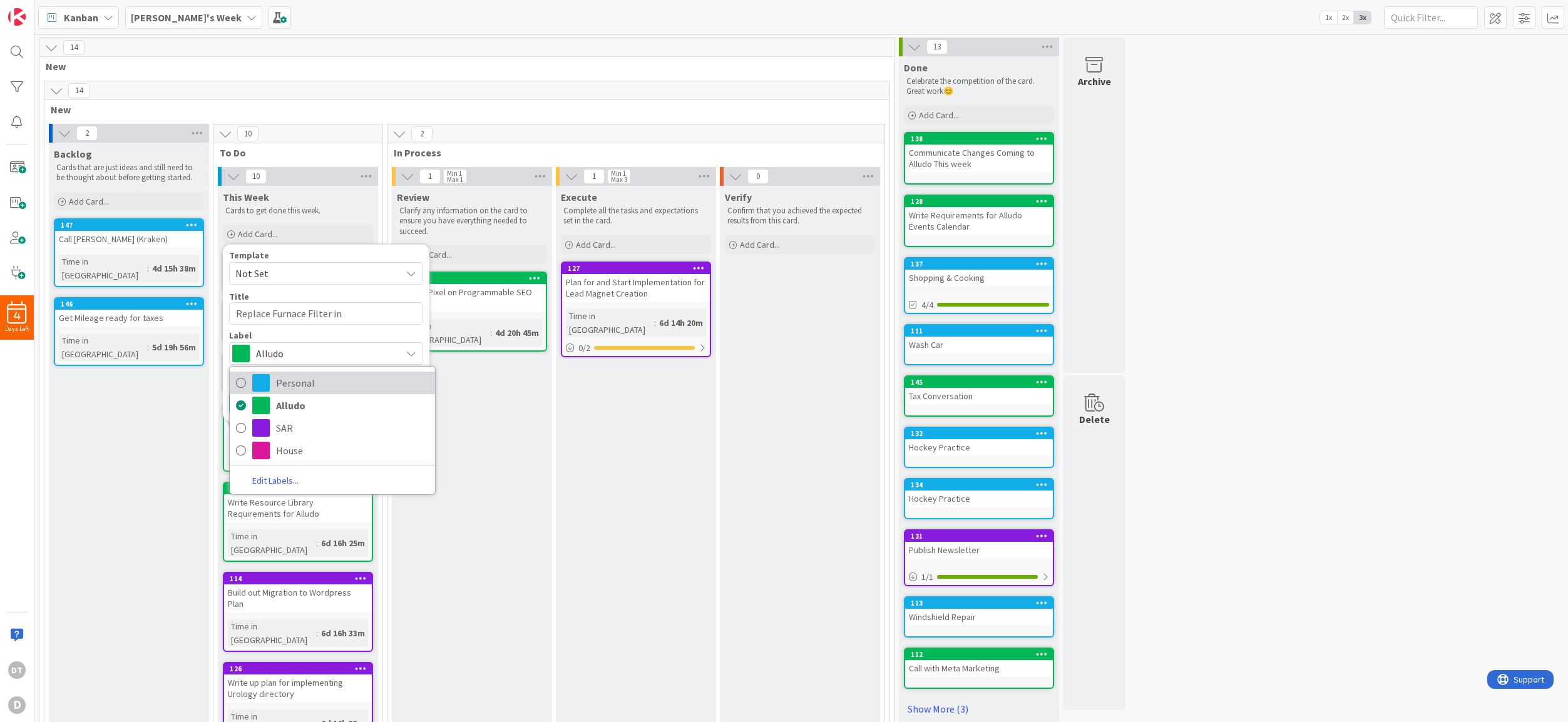
click at [337, 380] on span "Personal" at bounding box center [352, 383] width 153 height 19
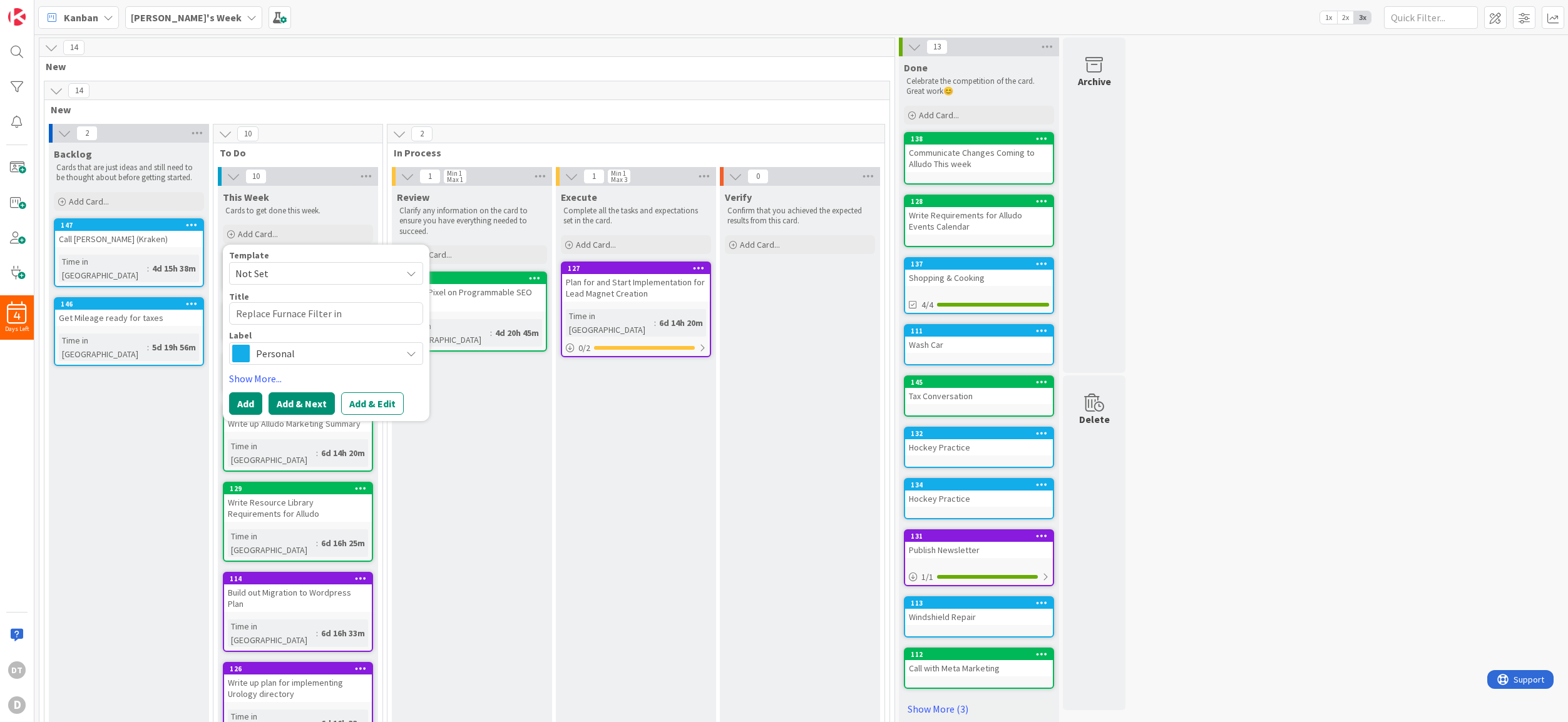
click at [294, 404] on button "Add & Next" at bounding box center [302, 403] width 66 height 22
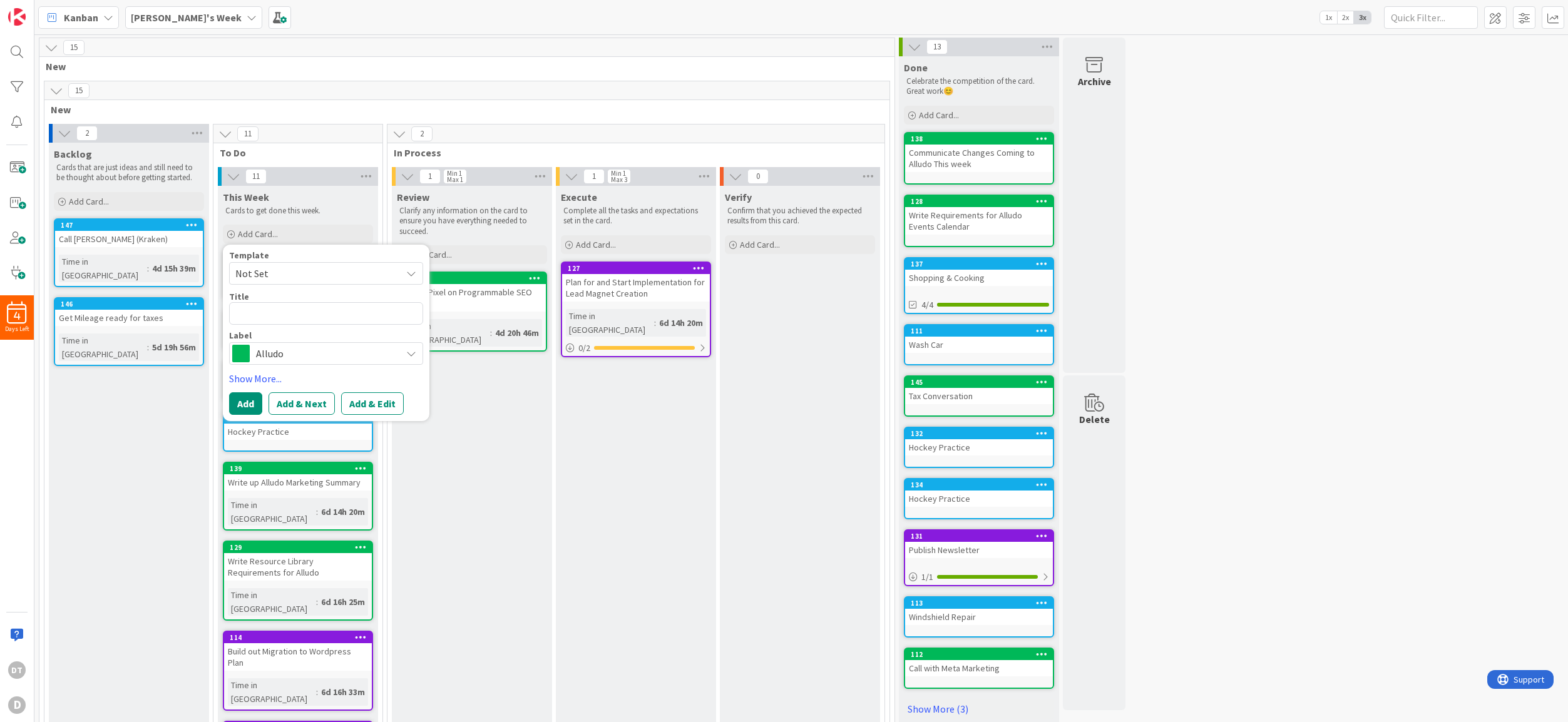
click at [284, 359] on span "Alludo" at bounding box center [326, 353] width 139 height 17
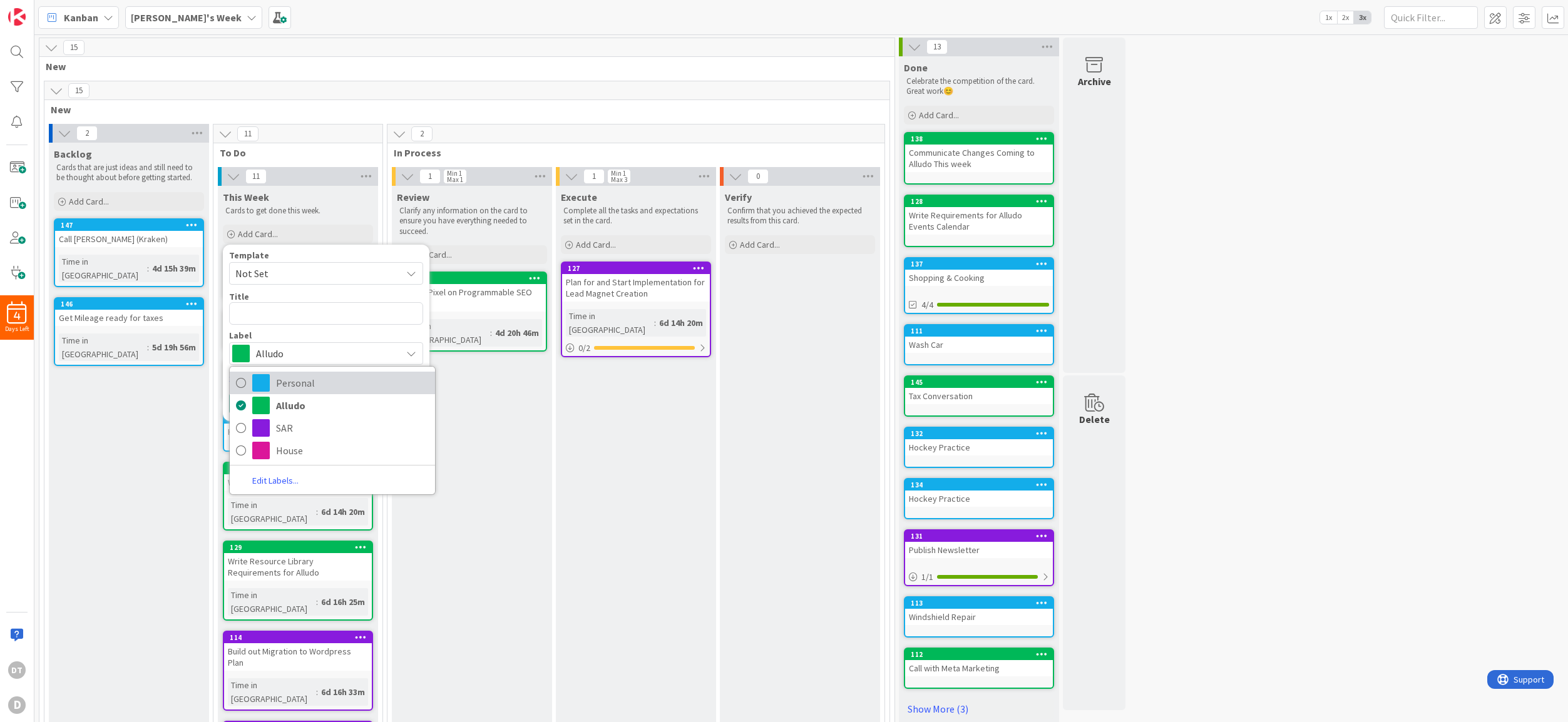
click at [287, 377] on span "Personal" at bounding box center [352, 383] width 153 height 19
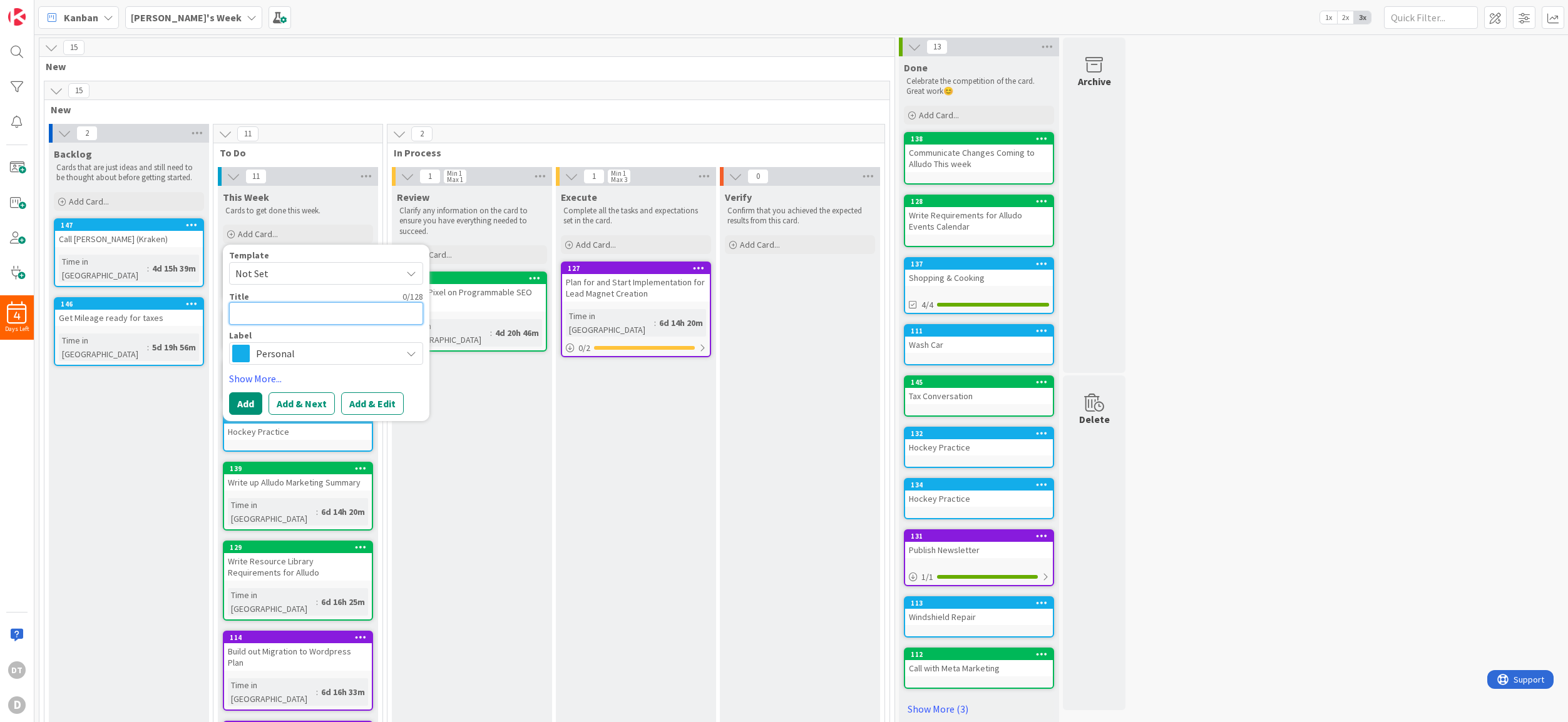
click at [275, 317] on textarea at bounding box center [326, 313] width 194 height 22
click at [299, 398] on button "Add & Next" at bounding box center [302, 403] width 66 height 22
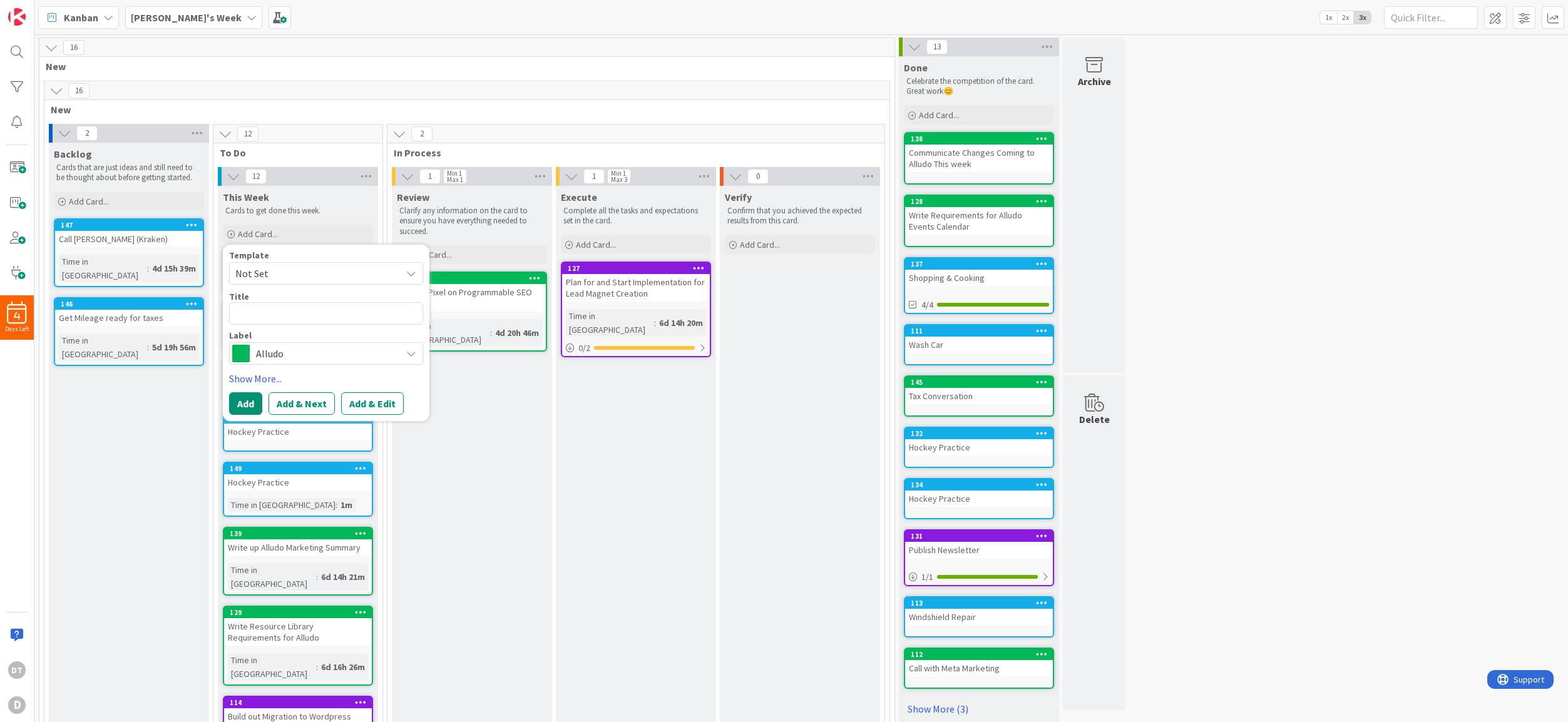
click at [291, 348] on span "Alludo" at bounding box center [326, 353] width 139 height 17
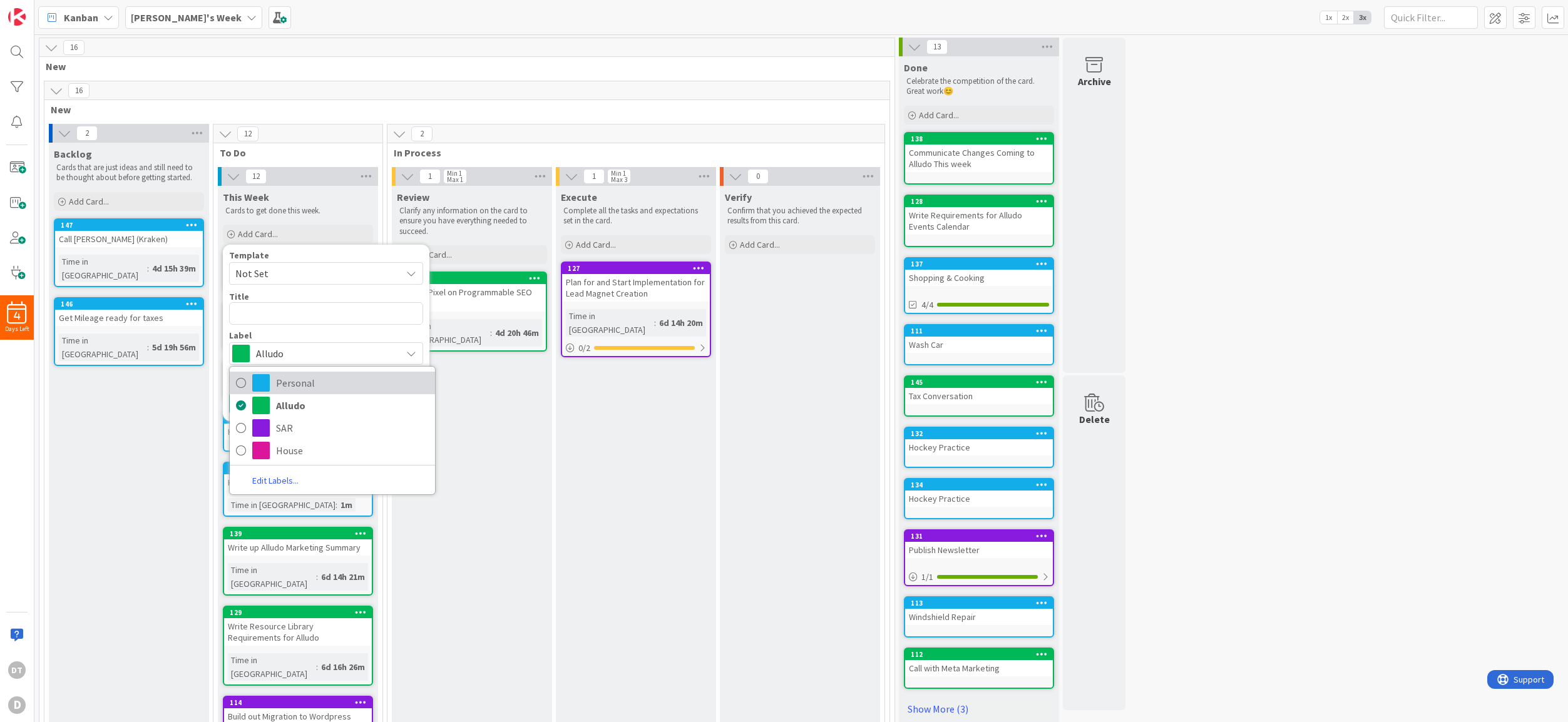
click at [289, 377] on span "Personal" at bounding box center [352, 383] width 153 height 19
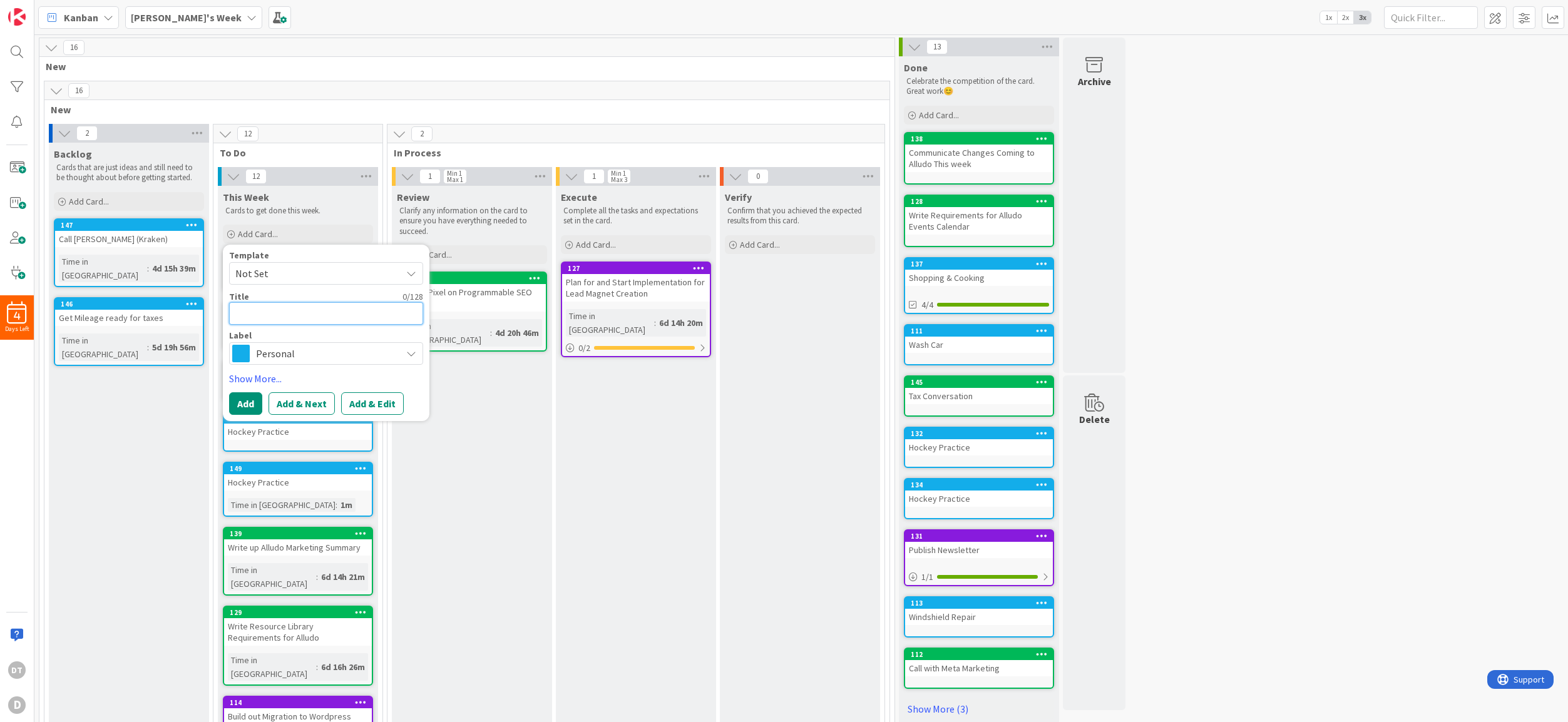
click at [280, 313] on textarea at bounding box center [326, 313] width 194 height 22
click at [297, 402] on button "Add & Next" at bounding box center [302, 403] width 66 height 22
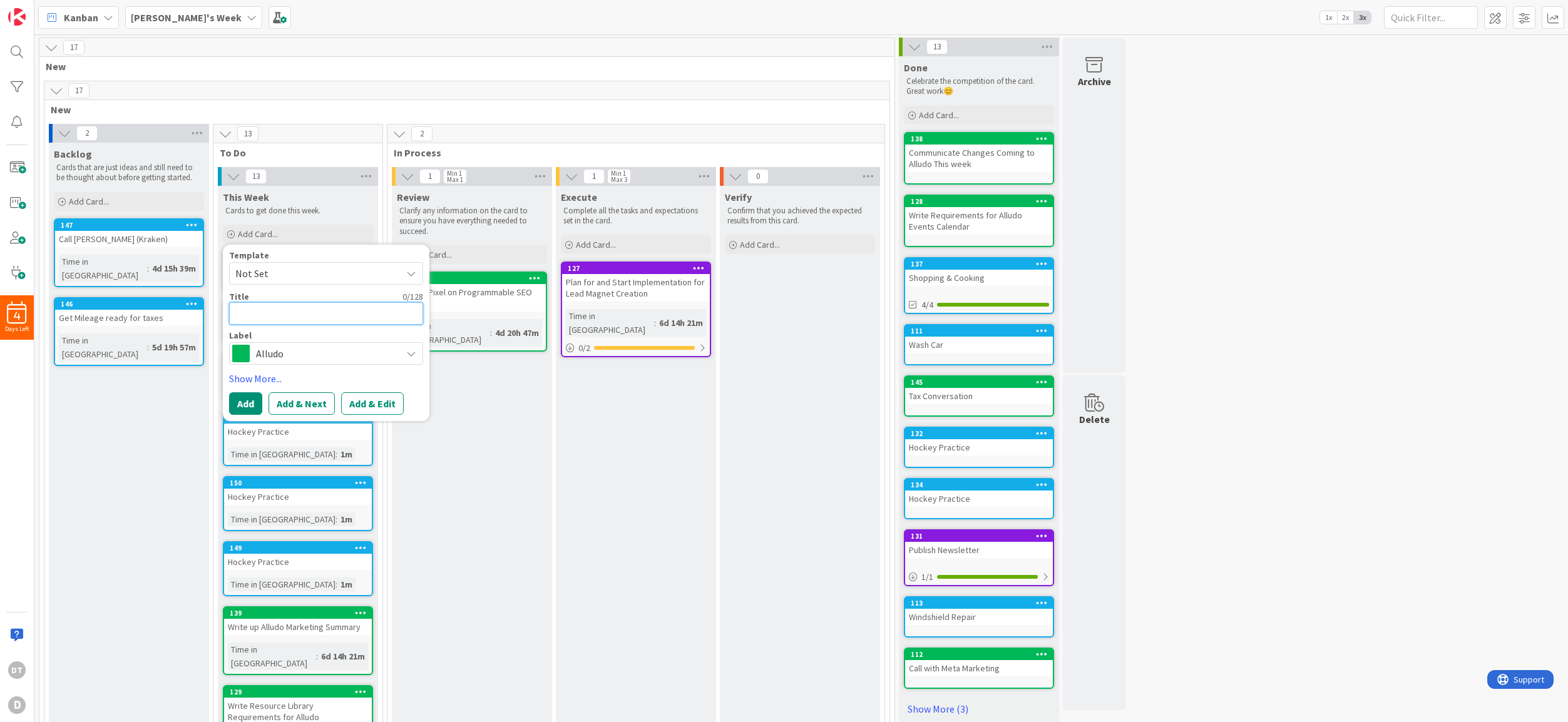
click at [272, 318] on textarea at bounding box center [326, 313] width 194 height 22
click at [295, 354] on span "Alludo" at bounding box center [326, 353] width 139 height 17
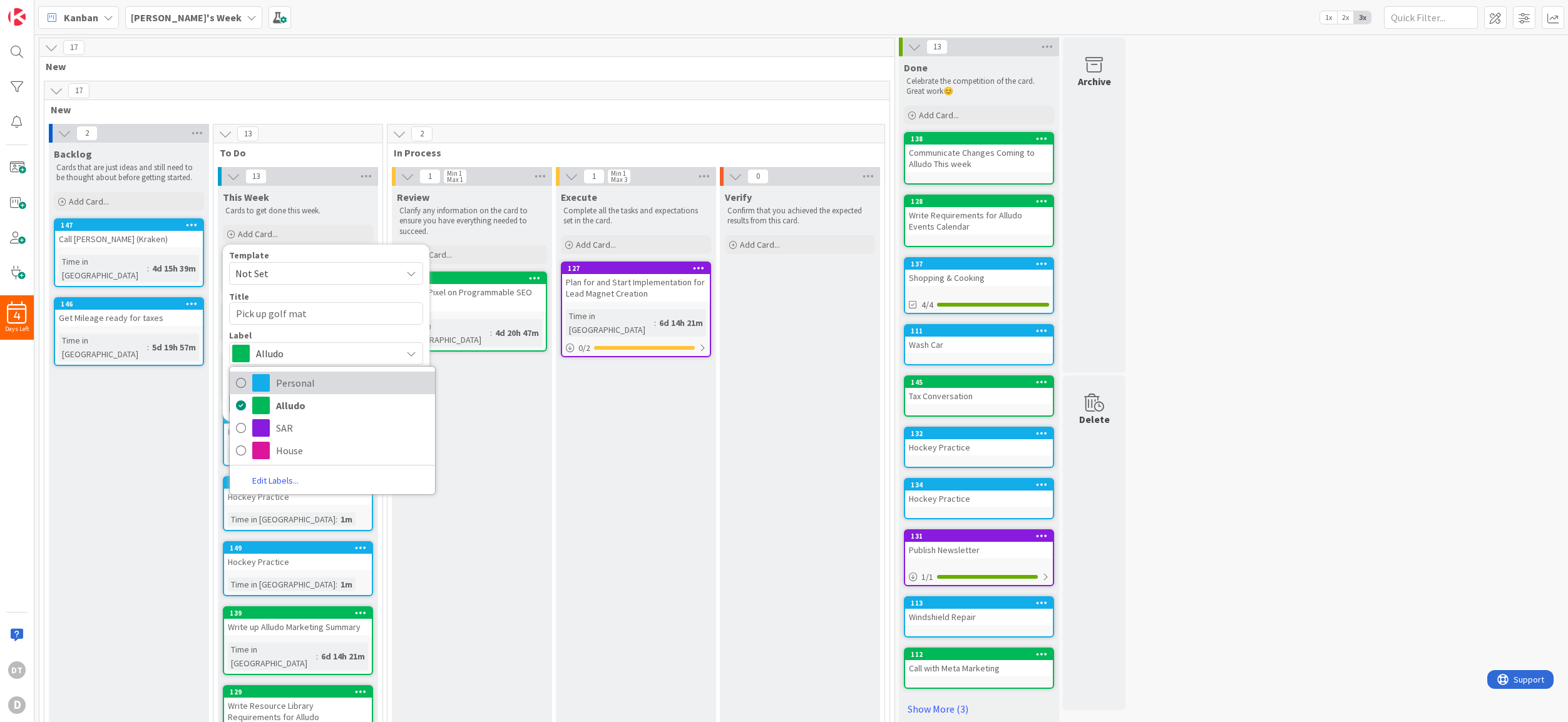
click at [297, 381] on span "Personal" at bounding box center [352, 383] width 153 height 19
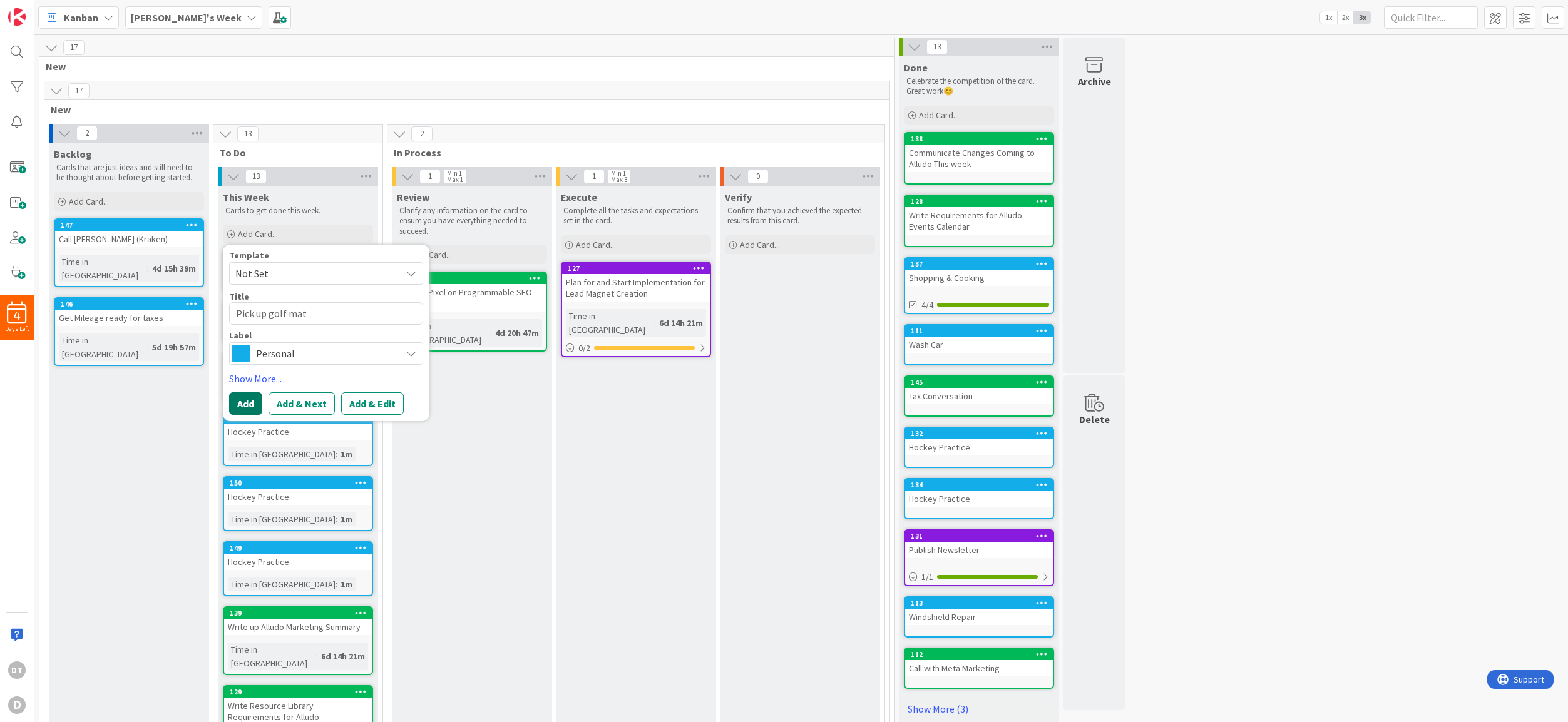
click at [237, 405] on button "Add" at bounding box center [246, 403] width 33 height 22
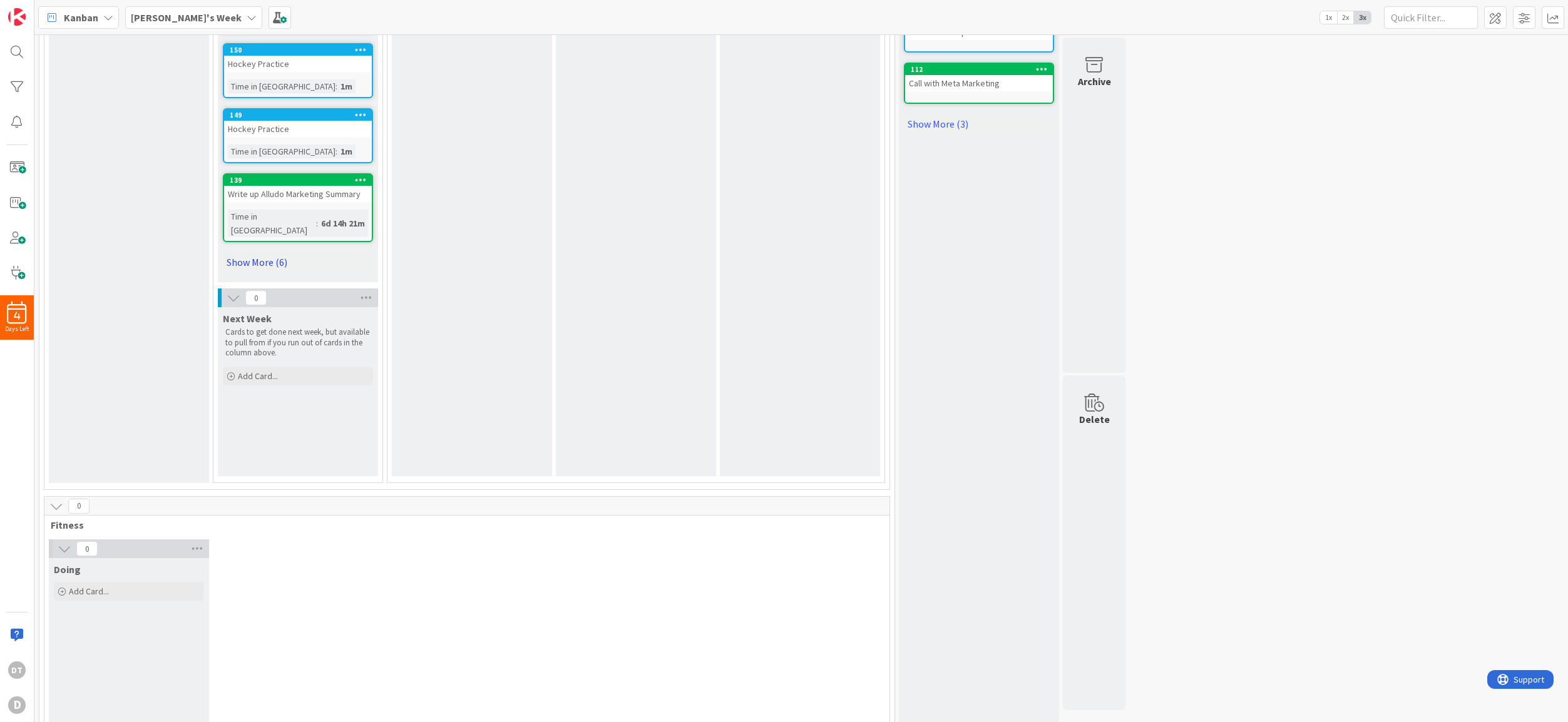
scroll to position [588, 0]
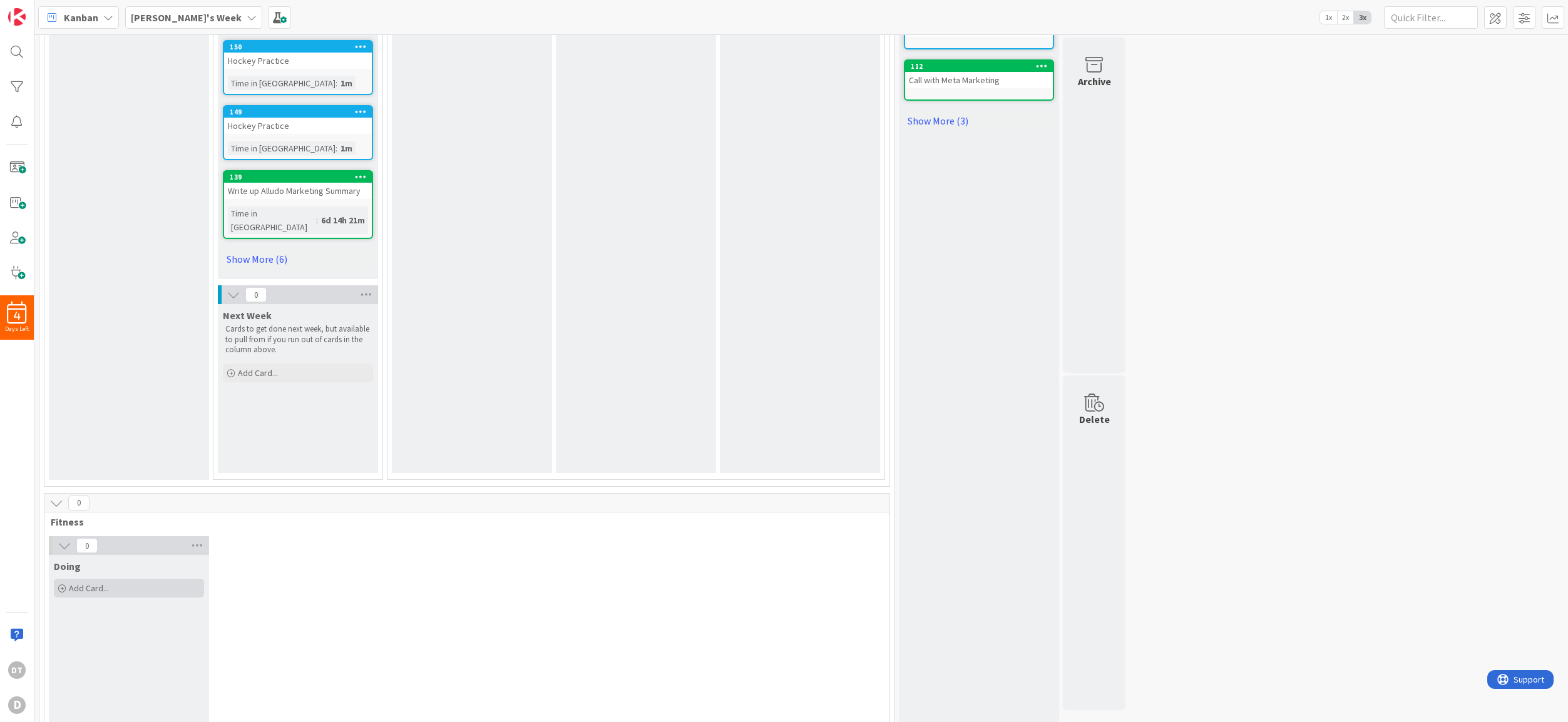
click at [102, 583] on span "Add Card..." at bounding box center [88, 589] width 40 height 12
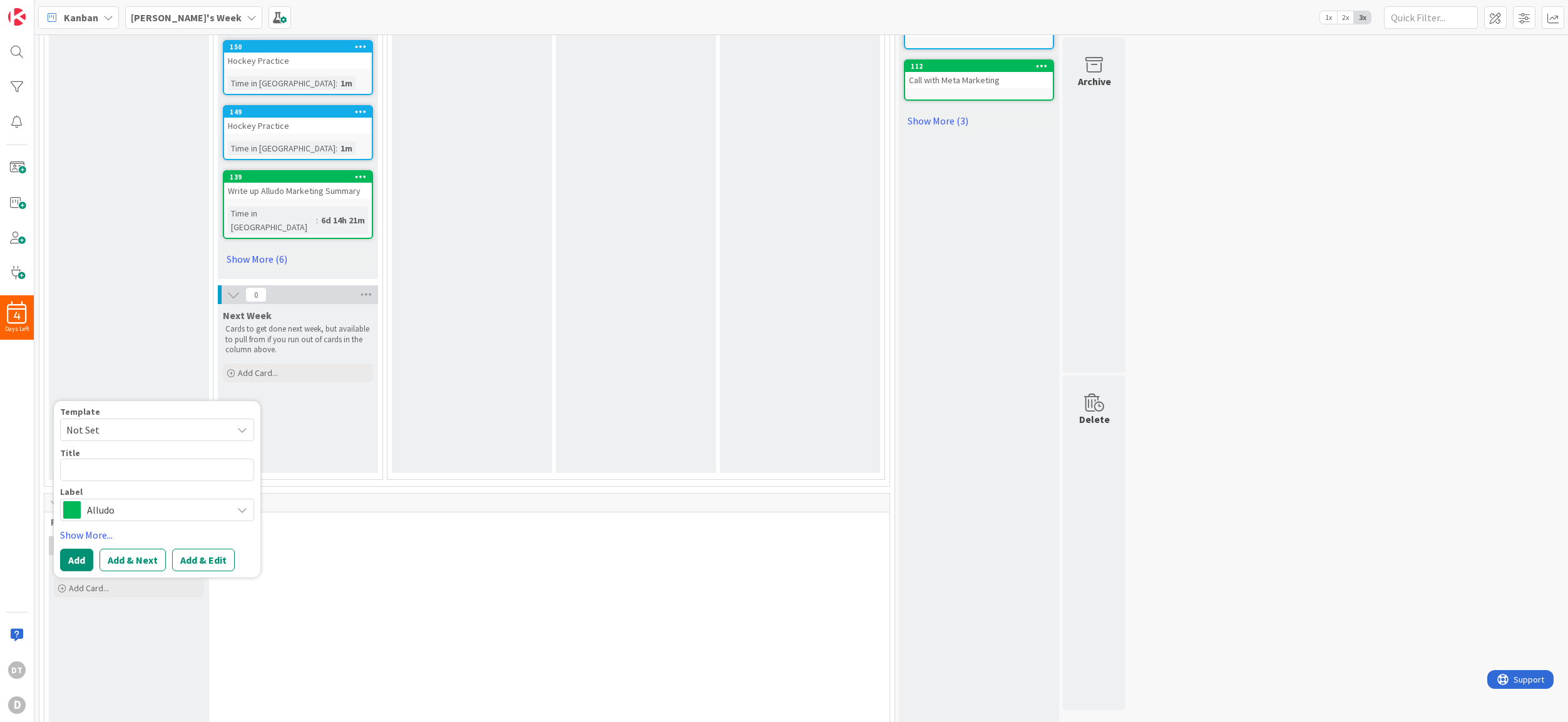
click at [108, 422] on span "Not Set" at bounding box center [144, 430] width 156 height 17
click at [112, 500] on link "Edit Card Templates" at bounding box center [104, 511] width 88 height 22
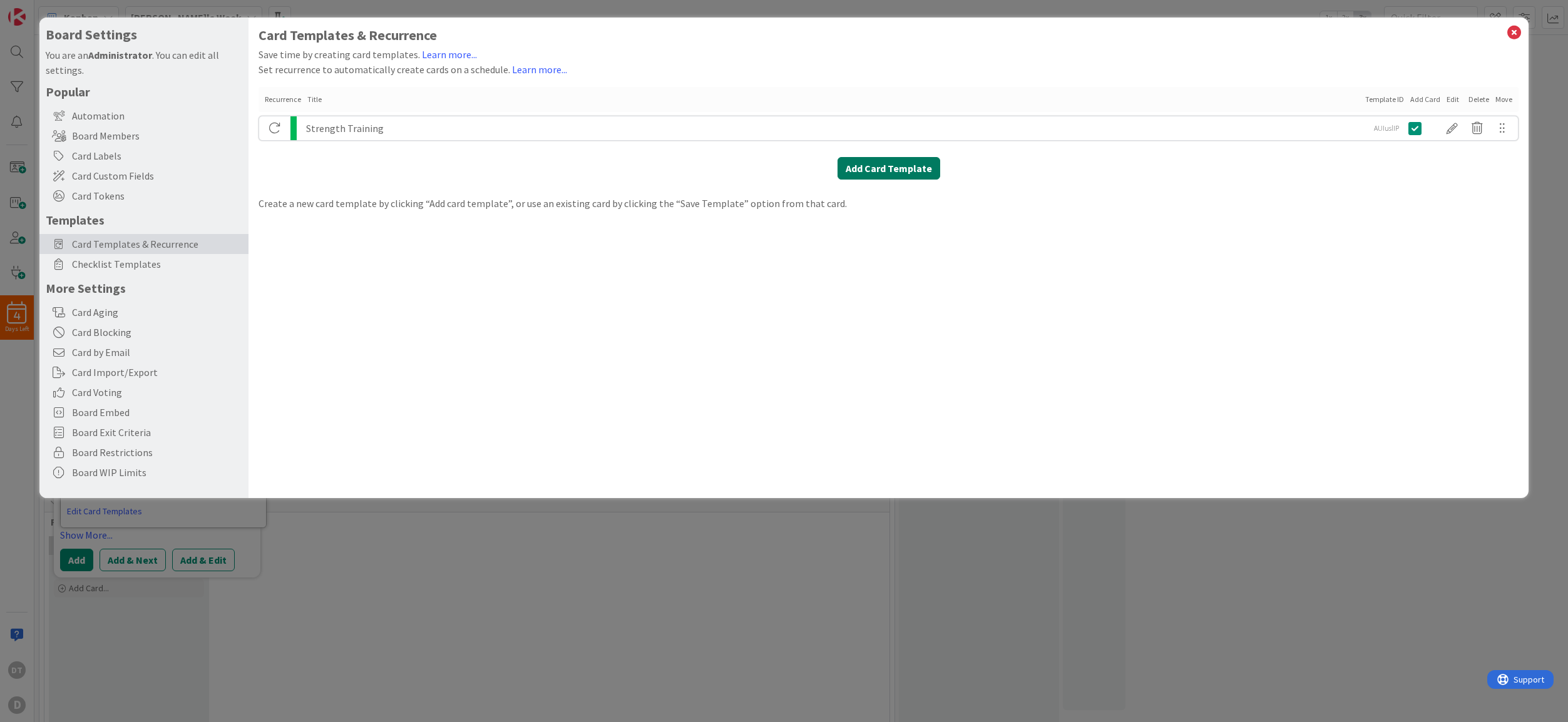
click at [877, 170] on button "Add Card Template" at bounding box center [889, 168] width 103 height 22
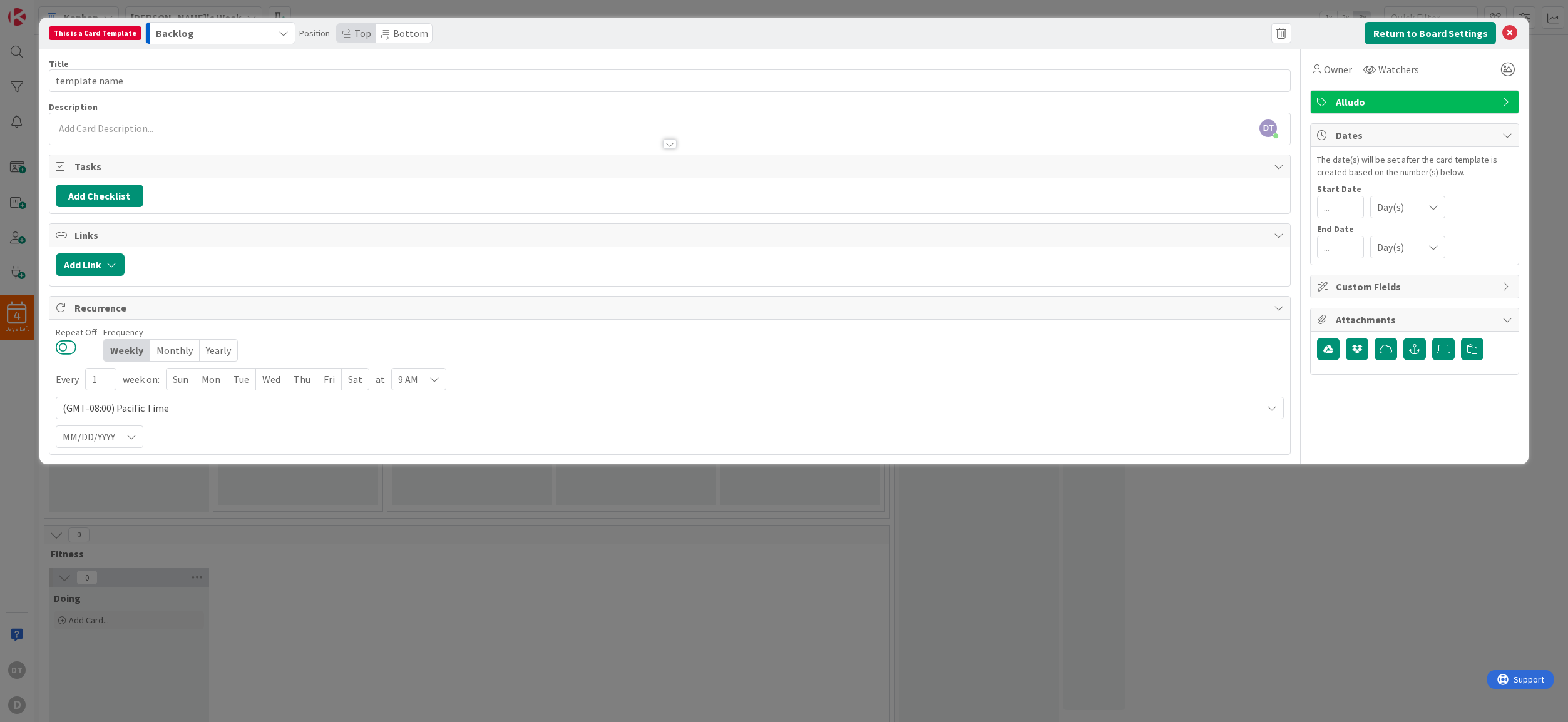
click at [71, 346] on button at bounding box center [65, 347] width 21 height 17
click at [208, 375] on div "Mon" at bounding box center [211, 380] width 32 height 22
click at [271, 379] on div "Wed" at bounding box center [272, 380] width 31 height 22
click at [328, 375] on div "Fri" at bounding box center [332, 380] width 25 height 22
click at [418, 383] on div "9 AM" at bounding box center [420, 379] width 55 height 22
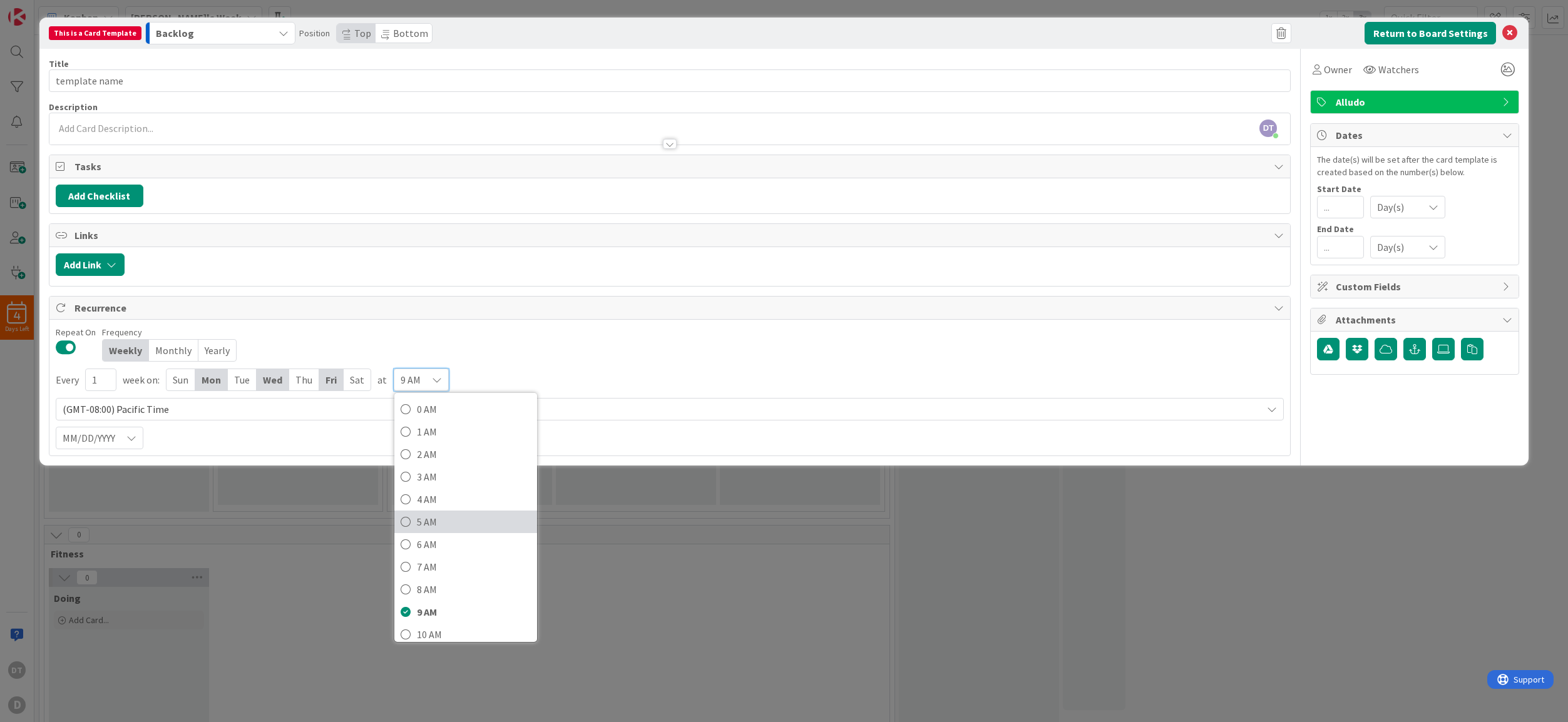
click at [421, 519] on span "5 AM" at bounding box center [474, 522] width 114 height 19
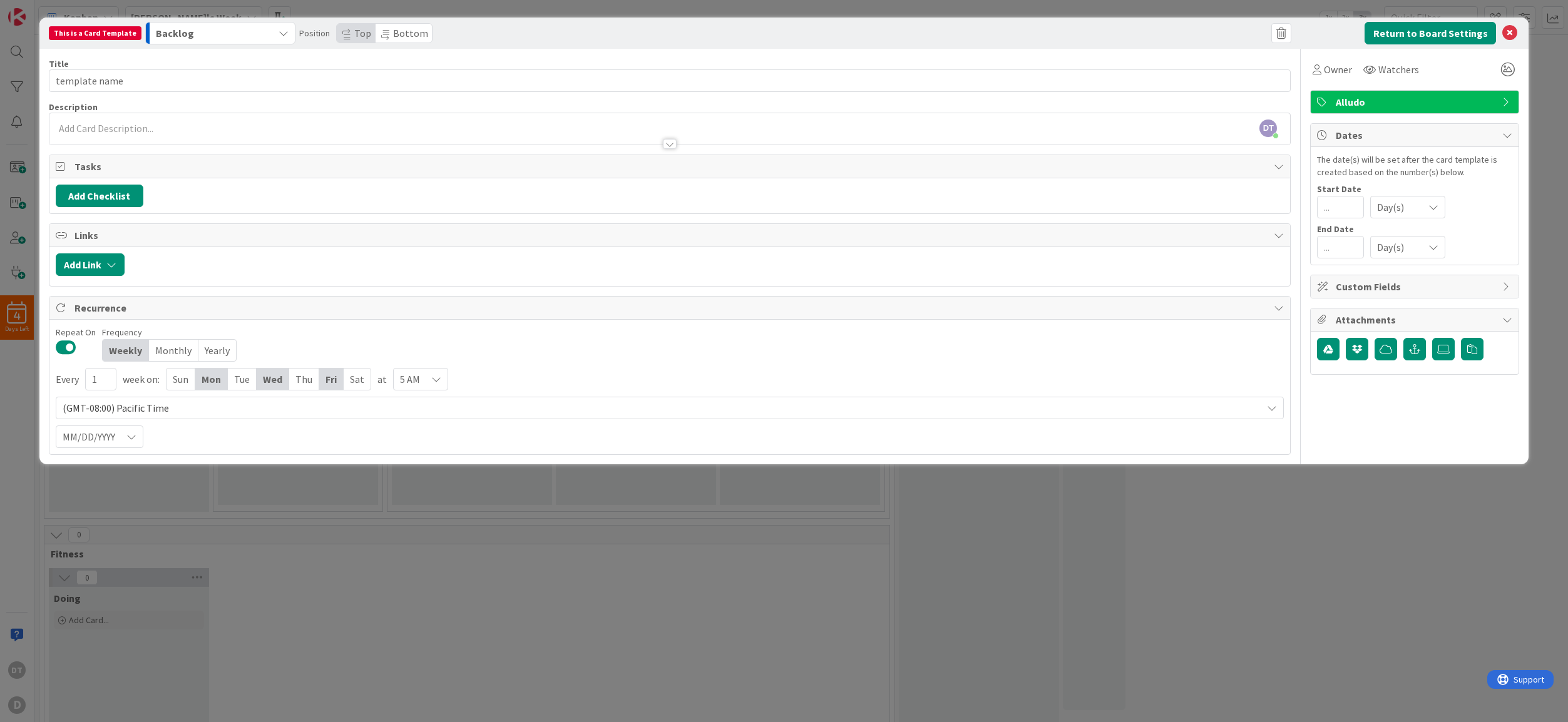
click at [268, 34] on button "Backlog" at bounding box center [221, 32] width 151 height 22
click at [206, 256] on span "Doing" at bounding box center [206, 258] width 23 height 15
click at [1373, 108] on span "Alludo" at bounding box center [1416, 102] width 160 height 15
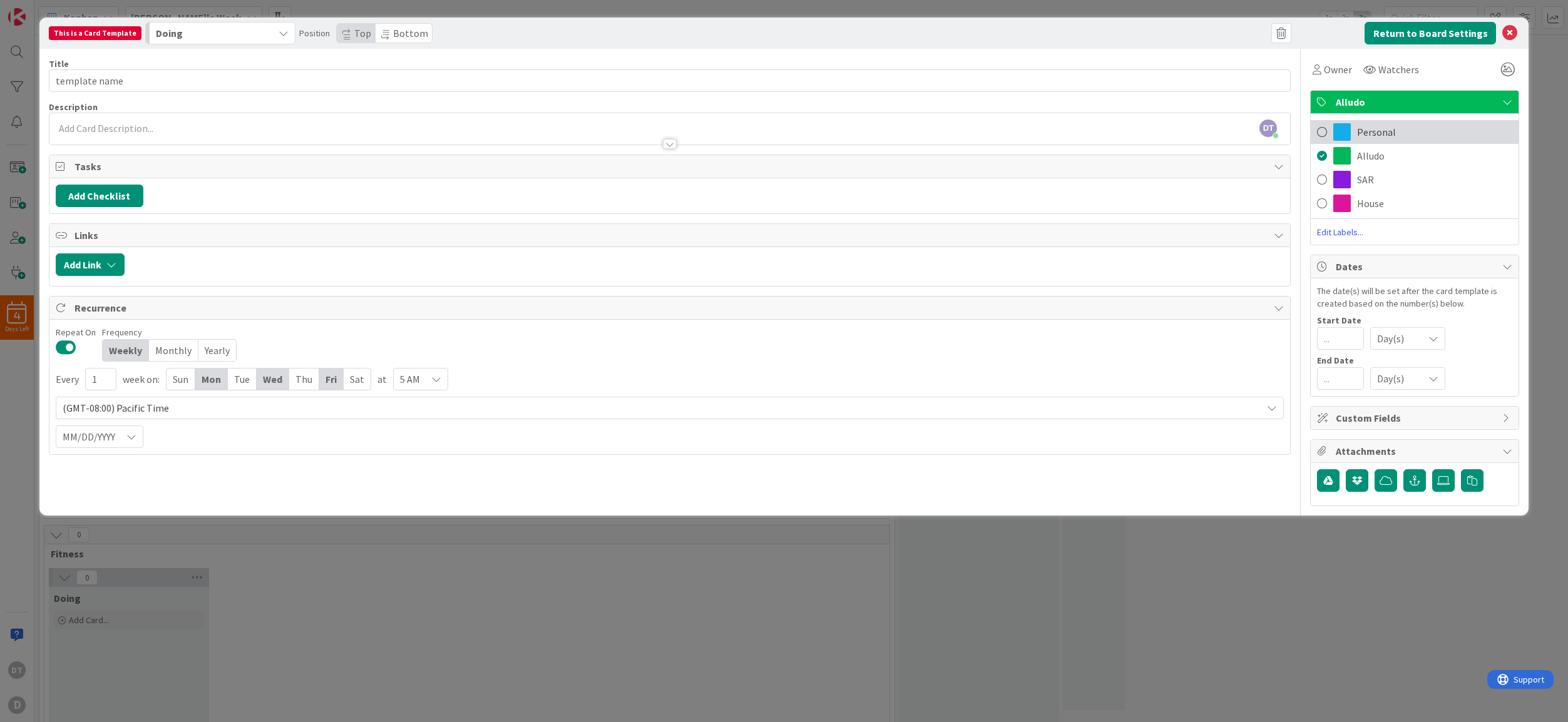
click at [1370, 127] on span "Personal" at bounding box center [1376, 132] width 39 height 15
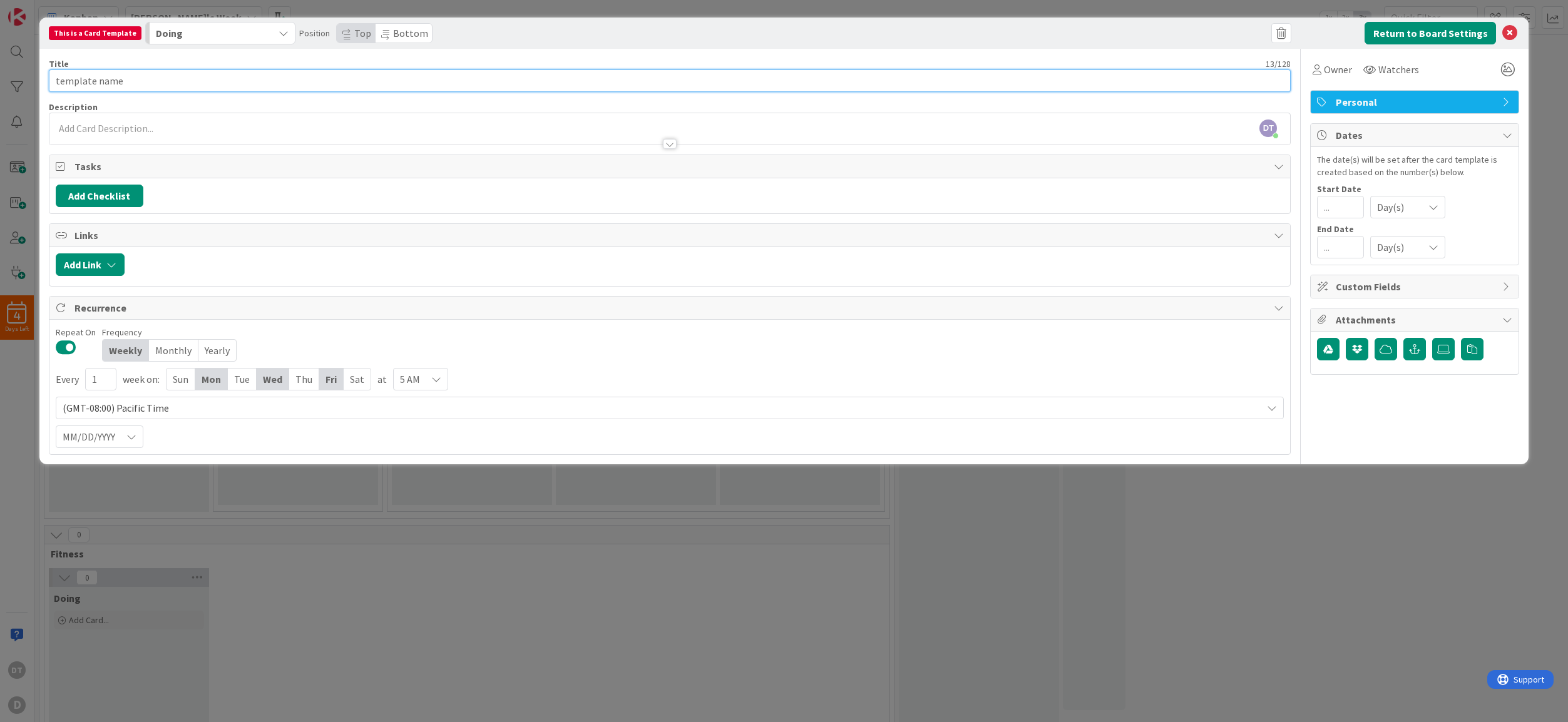
click at [111, 80] on input "template name" at bounding box center [670, 80] width 1242 height 22
drag, startPoint x: 158, startPoint y: 81, endPoint x: 47, endPoint y: 79, distance: 111.0
click at [47, 79] on div "This is a Card Template Doing New New Backlog To Do This Week Next Week In Proc…" at bounding box center [784, 241] width 1489 height 447
click at [1442, 31] on button "Return to Board Settings" at bounding box center [1430, 32] width 131 height 22
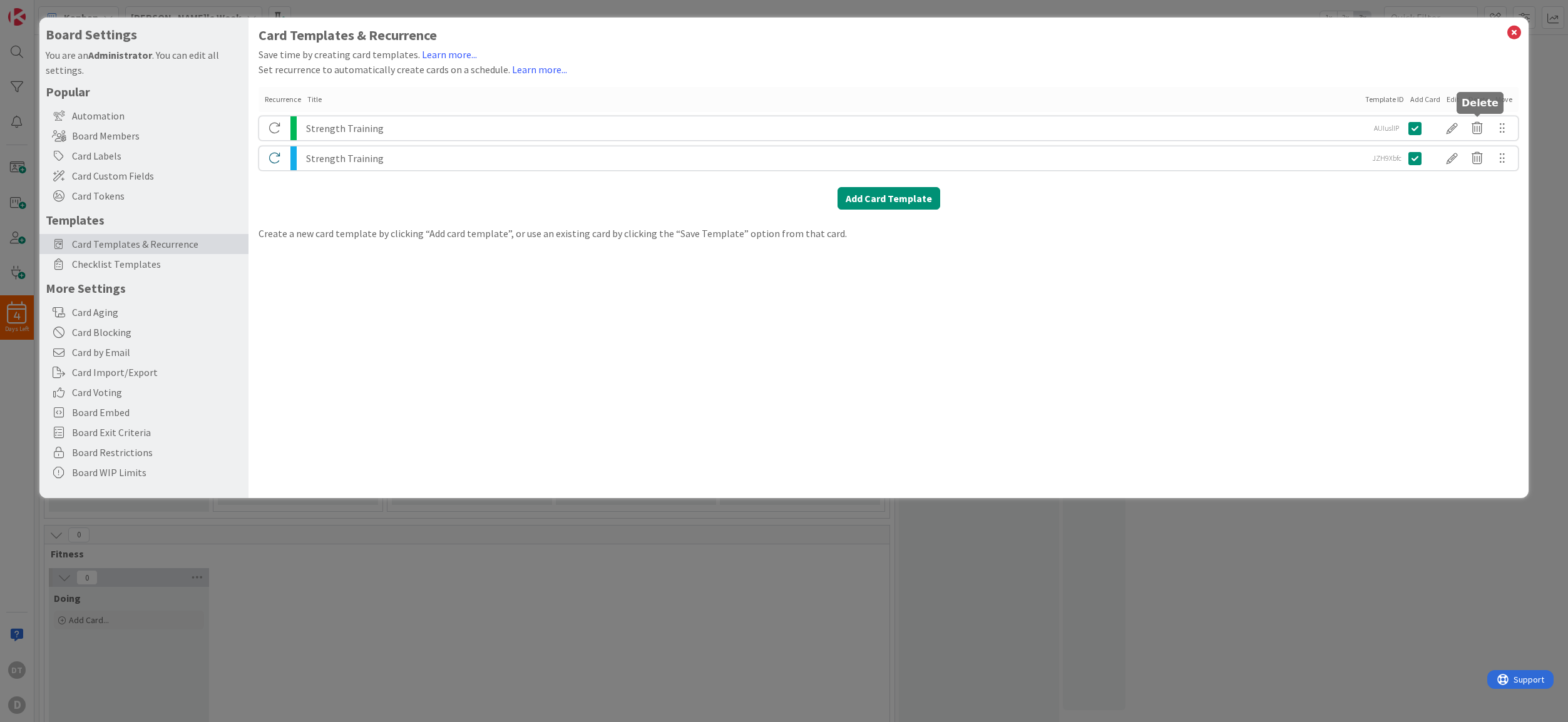
click at [1473, 122] on icon at bounding box center [1477, 128] width 25 height 22
click at [1354, 178] on button "Delete" at bounding box center [1362, 176] width 47 height 22
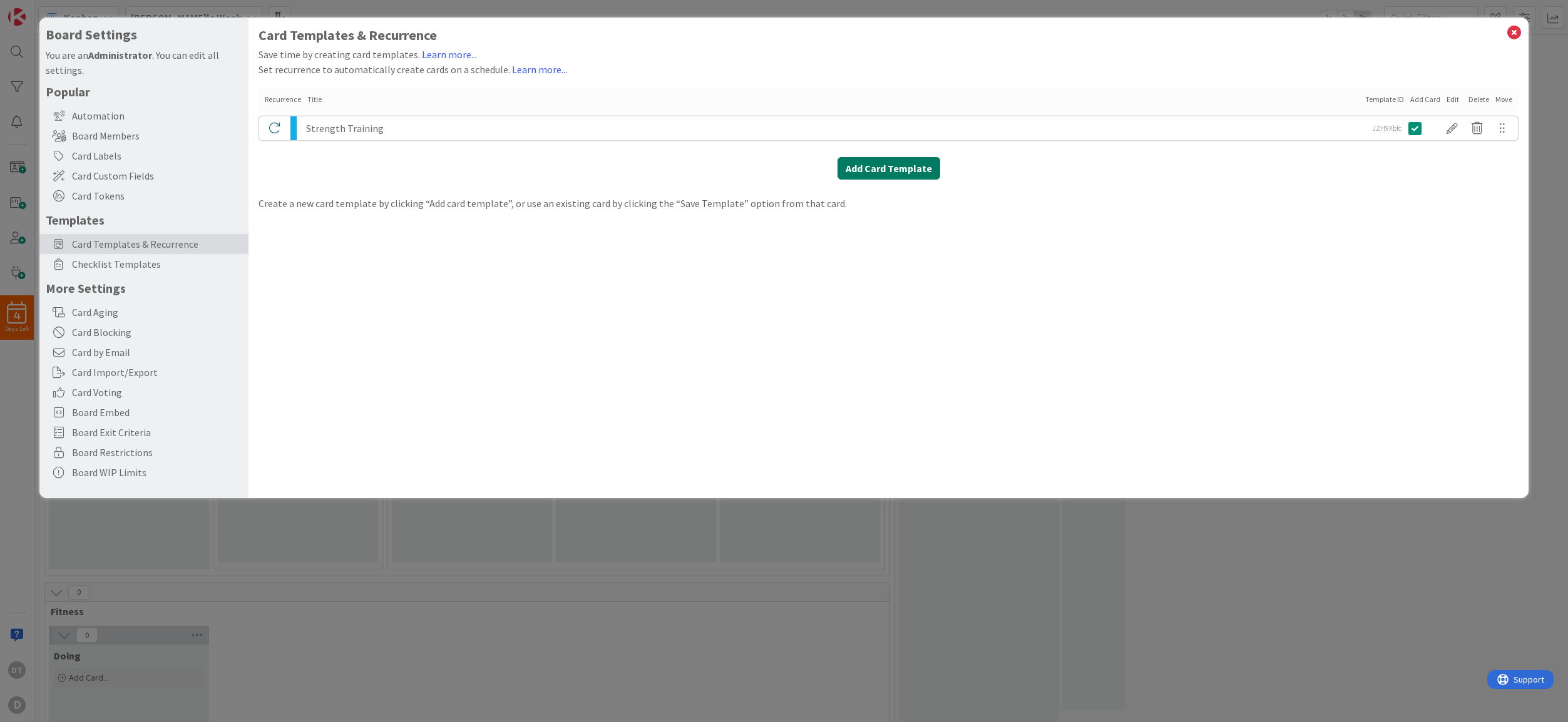
click at [901, 168] on button "Add Card Template" at bounding box center [889, 168] width 103 height 22
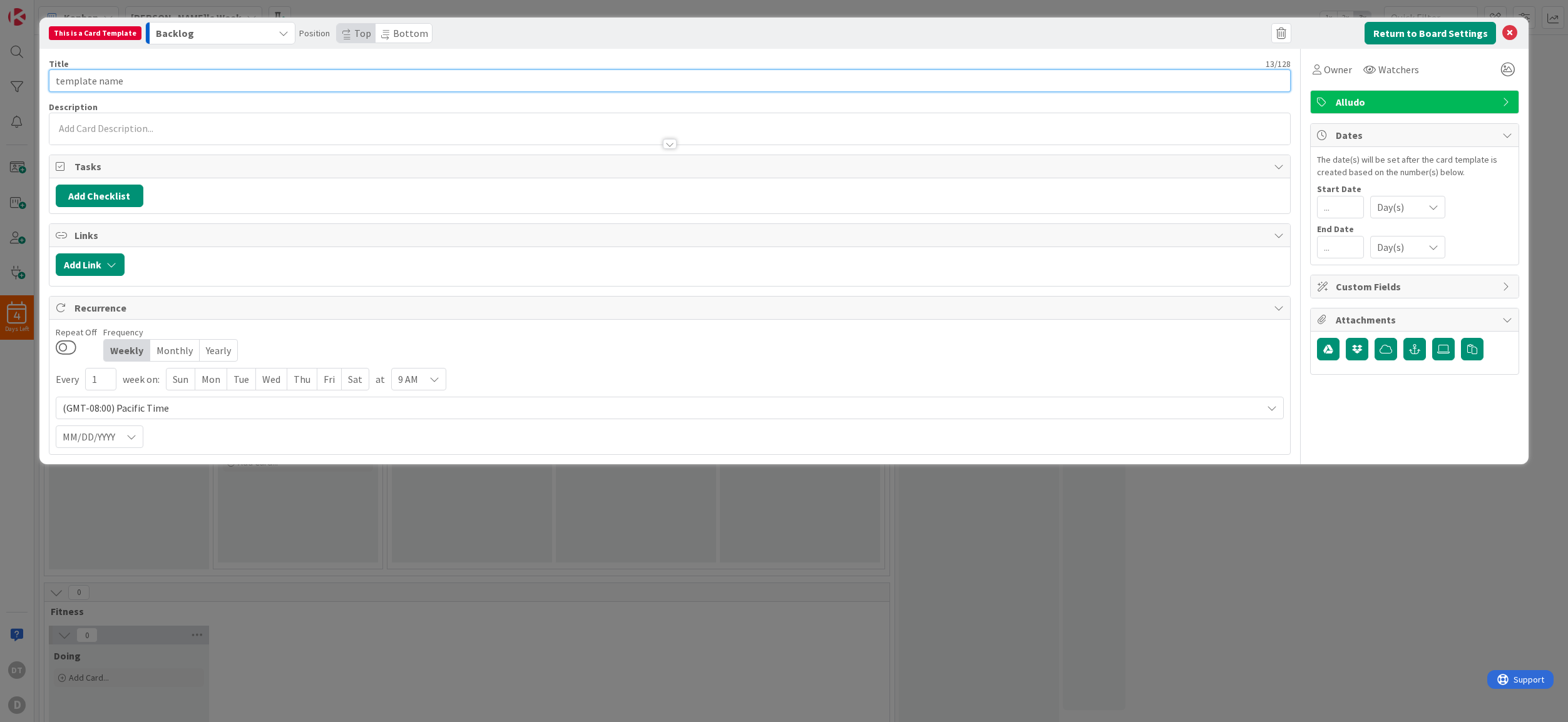
click at [154, 84] on input "template name" at bounding box center [670, 80] width 1242 height 22
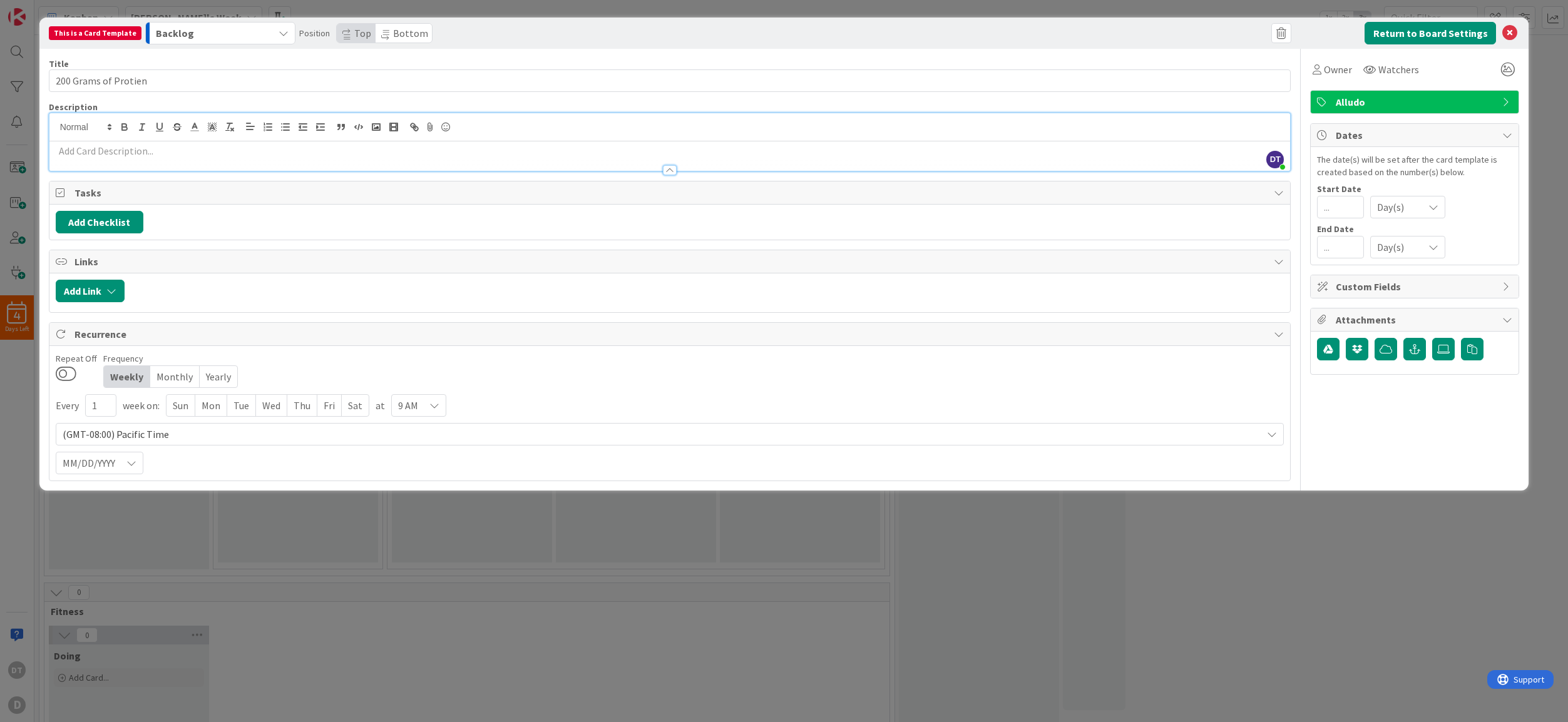
click at [1446, 102] on span "Alludo" at bounding box center [1416, 102] width 160 height 15
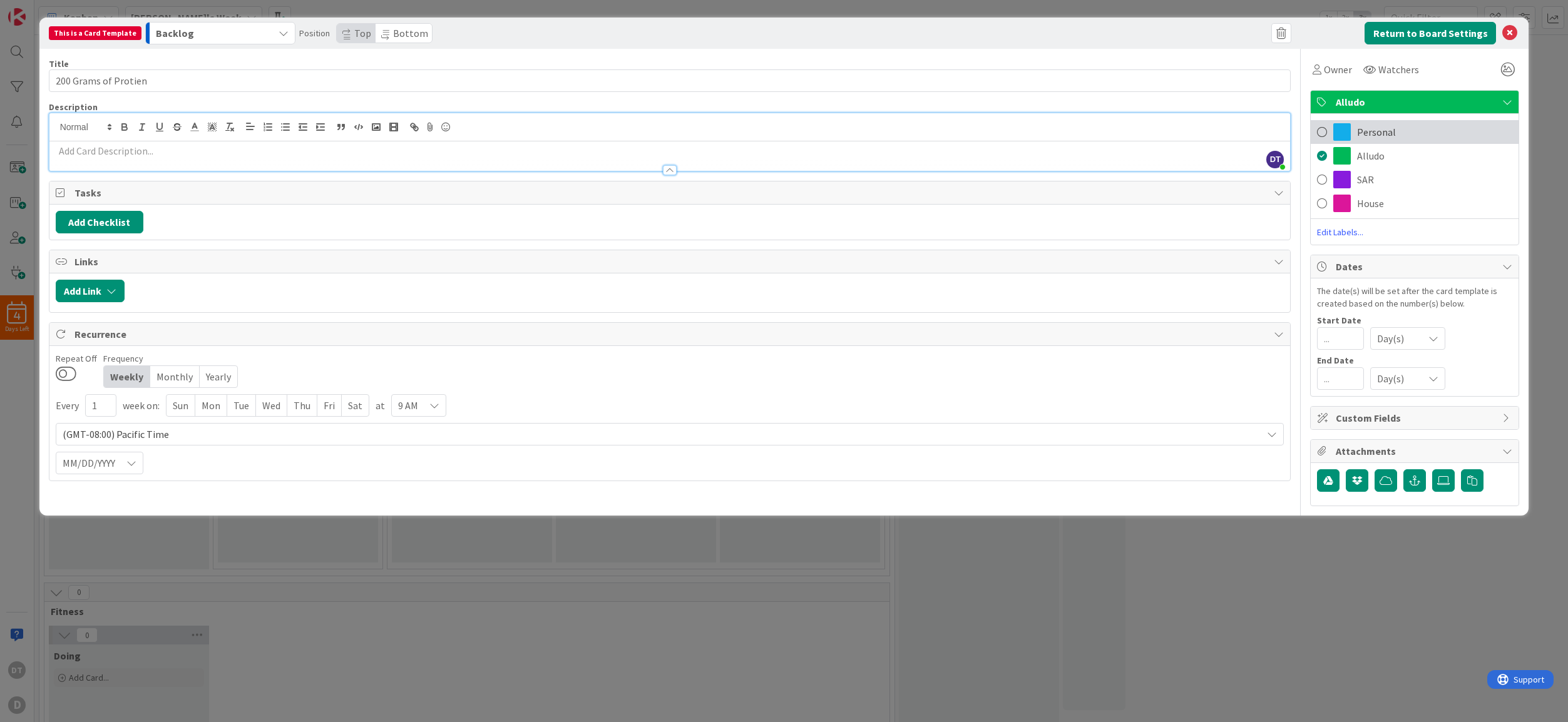
click at [1391, 128] on span "Personal" at bounding box center [1376, 132] width 39 height 15
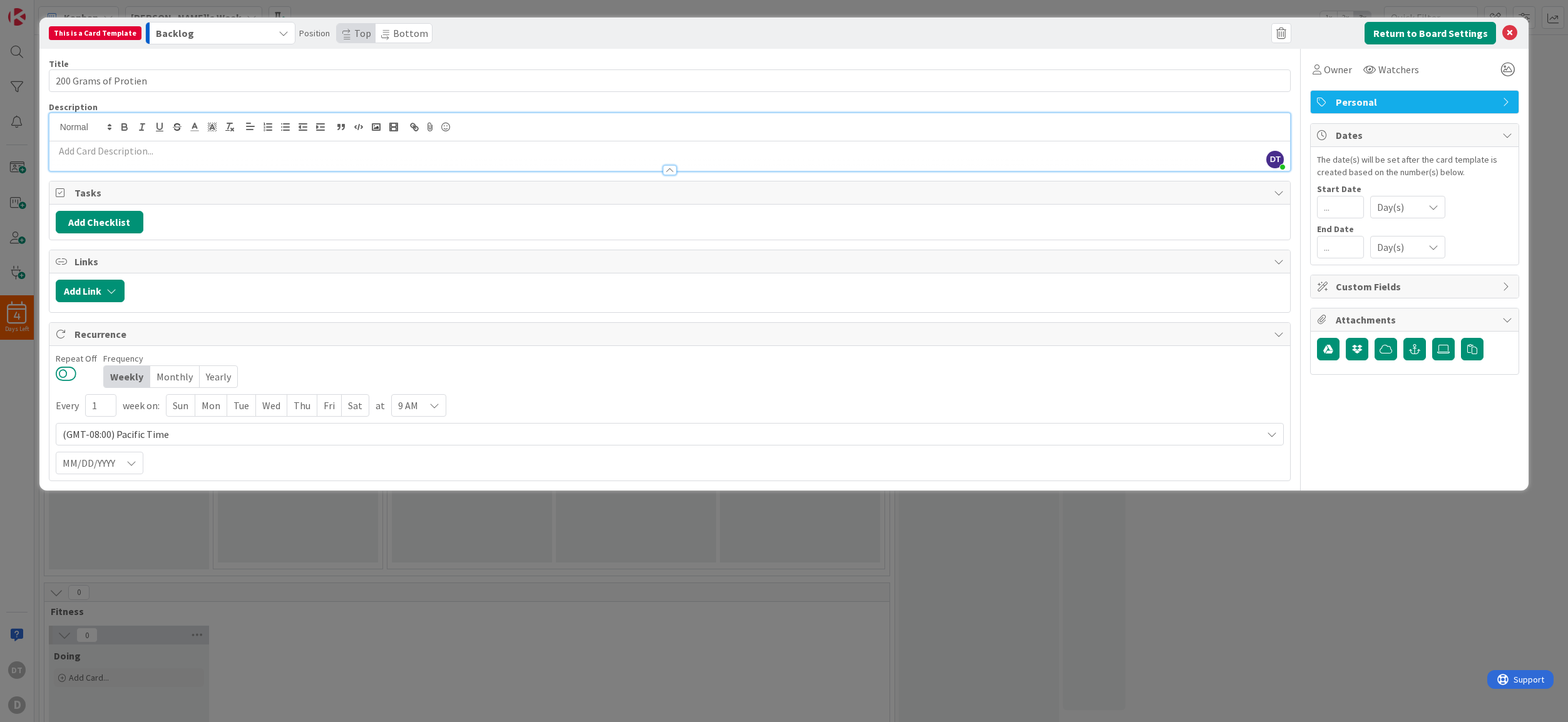
click at [71, 374] on button at bounding box center [65, 374] width 21 height 17
click at [194, 408] on div "Sun" at bounding box center [180, 406] width 29 height 22
click at [217, 407] on div "Mon" at bounding box center [213, 406] width 32 height 22
click at [244, 406] on div "Tue" at bounding box center [243, 406] width 29 height 22
click at [275, 404] on div "Wed" at bounding box center [275, 406] width 31 height 22
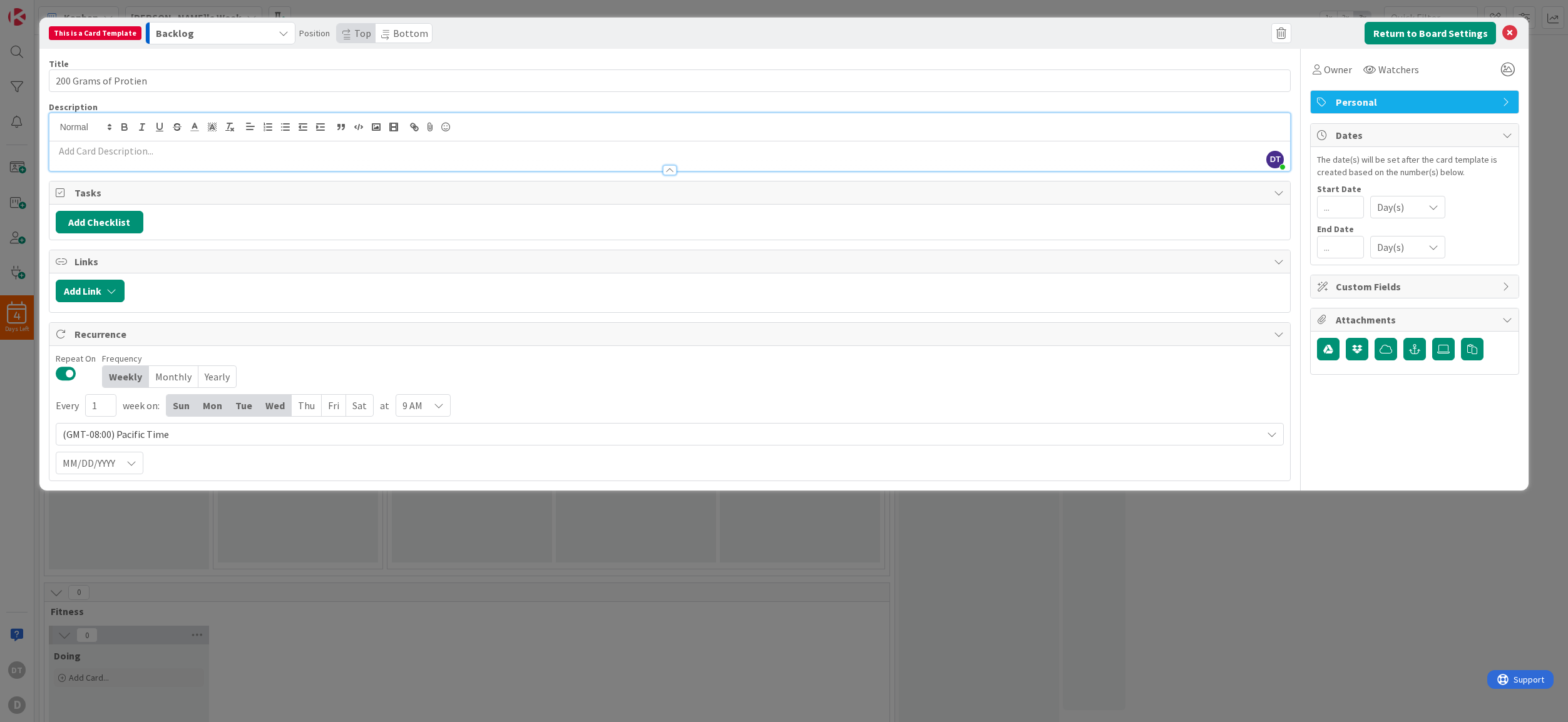
click at [318, 403] on div "Thu" at bounding box center [307, 406] width 30 height 22
click at [331, 404] on div "Fri" at bounding box center [335, 406] width 25 height 22
click at [359, 406] on div "Sat" at bounding box center [360, 406] width 27 height 22
click at [444, 405] on div "9 AM" at bounding box center [425, 405] width 55 height 22
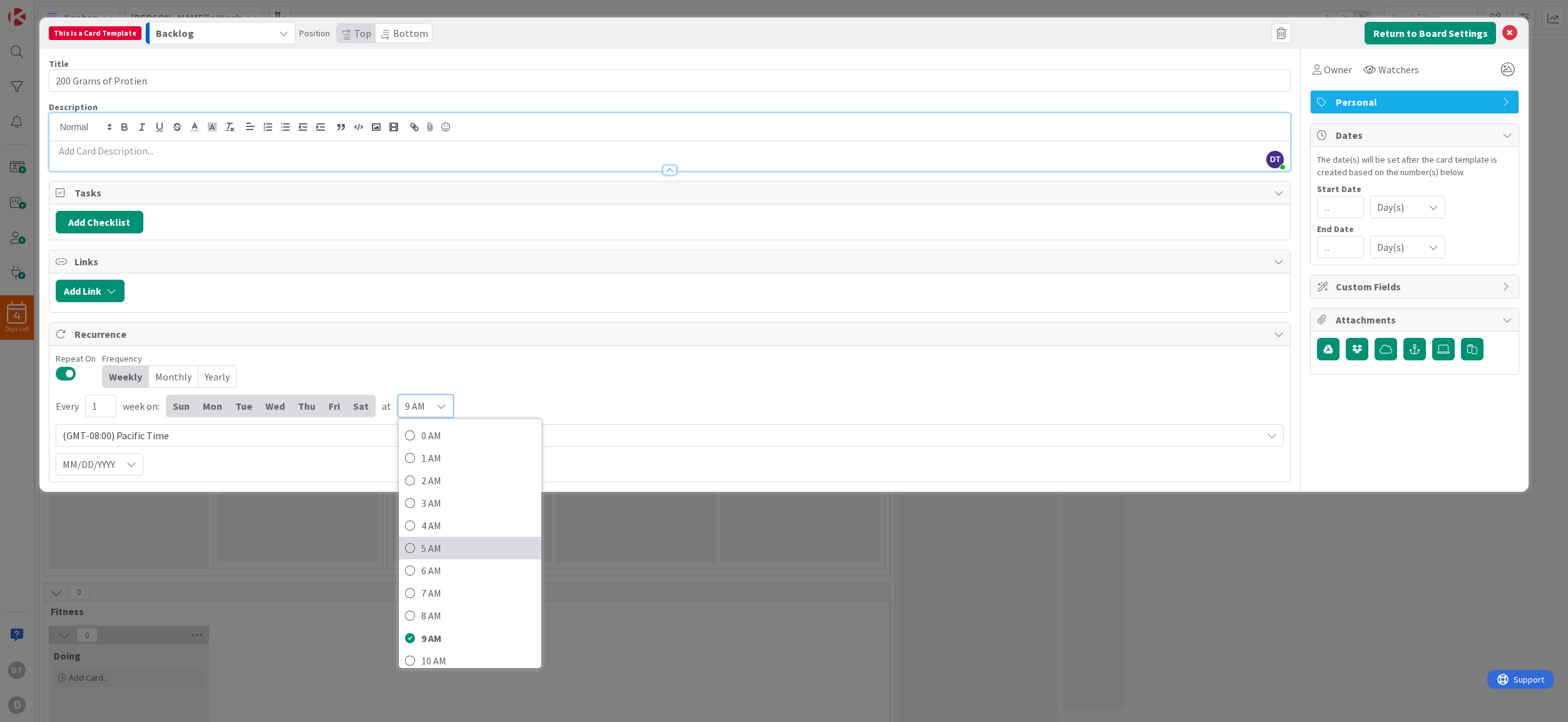
click at [433, 547] on span "5 AM" at bounding box center [478, 548] width 114 height 19
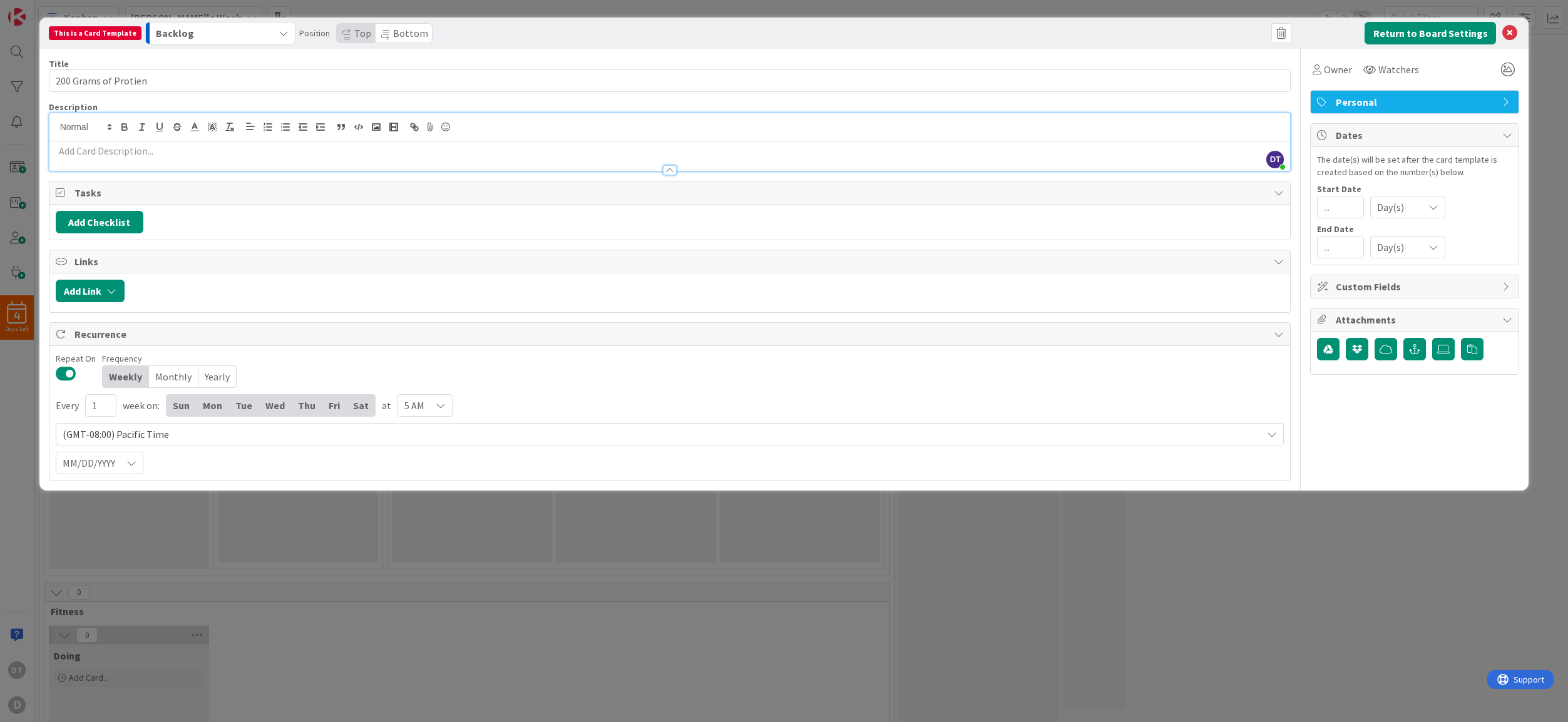
click at [269, 35] on button "Backlog" at bounding box center [221, 32] width 151 height 22
click at [213, 258] on link "Doing" at bounding box center [239, 259] width 187 height 22
click at [1406, 32] on button "Return to Board Settings" at bounding box center [1430, 32] width 131 height 22
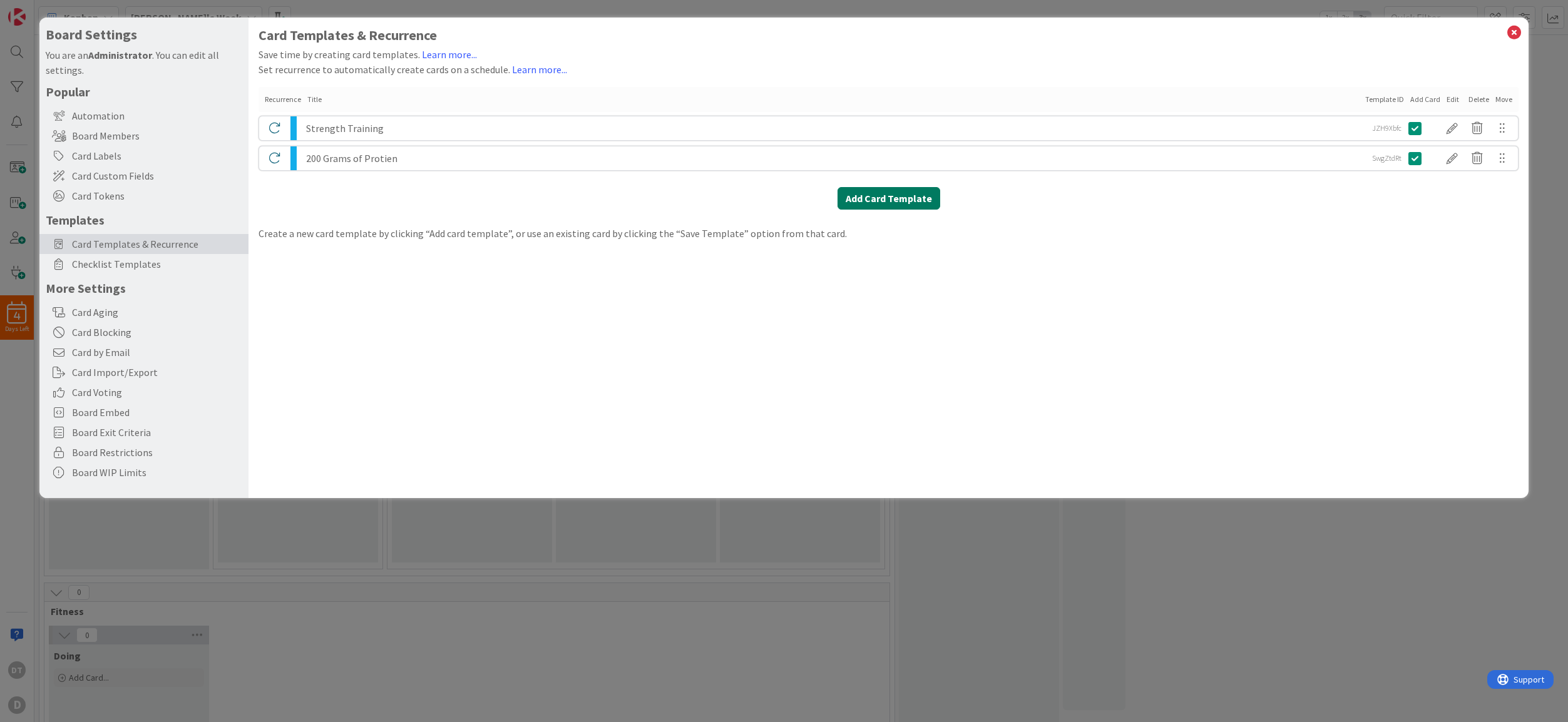
click at [892, 197] on button "Add Card Template" at bounding box center [889, 198] width 103 height 22
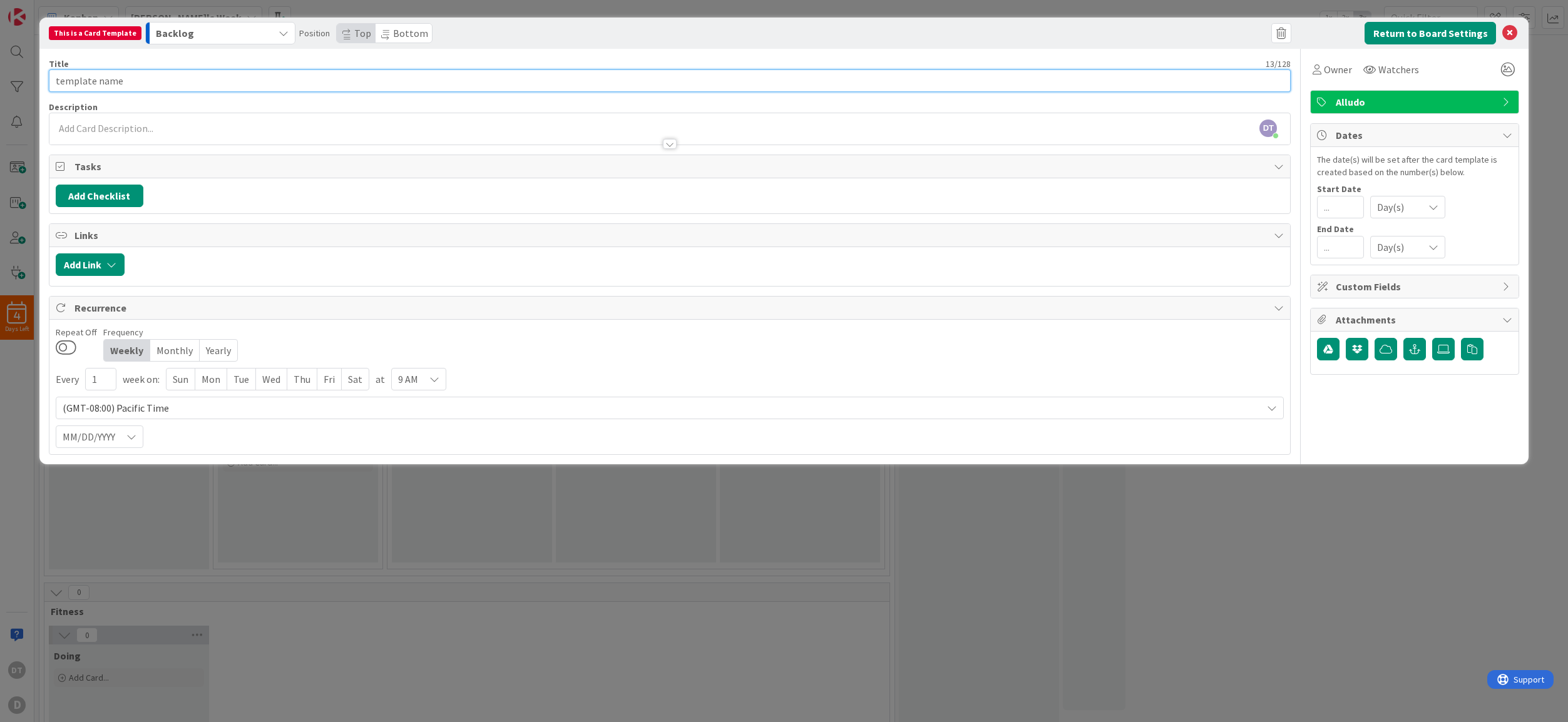
click at [98, 84] on input "template name" at bounding box center [670, 80] width 1242 height 22
click at [109, 79] on input "template name" at bounding box center [670, 80] width 1242 height 22
drag, startPoint x: 148, startPoint y: 78, endPoint x: 22, endPoint y: 72, distance: 126.1
click at [22, 72] on div "This is a Card Template Backlog Position Top Bottom Return to Board Settings Ti…" at bounding box center [784, 361] width 1568 height 722
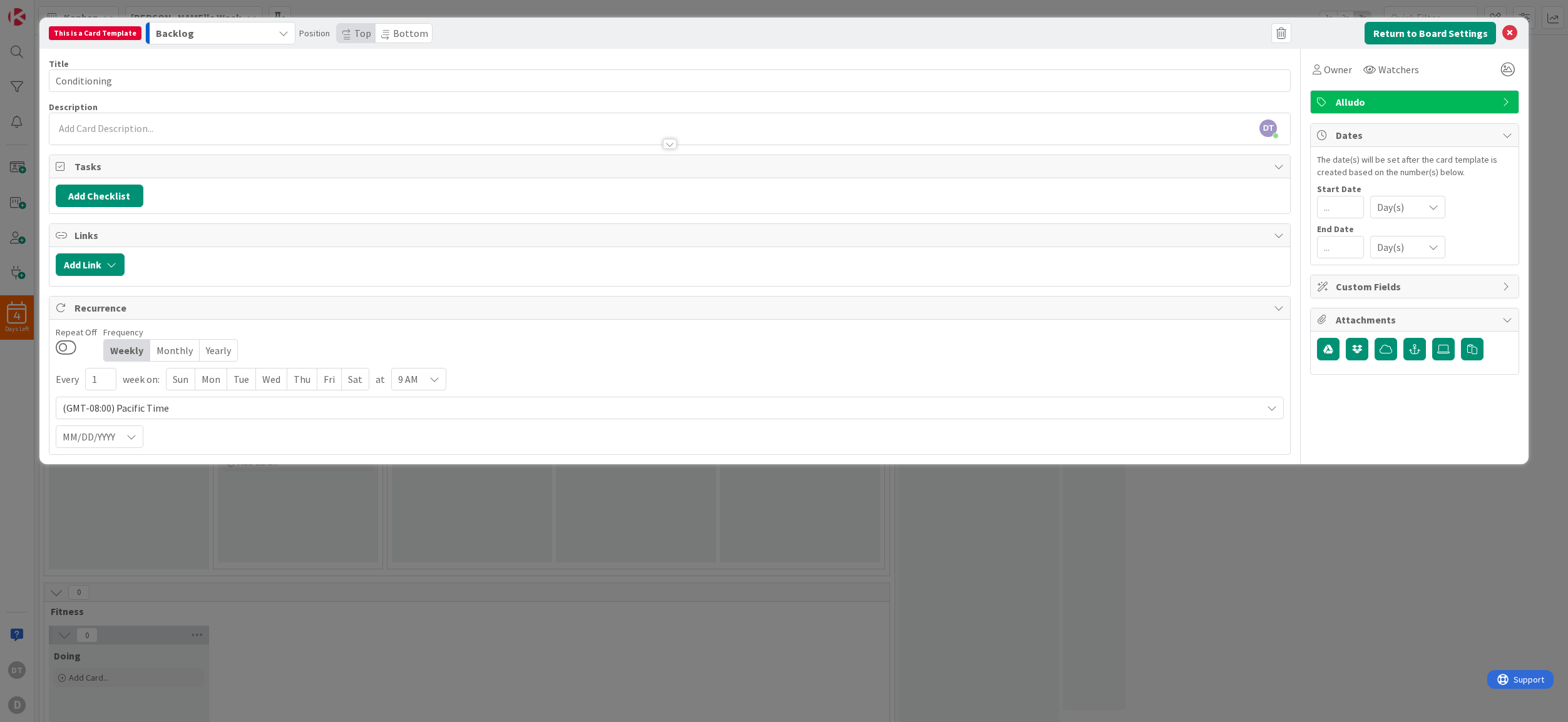
click at [1385, 102] on span "Alludo" at bounding box center [1416, 102] width 160 height 15
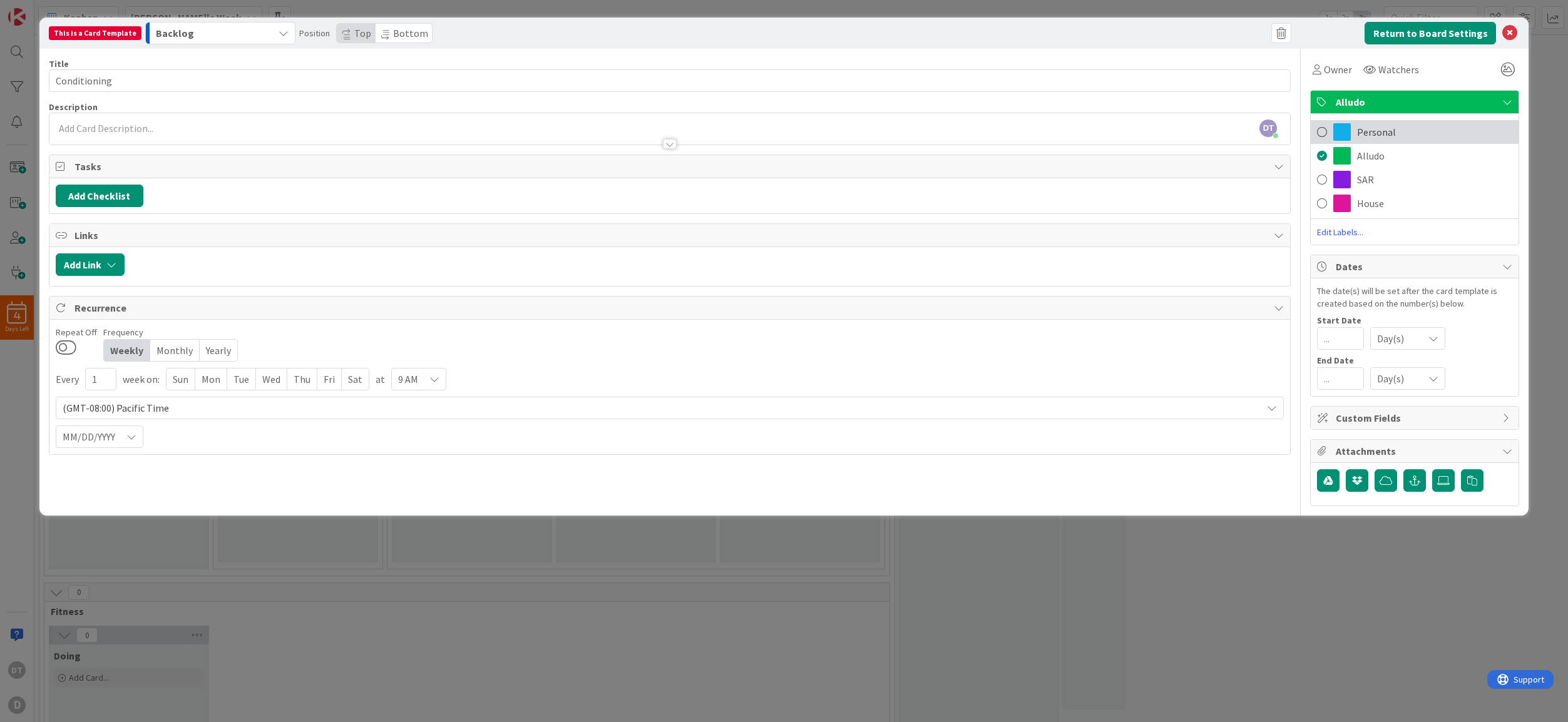
click at [1383, 131] on span "Personal" at bounding box center [1376, 132] width 39 height 15
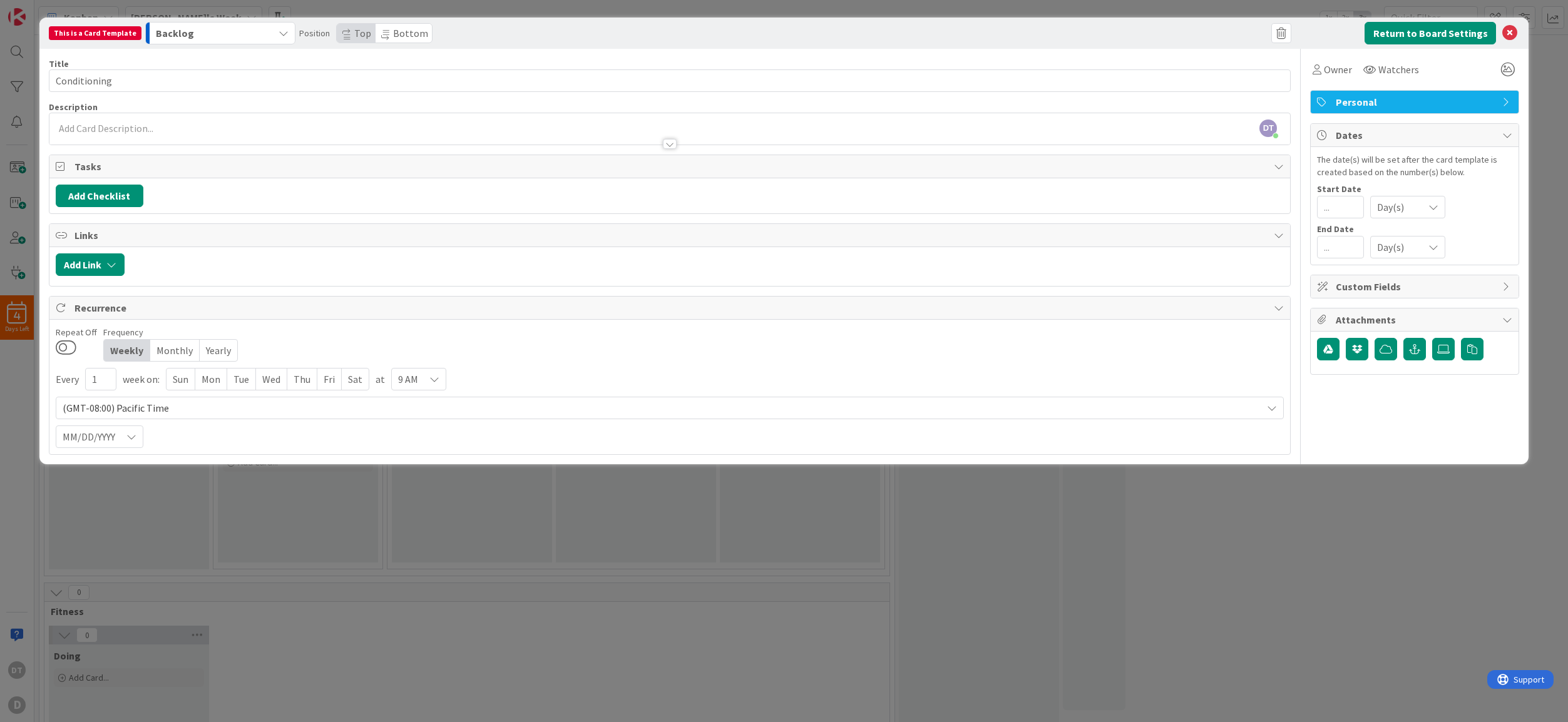
click at [210, 377] on div "Mon" at bounding box center [211, 380] width 32 height 22
click at [270, 374] on div "Wed" at bounding box center [272, 380] width 31 height 22
click at [331, 379] on div "Fri" at bounding box center [332, 380] width 25 height 22
click at [73, 347] on button at bounding box center [65, 347] width 21 height 17
click at [1426, 30] on button "Return to Board Settings" at bounding box center [1430, 32] width 131 height 22
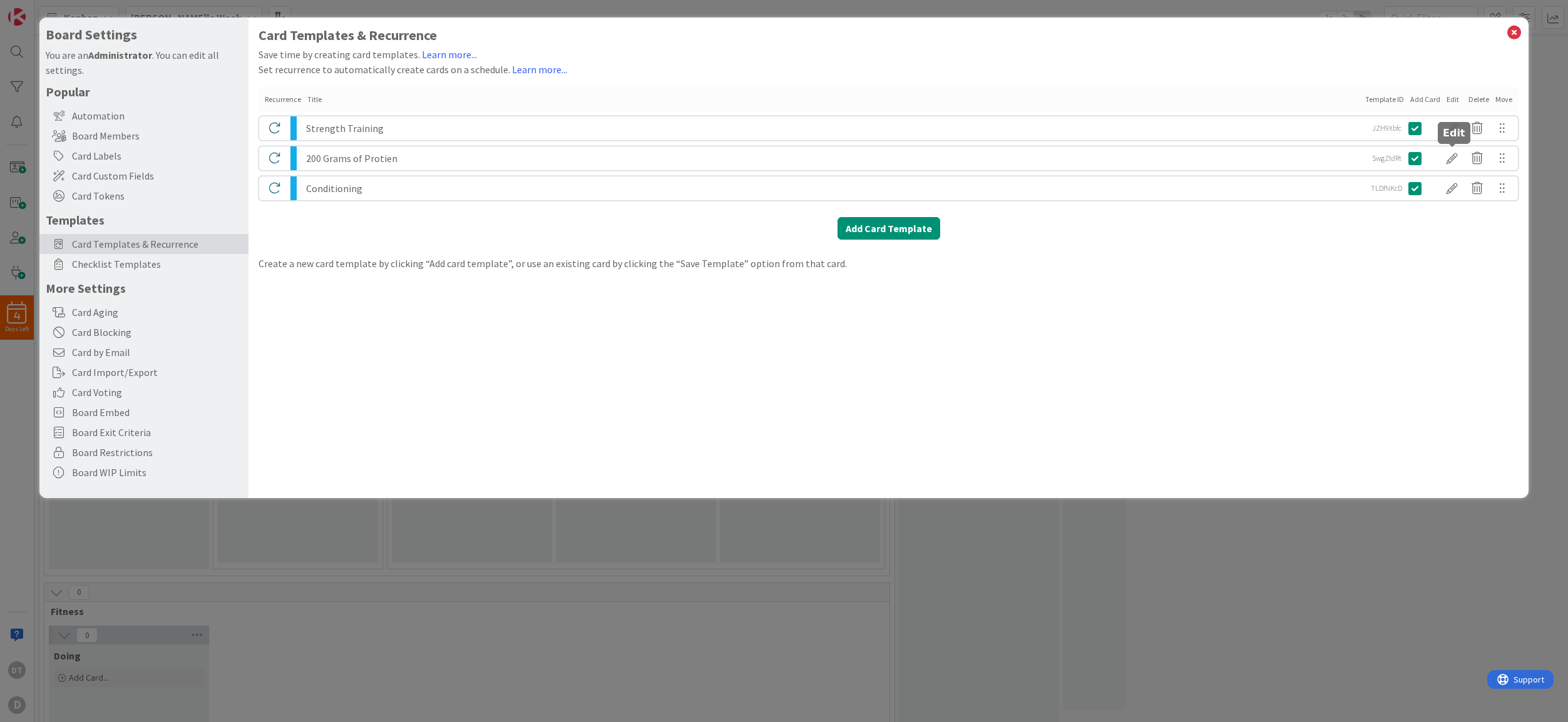
click at [1456, 155] on div at bounding box center [1452, 159] width 25 height 22
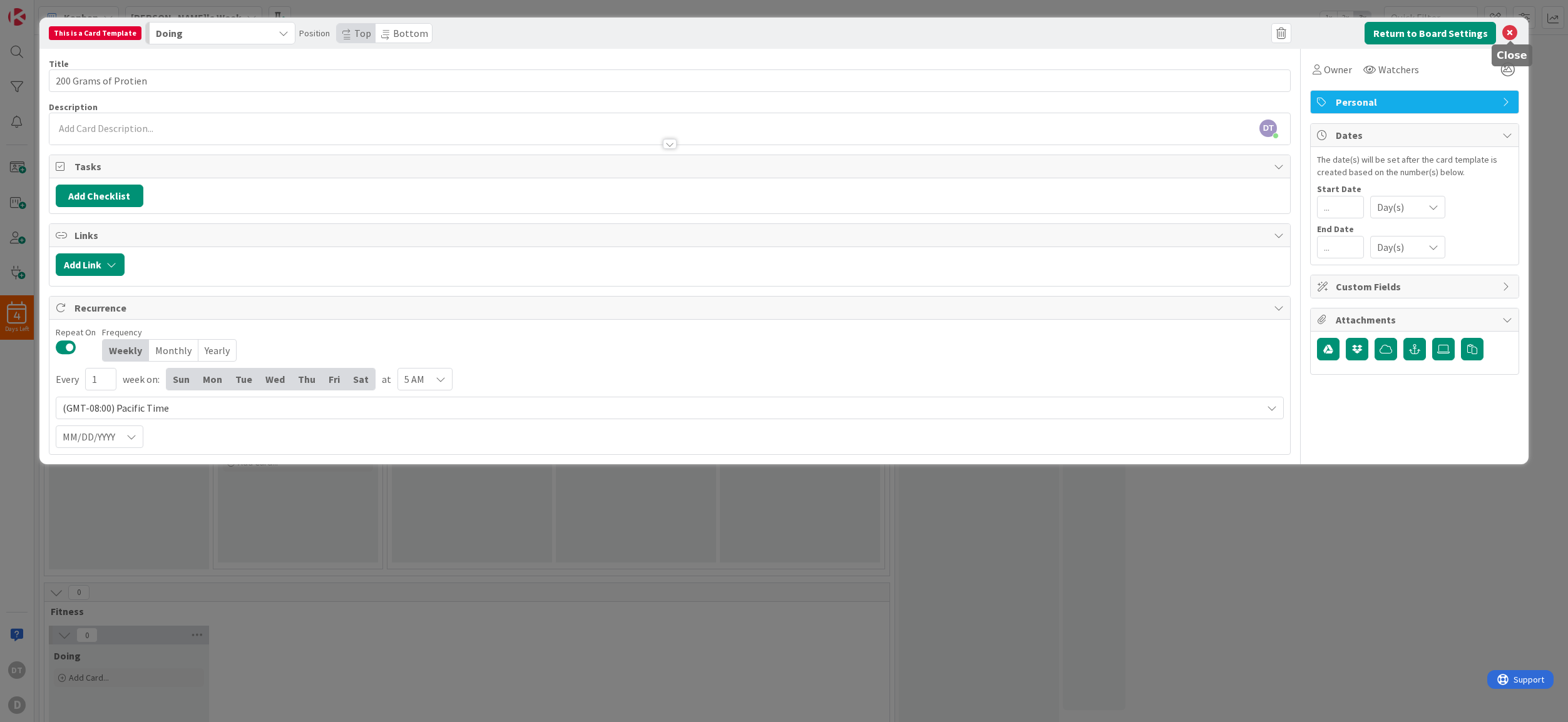
click at [1513, 31] on icon at bounding box center [1509, 33] width 15 height 15
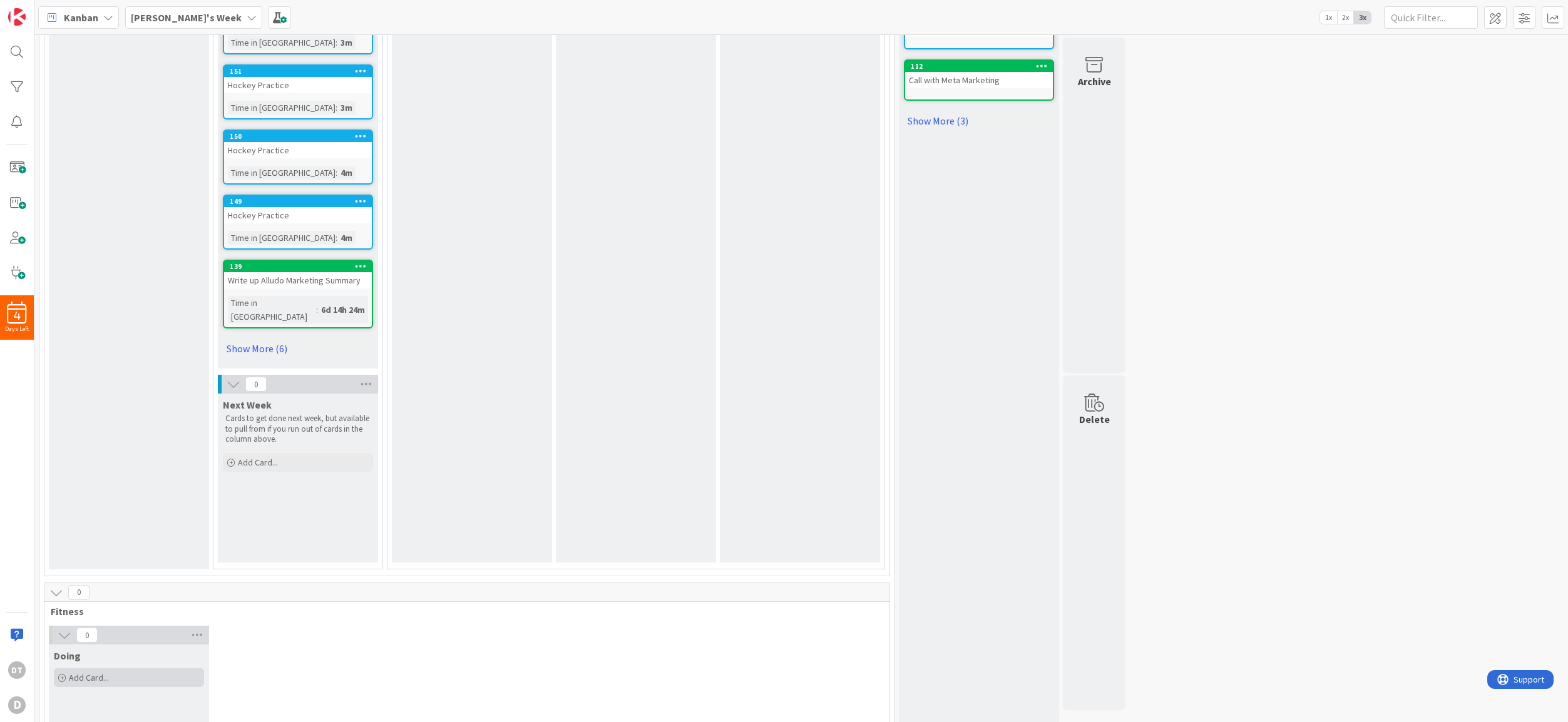
click at [81, 672] on span "Add Card..." at bounding box center [88, 678] width 40 height 12
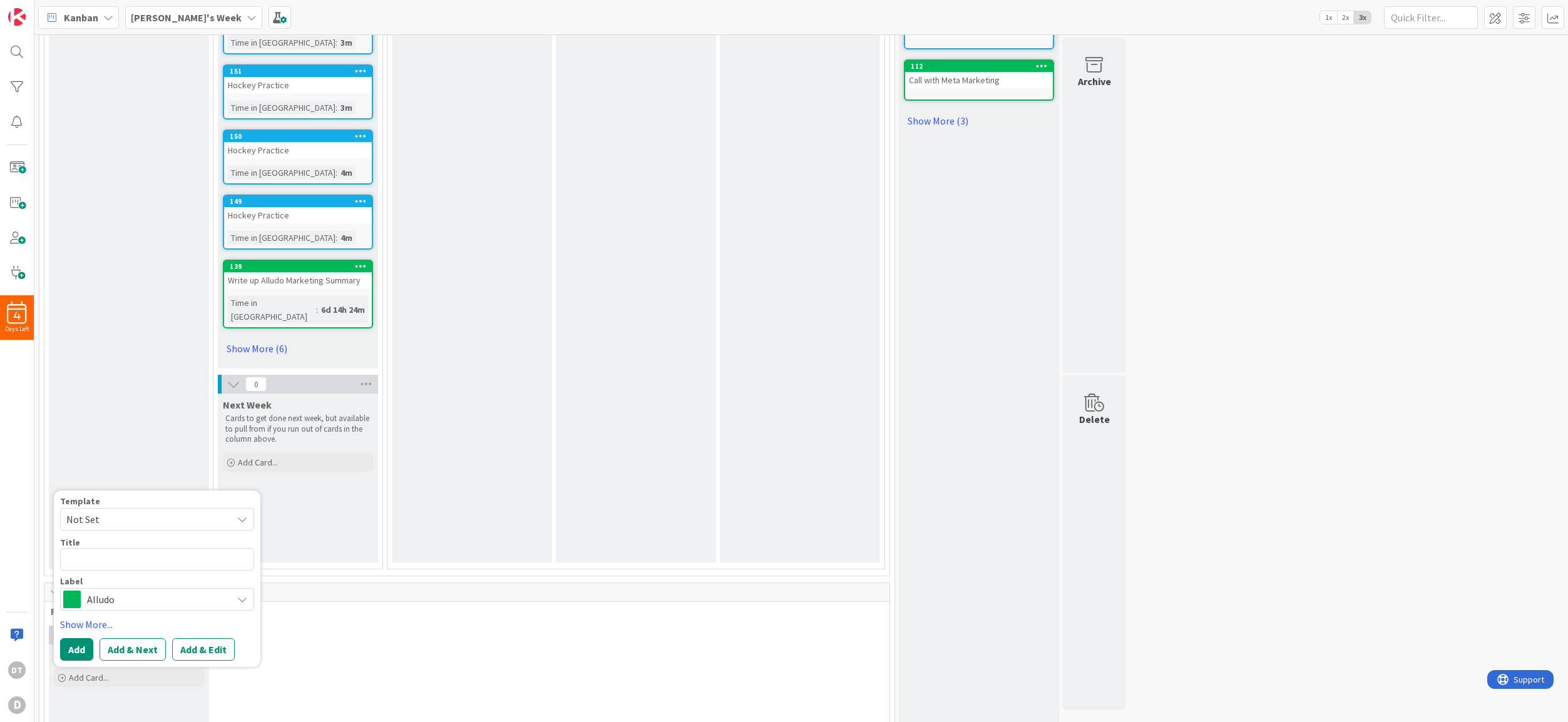
click at [94, 511] on span "Not Set" at bounding box center [144, 519] width 156 height 17
click at [108, 637] on link "Edit Card Templates" at bounding box center [104, 648] width 88 height 22
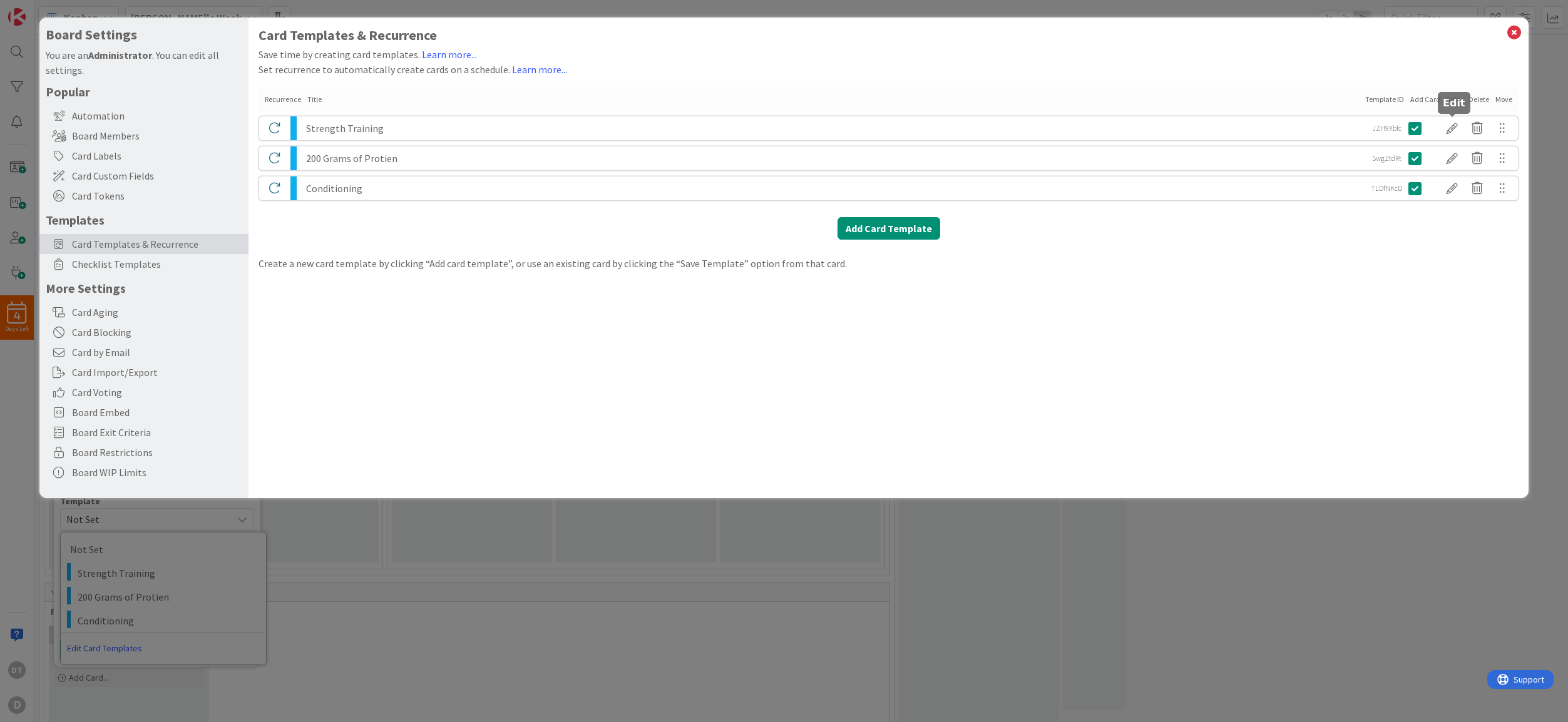
click at [1456, 126] on div at bounding box center [1452, 128] width 25 height 22
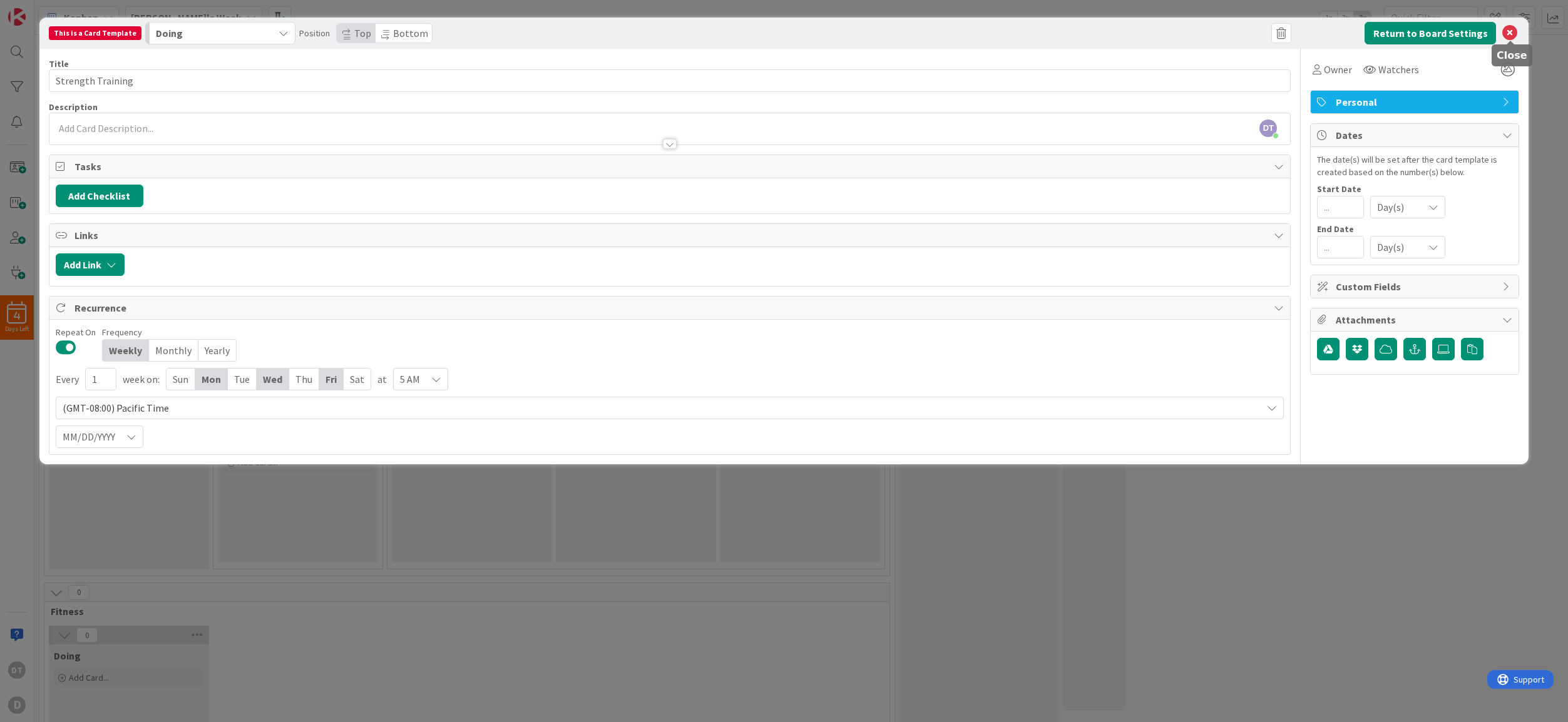
click at [1513, 29] on icon at bounding box center [1509, 33] width 15 height 15
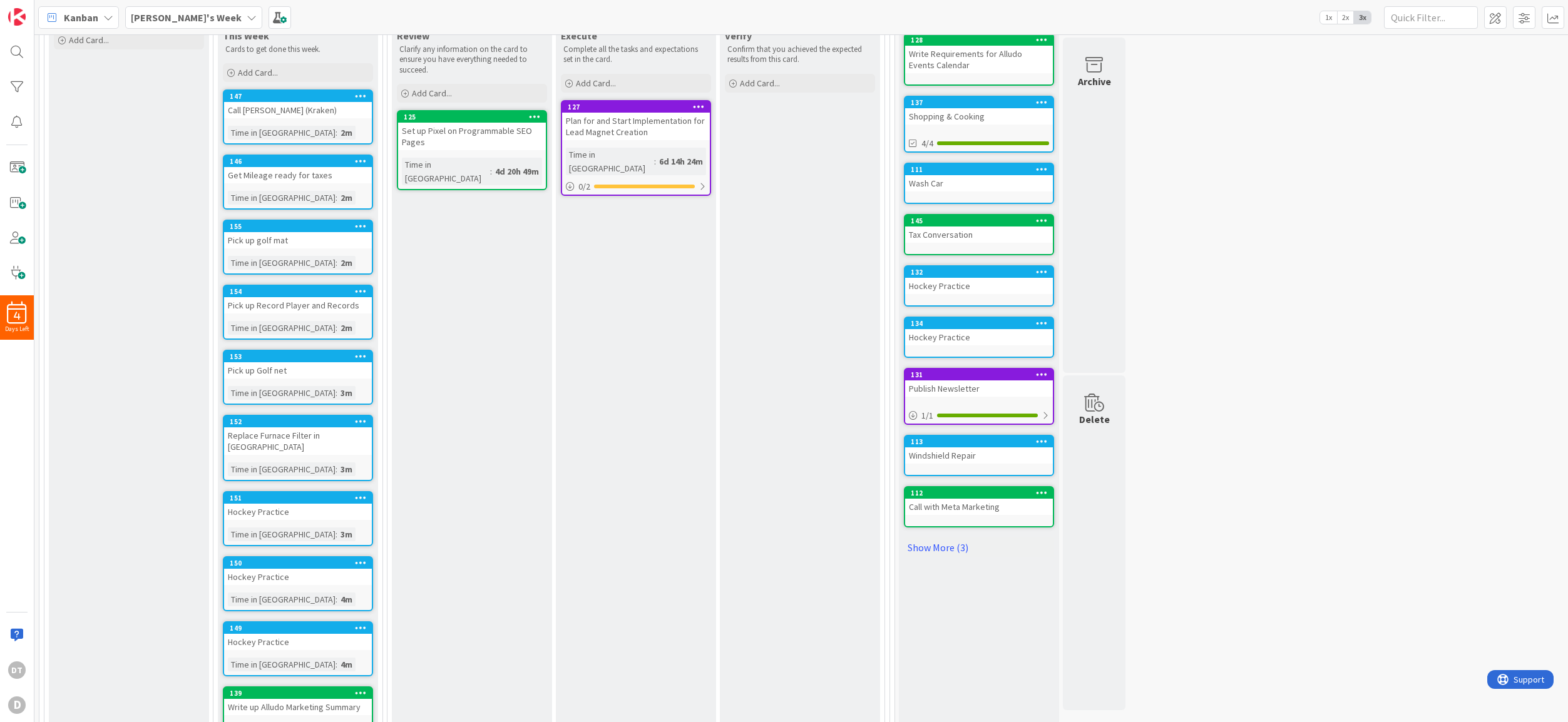
scroll to position [0, 0]
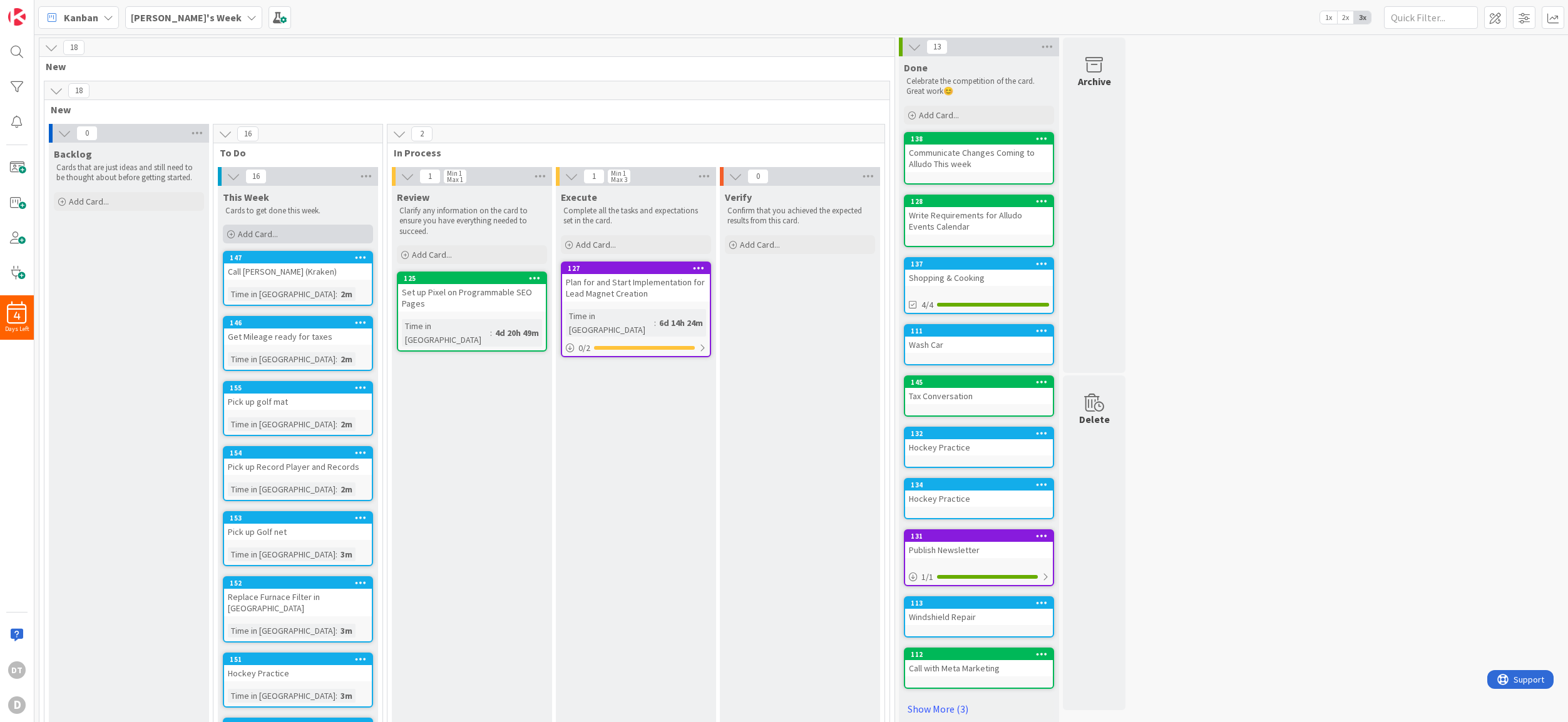
click at [264, 236] on span "Add Card..." at bounding box center [258, 234] width 40 height 12
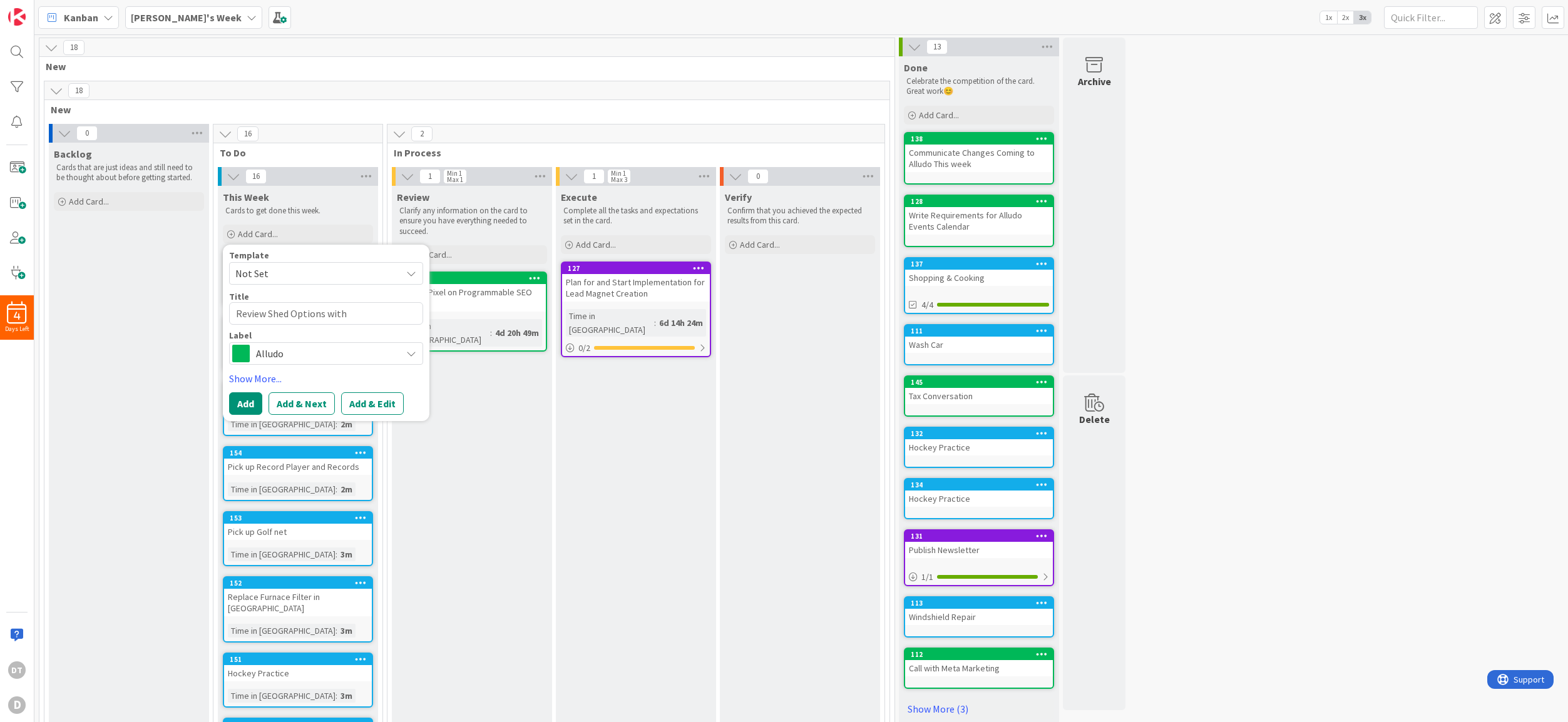
click at [311, 349] on span "Alludo" at bounding box center [326, 353] width 139 height 17
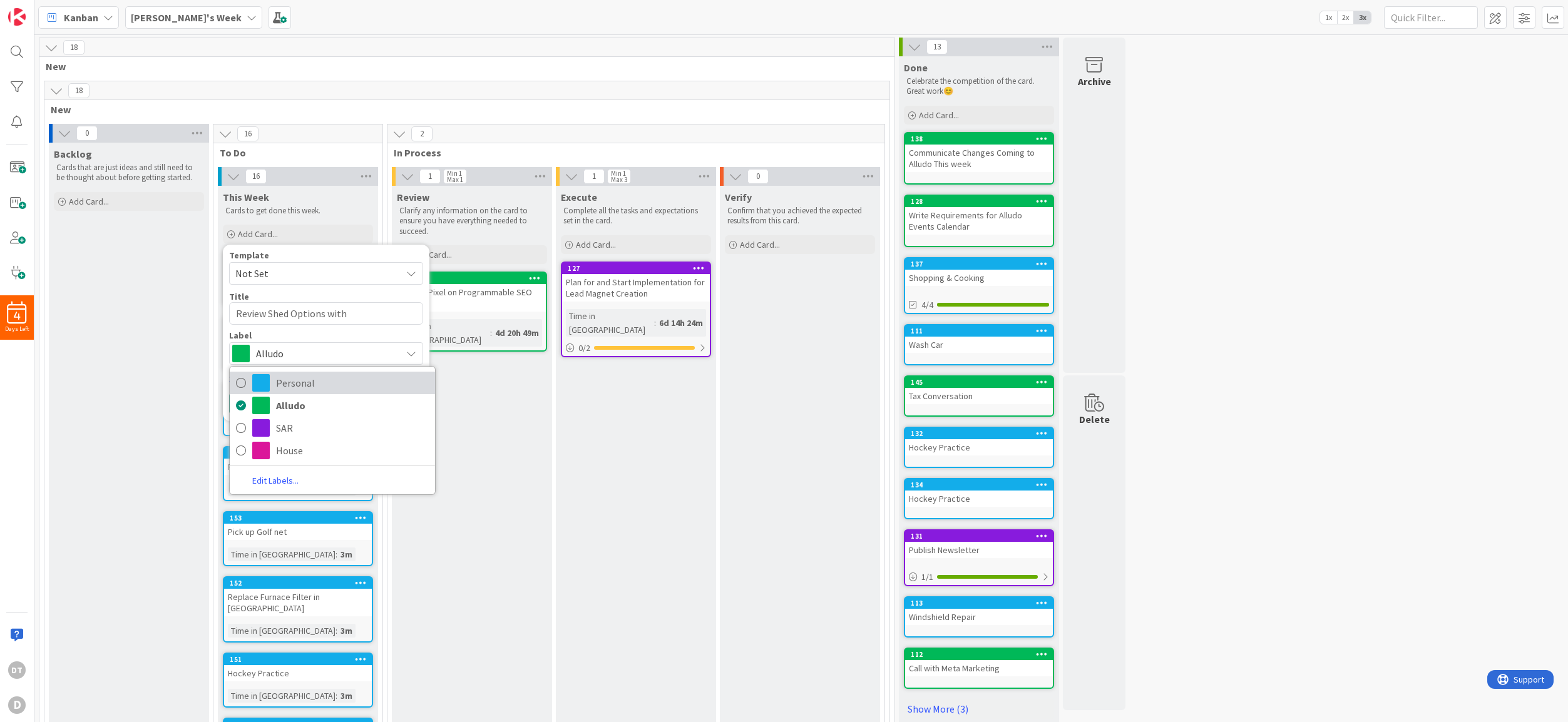
click at [292, 387] on span "Personal" at bounding box center [352, 383] width 153 height 19
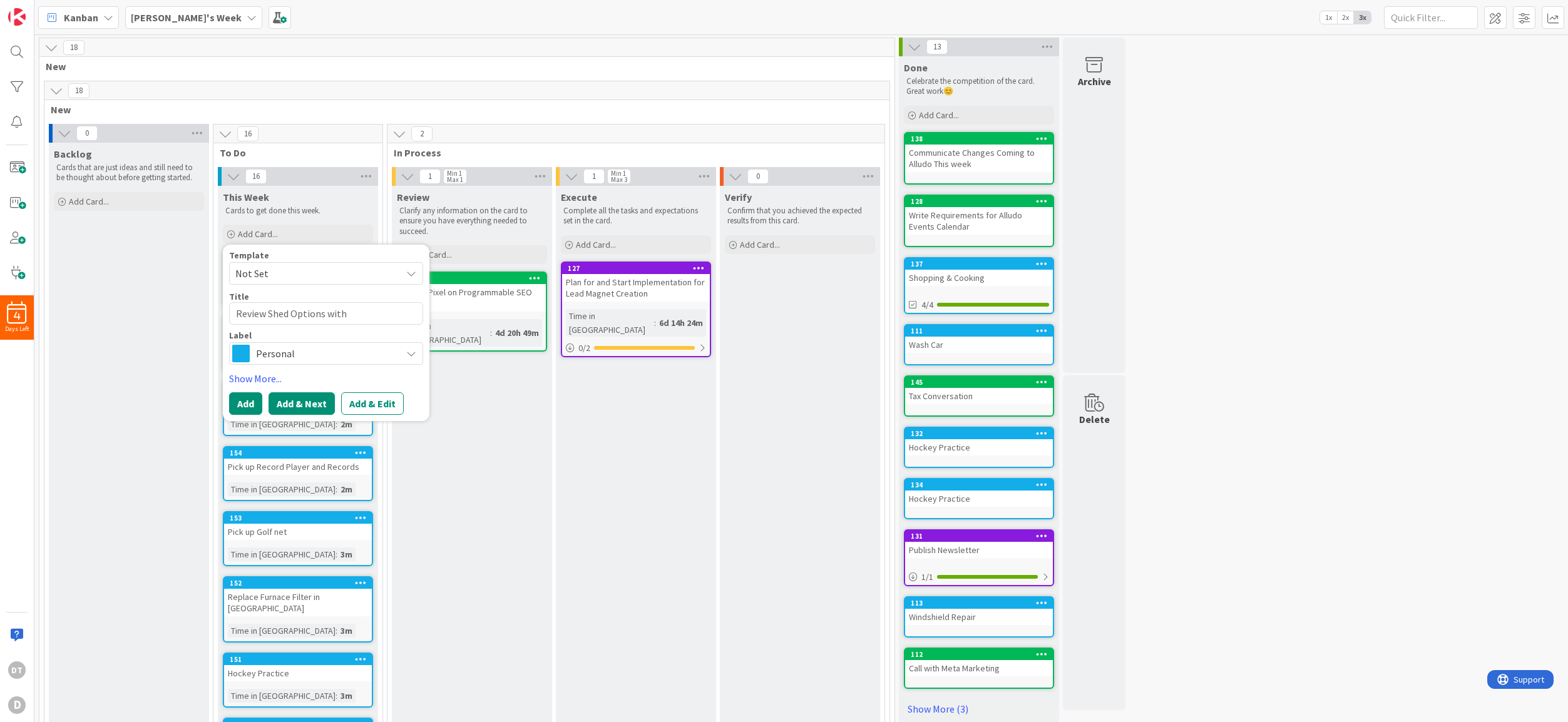
click at [304, 400] on button "Add & Next" at bounding box center [302, 403] width 66 height 22
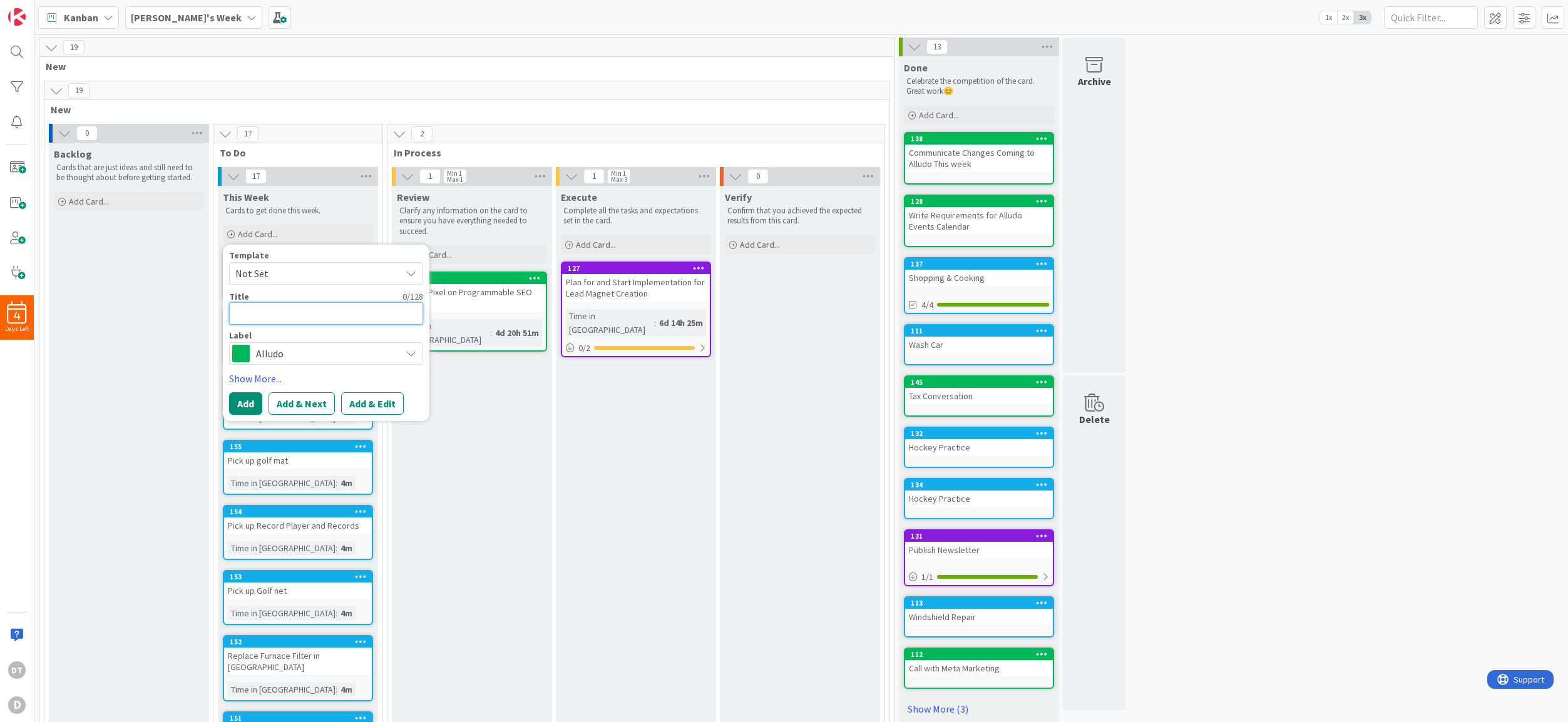
click at [269, 313] on textarea at bounding box center [326, 313] width 194 height 22
click at [274, 354] on span "Alludo" at bounding box center [326, 353] width 139 height 17
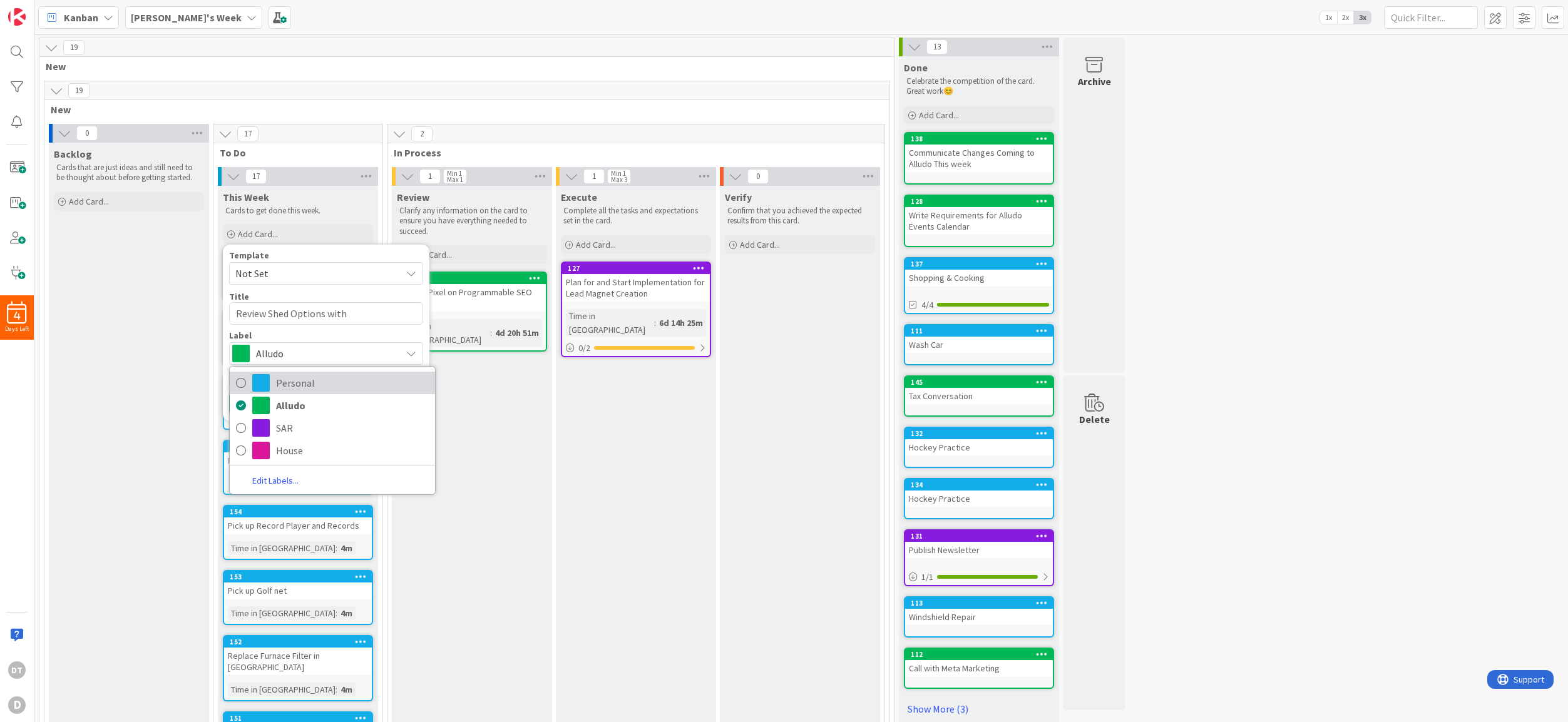
click at [274, 380] on link "Personal" at bounding box center [332, 383] width 205 height 22
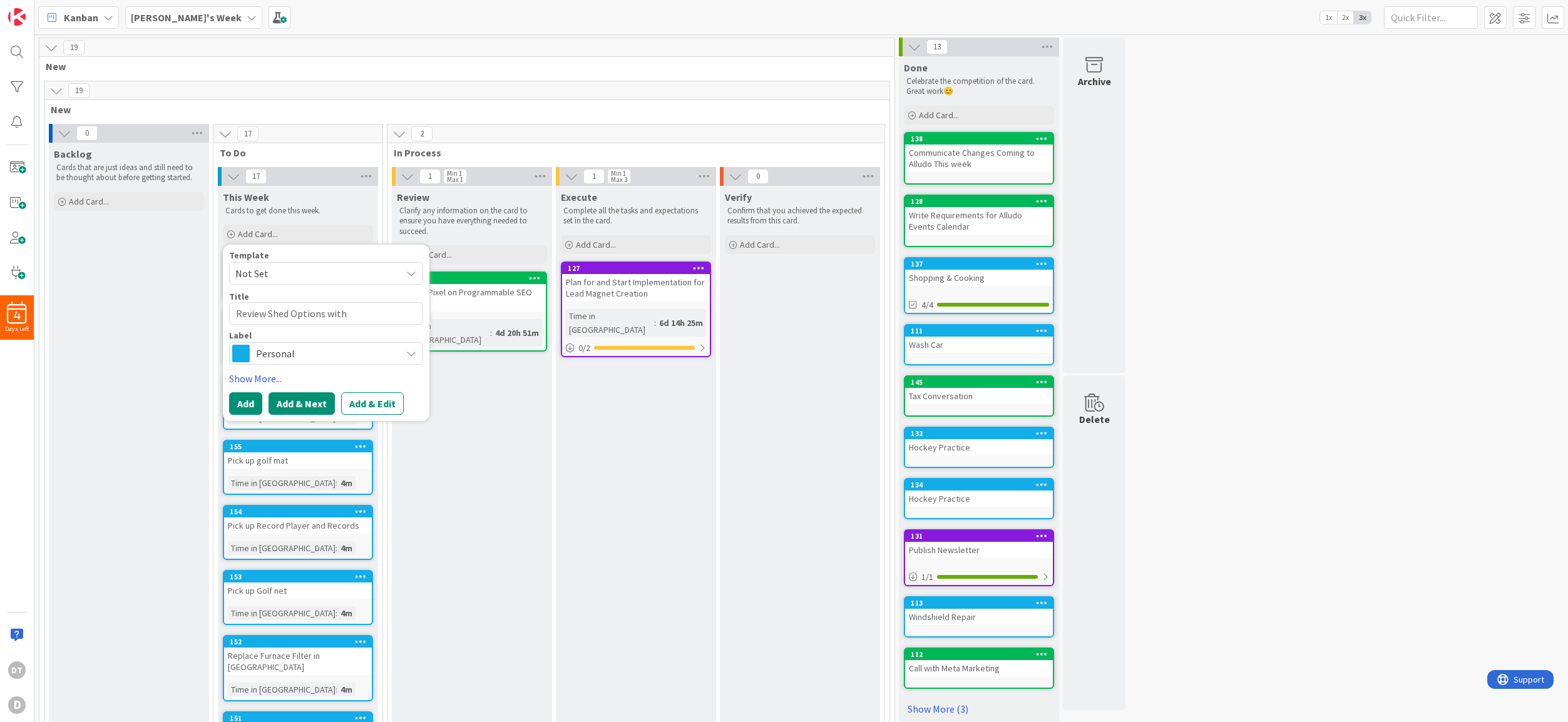
click at [312, 403] on button "Add & Next" at bounding box center [302, 403] width 66 height 22
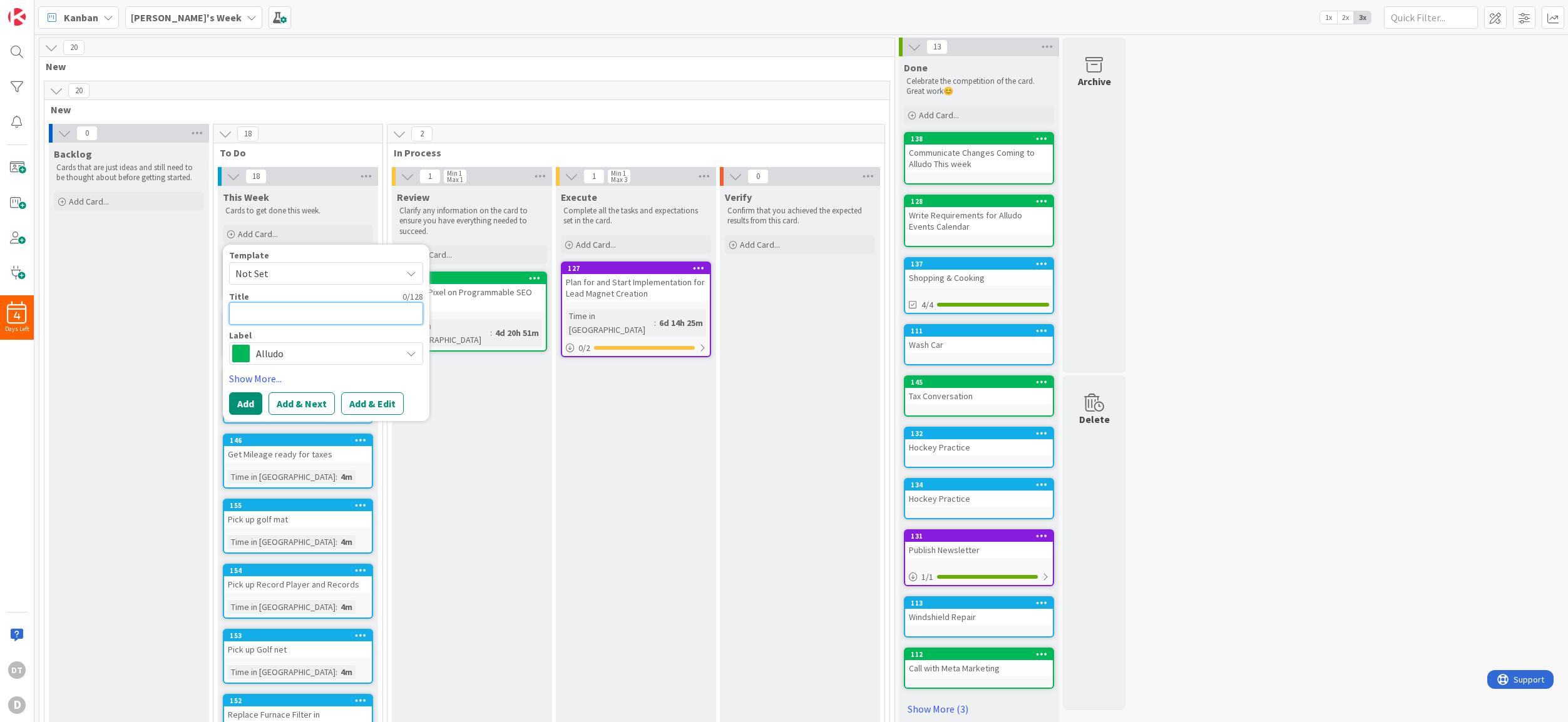
click at [282, 308] on textarea at bounding box center [326, 313] width 194 height 22
click at [313, 399] on button "Add & Next" at bounding box center [302, 403] width 66 height 22
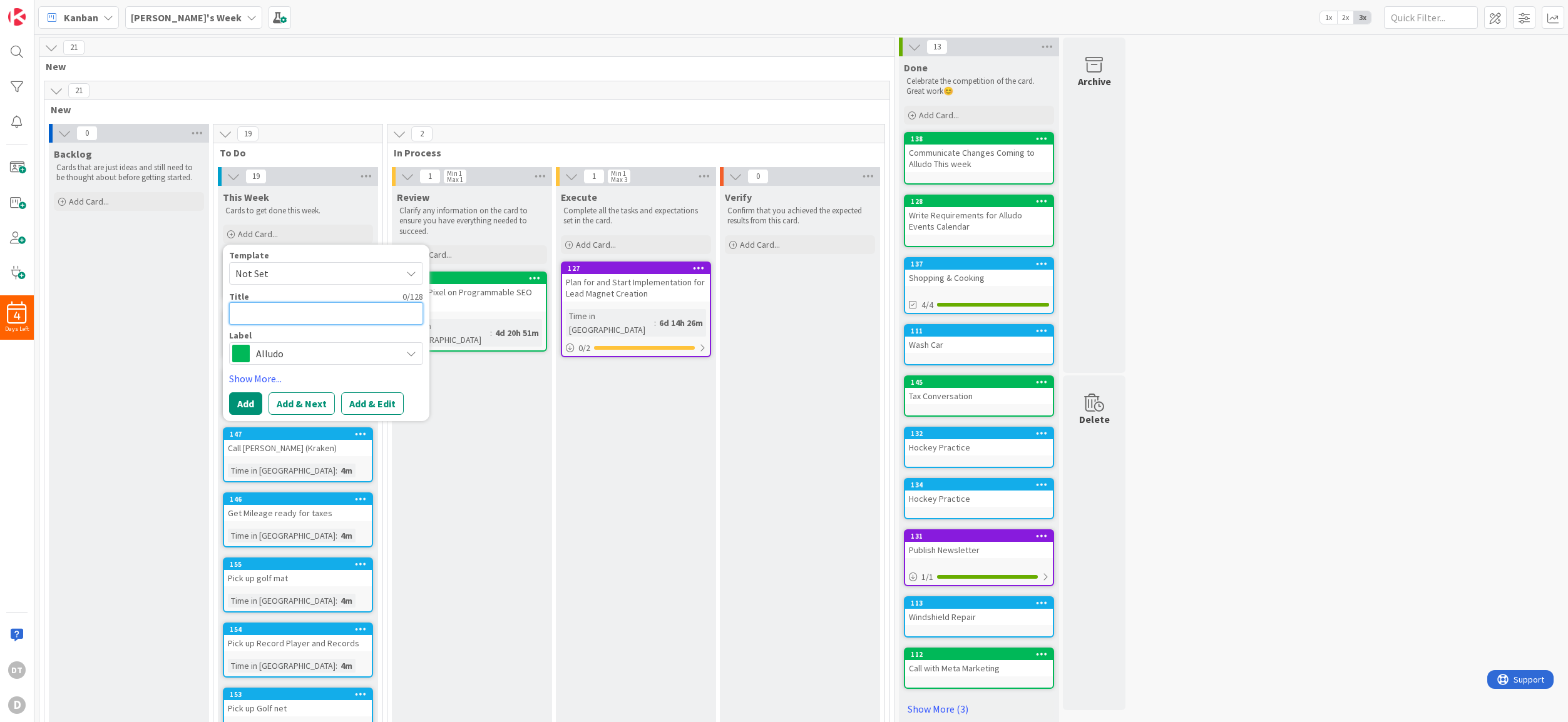
click at [284, 307] on textarea at bounding box center [326, 313] width 194 height 22
click at [299, 404] on button "Add & Next" at bounding box center [302, 403] width 66 height 22
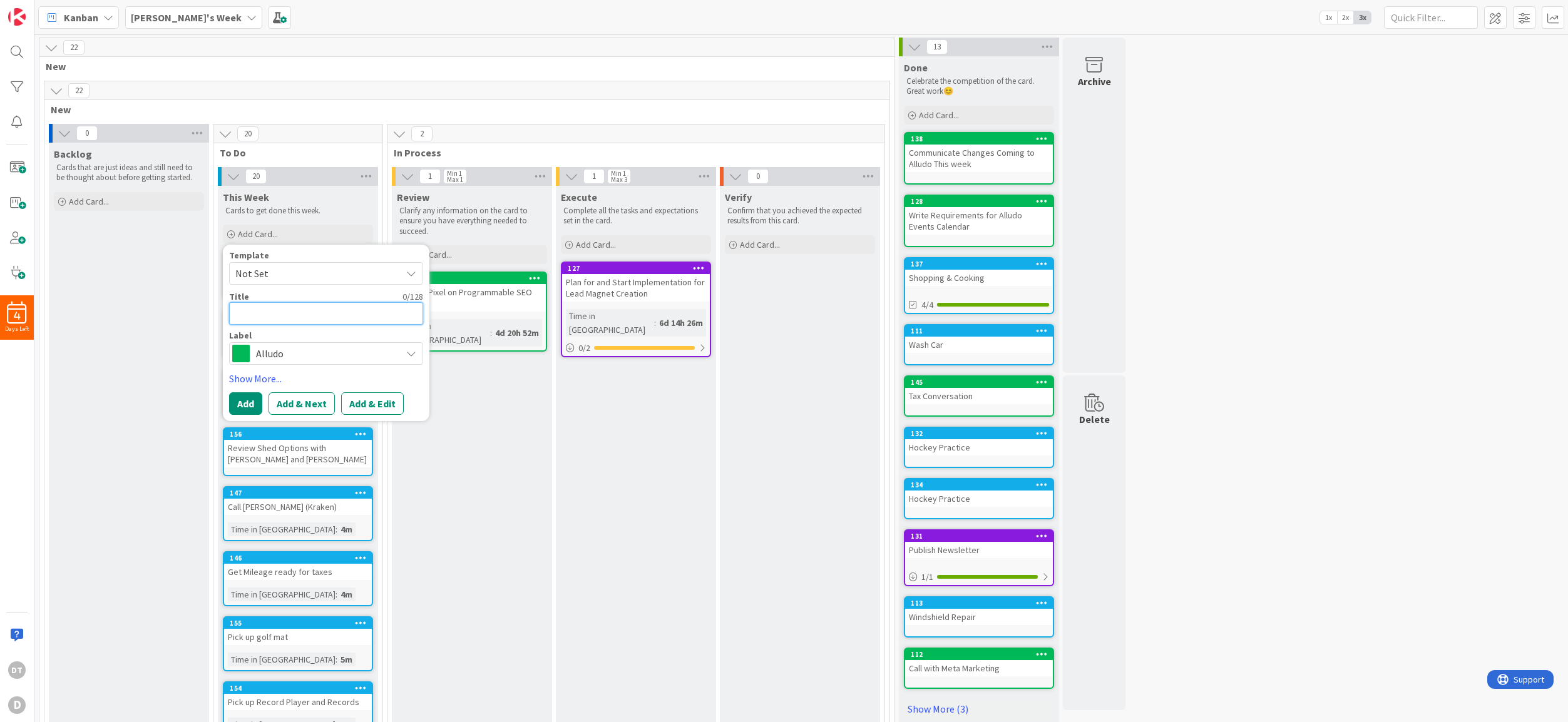
click at [268, 310] on textarea at bounding box center [326, 313] width 194 height 22
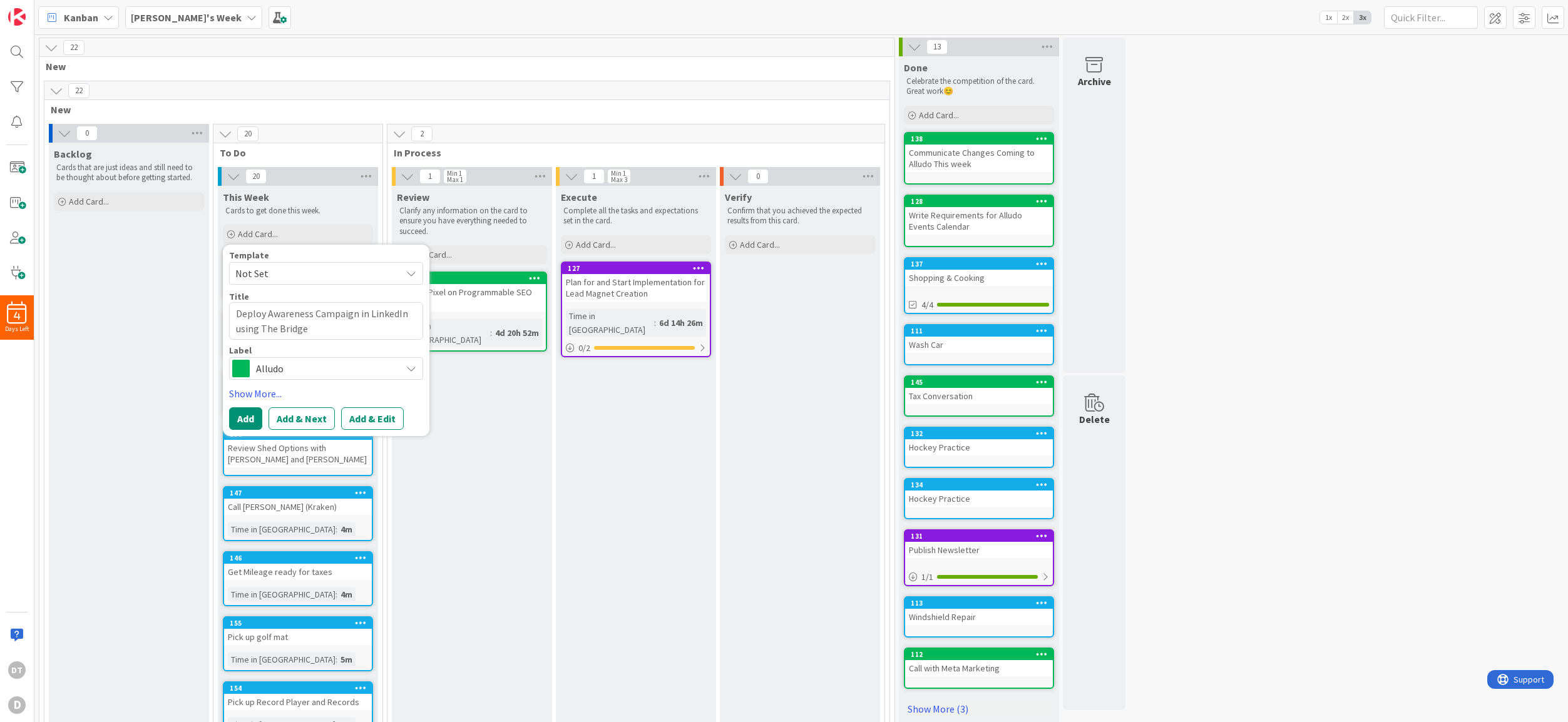
click at [353, 369] on span "Alludo" at bounding box center [326, 368] width 139 height 17
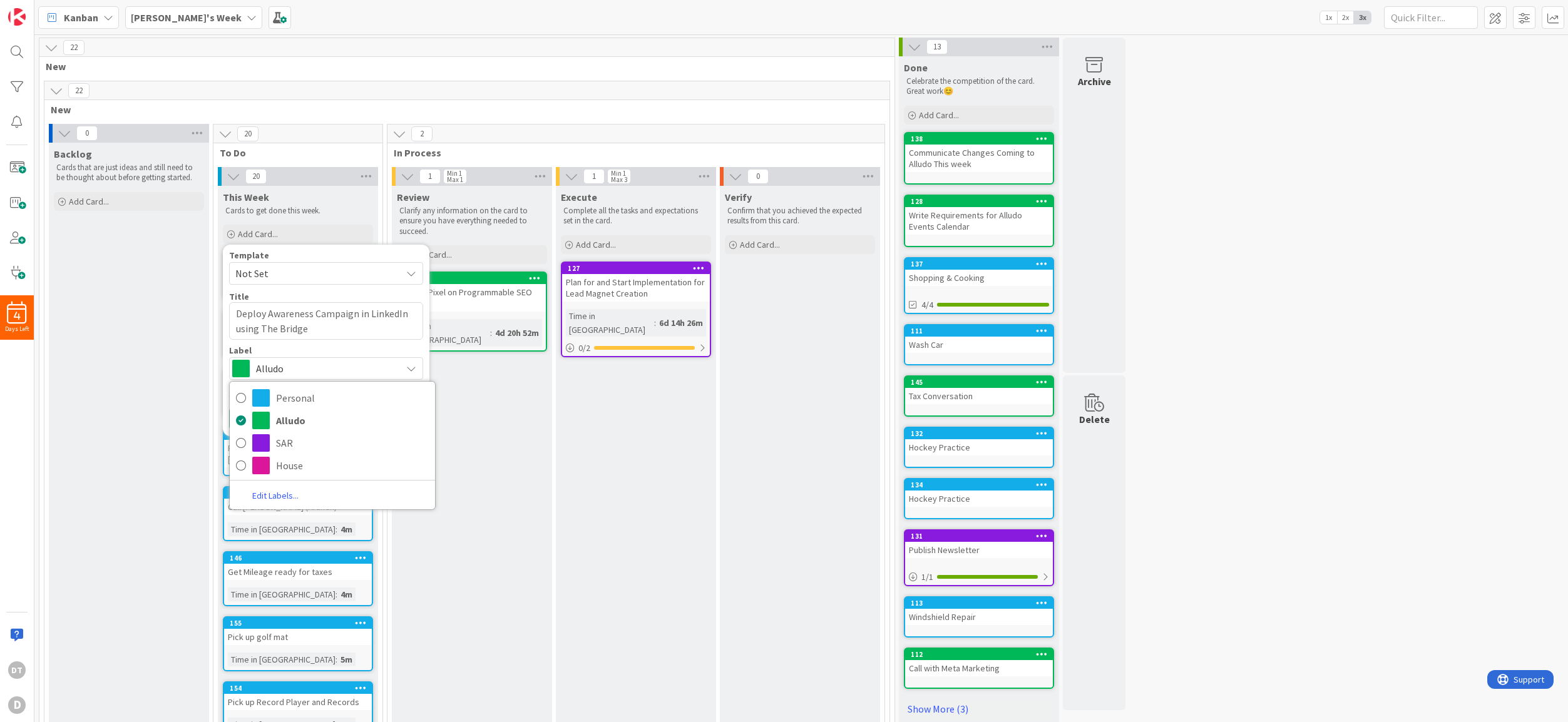
click at [341, 366] on span "Alludo" at bounding box center [326, 368] width 139 height 17
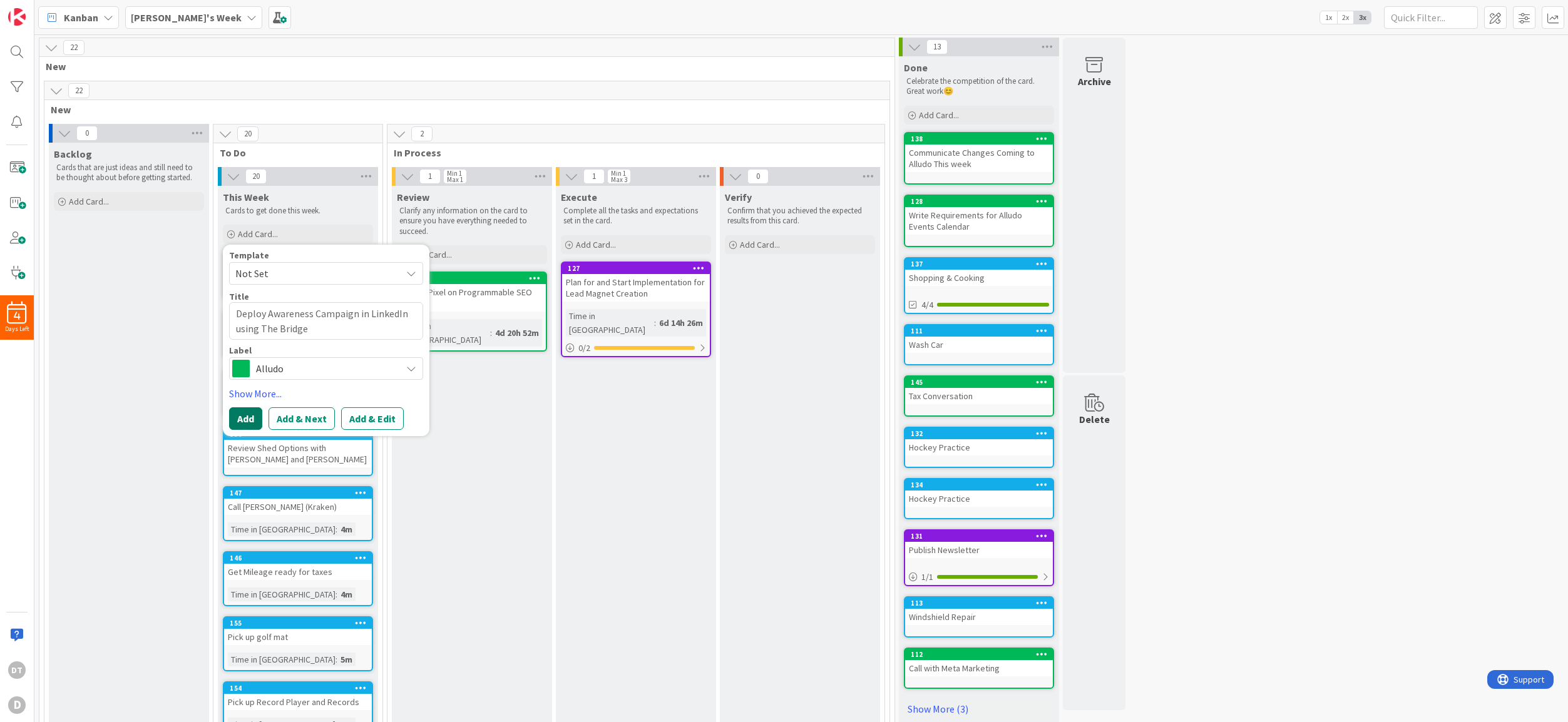
click at [246, 418] on button "Add" at bounding box center [246, 418] width 33 height 22
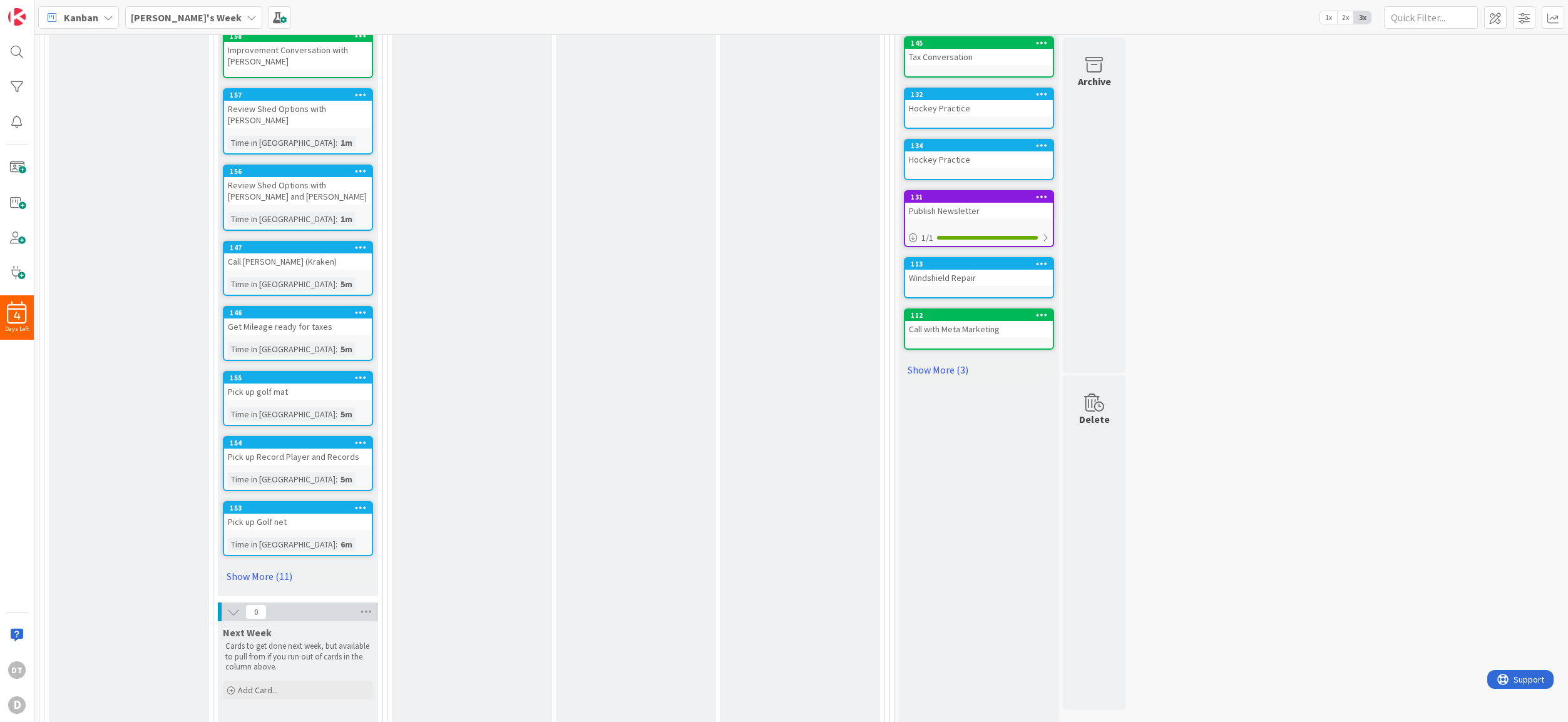
scroll to position [482, 0]
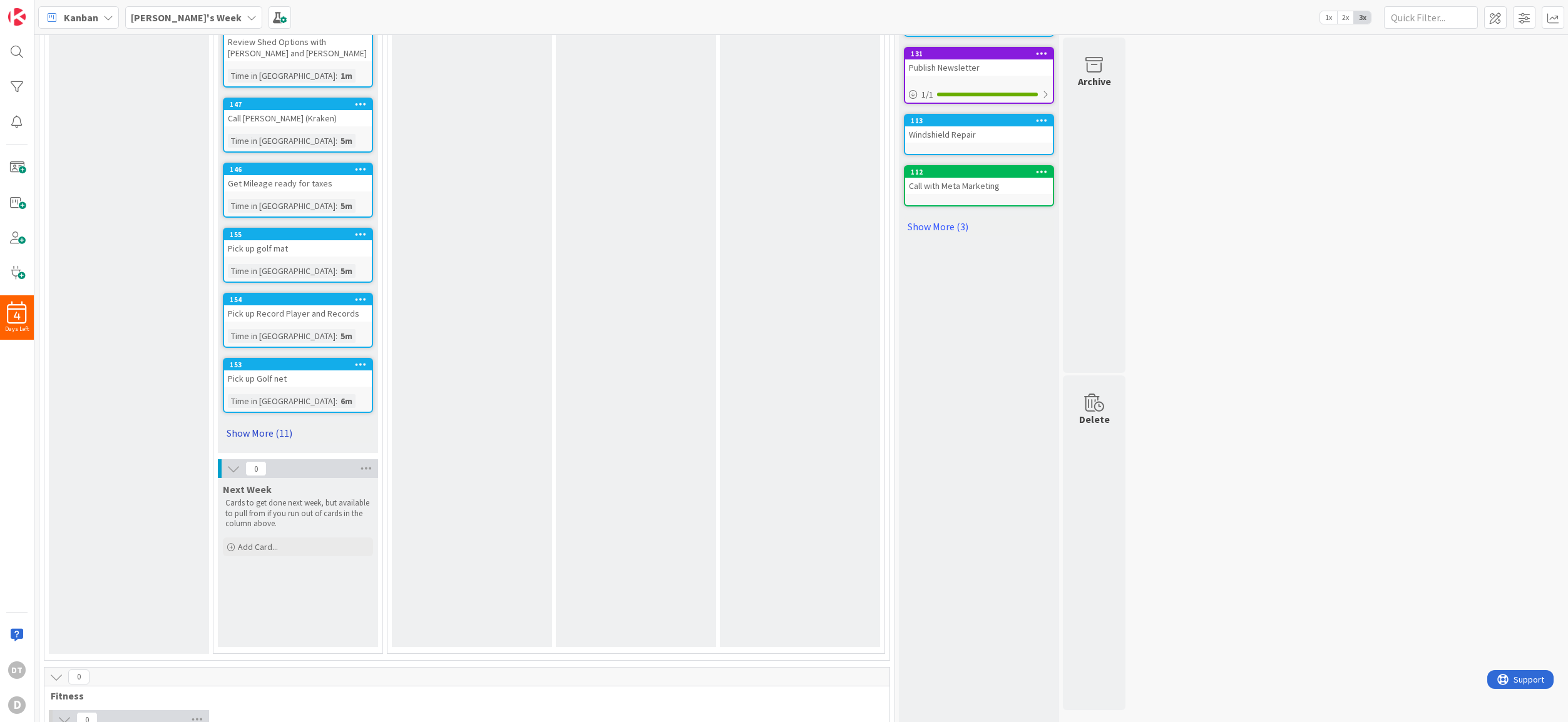
click at [284, 423] on link "Show More (11)" at bounding box center [298, 433] width 151 height 20
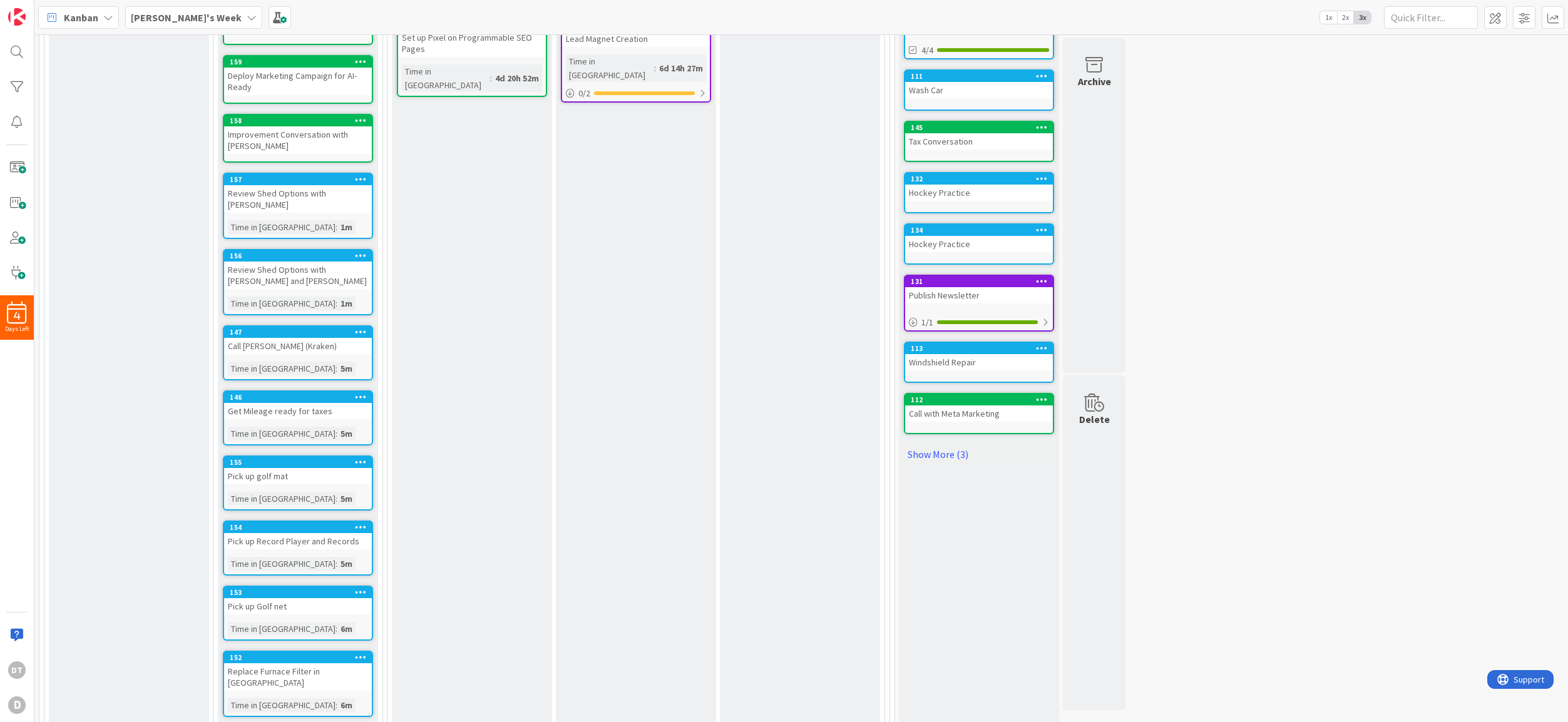
scroll to position [0, 0]
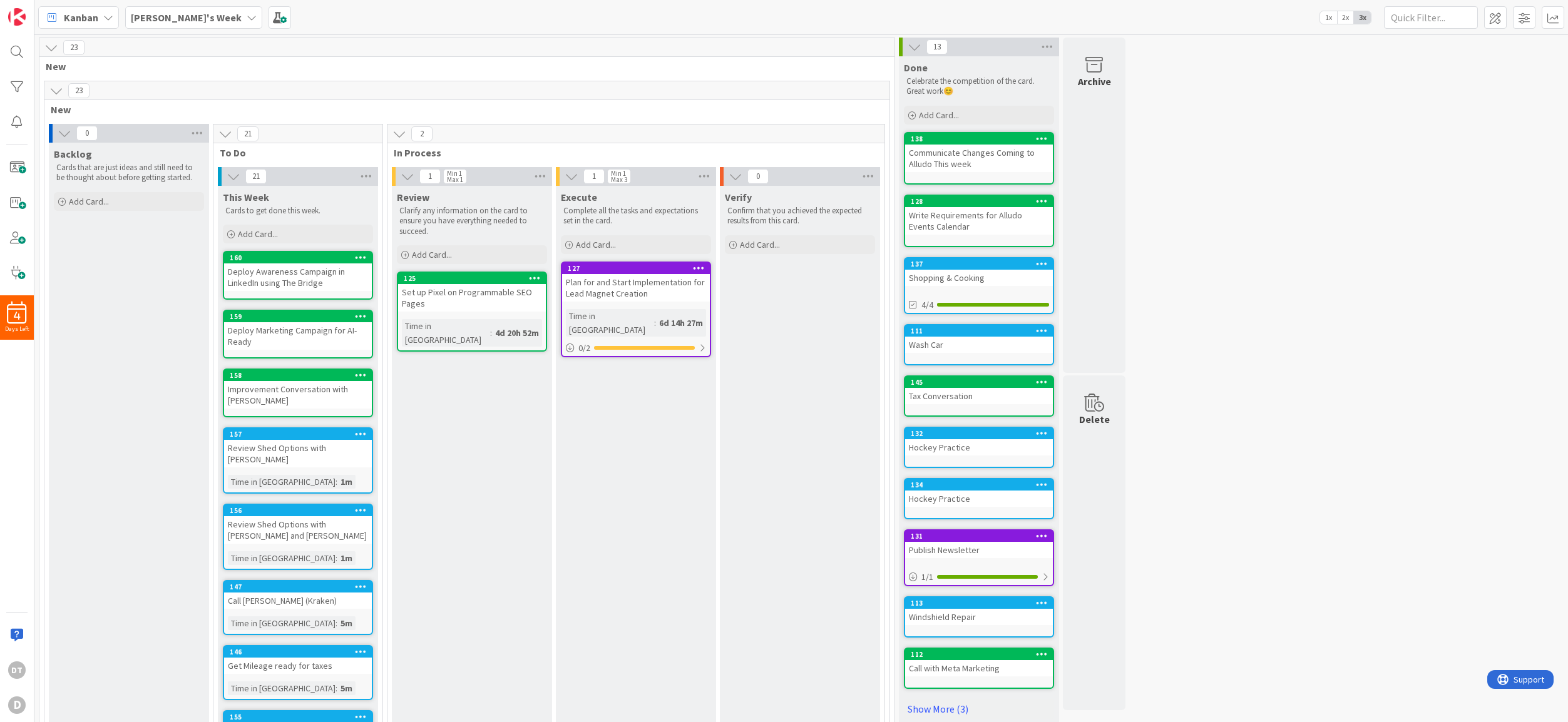
click at [428, 288] on div "Set up Pixel on Programmable SEO Pages" at bounding box center [471, 298] width 148 height 27
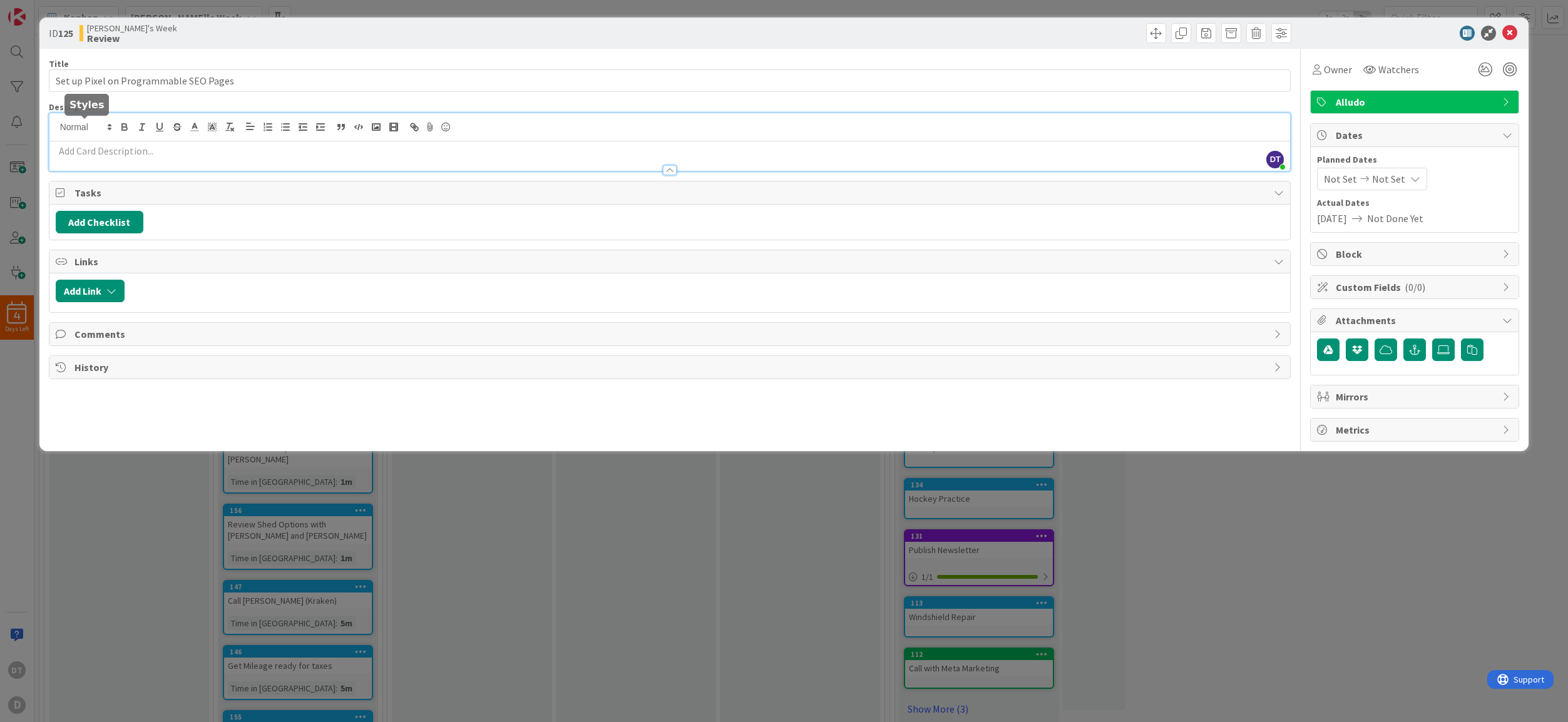
click at [114, 124] on div "DT [PERSON_NAME] just joined" at bounding box center [670, 142] width 1241 height 58
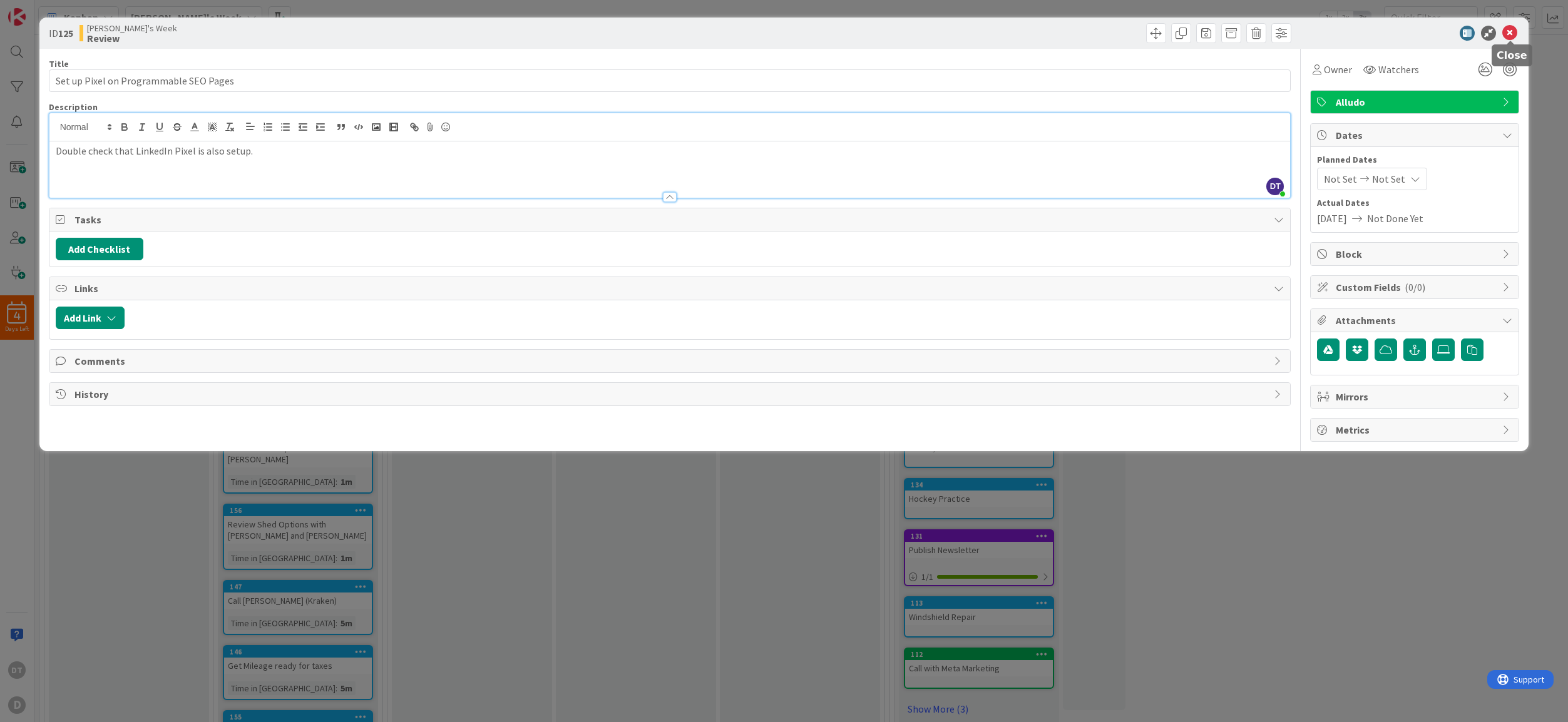
click at [1511, 29] on icon at bounding box center [1509, 33] width 15 height 15
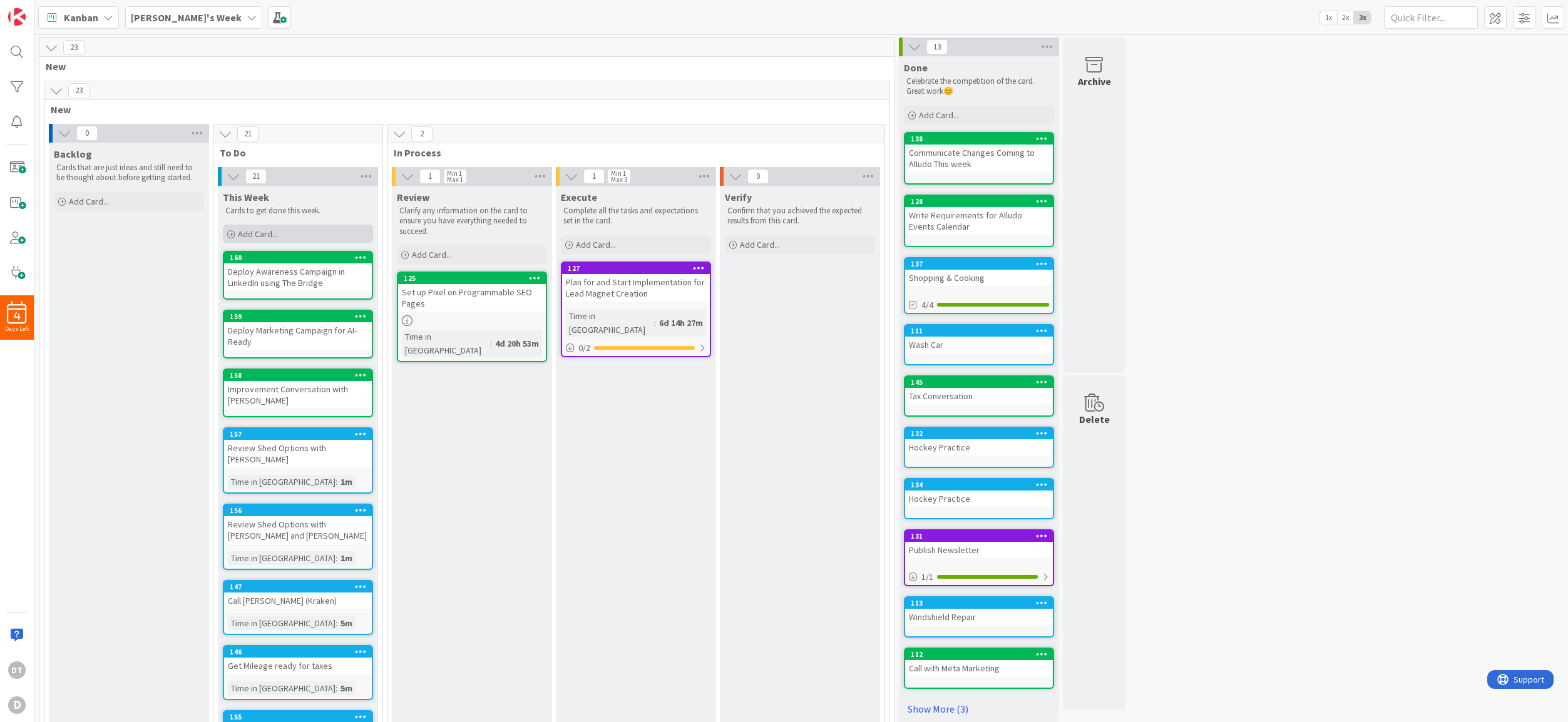
click at [261, 233] on span "Add Card..." at bounding box center [258, 234] width 40 height 12
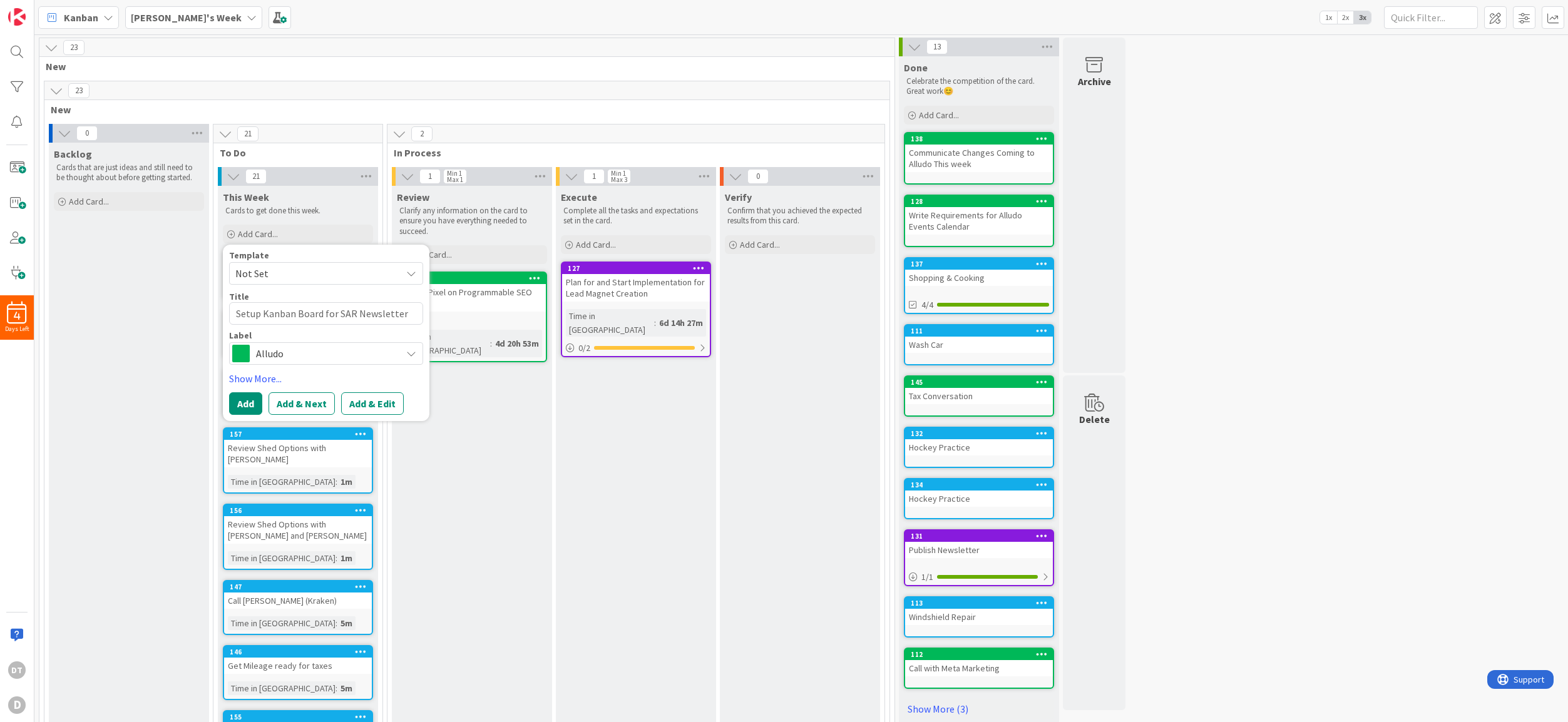
click at [332, 360] on span "Alludo" at bounding box center [326, 353] width 139 height 17
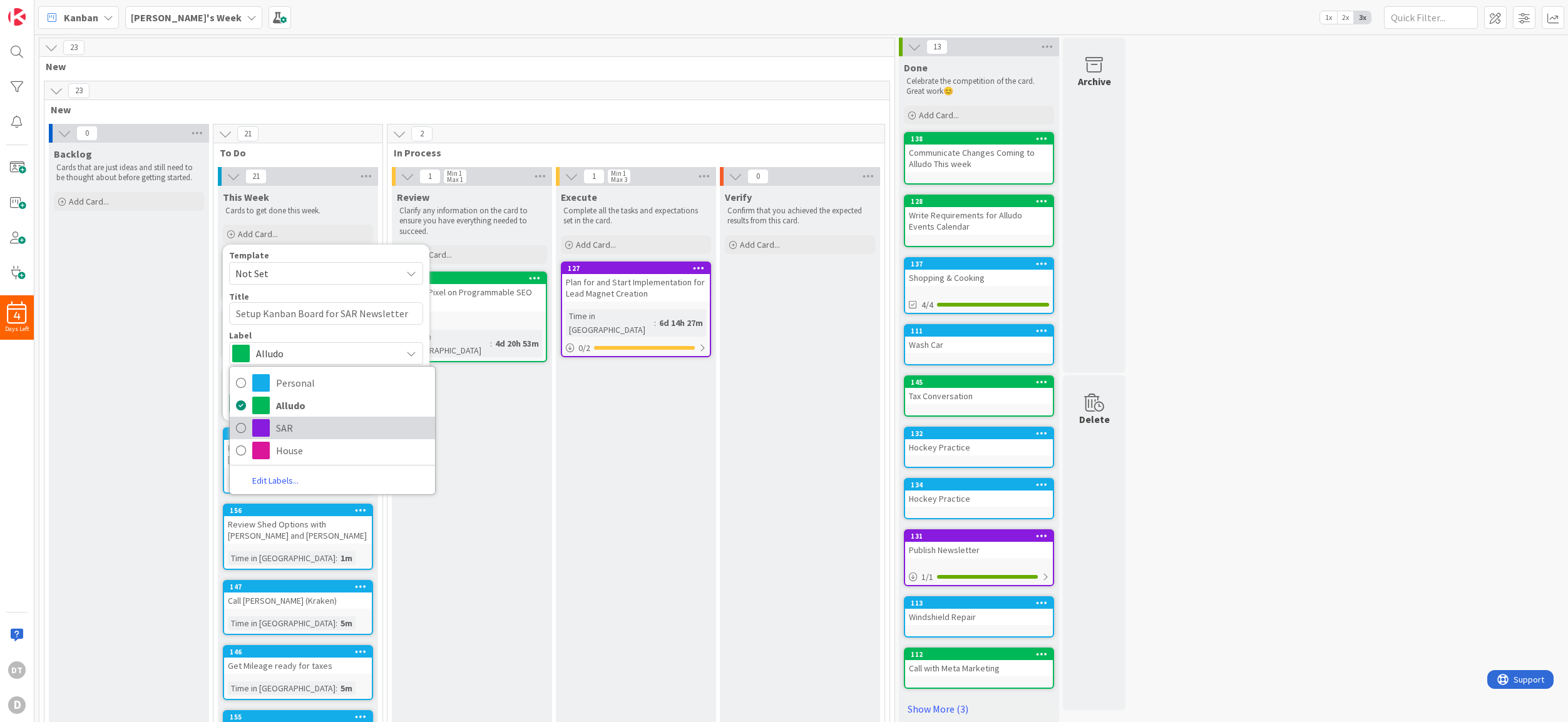
click at [280, 431] on span "SAR" at bounding box center [352, 428] width 153 height 19
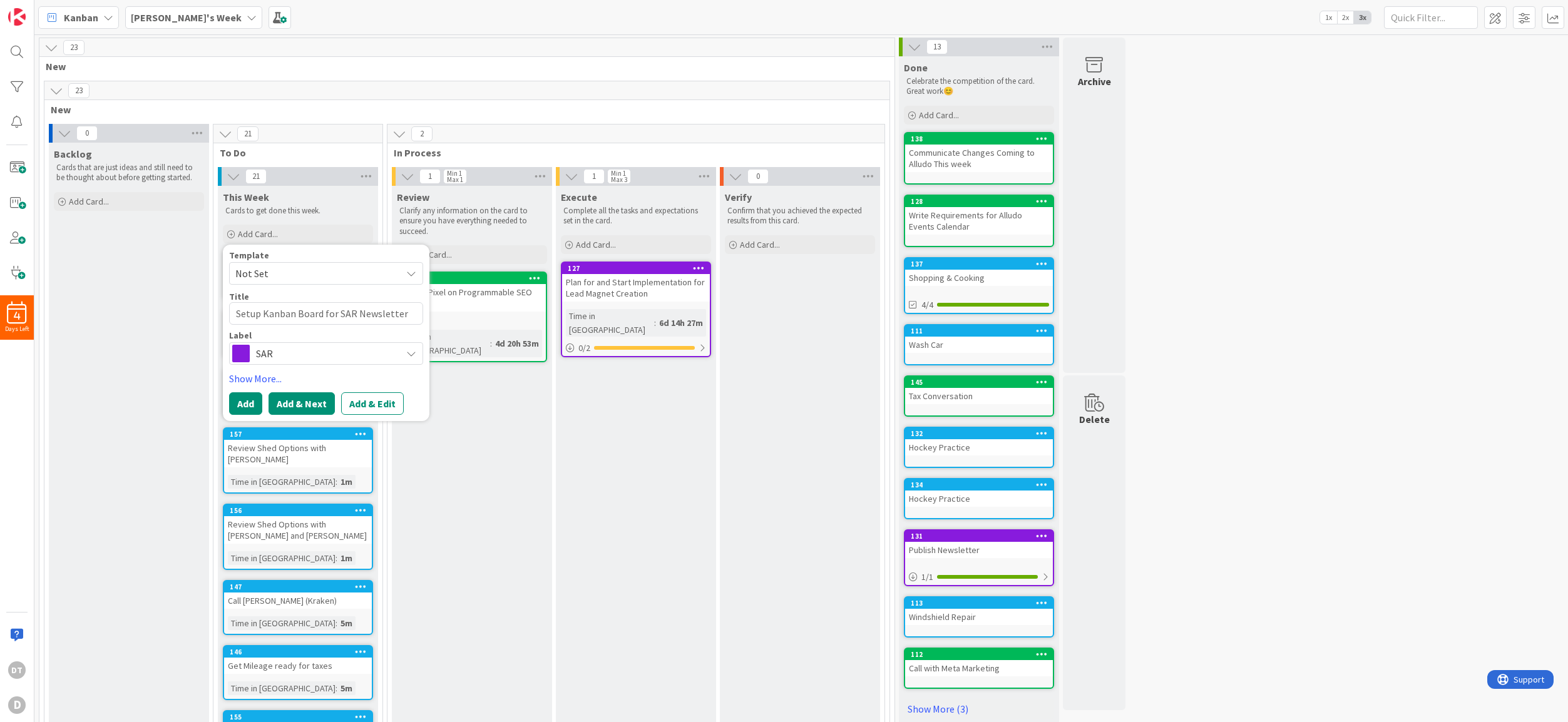
click at [309, 398] on button "Add & Next" at bounding box center [302, 403] width 66 height 22
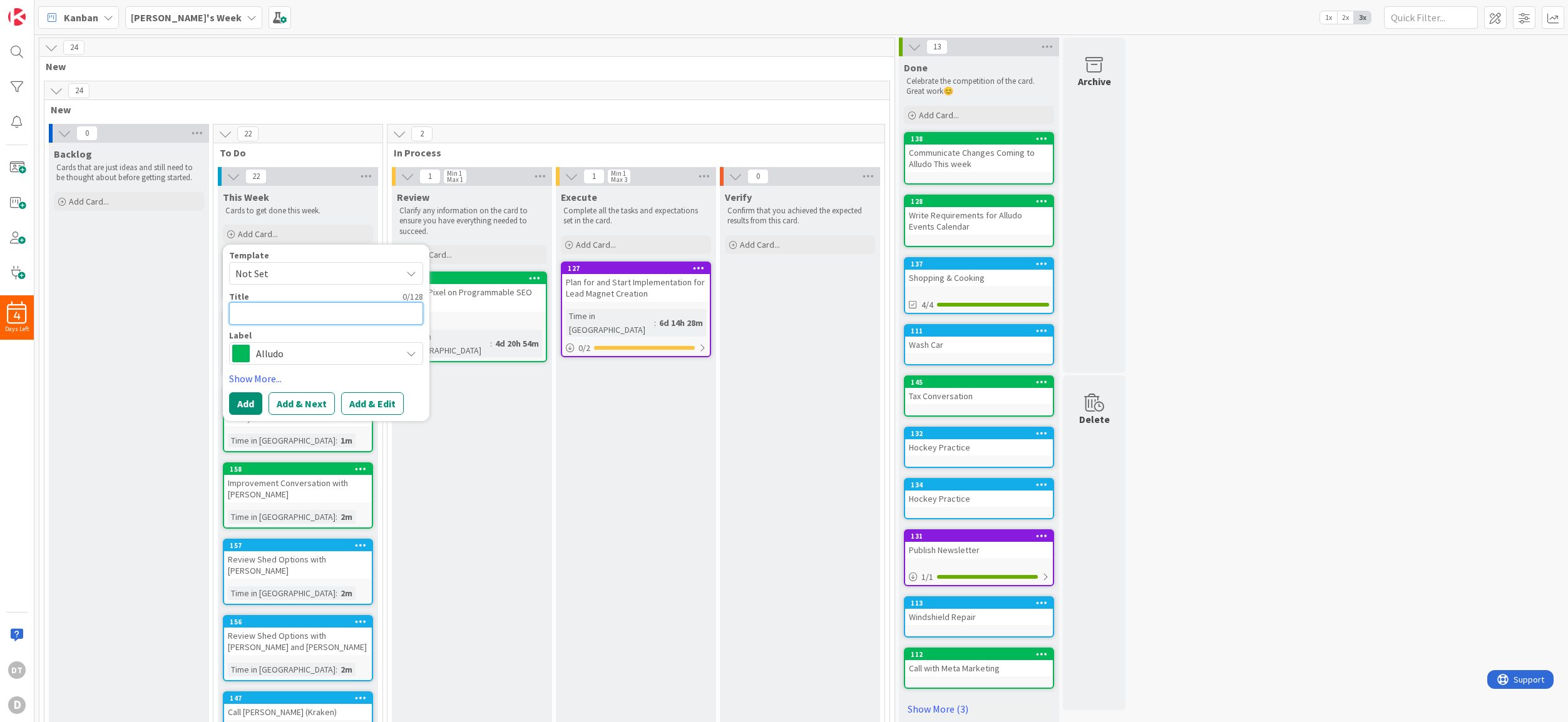
click at [282, 311] on textarea at bounding box center [326, 313] width 194 height 22
click at [316, 352] on span "Alludo" at bounding box center [326, 353] width 139 height 17
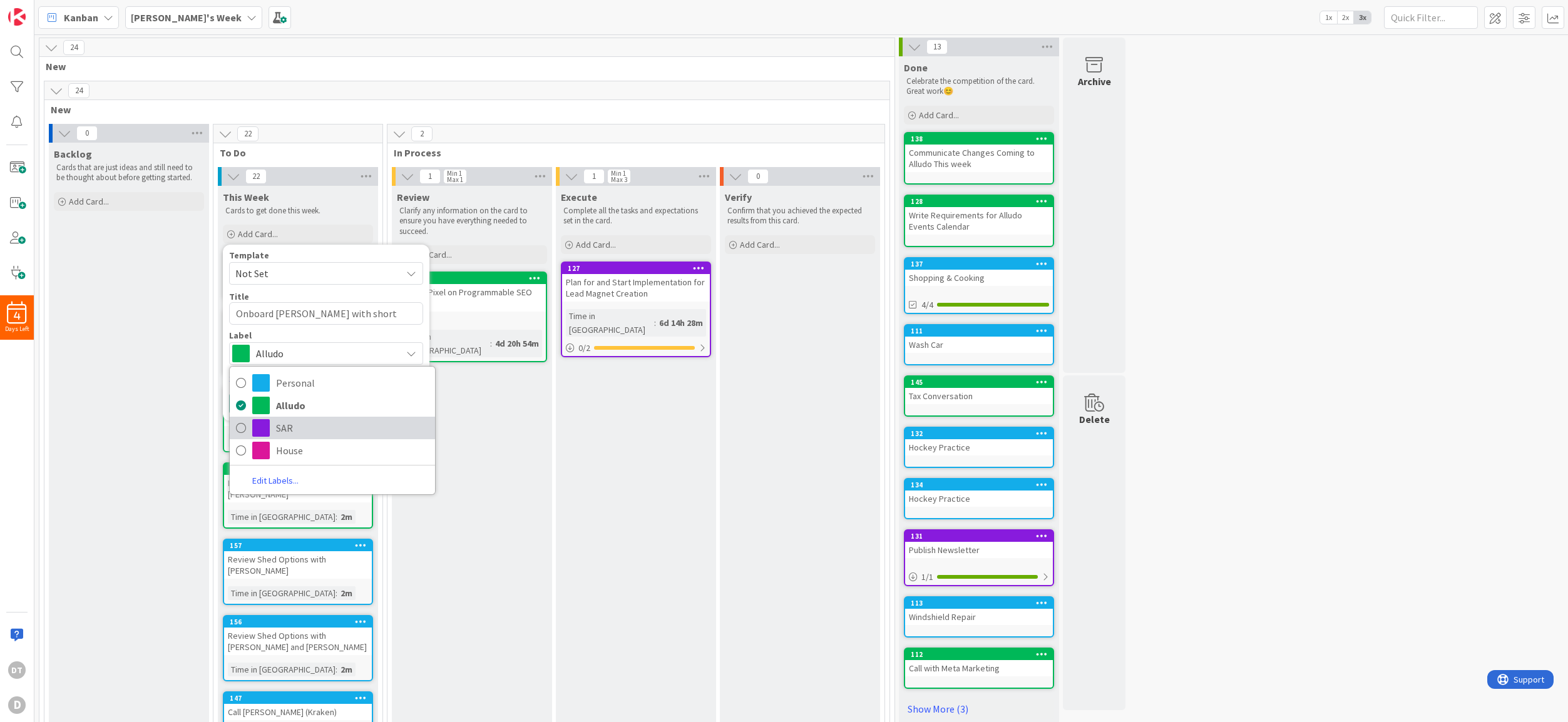
click at [296, 424] on span "SAR" at bounding box center [352, 428] width 153 height 19
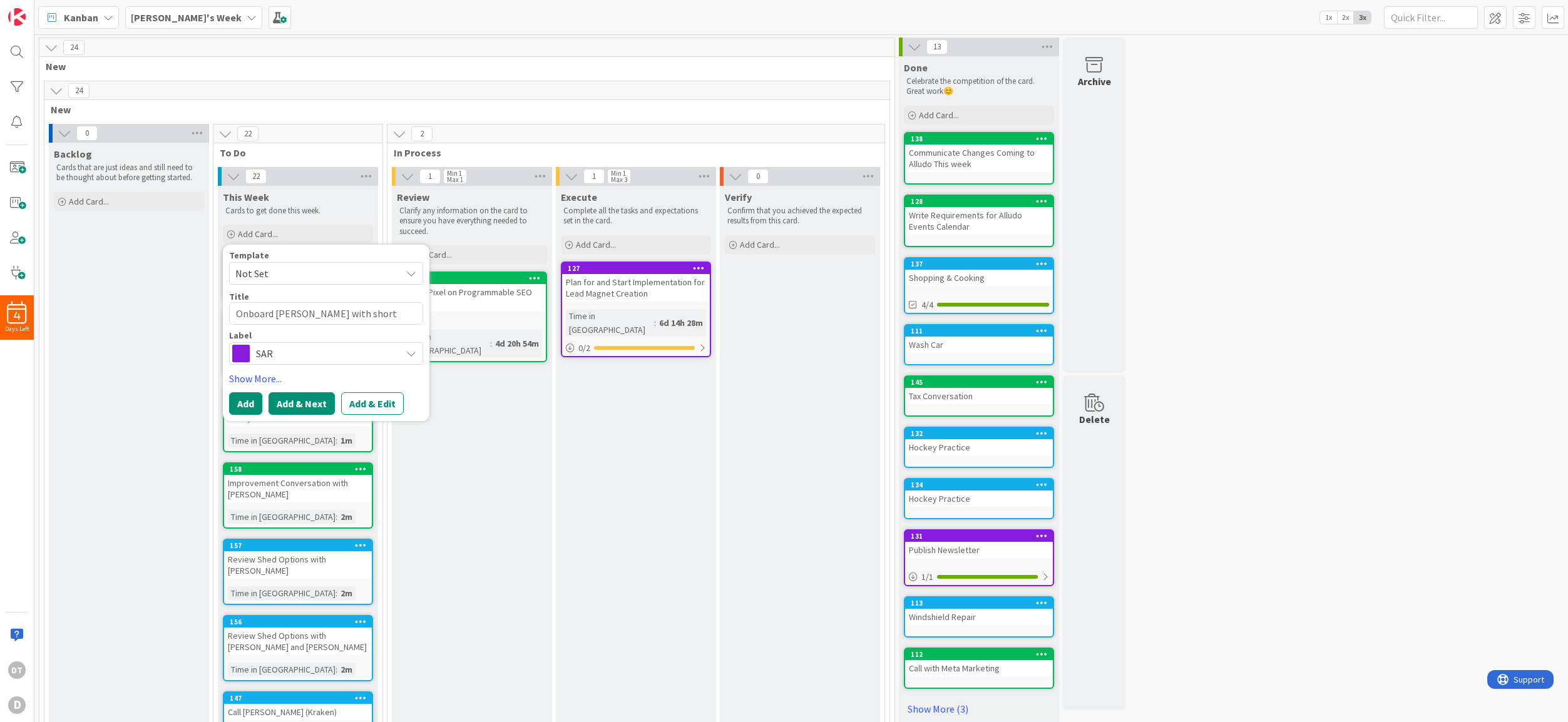
click at [310, 403] on button "Add & Next" at bounding box center [302, 403] width 66 height 22
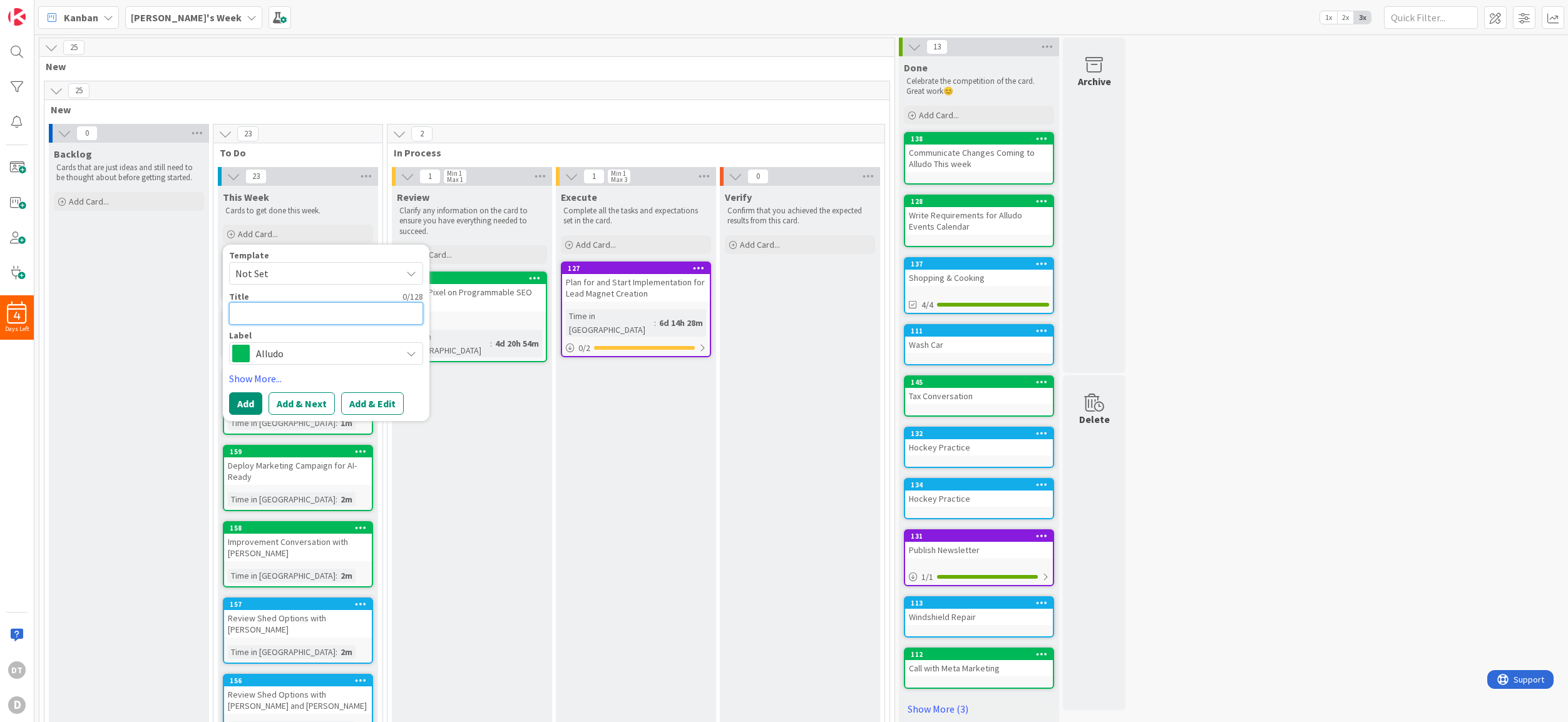
click at [280, 318] on textarea at bounding box center [326, 313] width 194 height 22
click at [324, 359] on span "Alludo" at bounding box center [326, 353] width 139 height 17
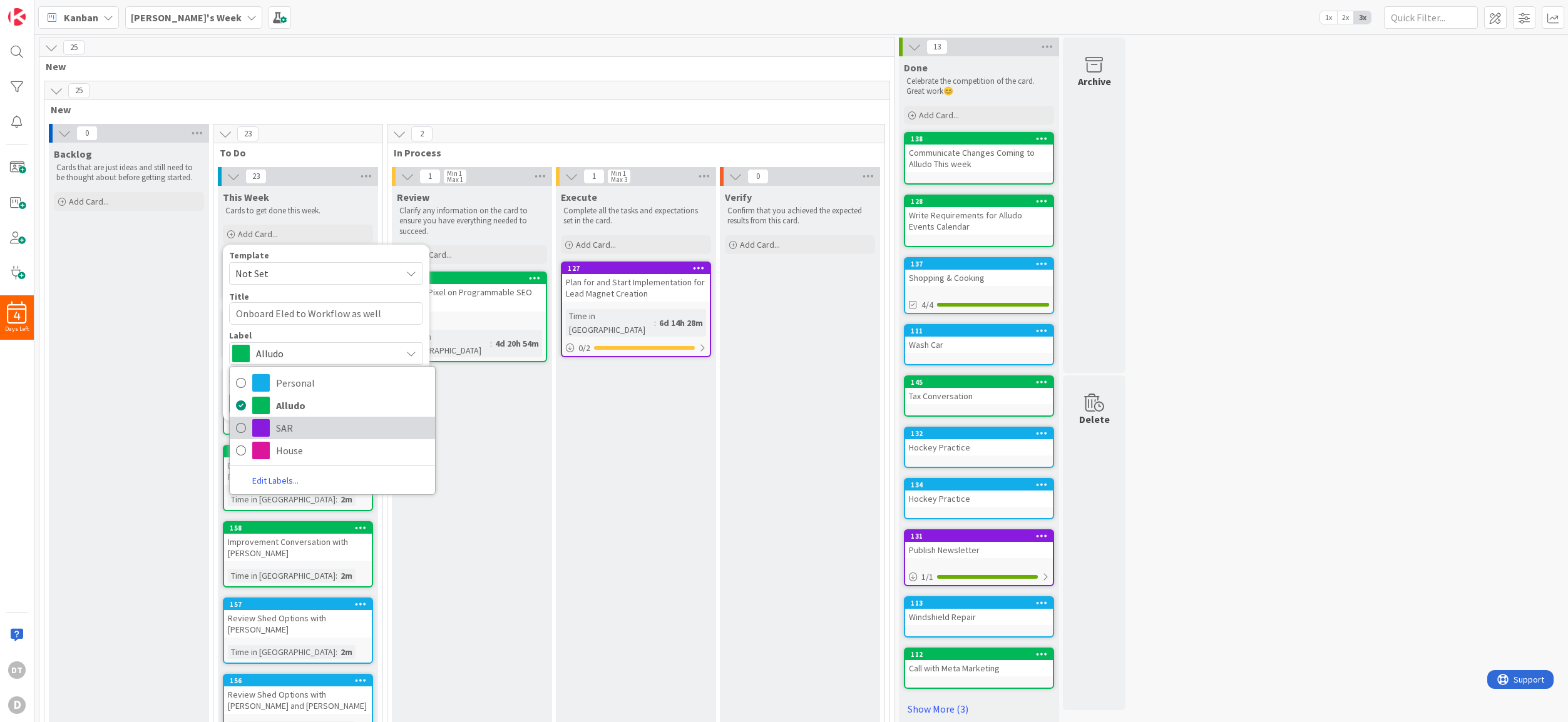
click at [303, 426] on span "SAR" at bounding box center [352, 428] width 153 height 19
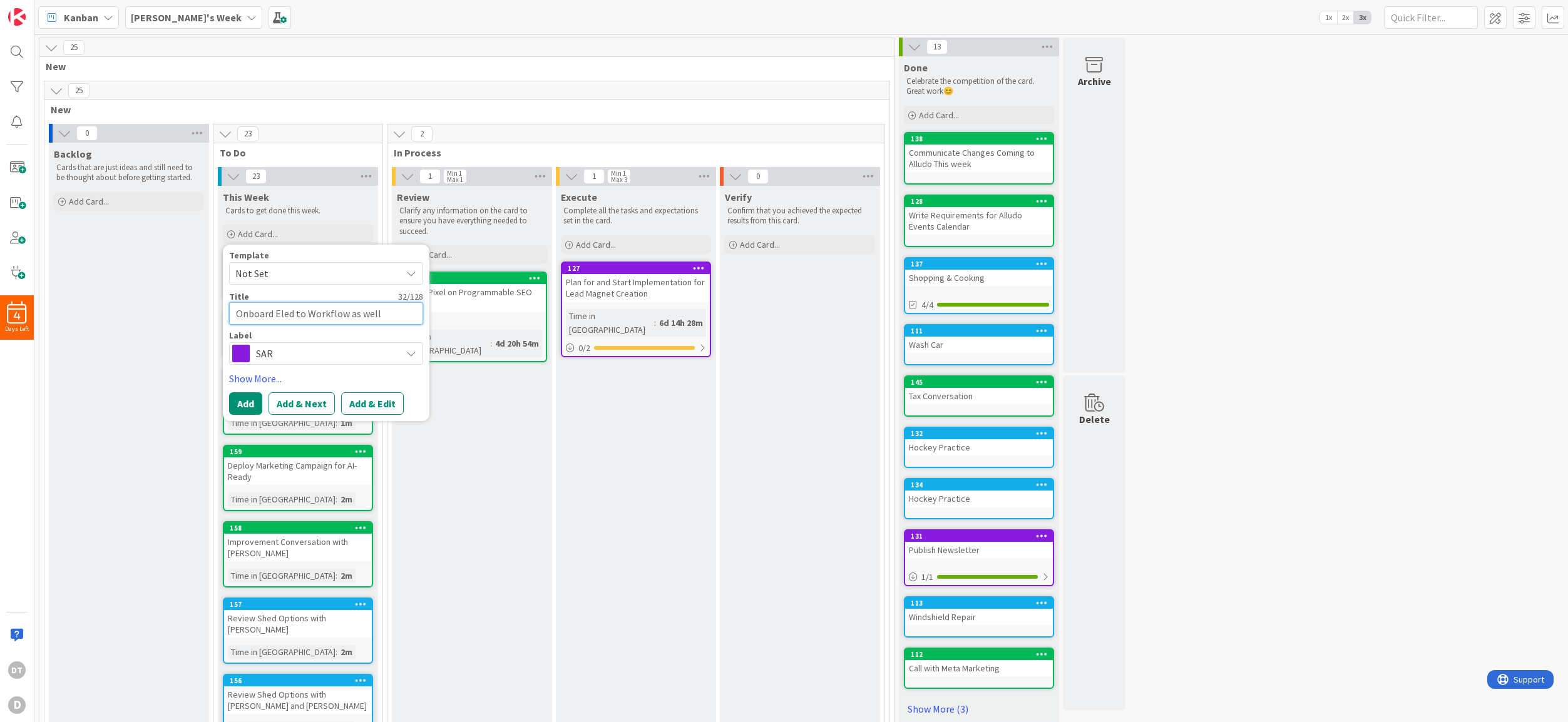
click at [382, 313] on textarea "Onboard Eled to Workflow as well" at bounding box center [326, 313] width 194 height 22
click at [298, 418] on button "Add & Next" at bounding box center [302, 418] width 66 height 22
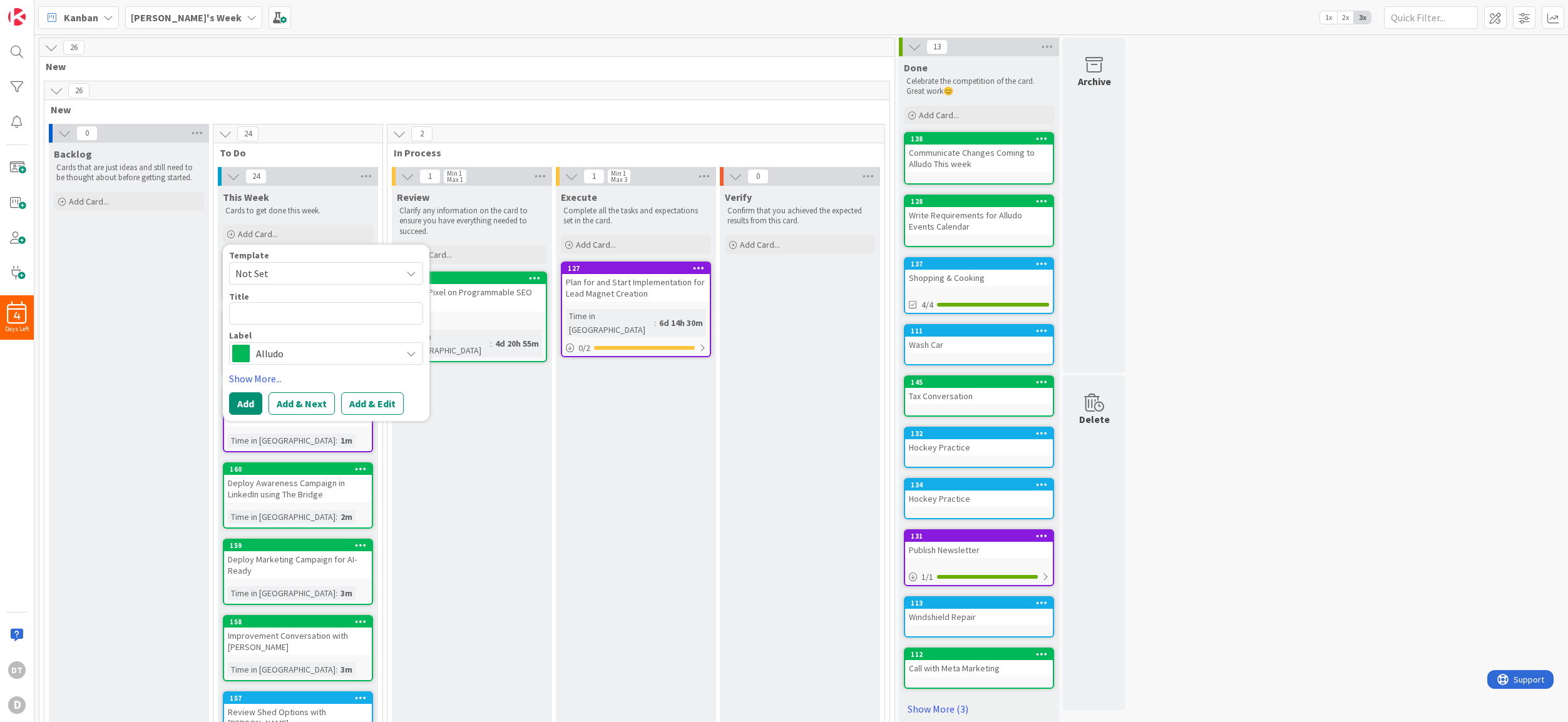
click at [291, 349] on span "Alludo" at bounding box center [326, 353] width 139 height 17
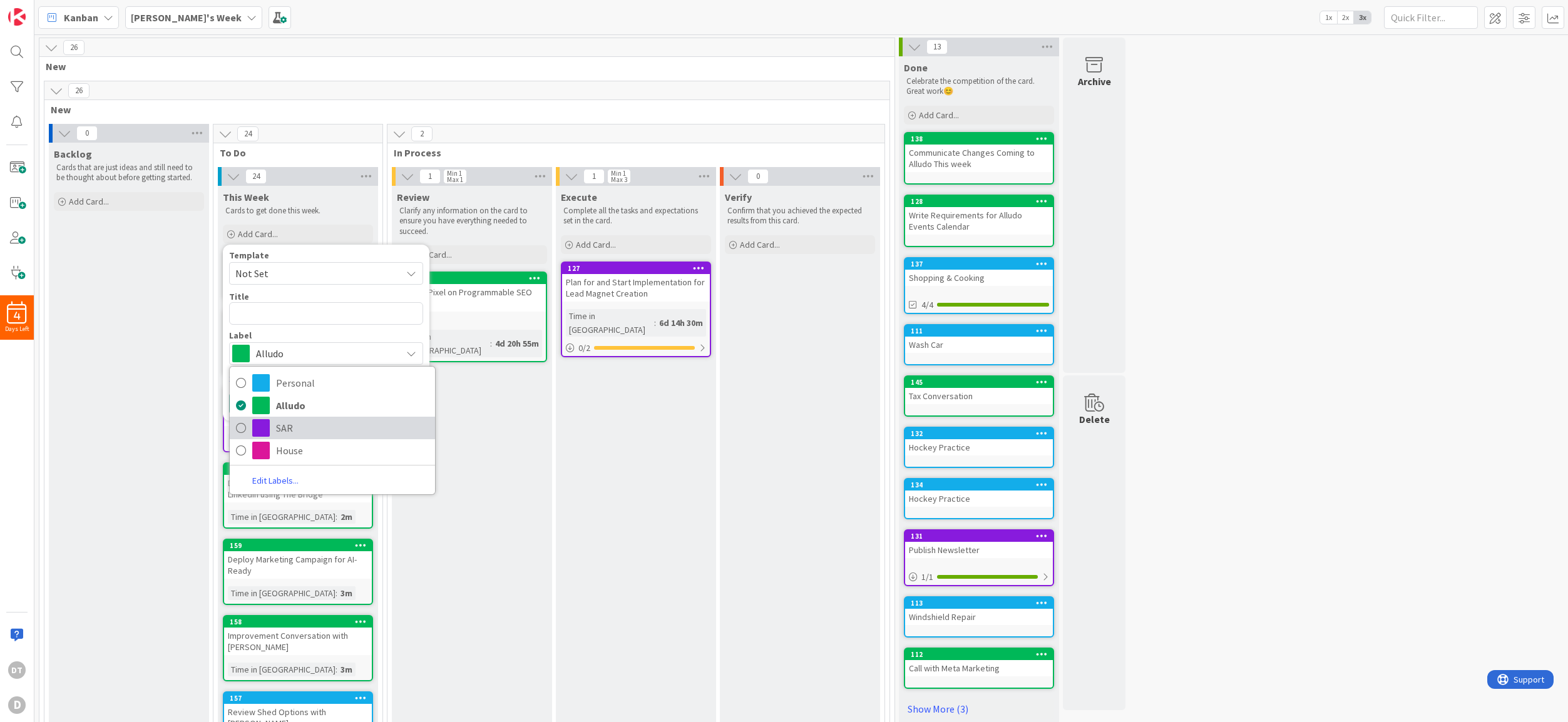
click at [284, 428] on span "SAR" at bounding box center [352, 428] width 153 height 19
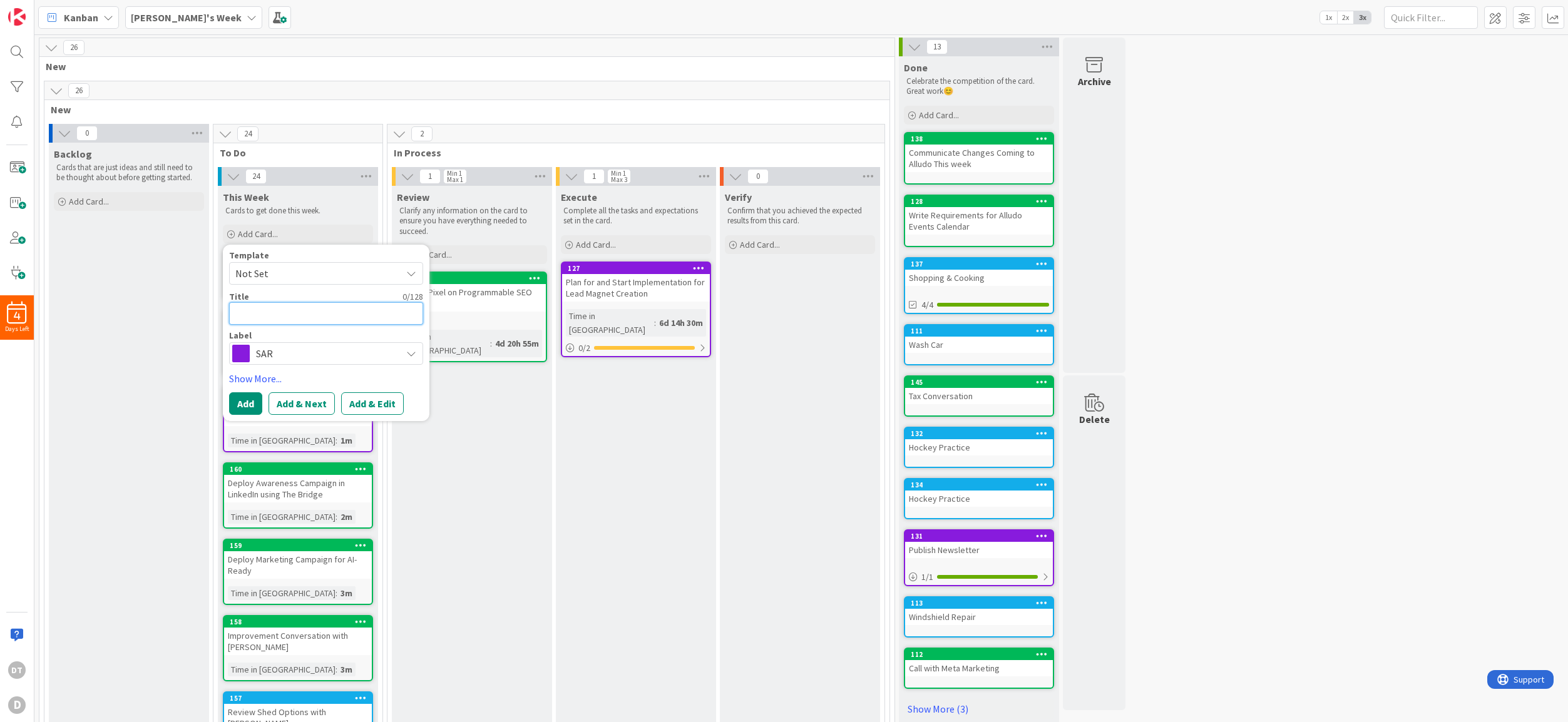
click at [269, 313] on textarea at bounding box center [326, 313] width 194 height 22
click at [249, 404] on button "Add" at bounding box center [246, 403] width 33 height 22
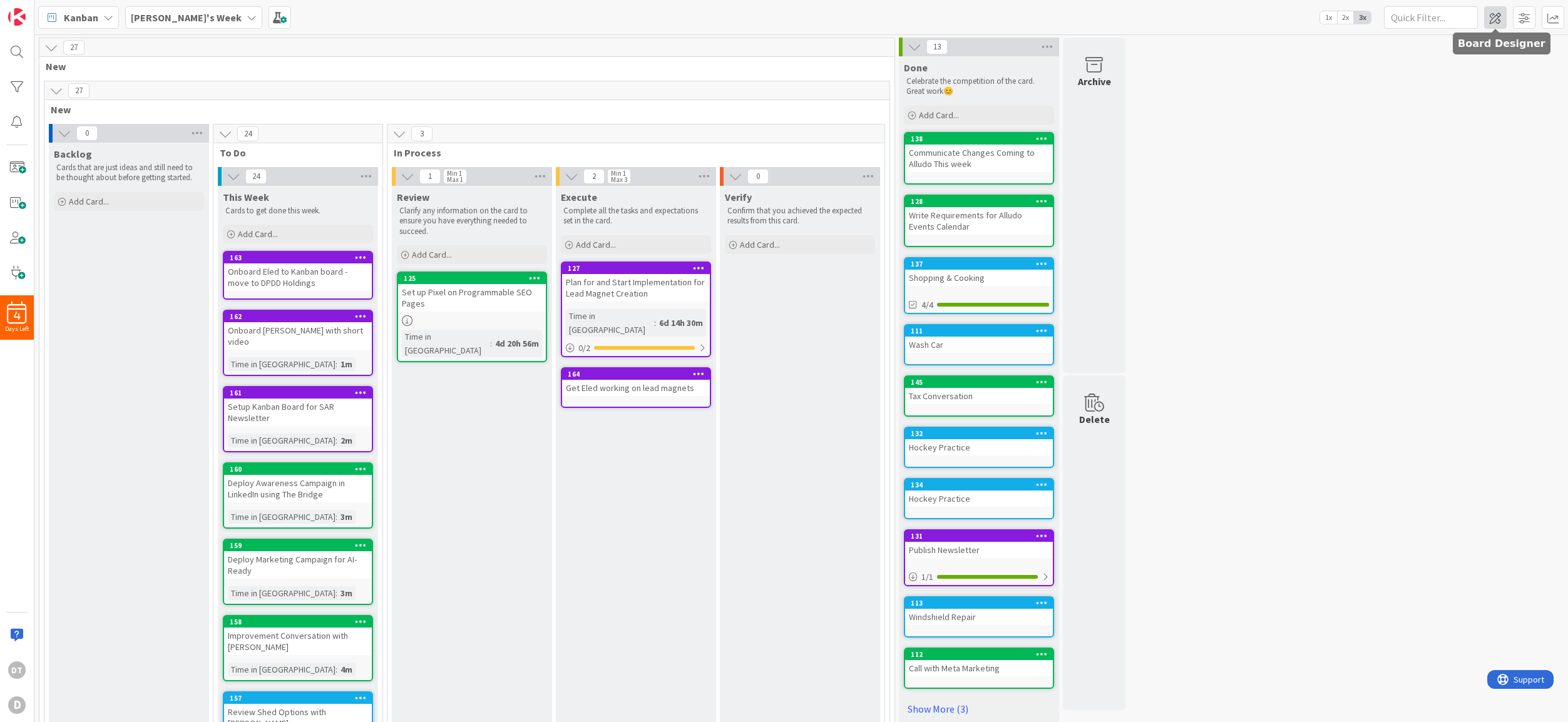
click at [1494, 17] on span at bounding box center [1494, 17] width 22 height 22
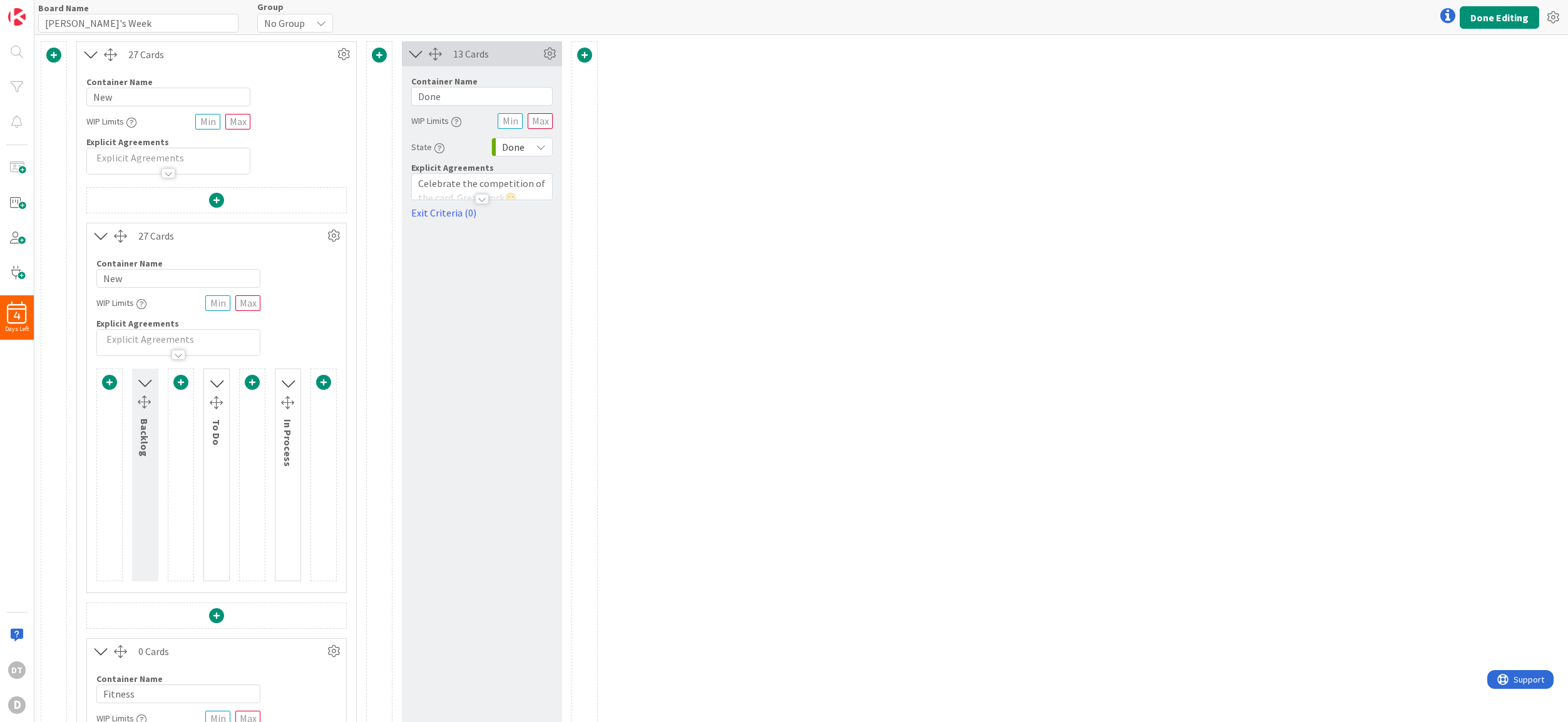
click at [285, 378] on icon at bounding box center [288, 383] width 17 height 21
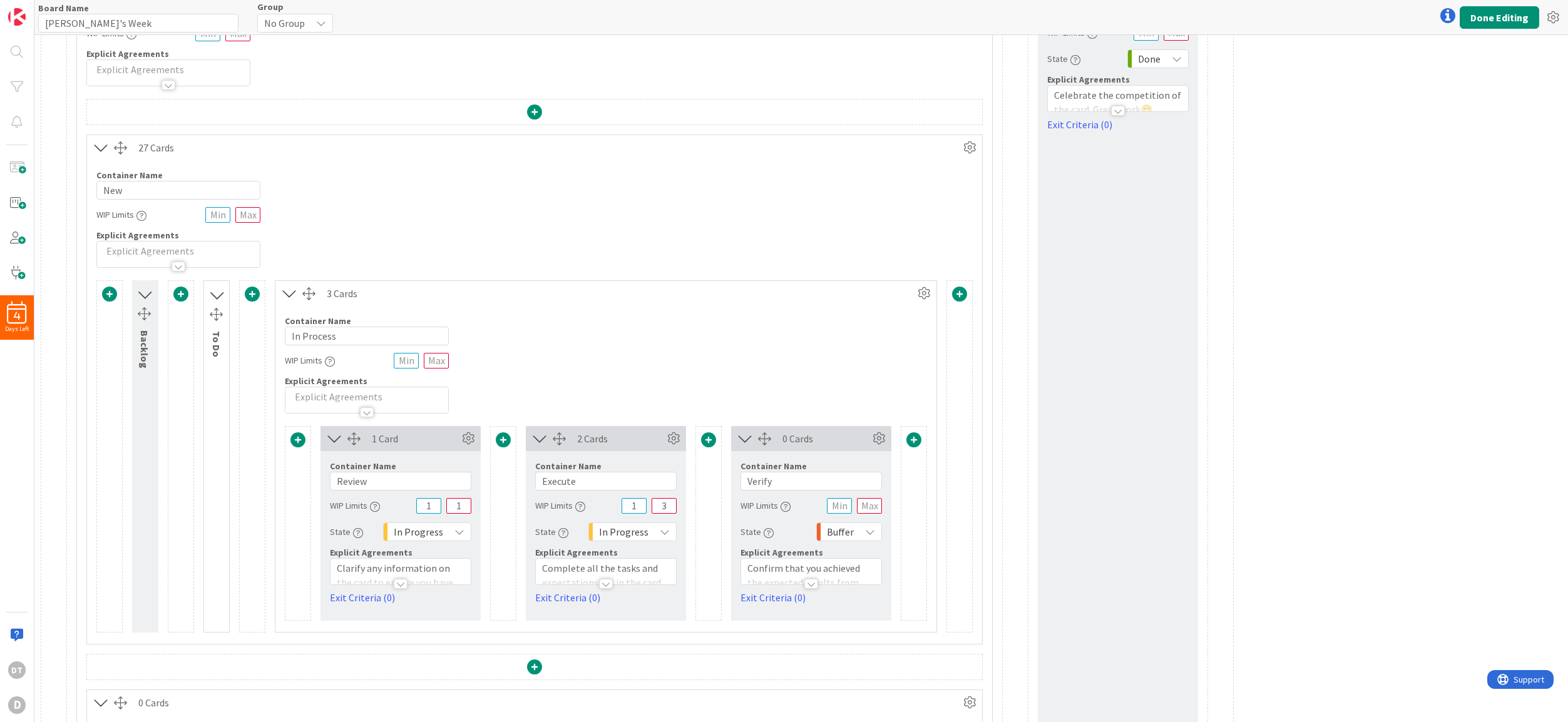
scroll to position [228, 0]
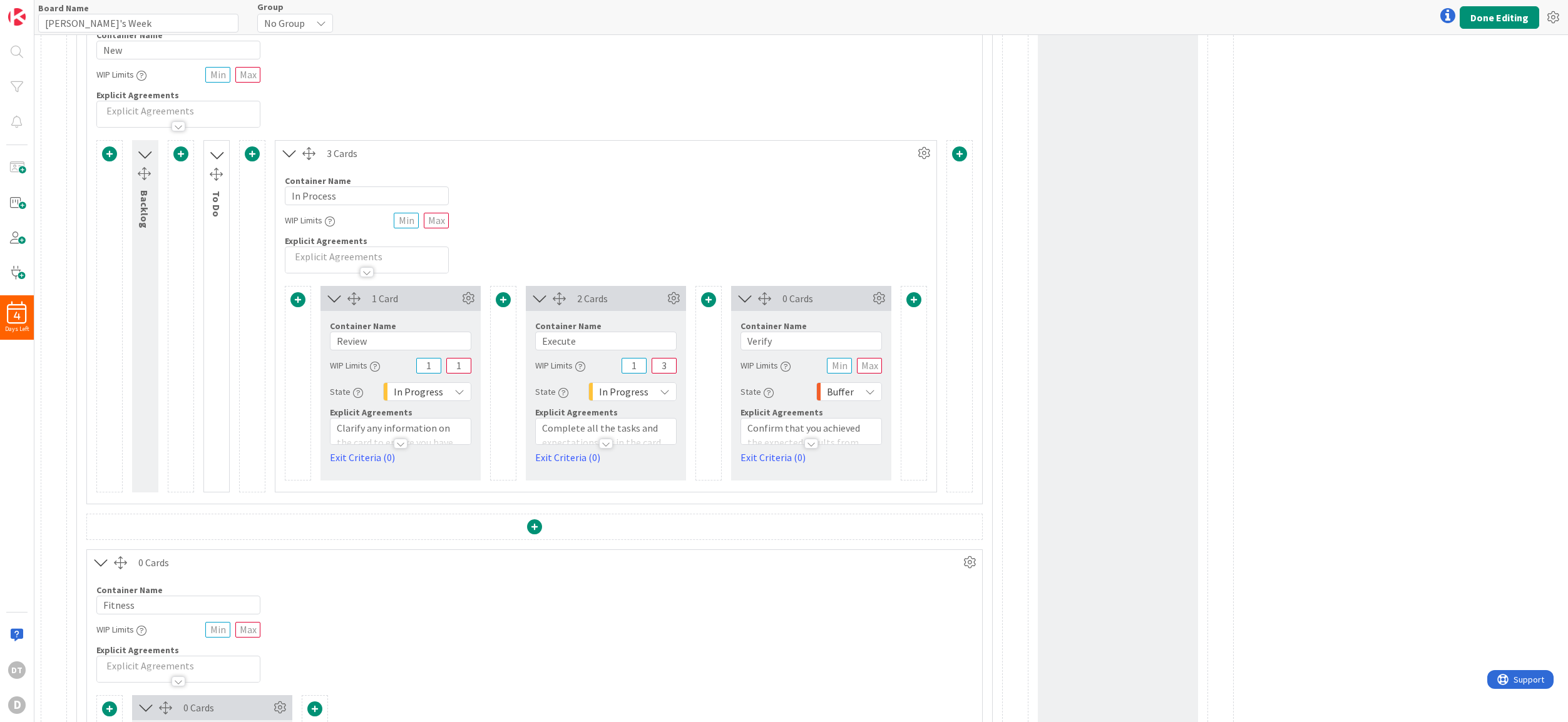
click at [217, 157] on icon at bounding box center [217, 155] width 17 height 21
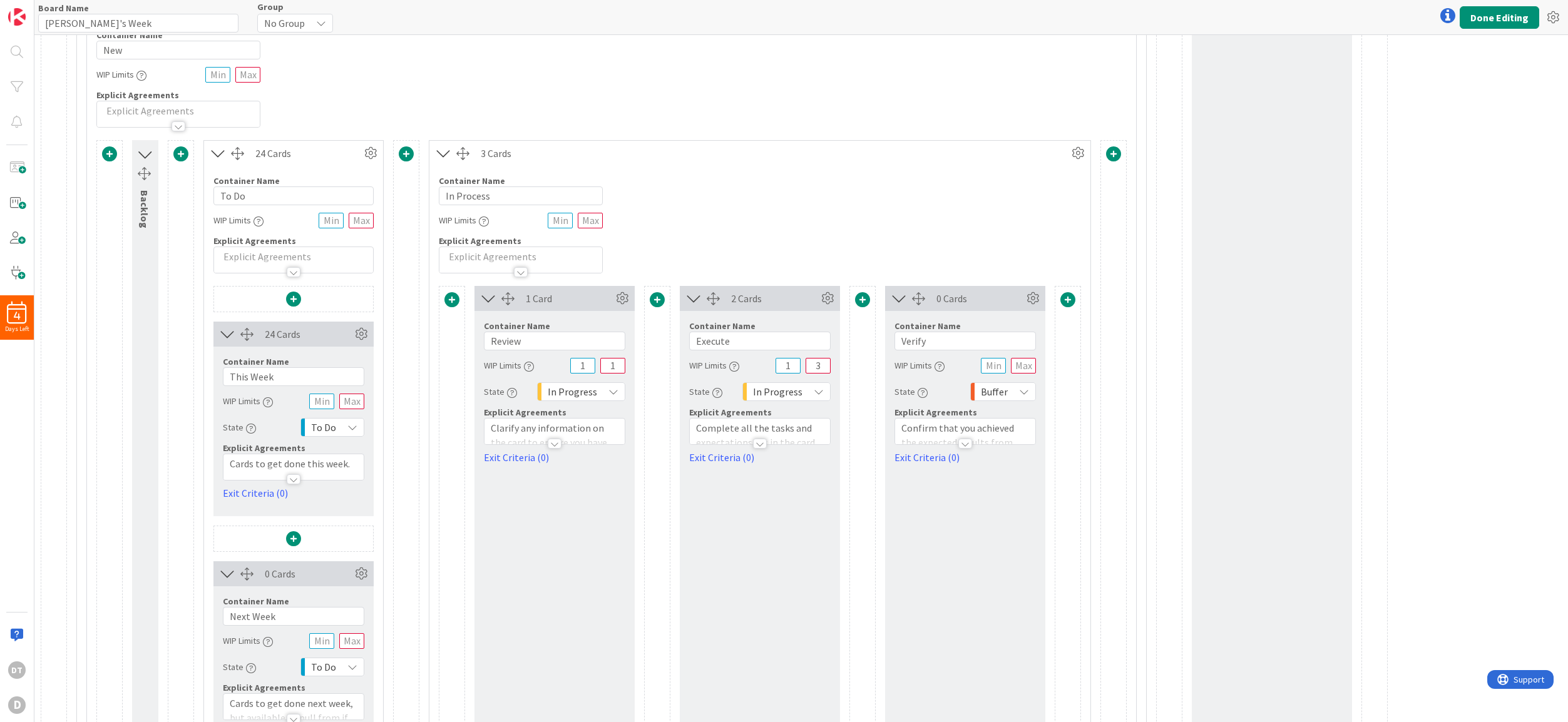
click at [217, 157] on icon at bounding box center [218, 154] width 21 height 17
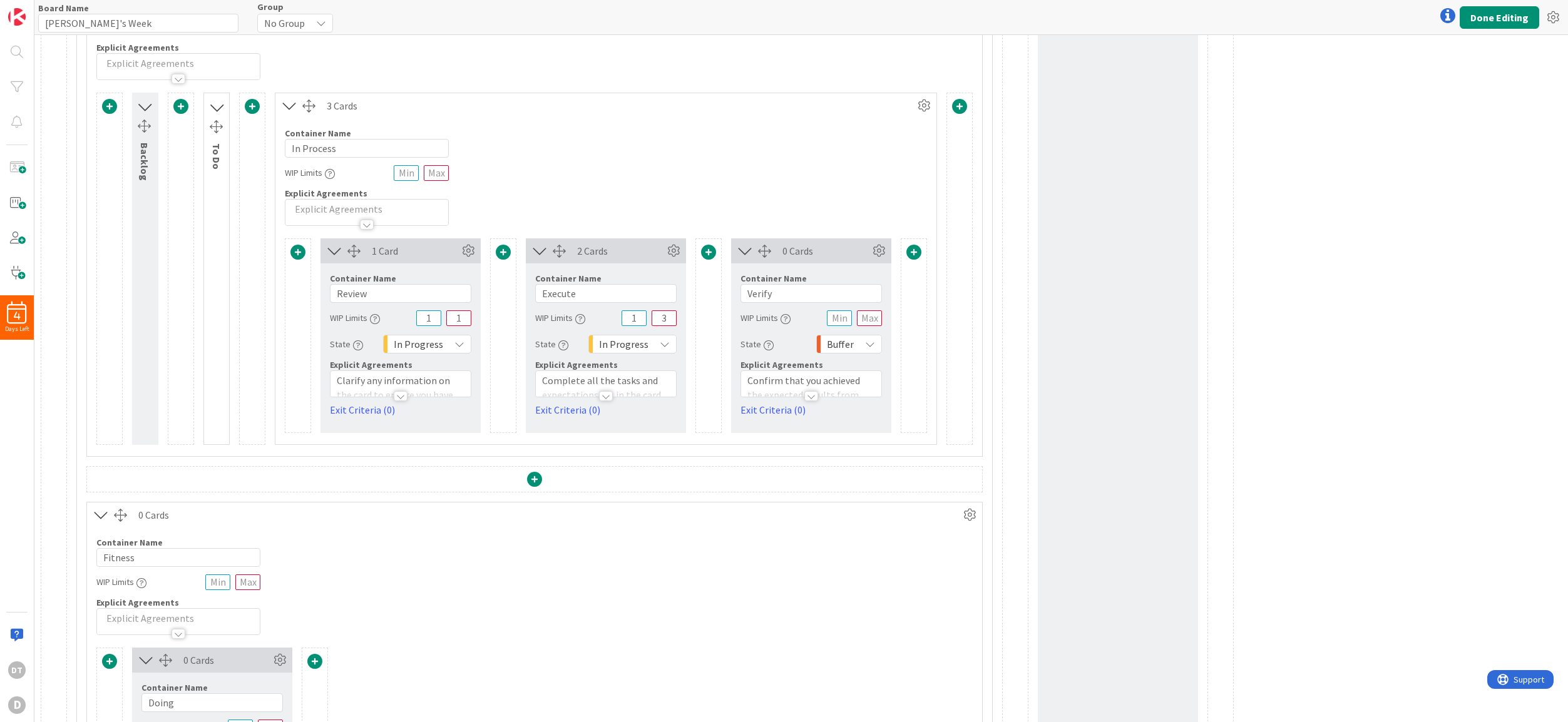
scroll to position [268, 0]
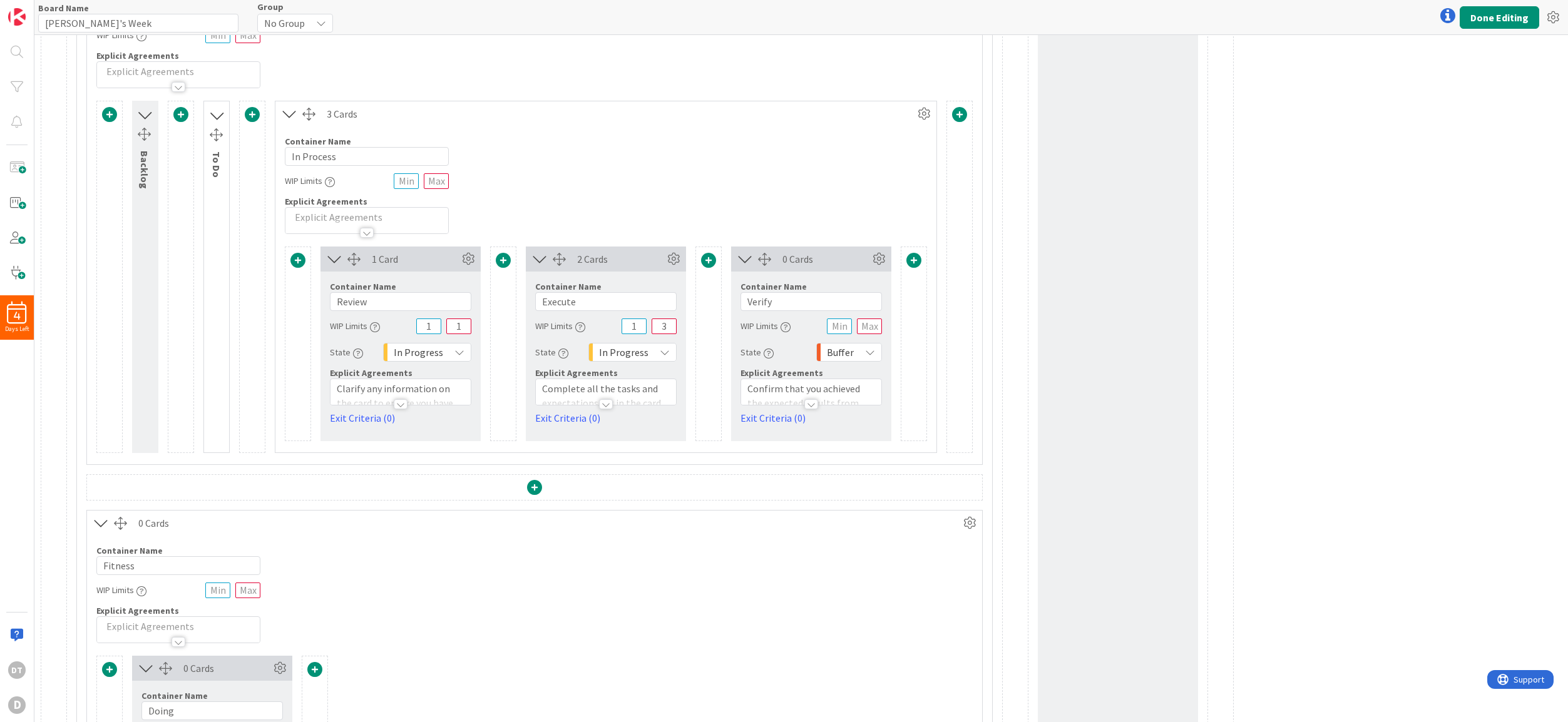
click at [500, 257] on span at bounding box center [503, 261] width 15 height 15
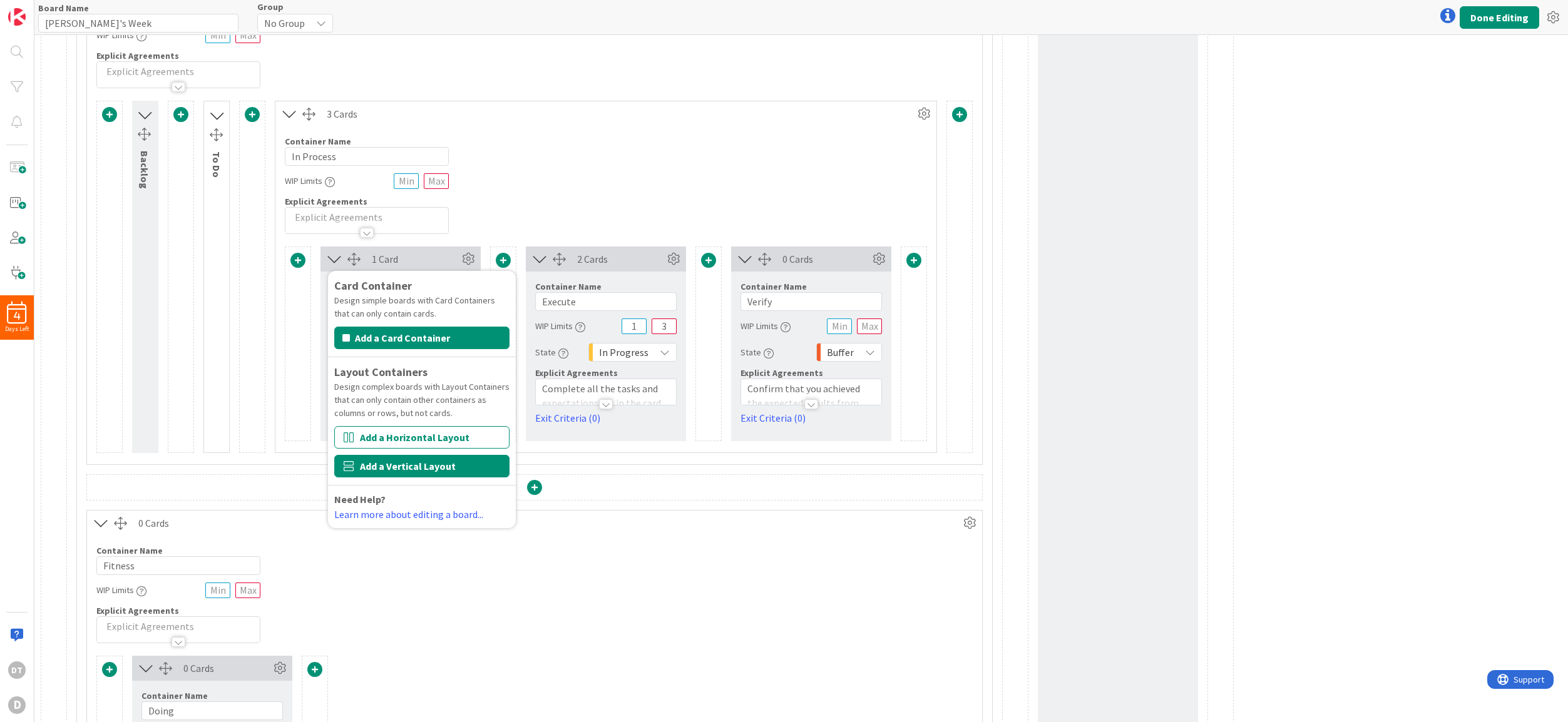
click at [401, 465] on button "Add a Vertical Layout" at bounding box center [422, 466] width 175 height 22
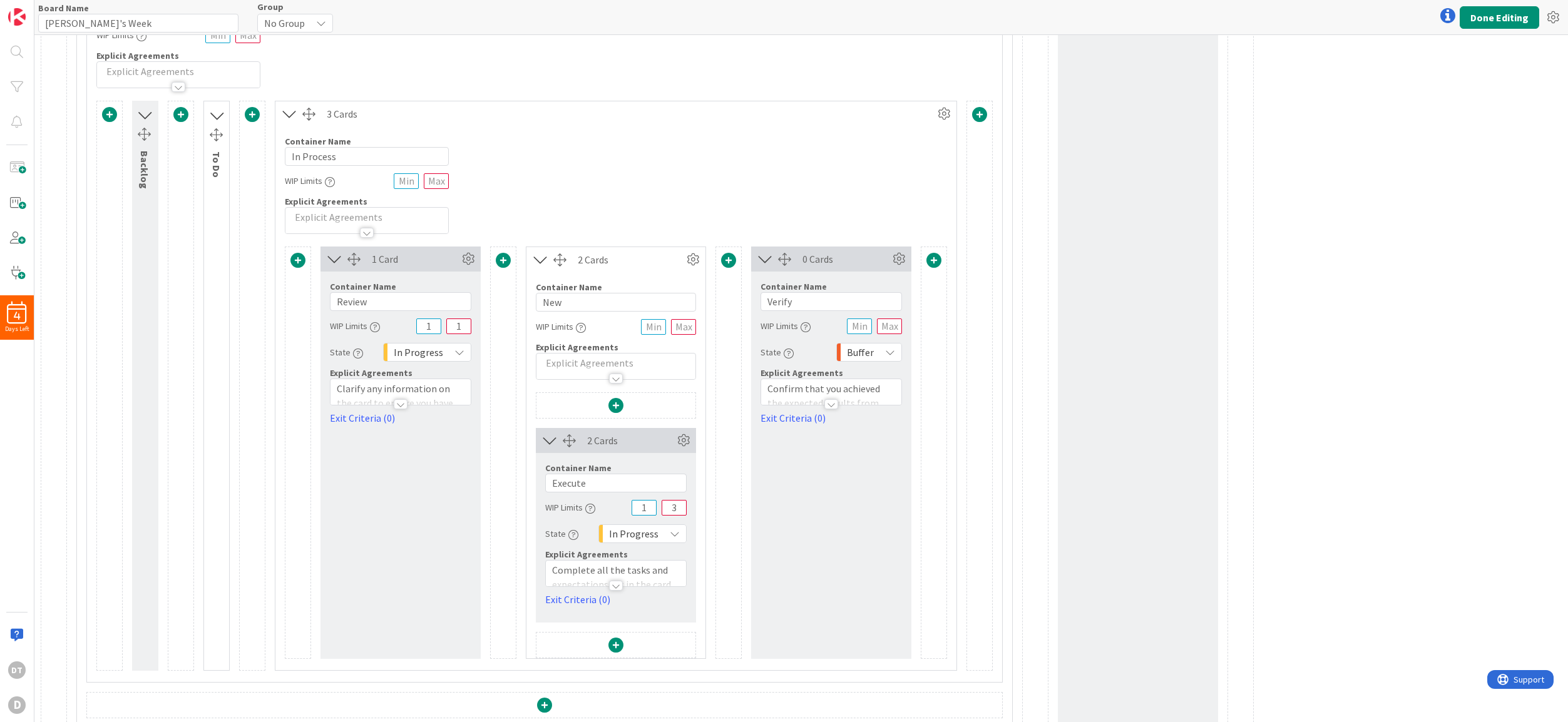
scroll to position [359, 0]
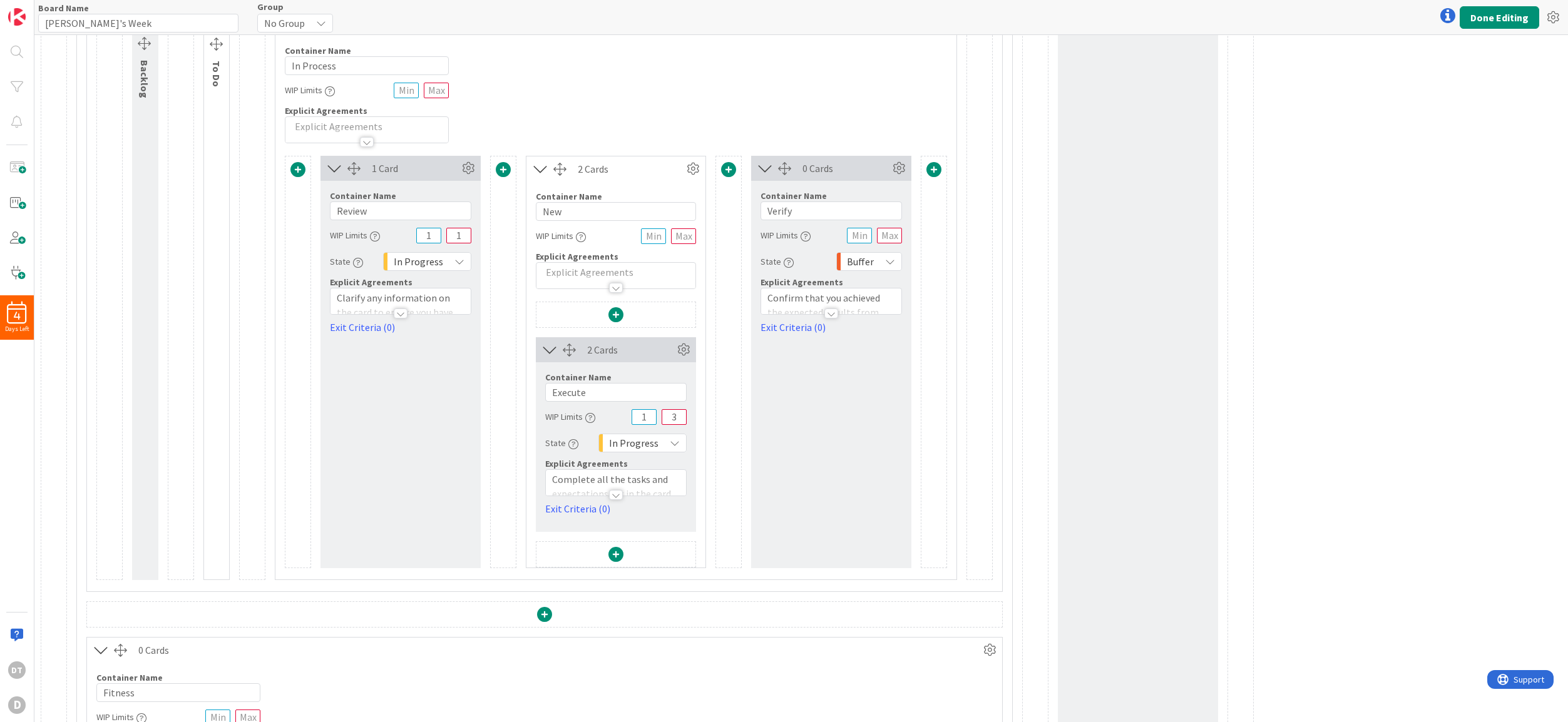
click at [619, 552] on span at bounding box center [616, 554] width 15 height 15
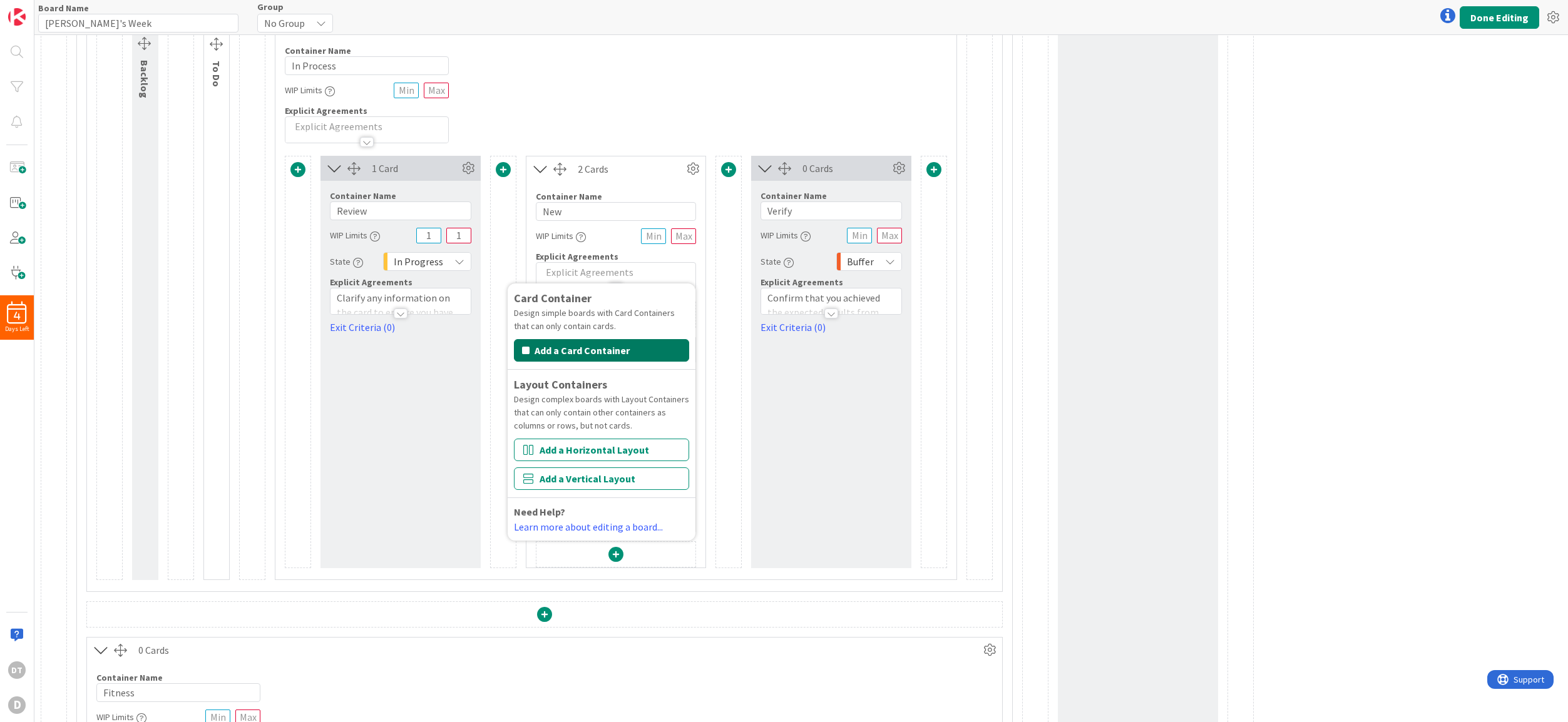
click at [587, 346] on button "Add a Card Container" at bounding box center [601, 350] width 175 height 22
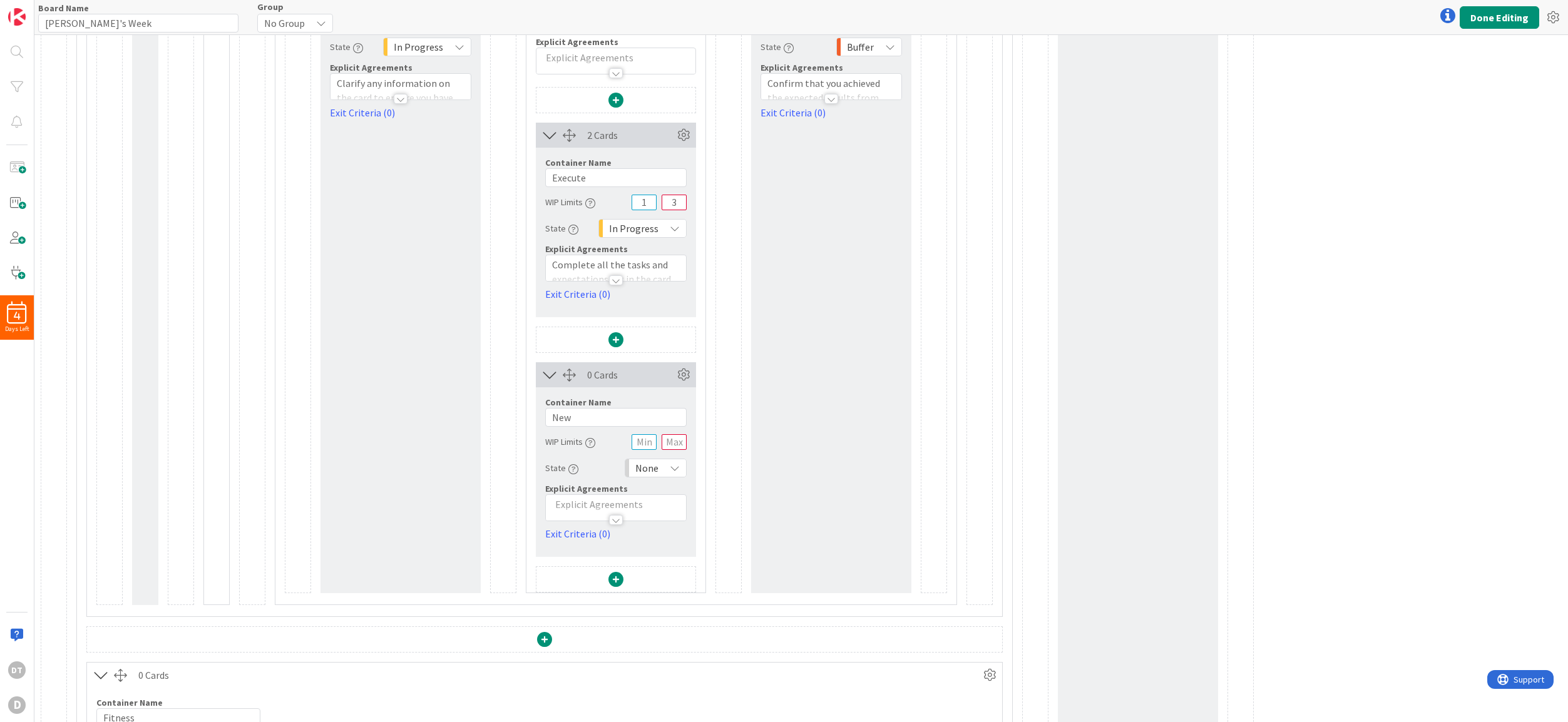
scroll to position [580, 0]
drag, startPoint x: 589, startPoint y: 409, endPoint x: 548, endPoint y: 413, distance: 41.2
click at [548, 413] on input "New" at bounding box center [615, 411] width 141 height 19
click at [649, 459] on span "None" at bounding box center [647, 461] width 23 height 17
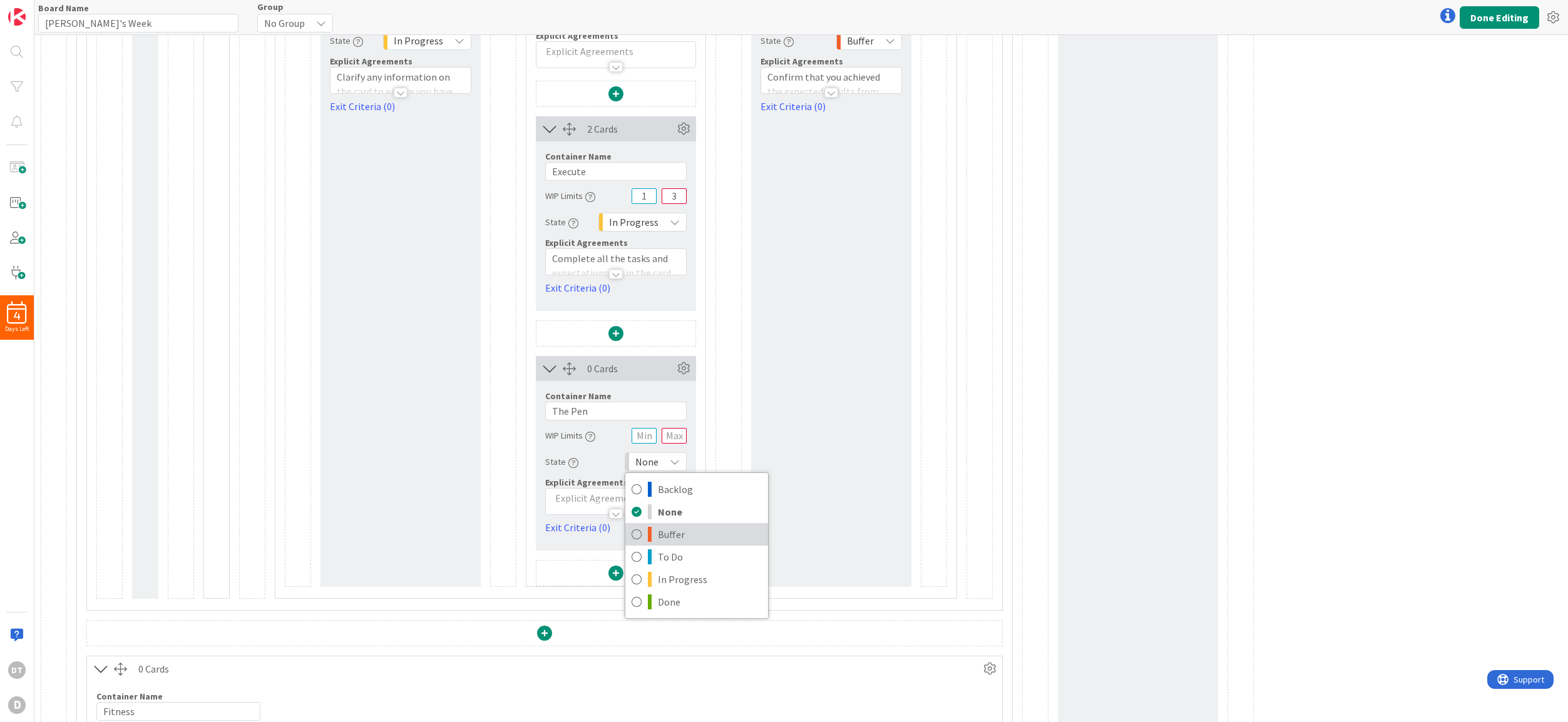
click at [667, 533] on span "Buffer" at bounding box center [710, 534] width 104 height 19
drag, startPoint x: 595, startPoint y: 409, endPoint x: 551, endPoint y: 408, distance: 44.0
click at [551, 408] on input "The Pen" at bounding box center [615, 411] width 141 height 19
click at [1505, 17] on button "Done Editing" at bounding box center [1499, 17] width 79 height 22
